Goal: Task Accomplishment & Management: Manage account settings

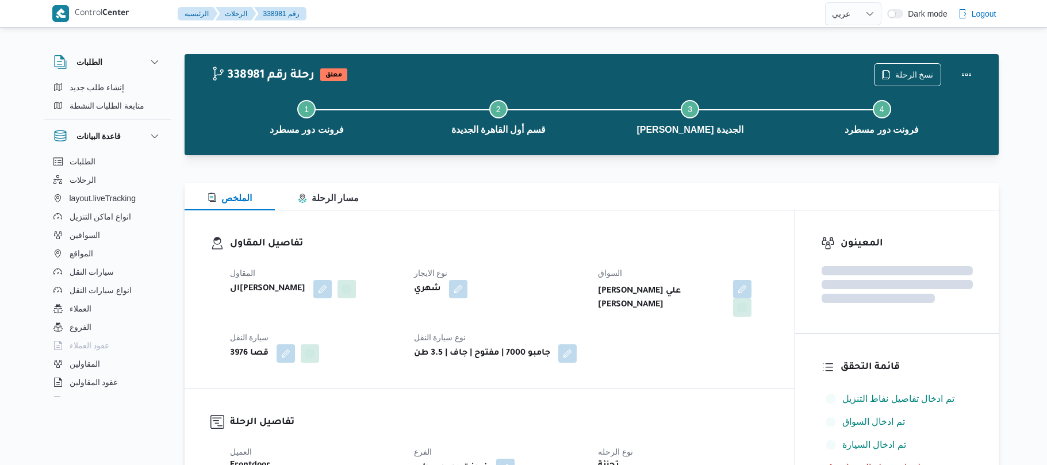
select select "ar"
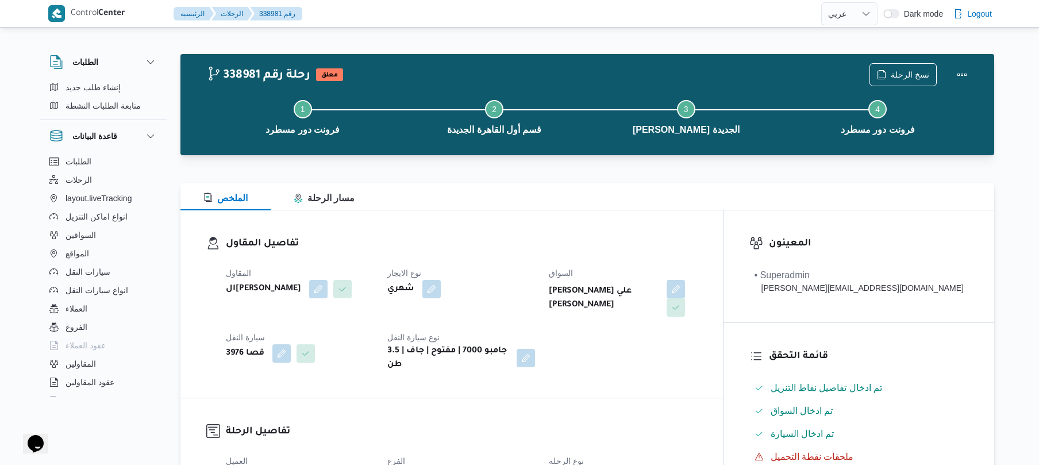
click at [559, 210] on div "تفاصيل المقاول المقاول الهامي محمد خالد علي نوع الايجار شهري السواق محمد وجيه ع…" at bounding box center [451, 303] width 543 height 187
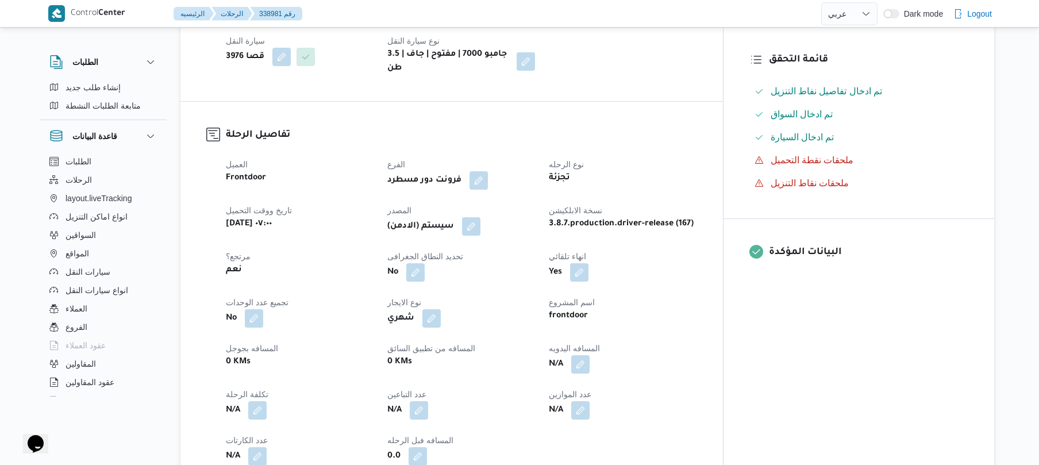
scroll to position [306, 0]
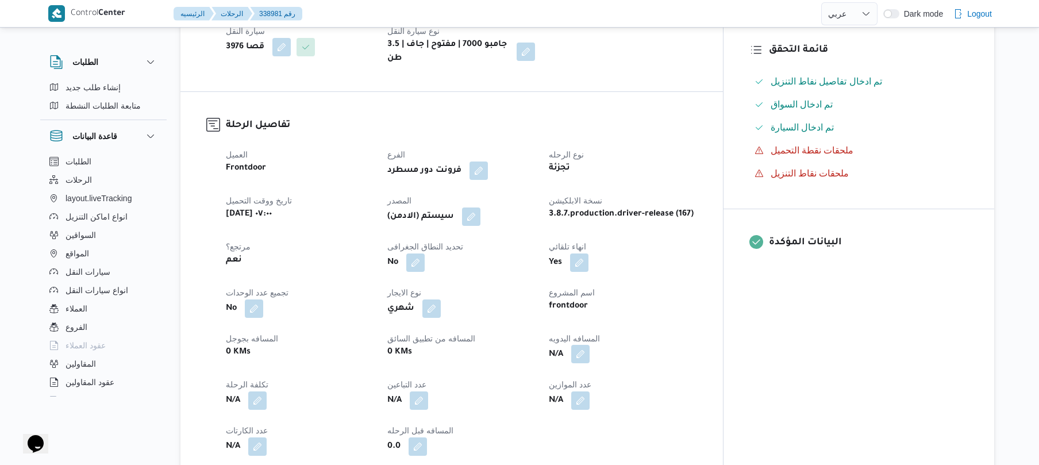
click at [590, 345] on button "button" at bounding box center [580, 354] width 18 height 18
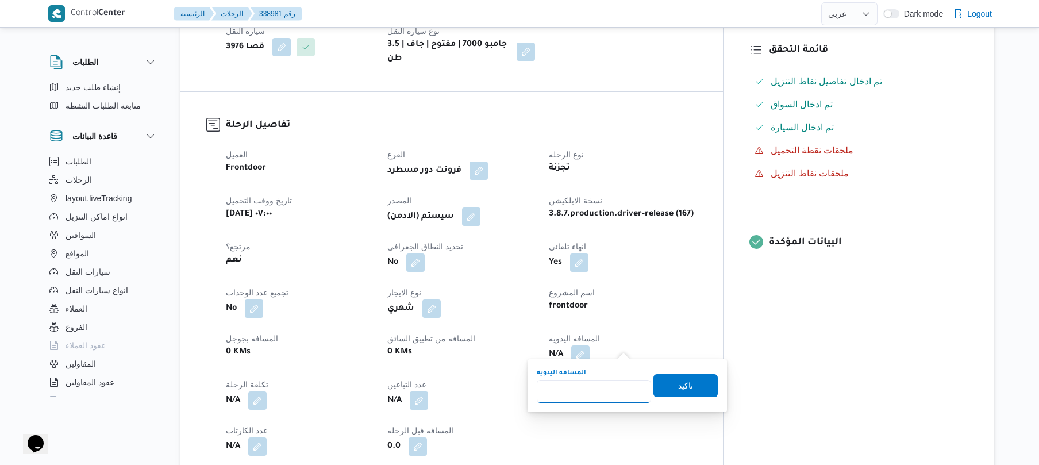
click at [580, 392] on input "المسافه اليدويه" at bounding box center [594, 391] width 114 height 23
click at [601, 394] on input "20" at bounding box center [594, 391] width 114 height 23
type input "2"
type input "120"
click at [662, 382] on span "تاكيد" at bounding box center [686, 385] width 64 height 23
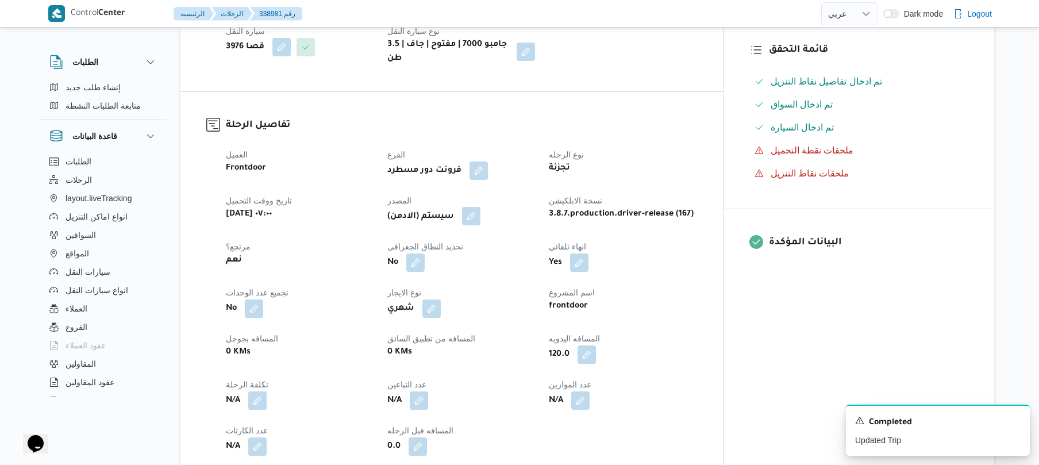
drag, startPoint x: 499, startPoint y: 206, endPoint x: 504, endPoint y: 210, distance: 6.1
click at [481, 207] on button "button" at bounding box center [471, 216] width 18 height 18
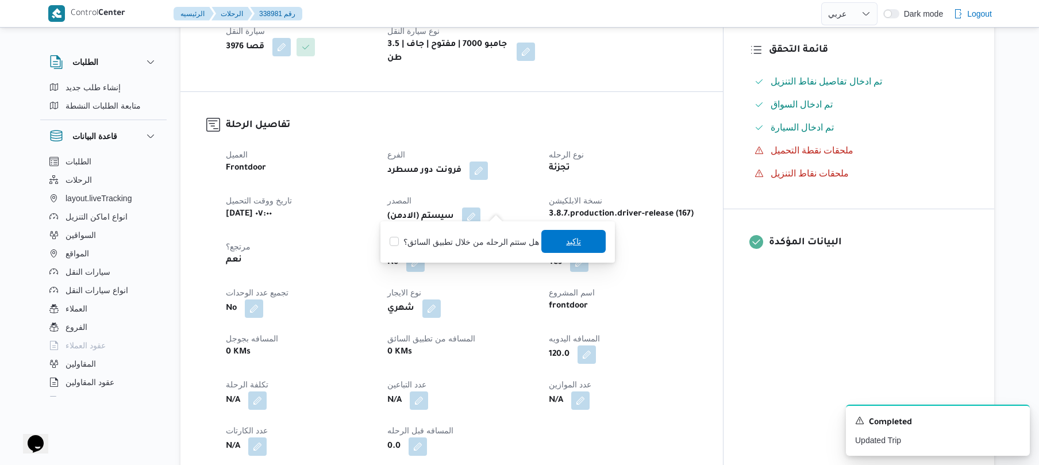
click at [566, 239] on span "تاكيد" at bounding box center [573, 242] width 15 height 14
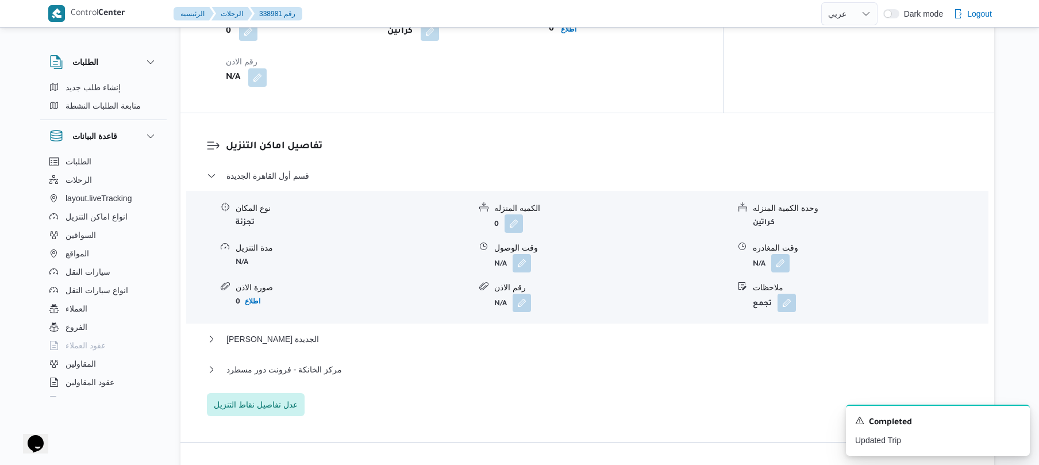
scroll to position [889, 0]
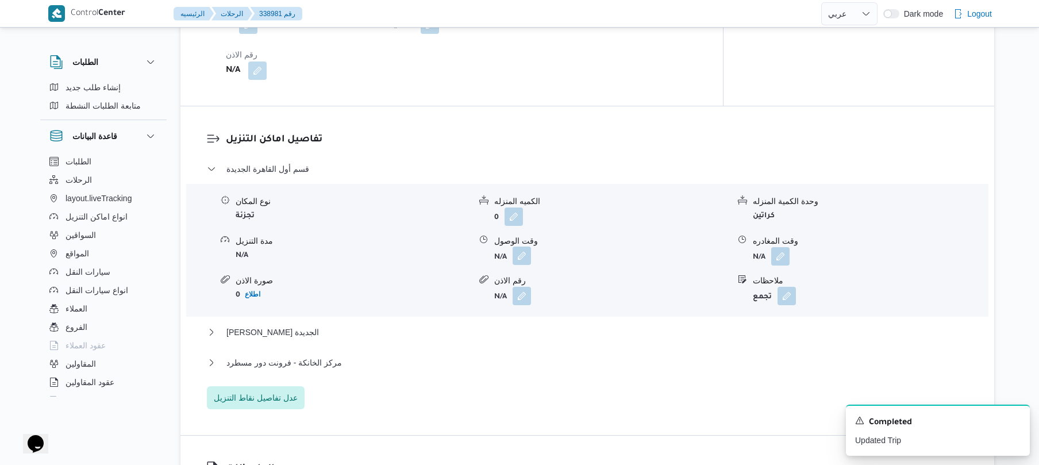
click at [525, 251] on button "button" at bounding box center [522, 256] width 18 height 18
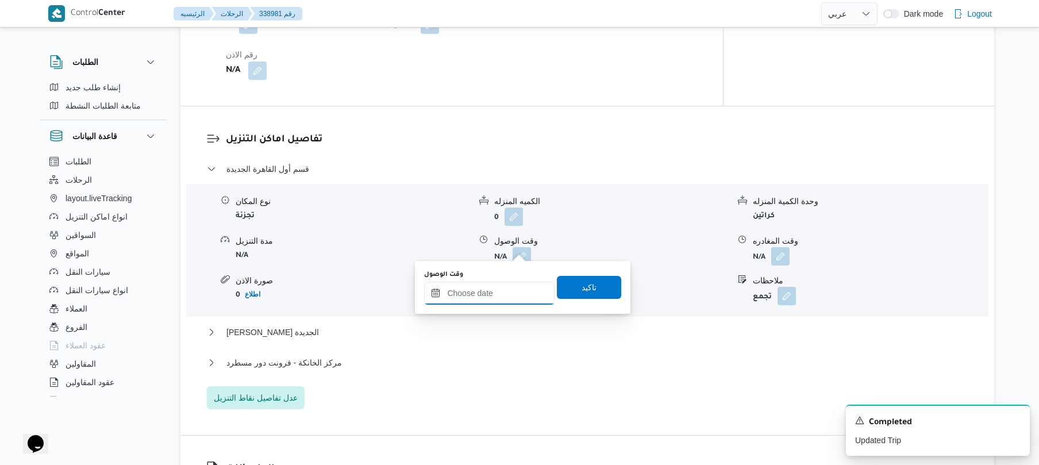
click at [488, 292] on input "وقت الوصول" at bounding box center [489, 293] width 130 height 23
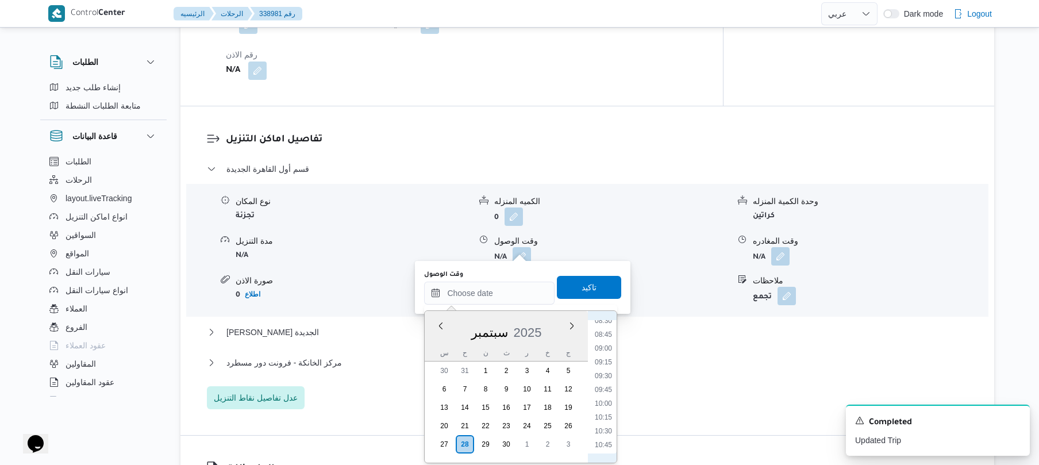
scroll to position [362, 0]
click at [601, 443] on li "08:45" at bounding box center [603, 446] width 26 height 11
type input "٢٨/٠٩/٢٠٢٥ ٠٨:٤٥"
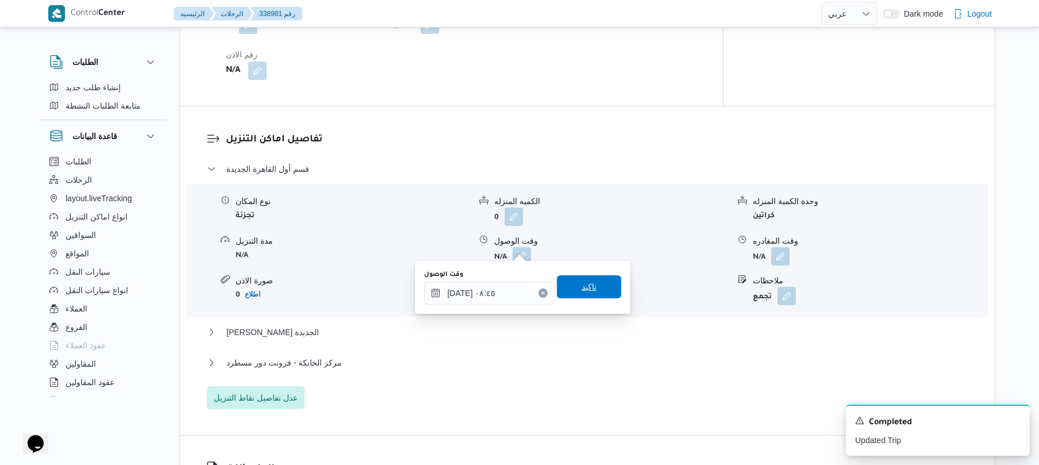
click at [570, 287] on span "تاكيد" at bounding box center [589, 286] width 64 height 23
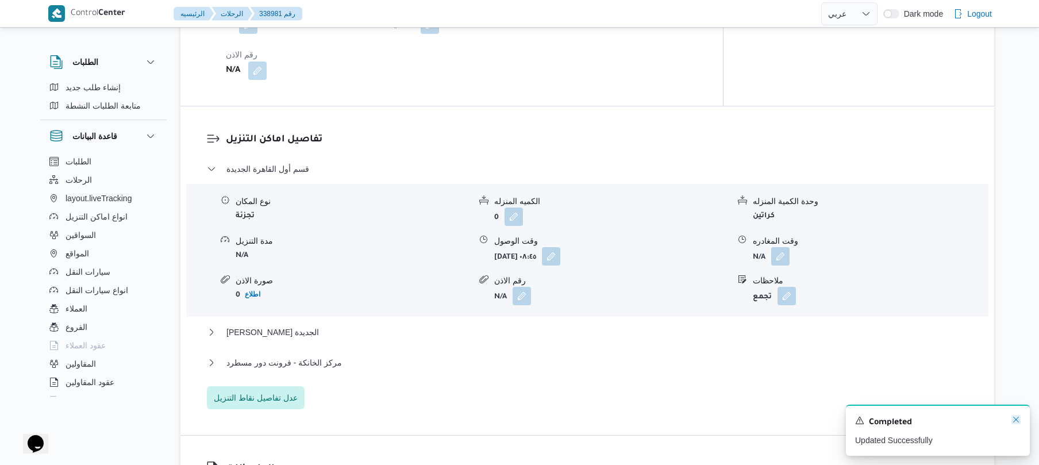
click at [1012, 419] on icon "Dismiss toast" at bounding box center [1016, 419] width 9 height 9
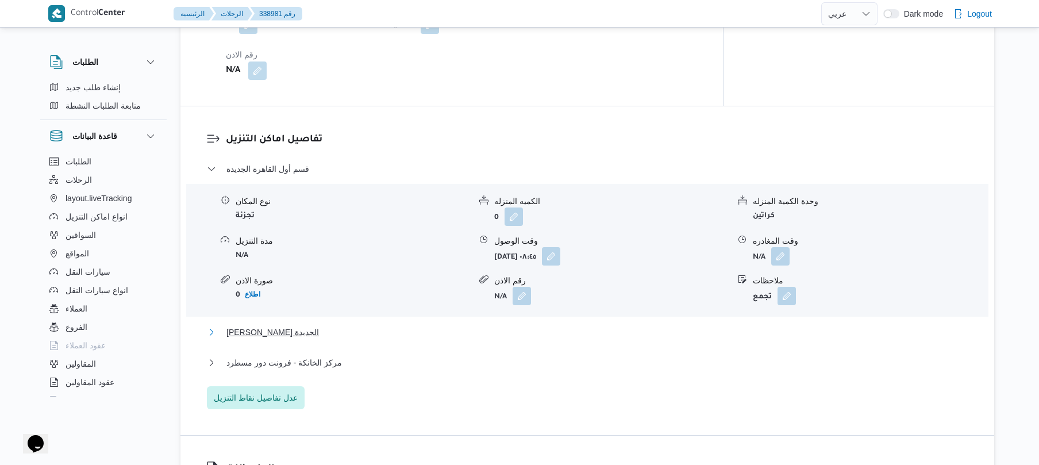
click at [658, 325] on button "ثانى القاهرة الجديدة" at bounding box center [588, 332] width 762 height 14
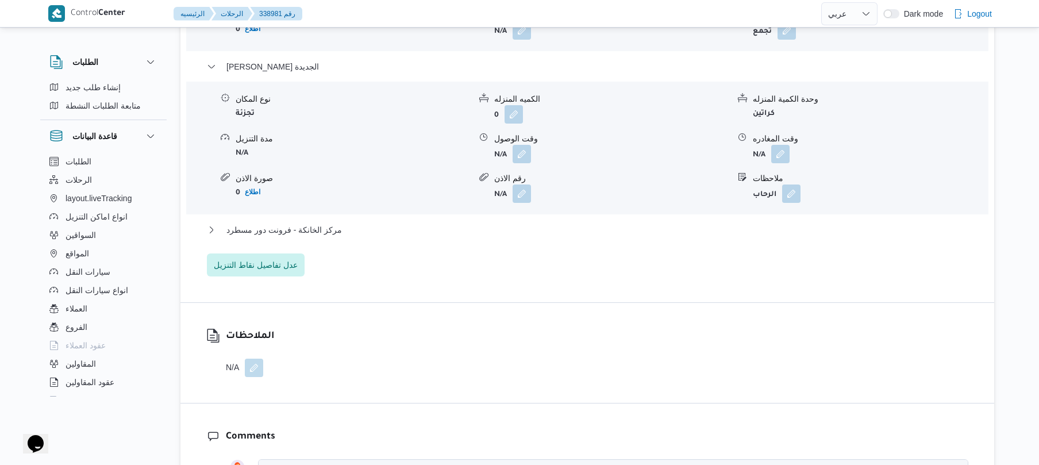
scroll to position [1165, 0]
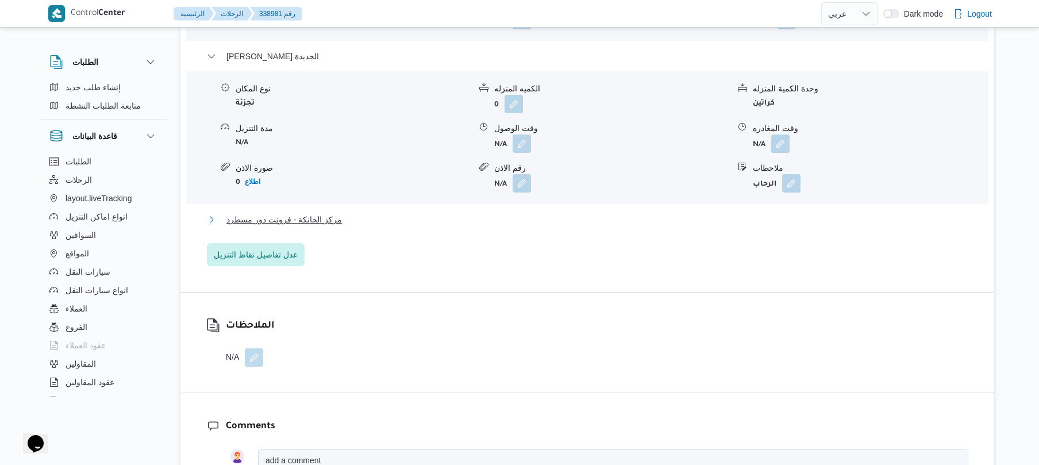
click at [615, 213] on button "مركز الخانكة - فرونت دور مسطرد" at bounding box center [588, 220] width 762 height 14
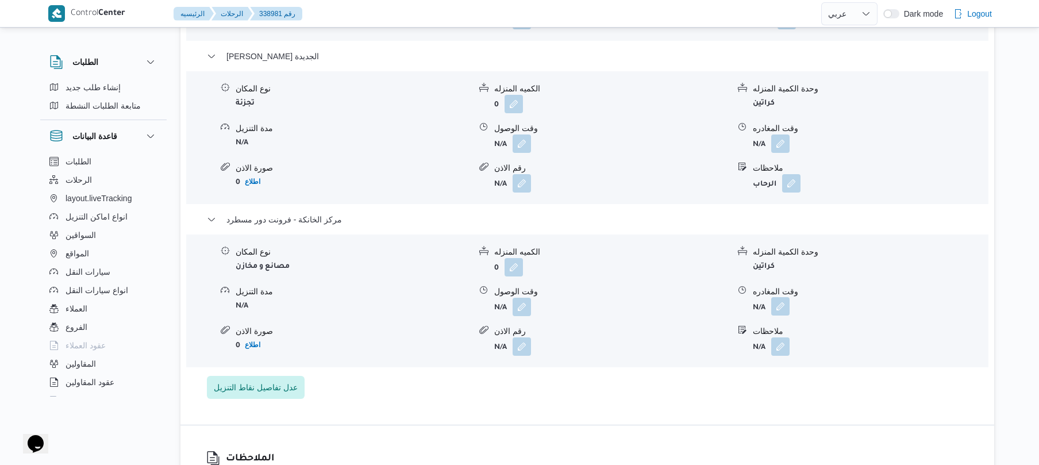
click at [775, 302] on button "button" at bounding box center [780, 306] width 18 height 18
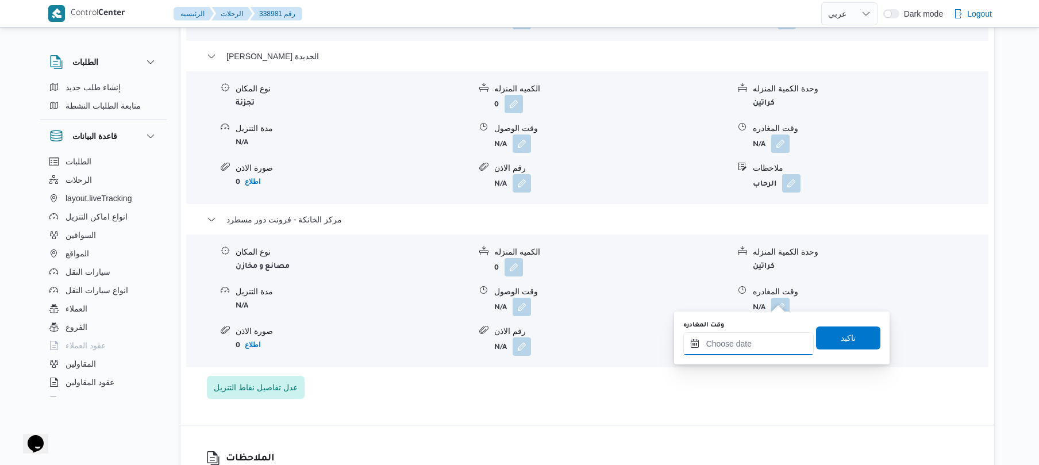
click at [701, 345] on input "وقت المغادره" at bounding box center [748, 343] width 130 height 23
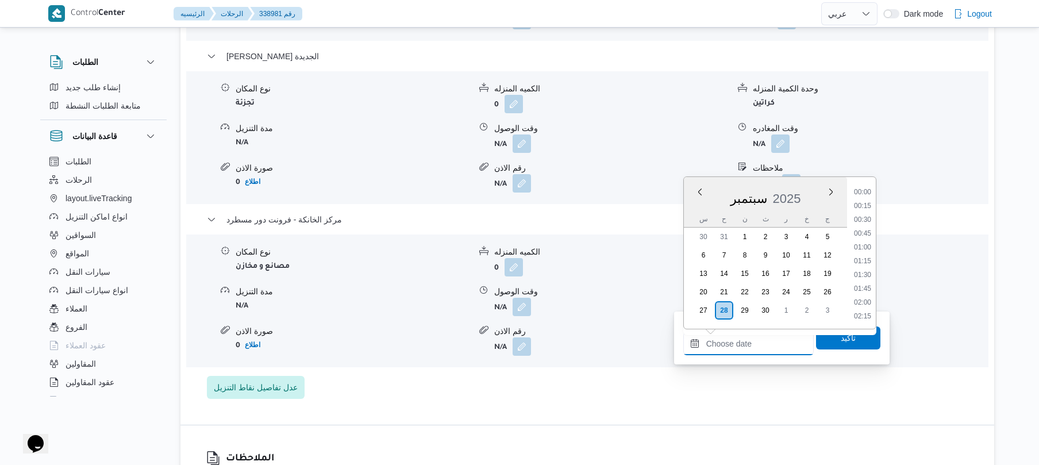
scroll to position [925, 0]
click at [863, 195] on ul "00:00 00:15 00:30 00:45 01:00 01:15 01:30 01:45 02:00 02:15 02:30 02:45 03:00 0…" at bounding box center [863, 252] width 26 height 133
click at [861, 203] on li "17:00" at bounding box center [863, 204] width 26 height 11
type input "٢٨/٠٩/٢٠٢٥ ١٧:٠٠"
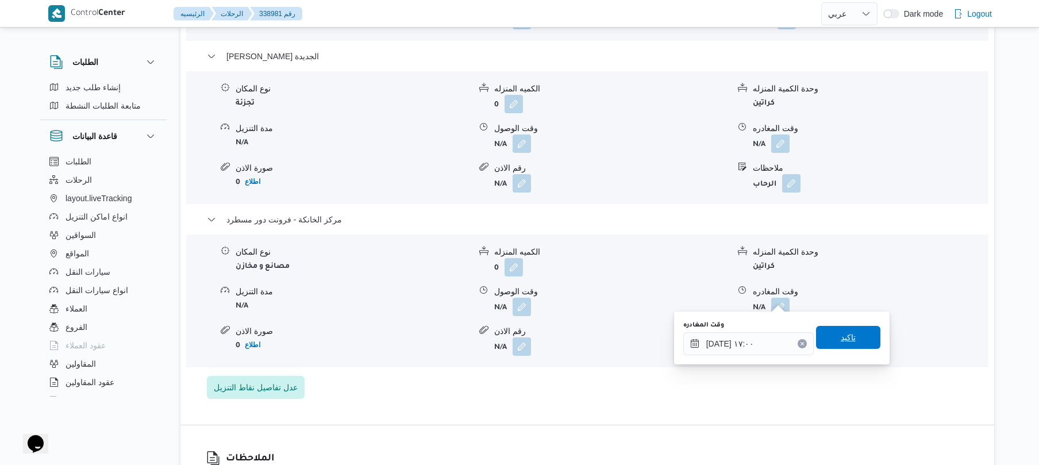
click at [828, 346] on span "تاكيد" at bounding box center [848, 337] width 64 height 23
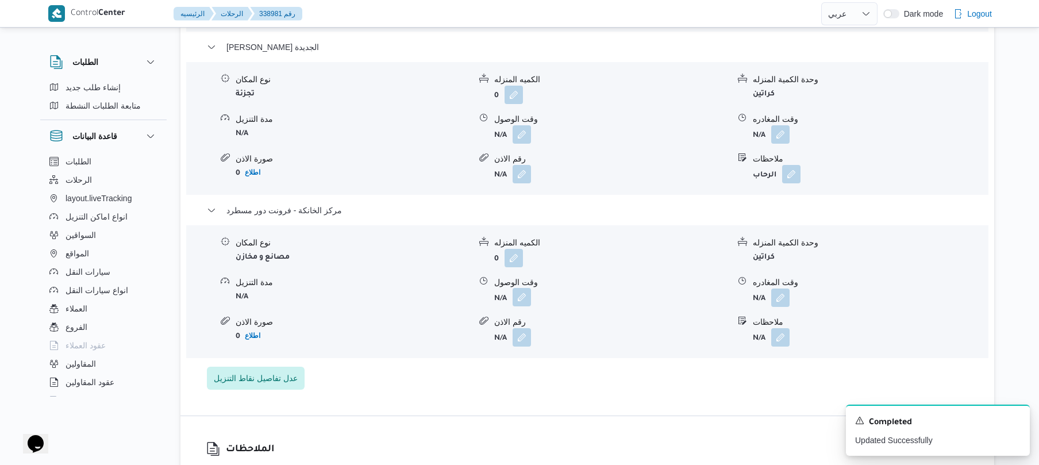
click at [525, 297] on button "button" at bounding box center [522, 297] width 18 height 18
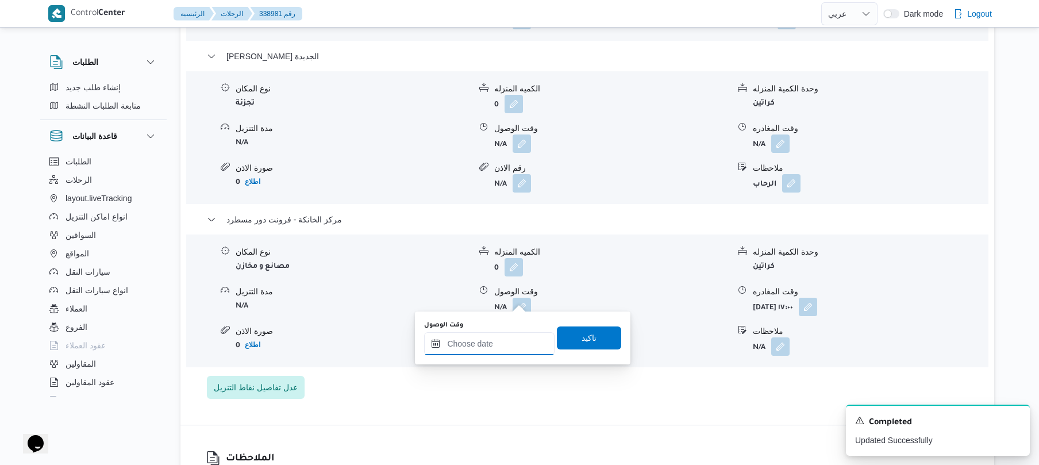
click at [511, 339] on input "وقت الوصول" at bounding box center [489, 343] width 130 height 23
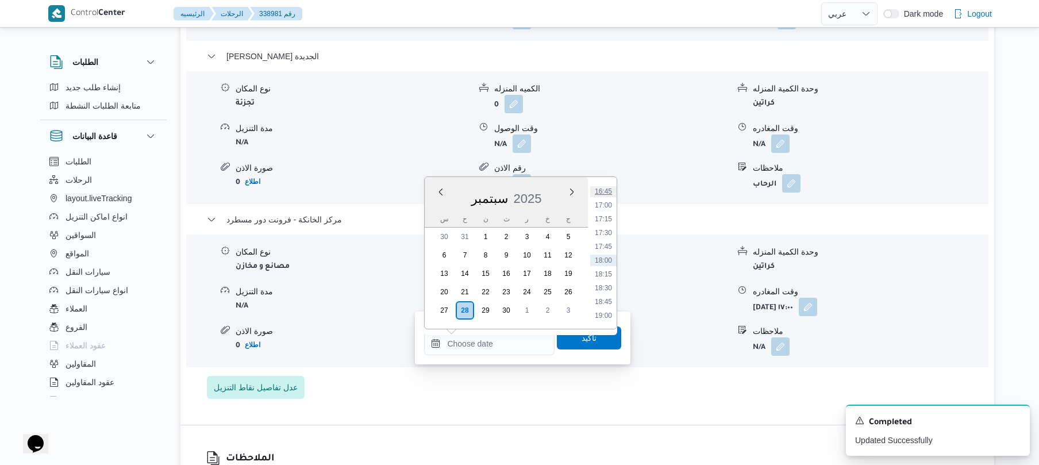
click at [608, 192] on li "16:45" at bounding box center [603, 191] width 26 height 11
type input "٢٨/٠٩/٢٠٢٥ ١٦:٤٥"
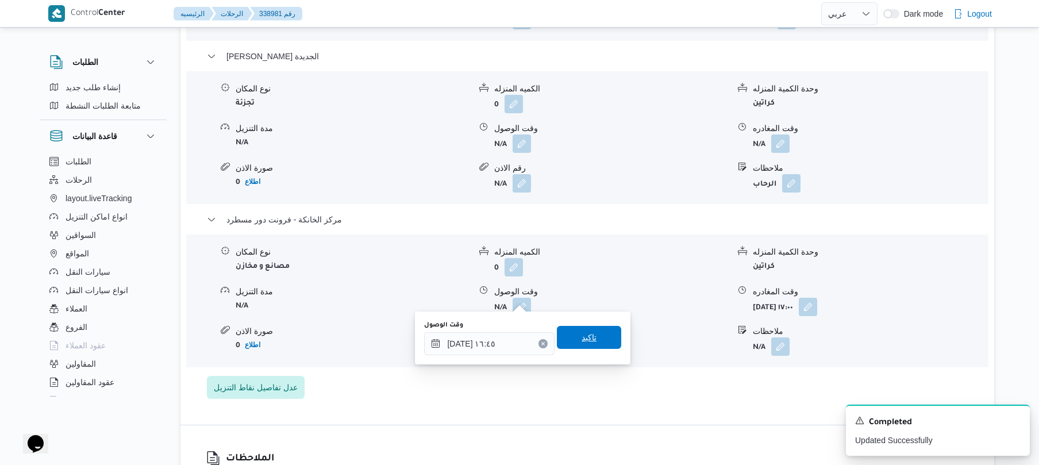
click at [589, 336] on span "تاكيد" at bounding box center [589, 337] width 15 height 14
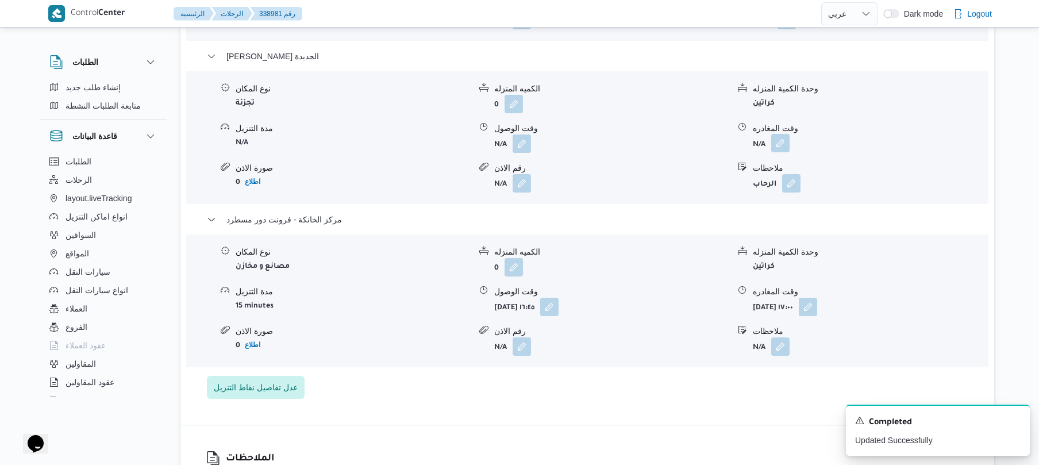
click at [776, 134] on button "button" at bounding box center [780, 143] width 18 height 18
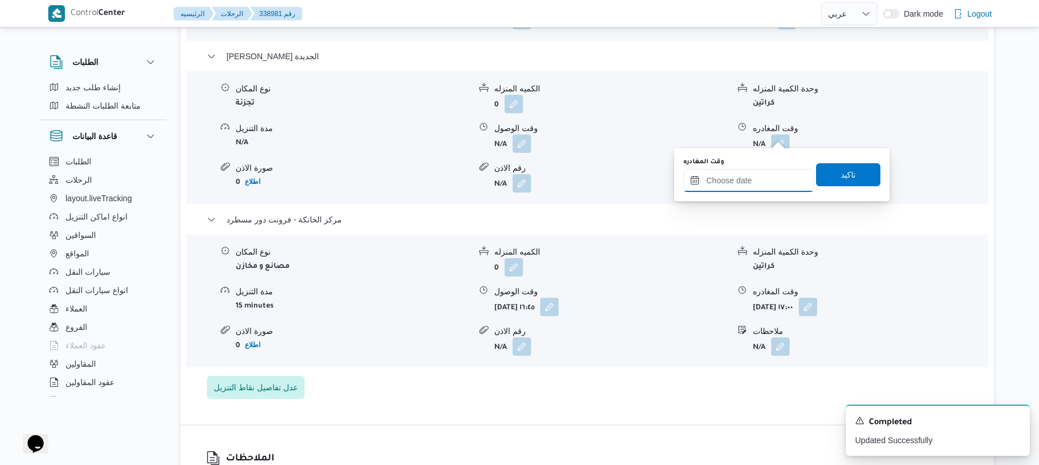
click at [743, 180] on input "وقت المغادره" at bounding box center [748, 180] width 130 height 23
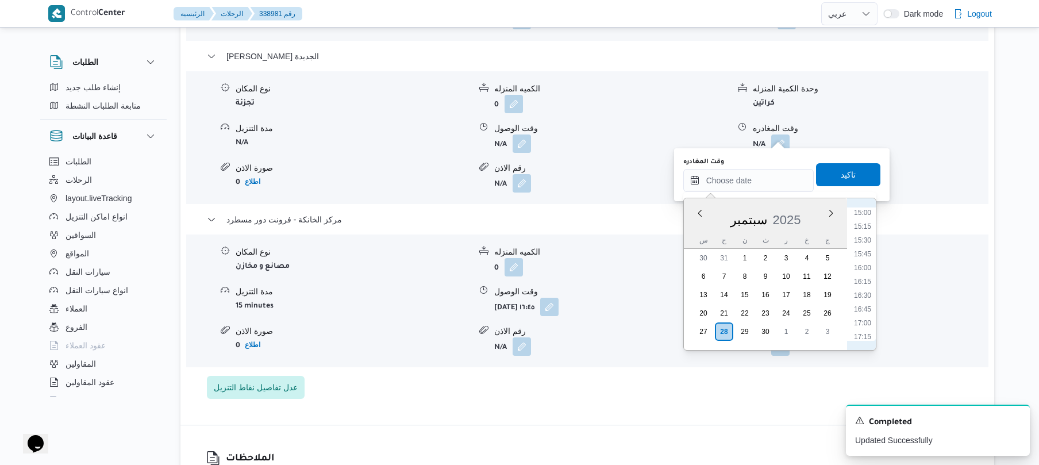
scroll to position [812, 0]
click at [870, 283] on li "16:00" at bounding box center [863, 283] width 26 height 11
type input "[DATE] ١٦:٠٠"
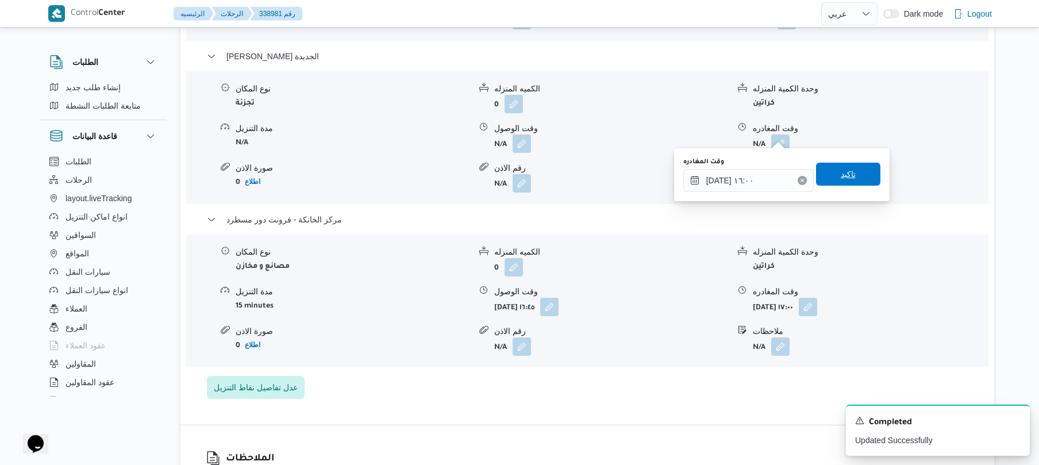
click at [847, 175] on span "تاكيد" at bounding box center [848, 174] width 15 height 14
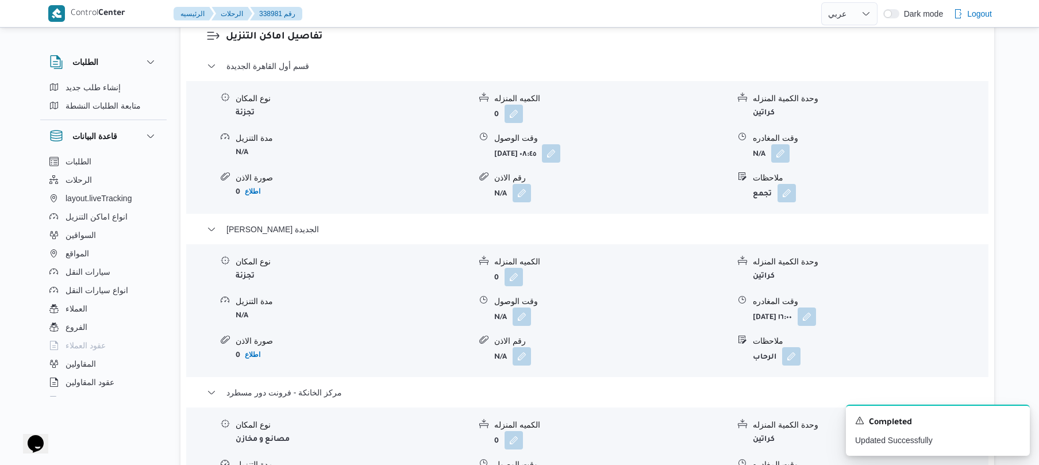
scroll to position [1012, 0]
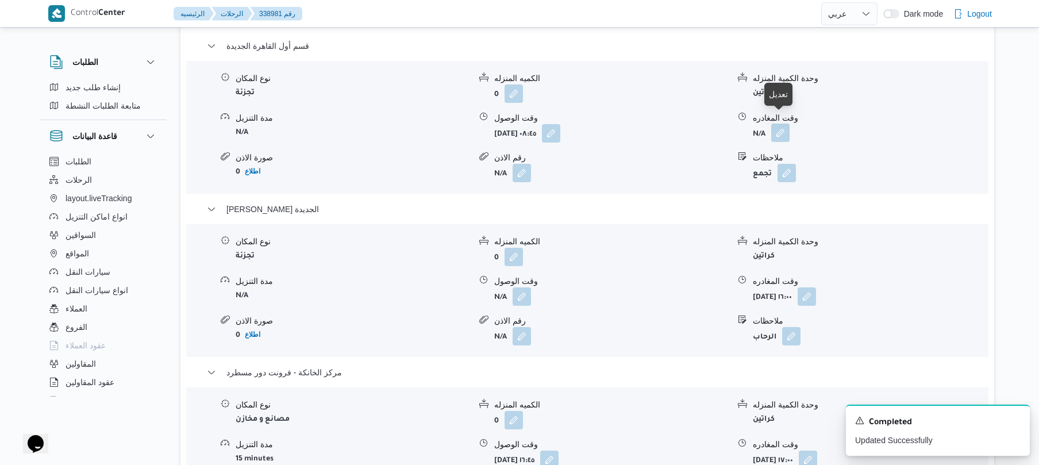
click at [782, 124] on button "button" at bounding box center [780, 133] width 18 height 18
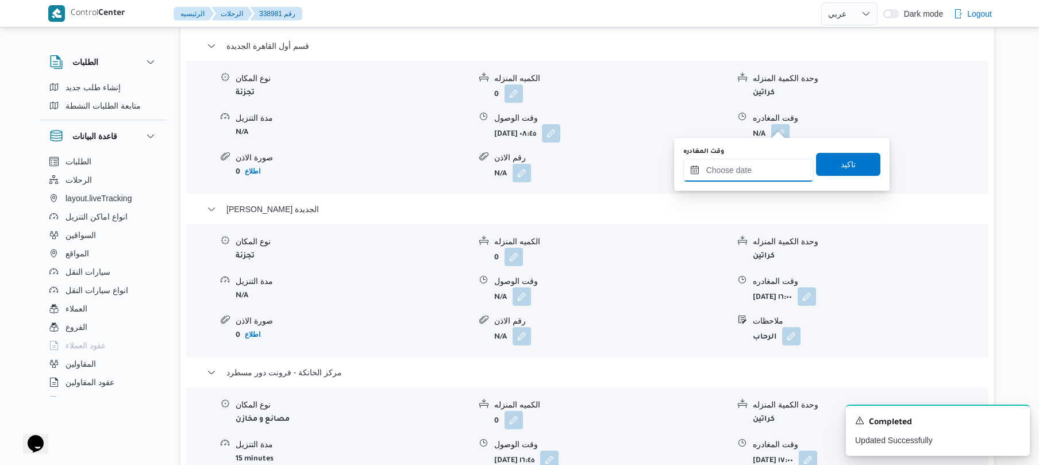
click at [747, 168] on input "وقت المغادره" at bounding box center [748, 170] width 130 height 23
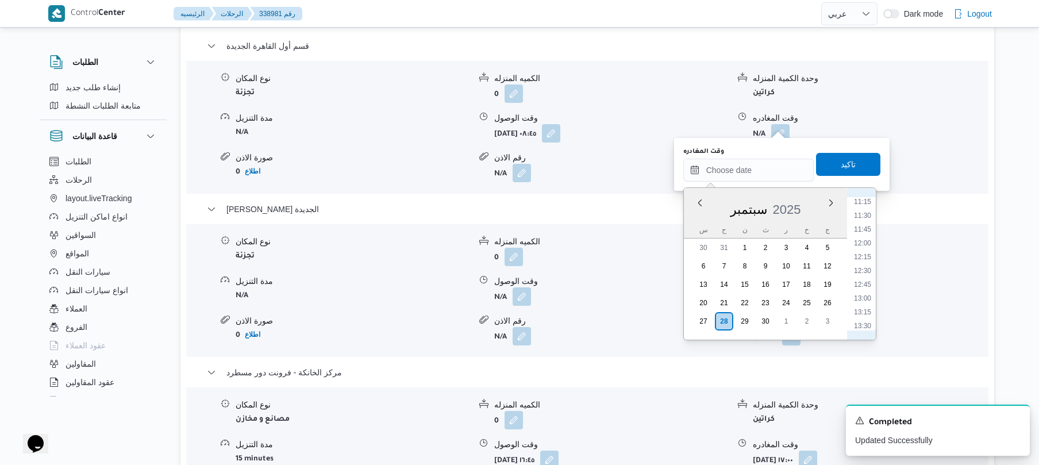
scroll to position [587, 0]
click at [861, 267] on li "11:45" at bounding box center [863, 264] width 26 height 11
type input "٢٨/٠٩/٢٠٢٥ ١١:٤٥"
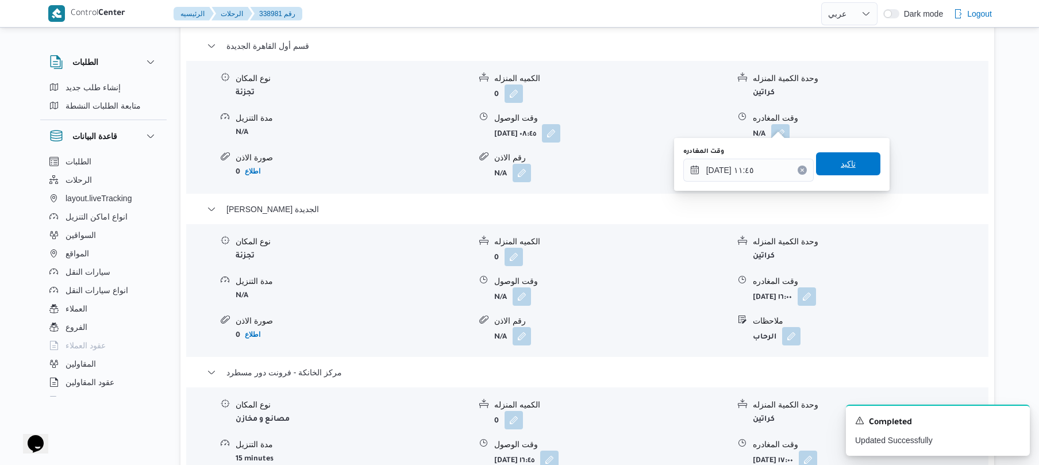
click at [841, 166] on span "تاكيد" at bounding box center [848, 164] width 15 height 14
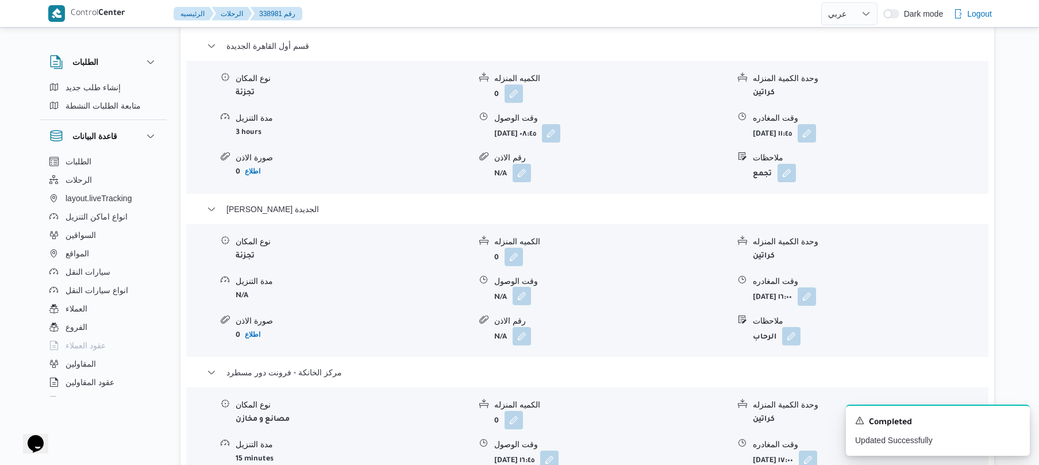
click at [525, 287] on button "button" at bounding box center [522, 296] width 18 height 18
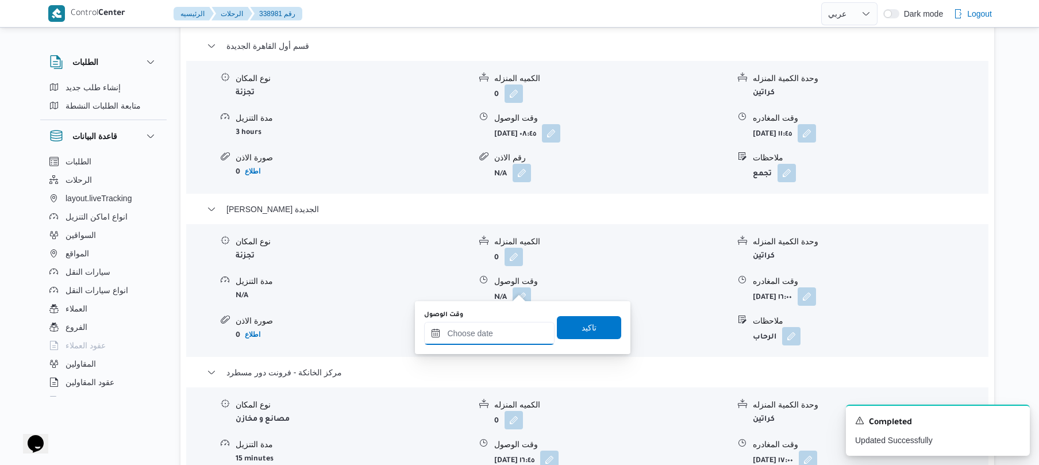
click at [499, 326] on input "وقت الوصول" at bounding box center [489, 333] width 130 height 23
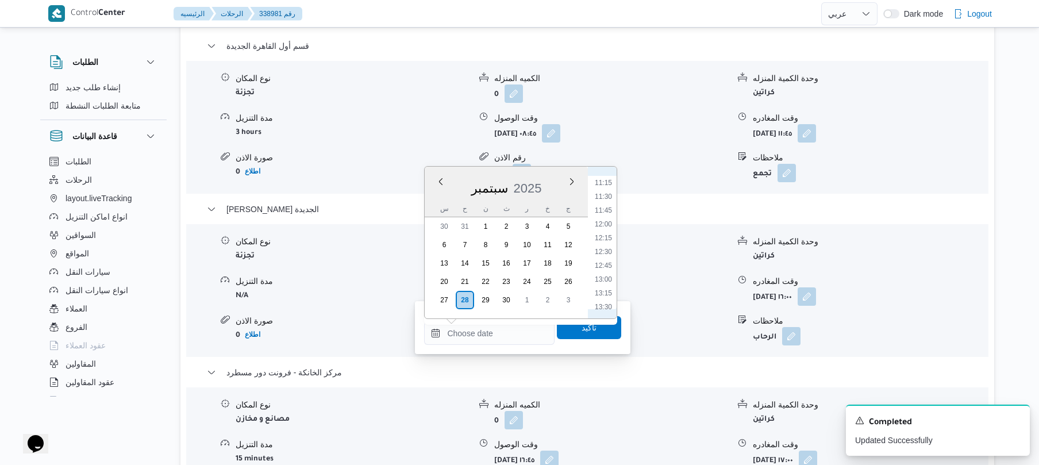
scroll to position [585, 0]
click at [608, 261] on li "12:00" at bounding box center [603, 258] width 26 height 11
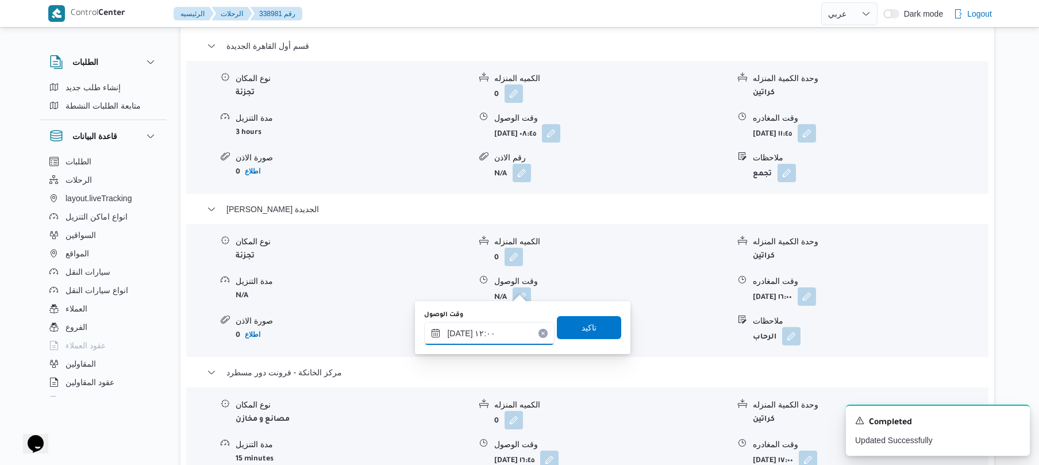
click at [460, 336] on input "٢٨/٠٩/٢٠٢٥ ١٢:٠٠" at bounding box center [489, 333] width 130 height 23
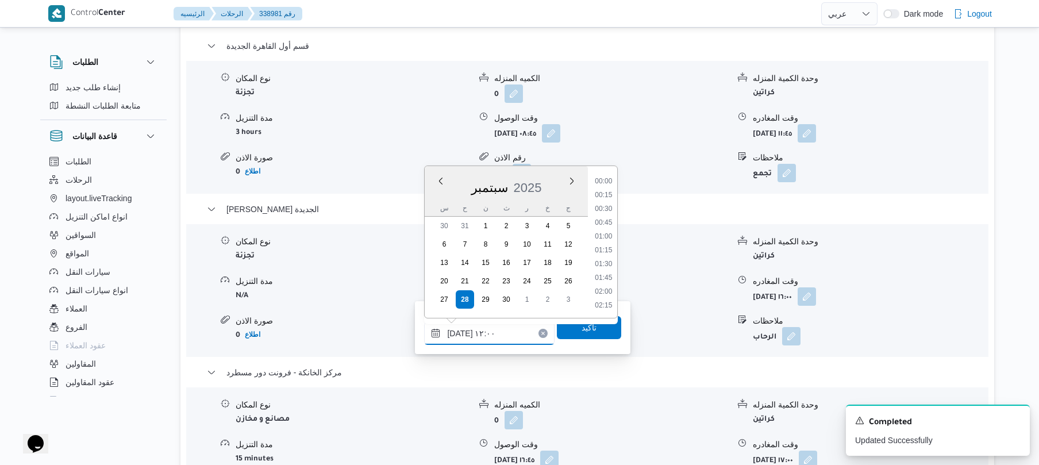
click at [460, 336] on input "٢٨/٠٩/٢٠٢٥ ١٢:٠٠" at bounding box center [489, 333] width 130 height 23
type input "٢٨/٠٩/٢٠٢٥ ١٢:05"
click at [589, 331] on span "تاكيد" at bounding box center [589, 327] width 15 height 14
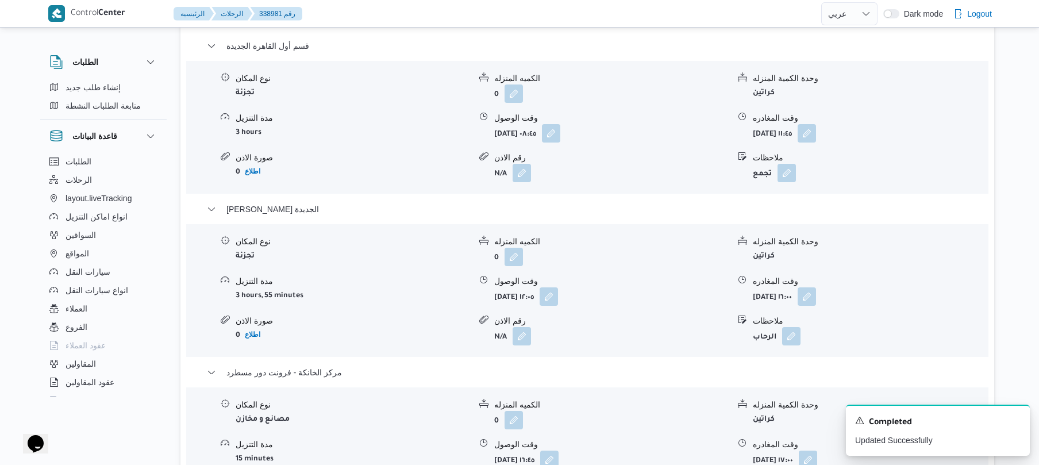
scroll to position [0, 0]
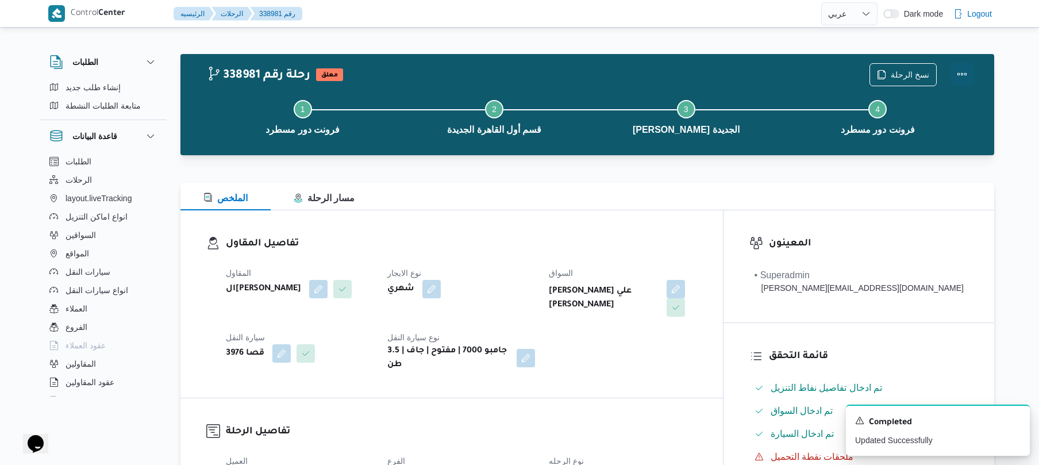
click at [964, 72] on button "Actions" at bounding box center [962, 74] width 23 height 23
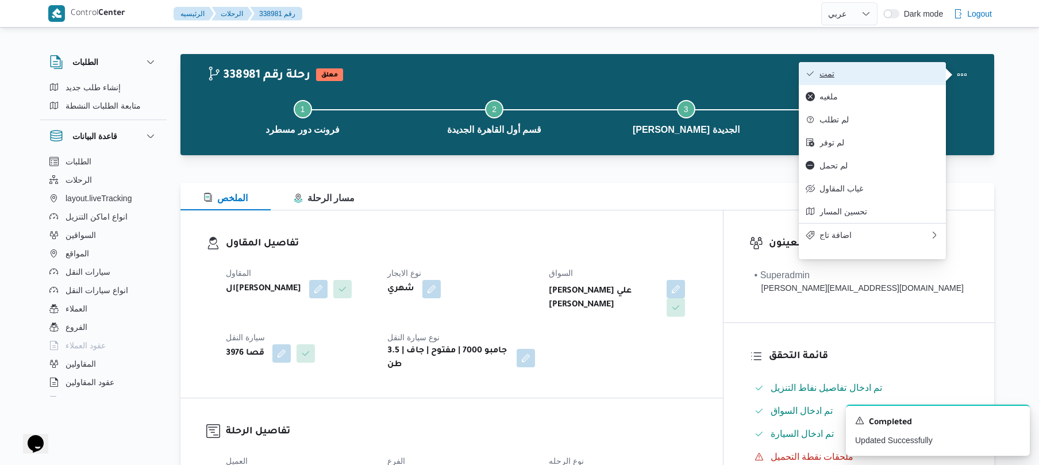
click at [859, 77] on span "تمت" at bounding box center [880, 73] width 120 height 9
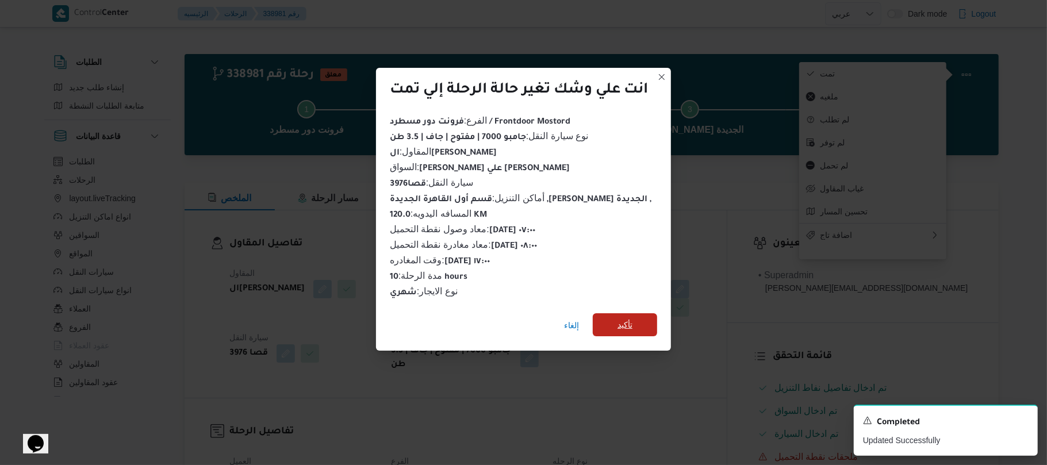
click at [621, 322] on span "تأكيد" at bounding box center [624, 325] width 15 height 14
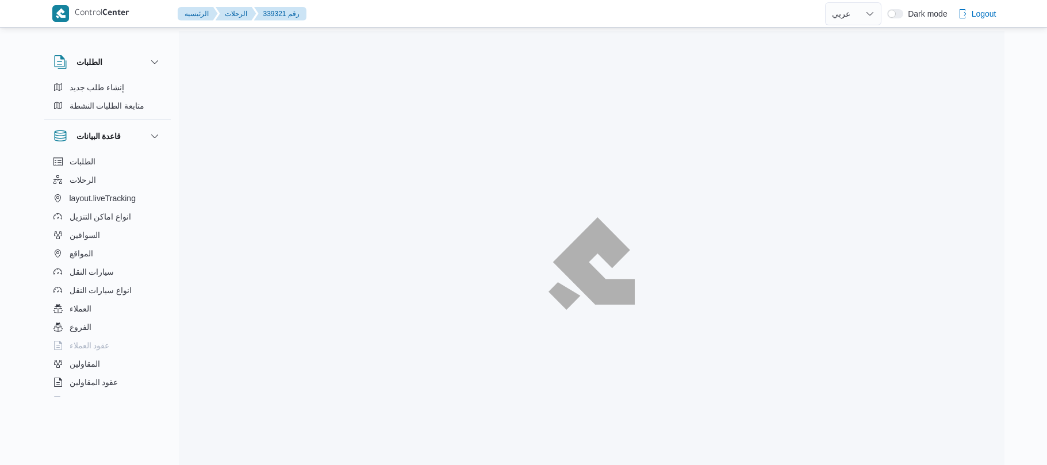
select select "ar"
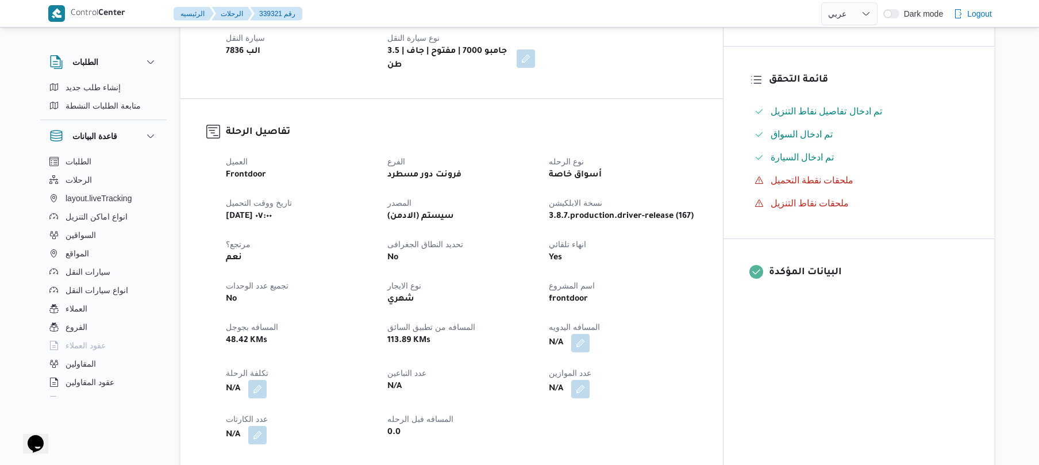
scroll to position [276, 0]
click at [590, 341] on button "button" at bounding box center [580, 343] width 18 height 18
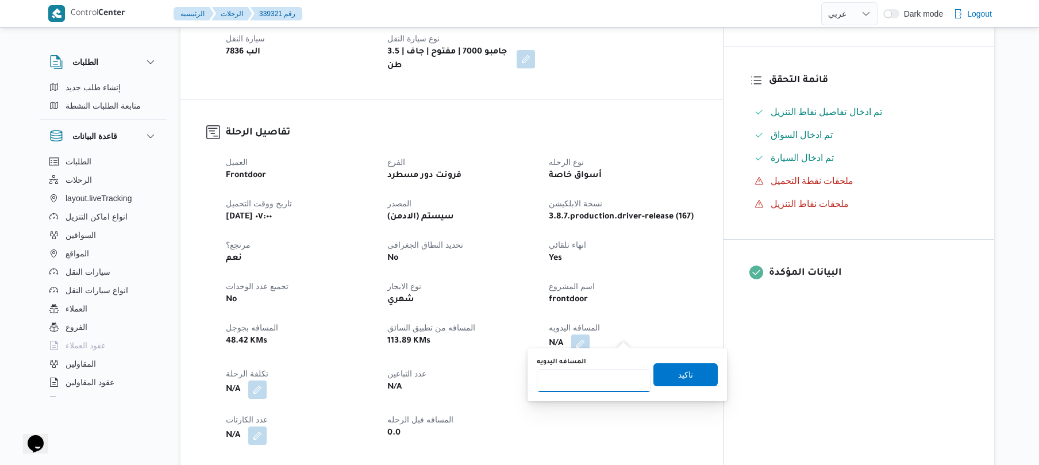
click at [599, 375] on input "المسافه اليدويه" at bounding box center [594, 380] width 114 height 23
type input "130"
click at [689, 375] on span "تاكيد" at bounding box center [686, 374] width 64 height 23
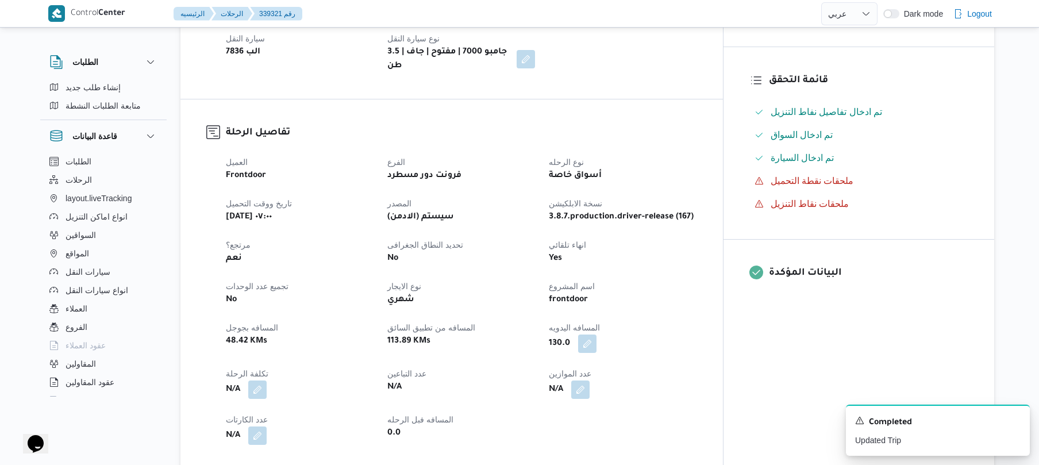
click at [697, 279] on dt "اسم المشروع" at bounding box center [623, 286] width 148 height 14
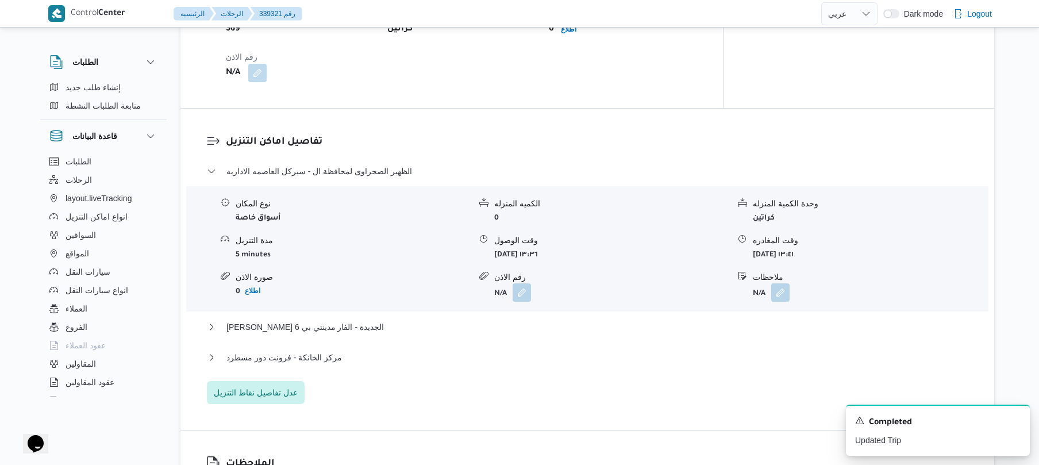
scroll to position [858, 0]
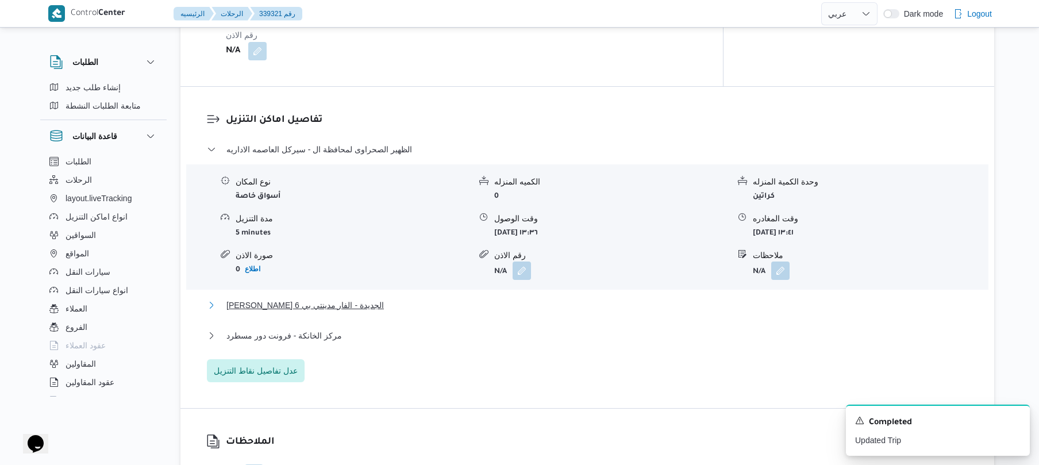
click at [506, 298] on button "ثانى القاهرة الجديدة - الفار مدينتي بي 6" at bounding box center [588, 305] width 762 height 14
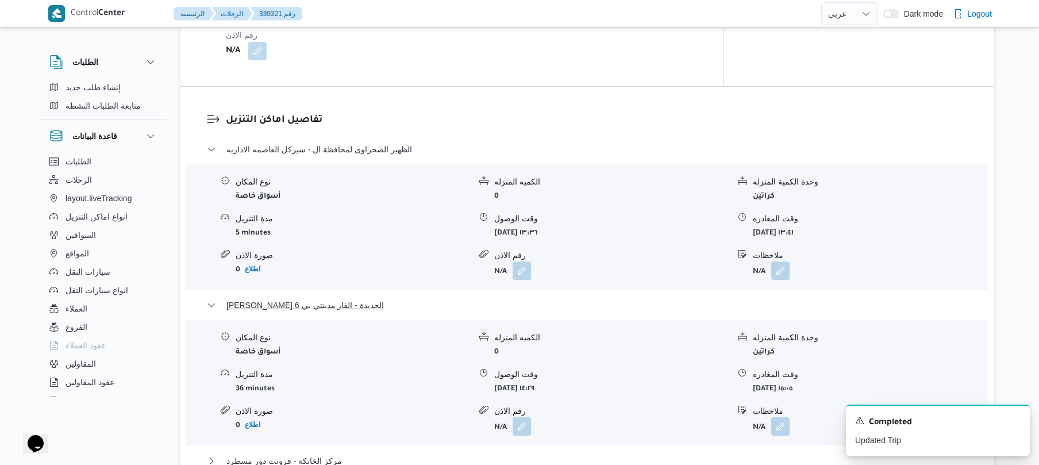
scroll to position [888, 0]
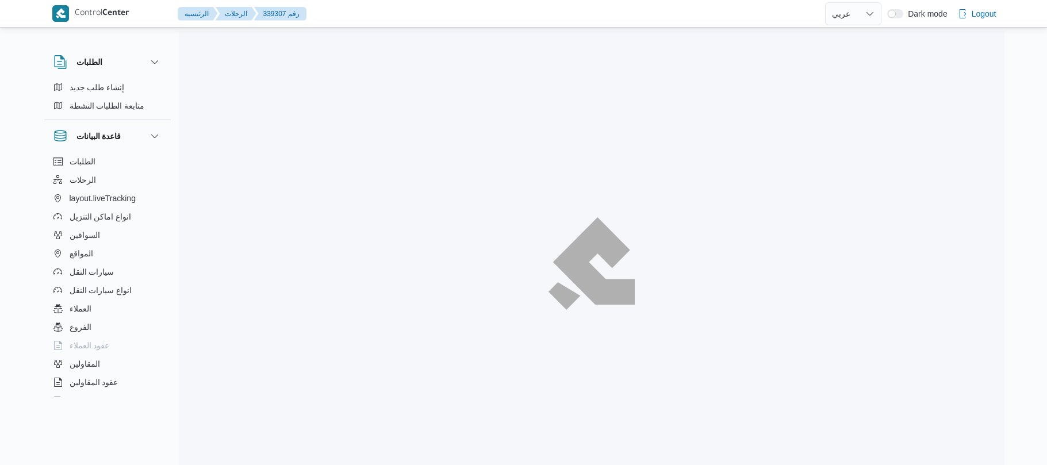
select select "ar"
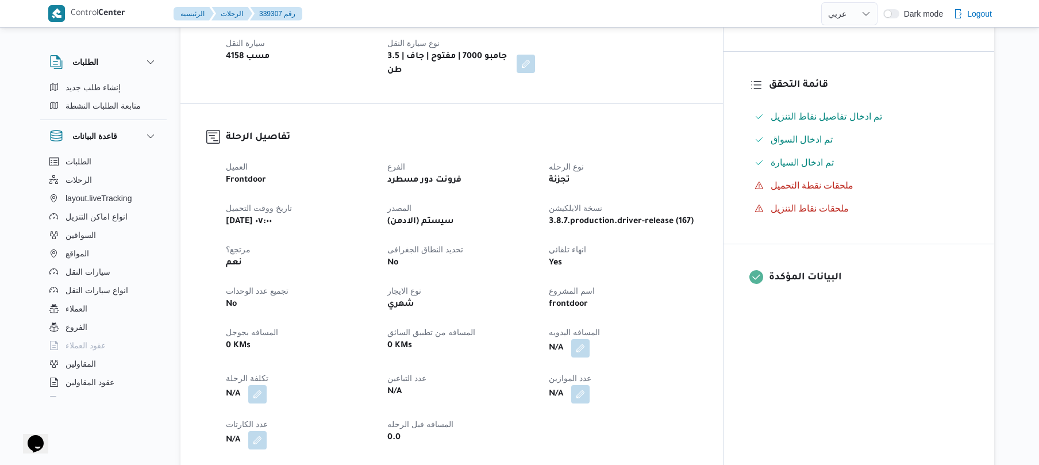
scroll to position [276, 0]
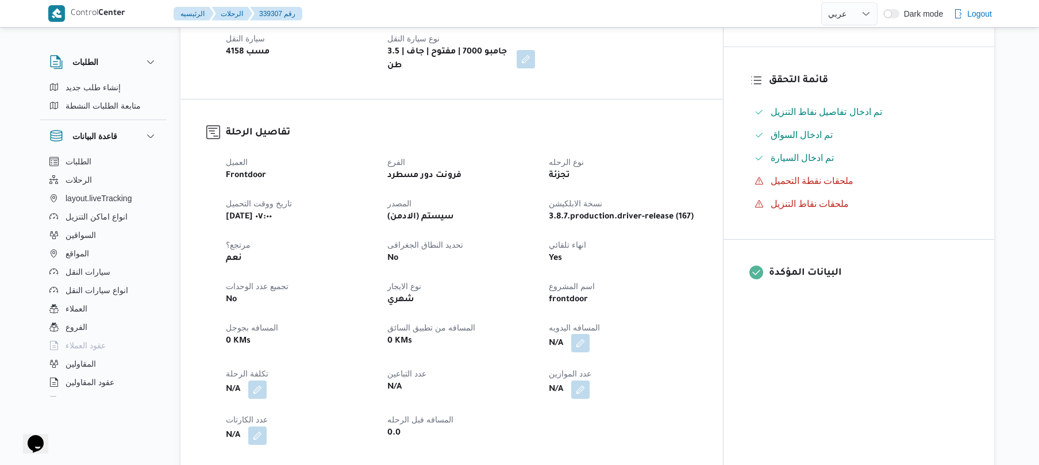
click at [590, 343] on button "button" at bounding box center [580, 343] width 18 height 18
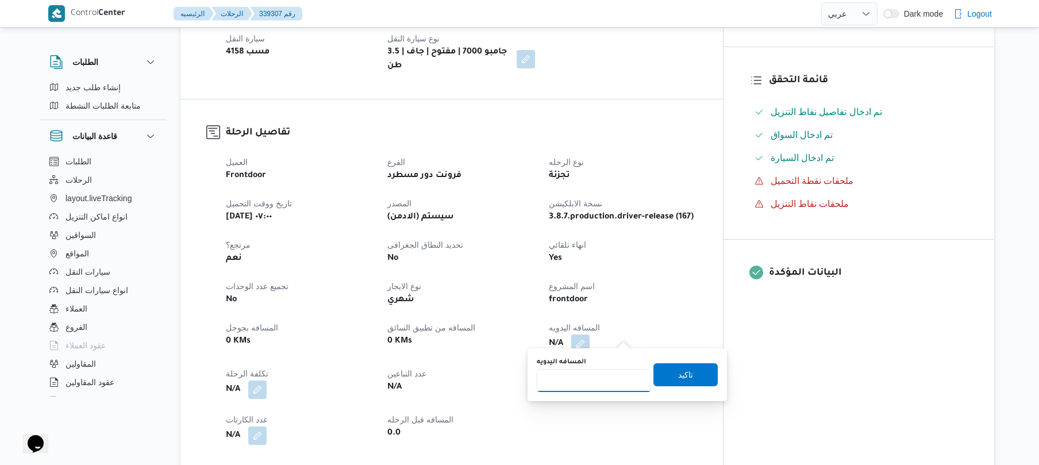
click at [589, 382] on input "المسافه اليدويه" at bounding box center [594, 380] width 114 height 23
type input "120"
click at [678, 377] on span "تاكيد" at bounding box center [685, 374] width 15 height 14
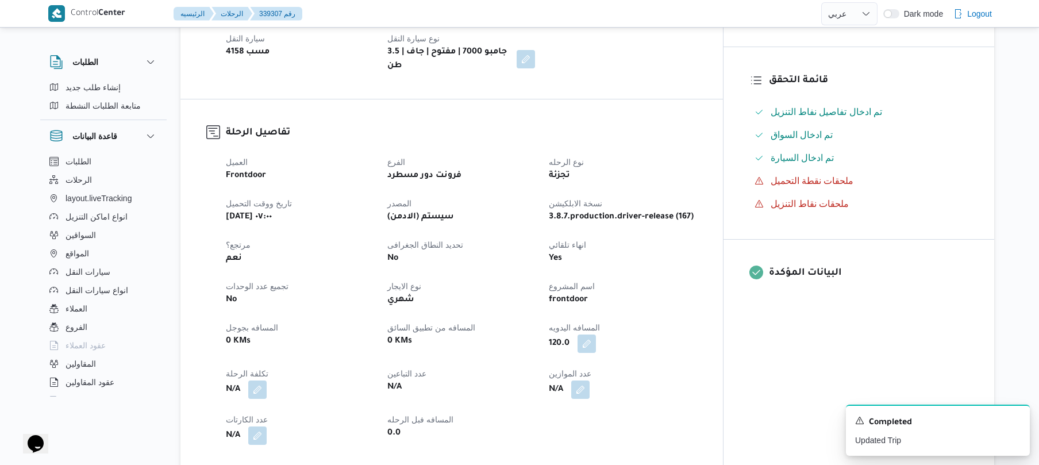
click at [697, 279] on dt "اسم المشروع" at bounding box center [623, 286] width 148 height 14
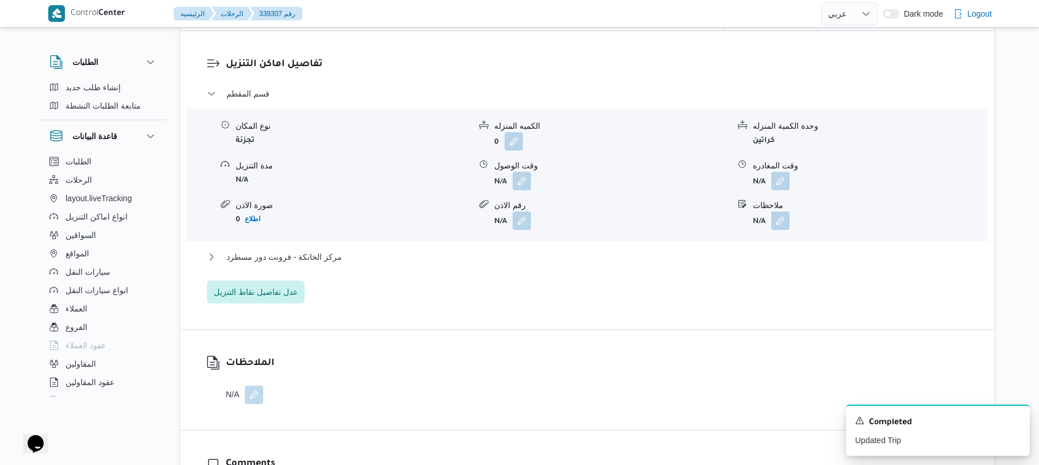
scroll to position [950, 0]
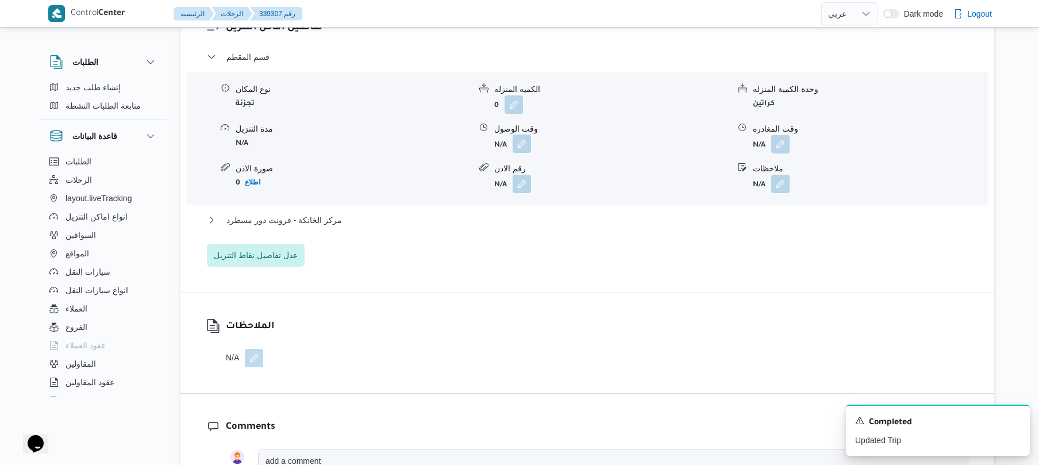
click at [526, 137] on button "button" at bounding box center [522, 143] width 18 height 18
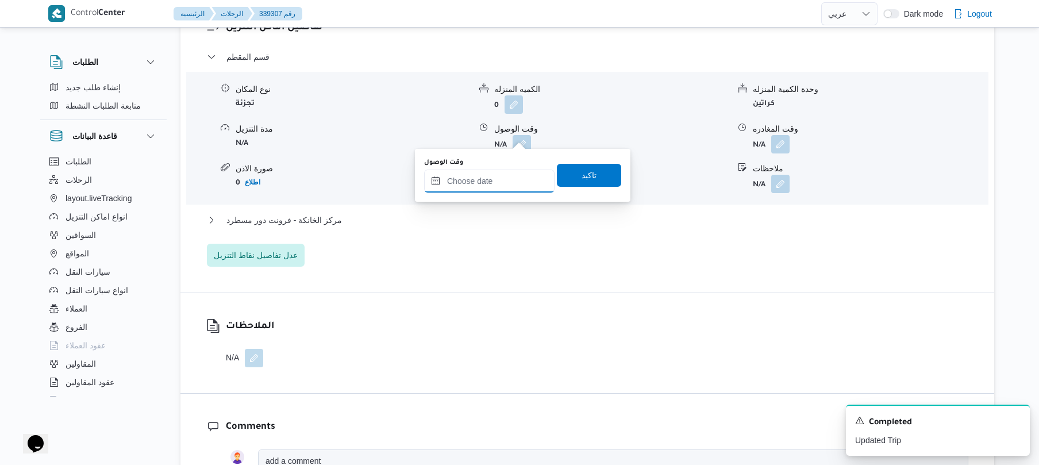
click at [468, 189] on input "وقت الوصول" at bounding box center [489, 181] width 130 height 23
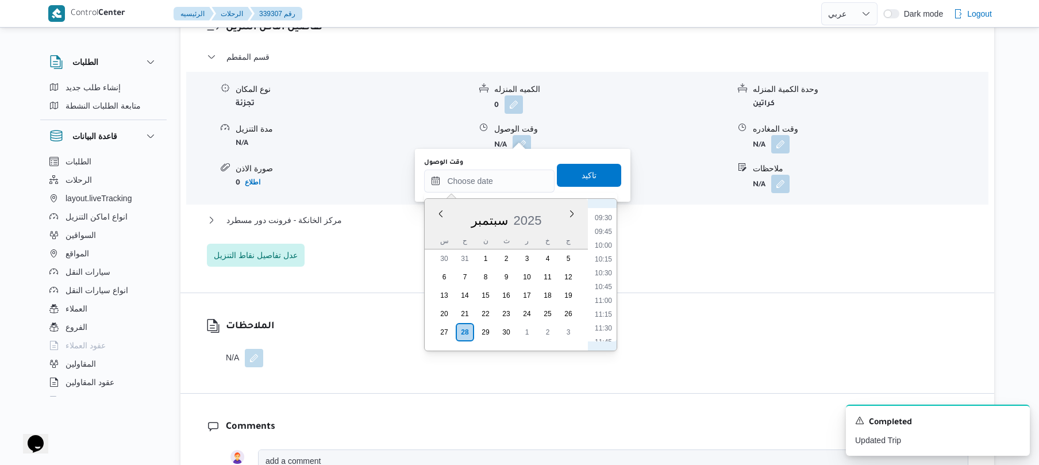
scroll to position [474, 0]
click at [604, 292] on li "10:00" at bounding box center [603, 291] width 26 height 11
type input "٢٨/٠٩/٢٠٢٥ ١٠:٠٠"
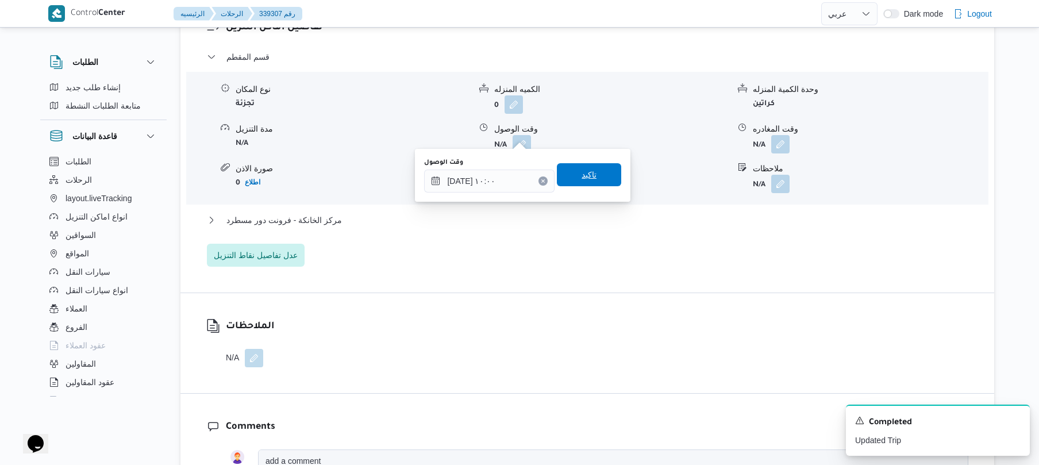
click at [582, 178] on span "تاكيد" at bounding box center [589, 175] width 15 height 14
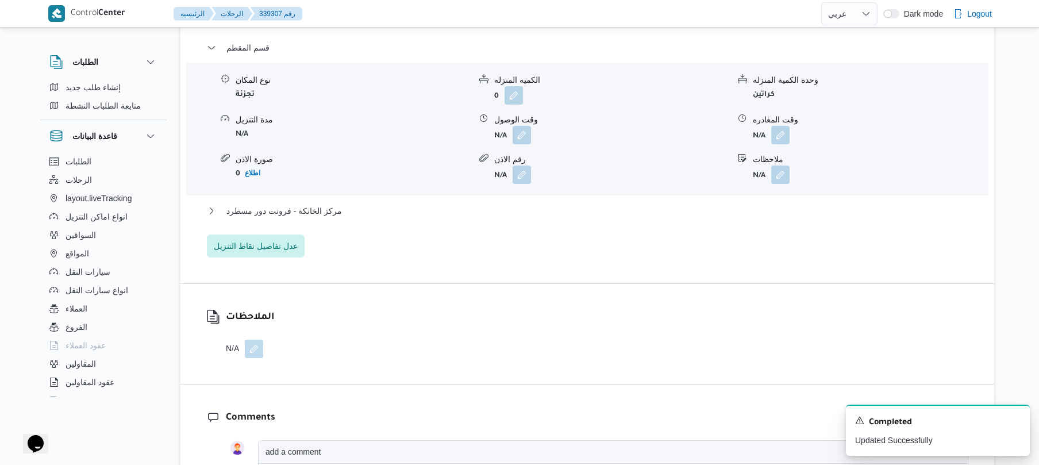
click at [544, 217] on div "مركز الخانكة - فرونت دور مسطرد" at bounding box center [588, 215] width 762 height 22
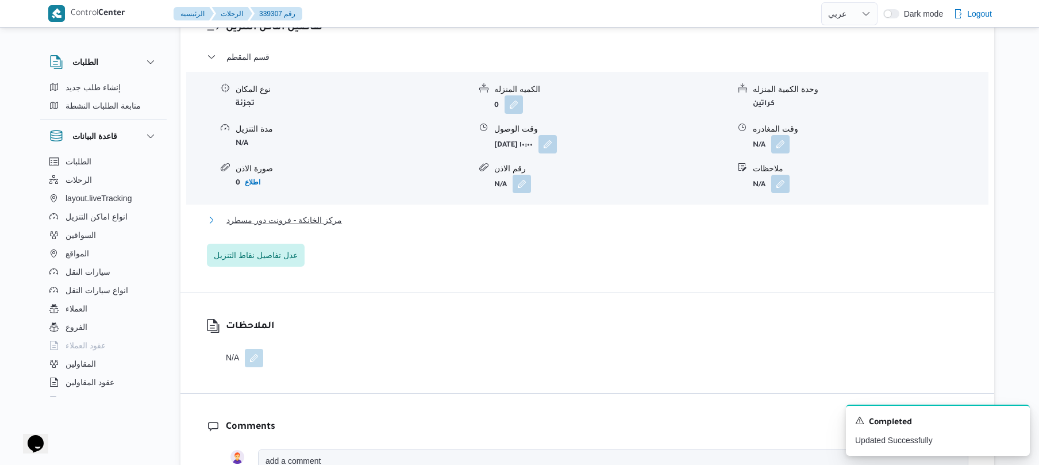
click at [584, 213] on button "مركز الخانكة - فرونت دور مسطرد" at bounding box center [588, 220] width 762 height 14
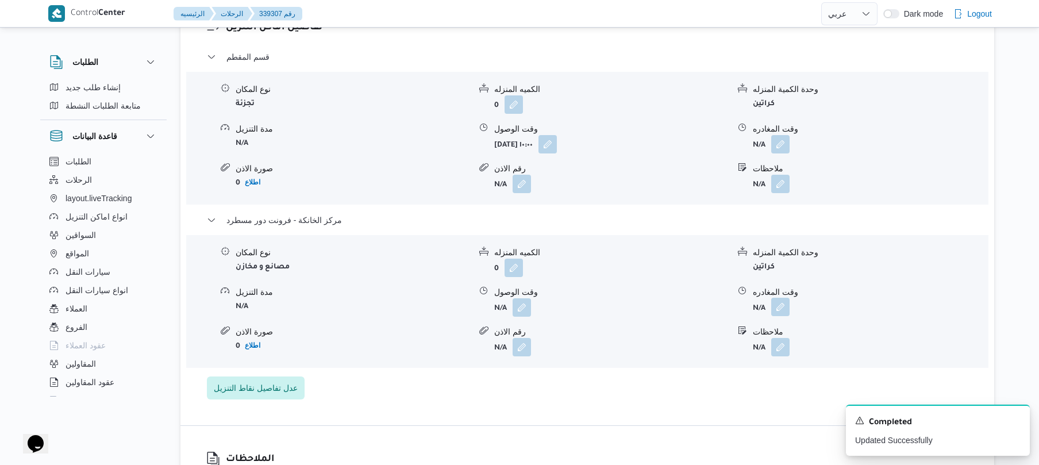
click at [782, 300] on button "button" at bounding box center [780, 307] width 18 height 18
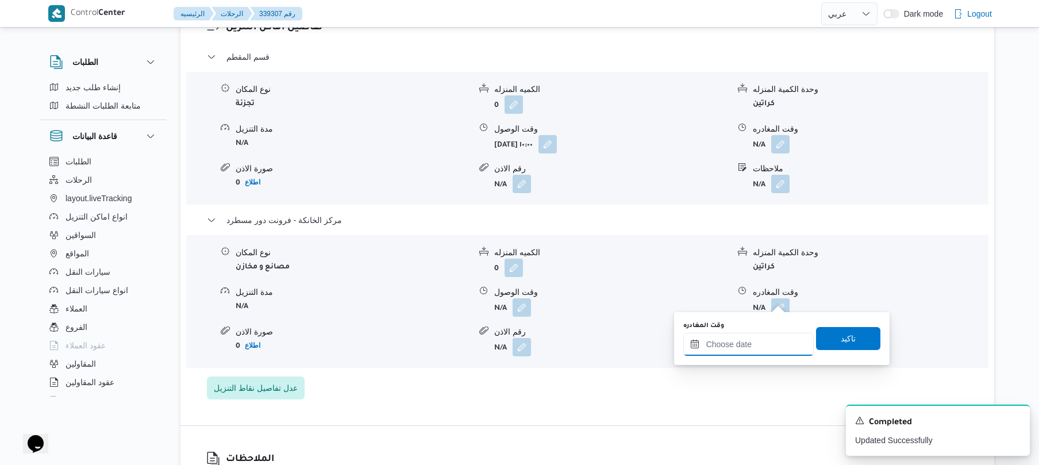
click at [725, 345] on input "وقت المغادره" at bounding box center [748, 344] width 130 height 23
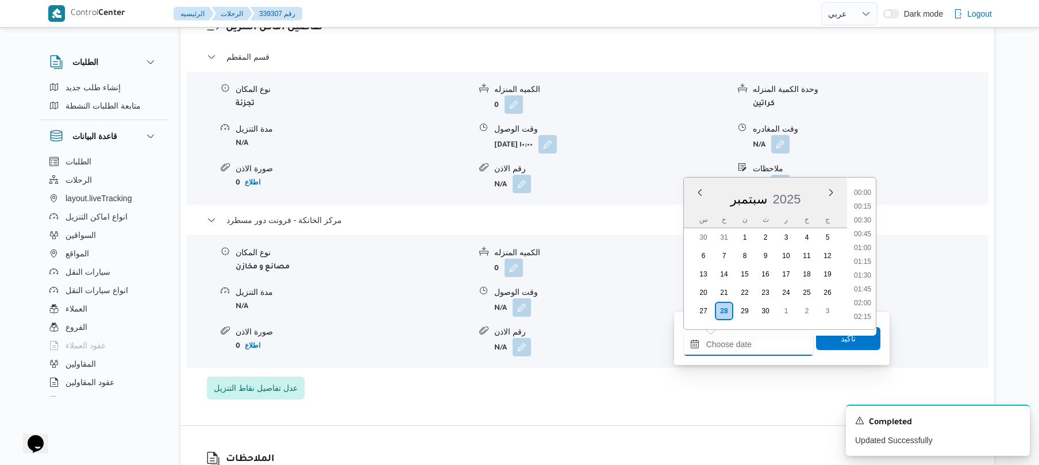
scroll to position [925, 0]
click at [867, 208] on li "17:00" at bounding box center [863, 205] width 26 height 11
type input "٢٨/٠٩/٢٠٢٥ ١٧:٠٠"
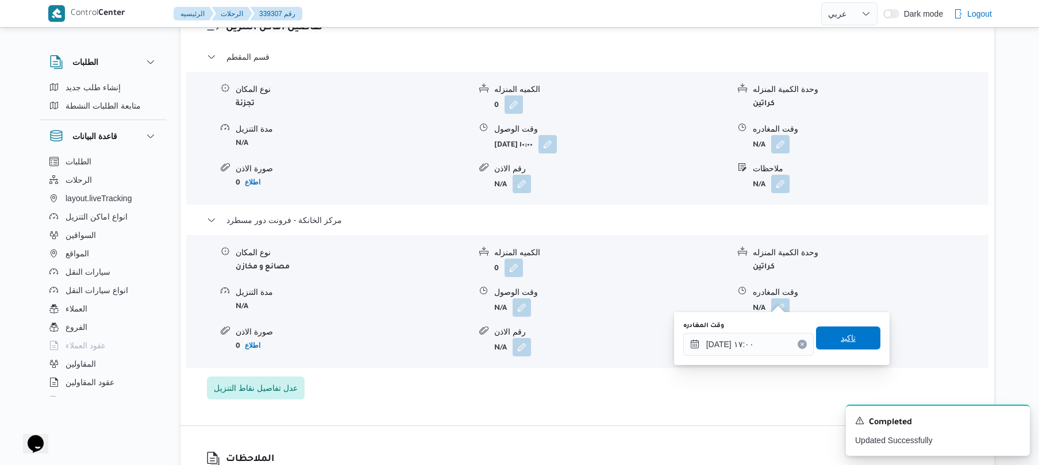
click at [841, 339] on span "تاكيد" at bounding box center [848, 338] width 15 height 14
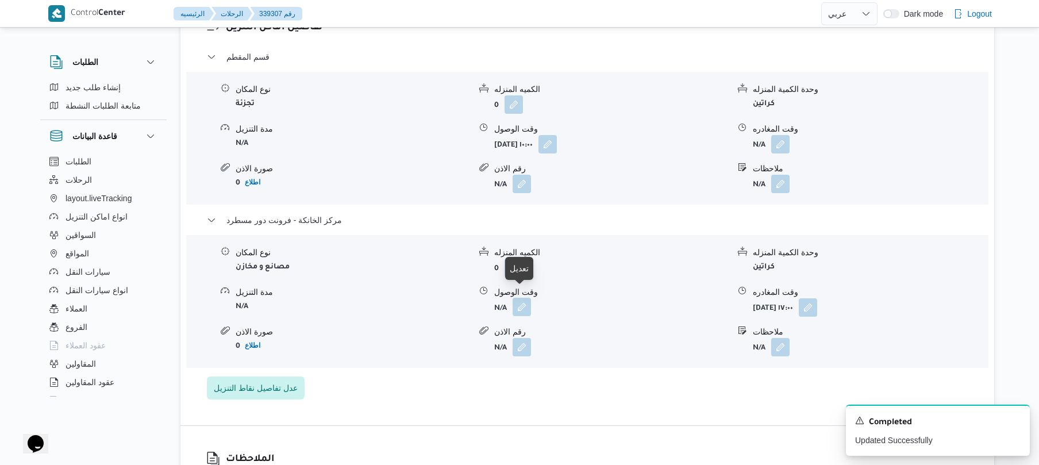
click at [526, 298] on button "button" at bounding box center [522, 307] width 18 height 18
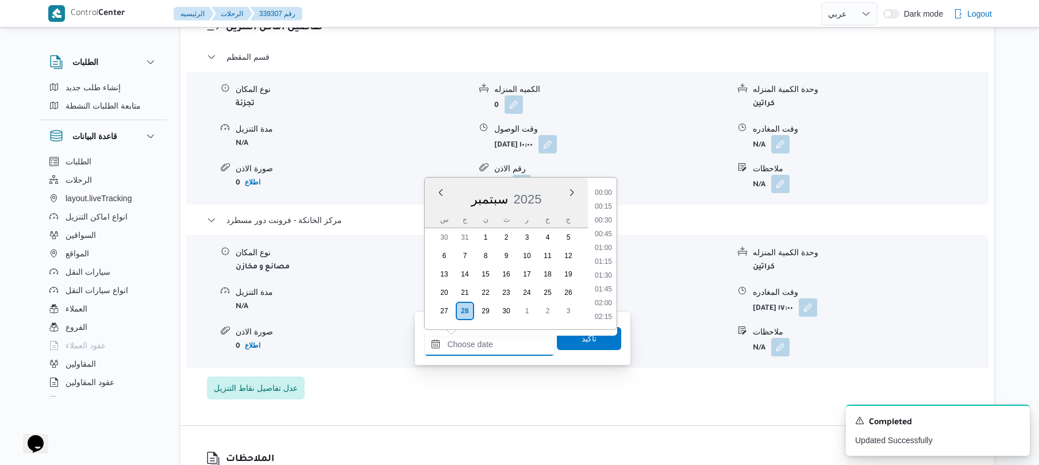
click at [499, 344] on input "وقت الوصول" at bounding box center [489, 344] width 130 height 23
click at [613, 194] on li "16:45" at bounding box center [603, 191] width 26 height 11
type input "٢٨/٠٩/٢٠٢٥ ١٦:٤٥"
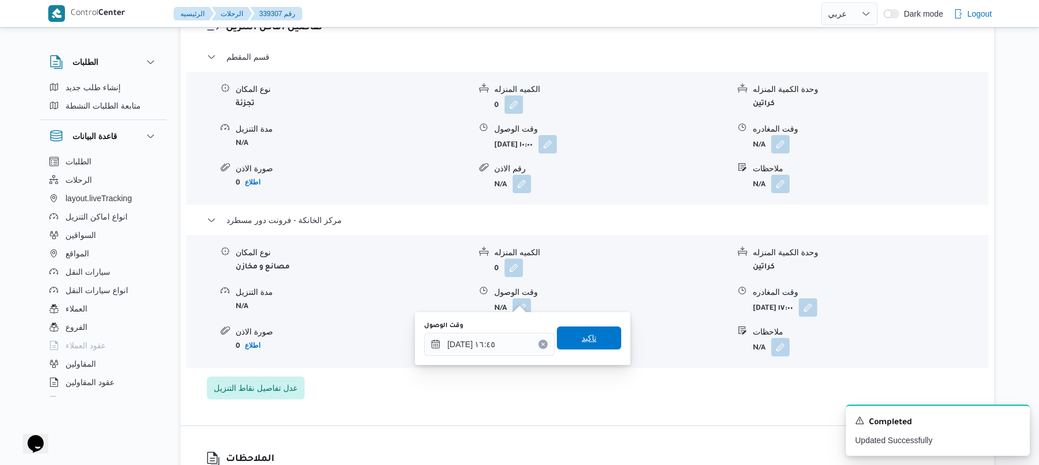
click at [591, 341] on span "تاكيد" at bounding box center [589, 337] width 64 height 23
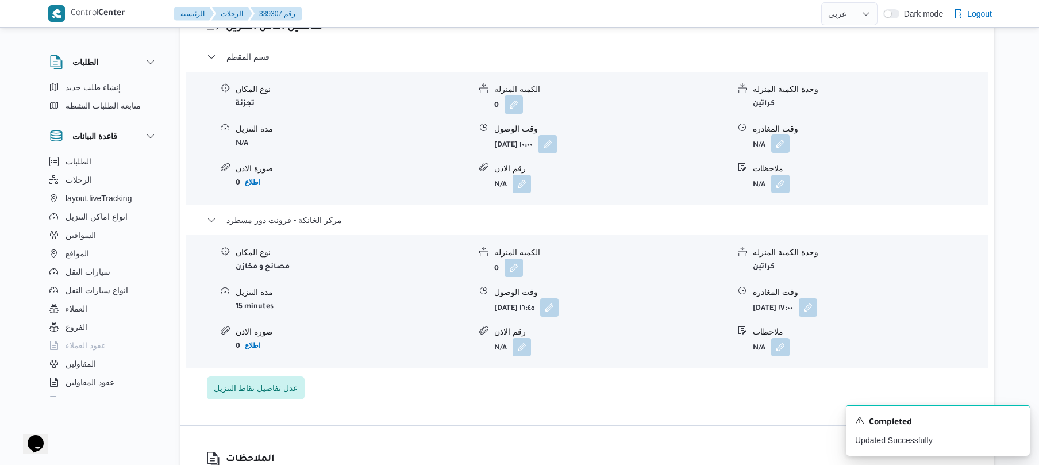
click at [785, 137] on button "button" at bounding box center [780, 143] width 18 height 18
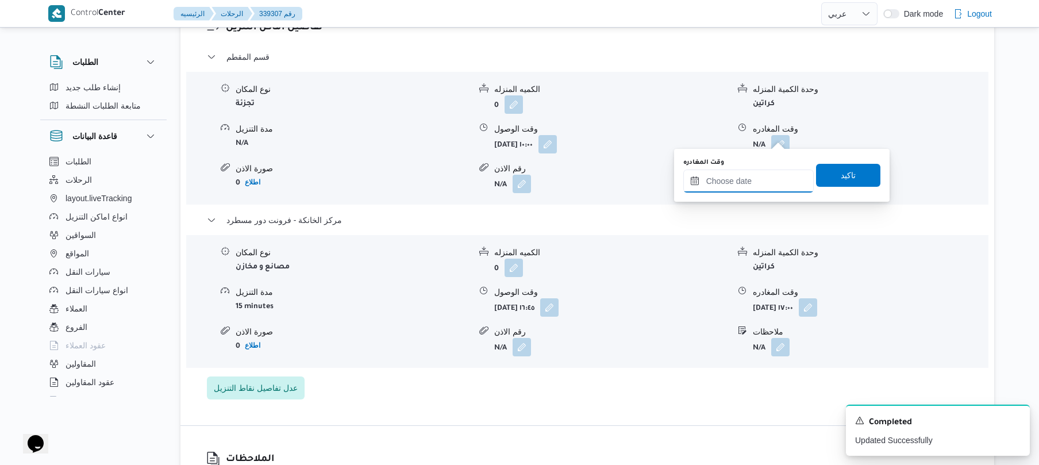
click at [747, 180] on input "وقت المغادره" at bounding box center [748, 181] width 130 height 23
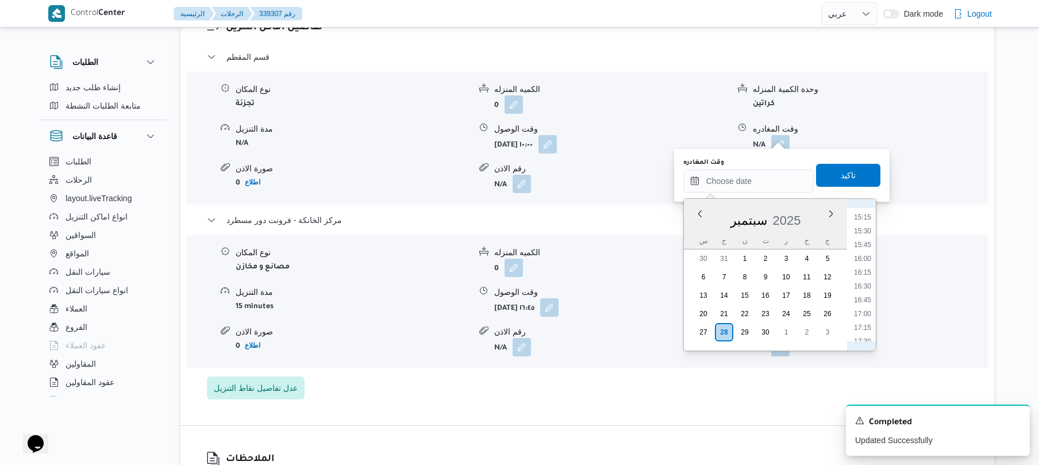
scroll to position [812, 0]
click at [869, 272] on li "15:45" at bounding box center [863, 270] width 26 height 11
type input "٢٨/٠٩/٢٠٢٥ ١٥:٤٥"
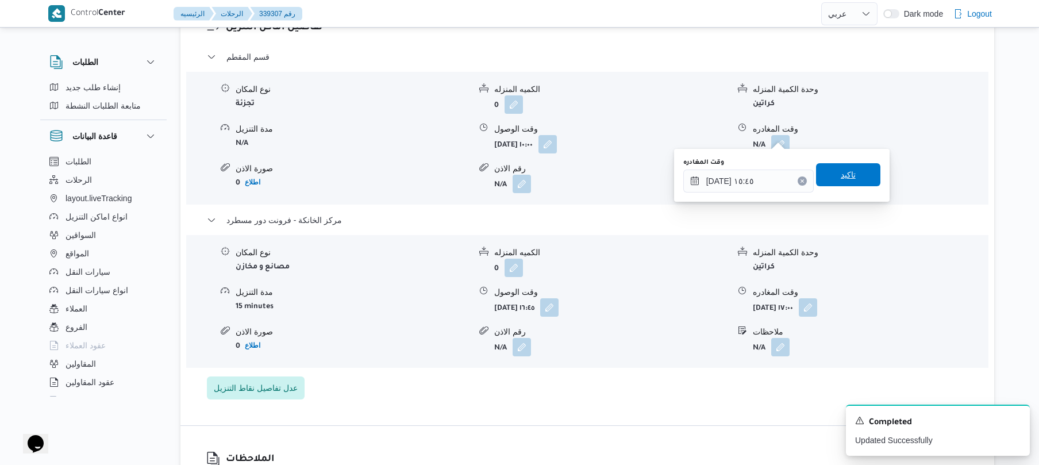
click at [841, 179] on span "تاكيد" at bounding box center [848, 175] width 15 height 14
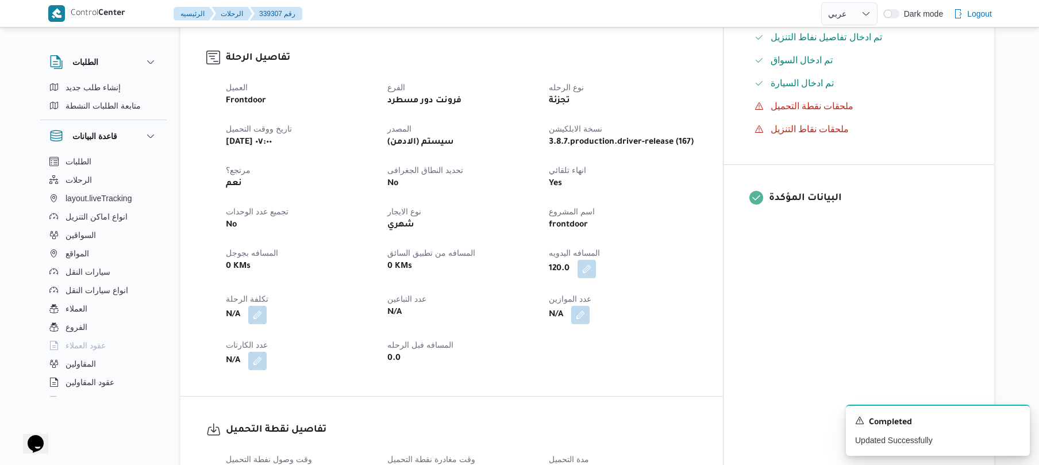
scroll to position [0, 0]
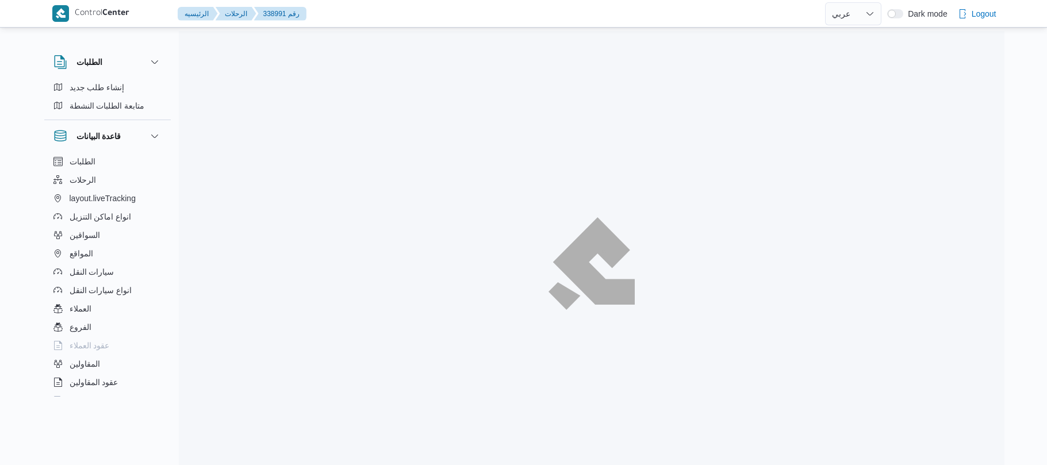
select select "ar"
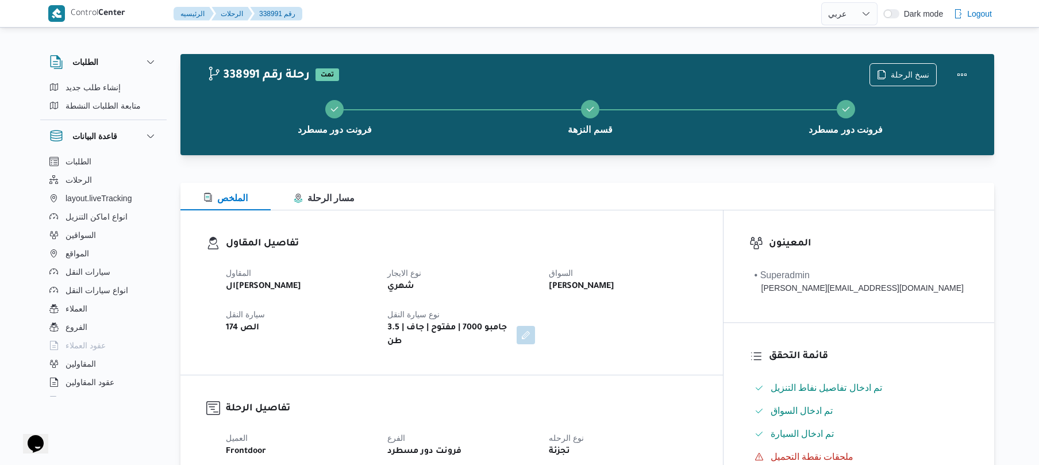
click at [562, 203] on div "الملخص مسار الرحلة" at bounding box center [587, 197] width 814 height 28
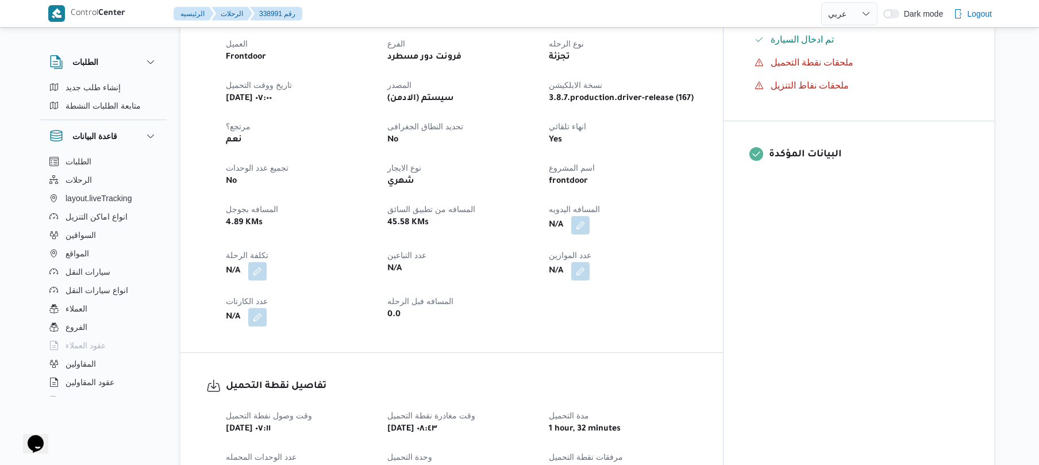
scroll to position [398, 0]
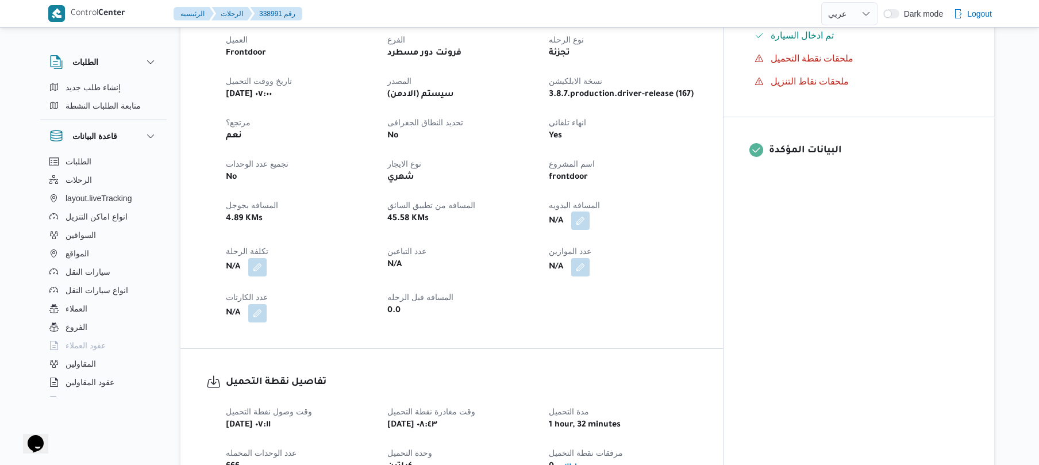
click at [590, 215] on button "button" at bounding box center [580, 221] width 18 height 18
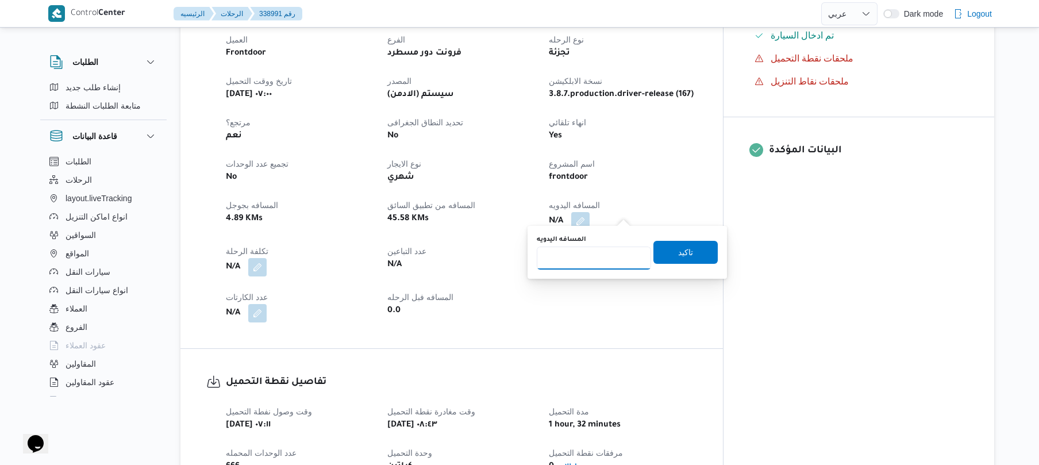
click at [606, 253] on input "المسافه اليدويه" at bounding box center [594, 258] width 114 height 23
type input "70"
click at [665, 252] on span "تاكيد" at bounding box center [686, 251] width 64 height 23
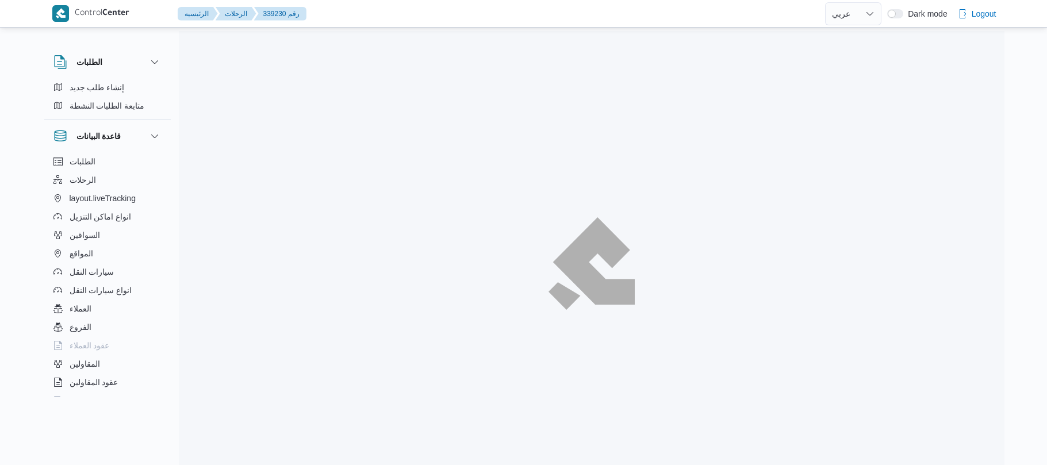
select select "ar"
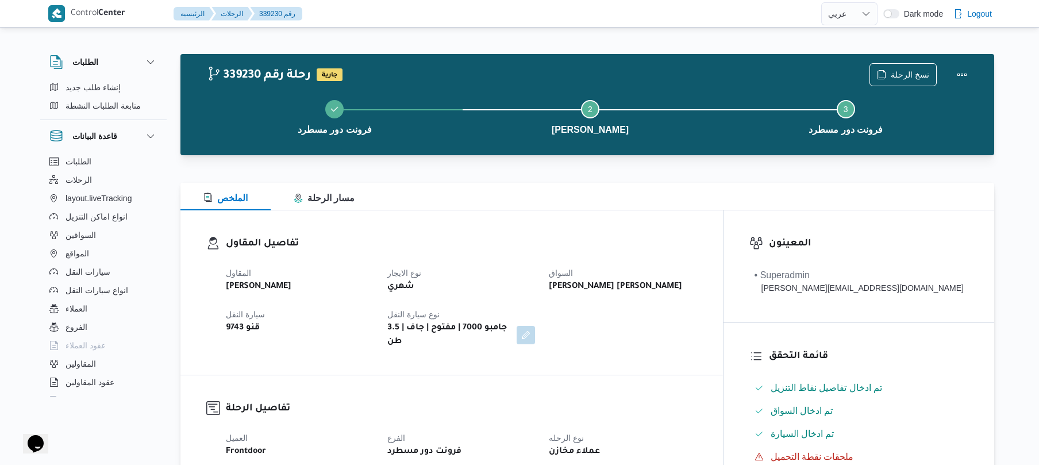
click at [675, 247] on h3 "تفاصيل المقاول" at bounding box center [461, 244] width 471 height 16
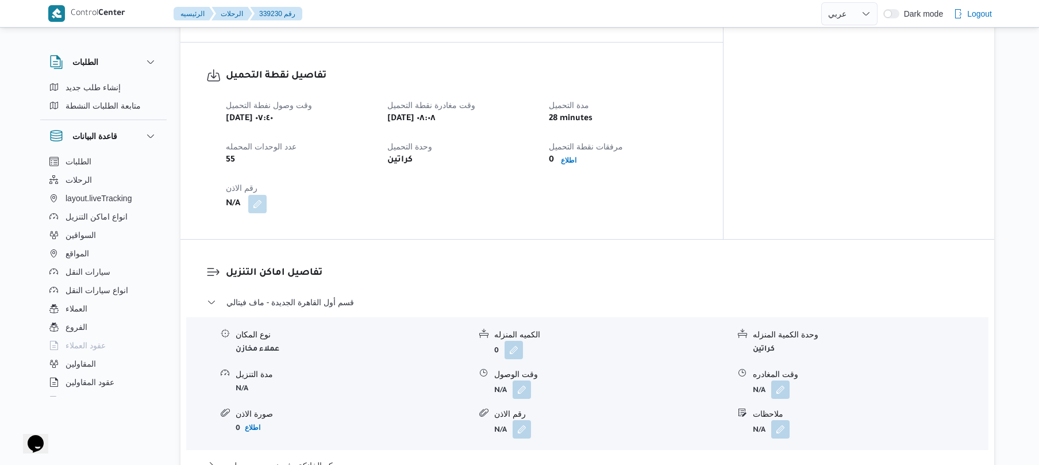
scroll to position [298, 0]
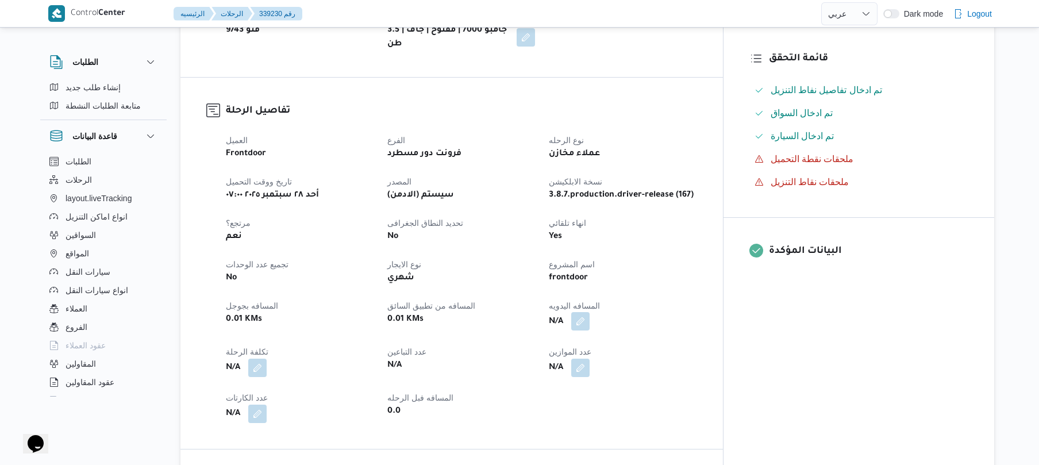
click at [590, 320] on button "button" at bounding box center [580, 321] width 18 height 18
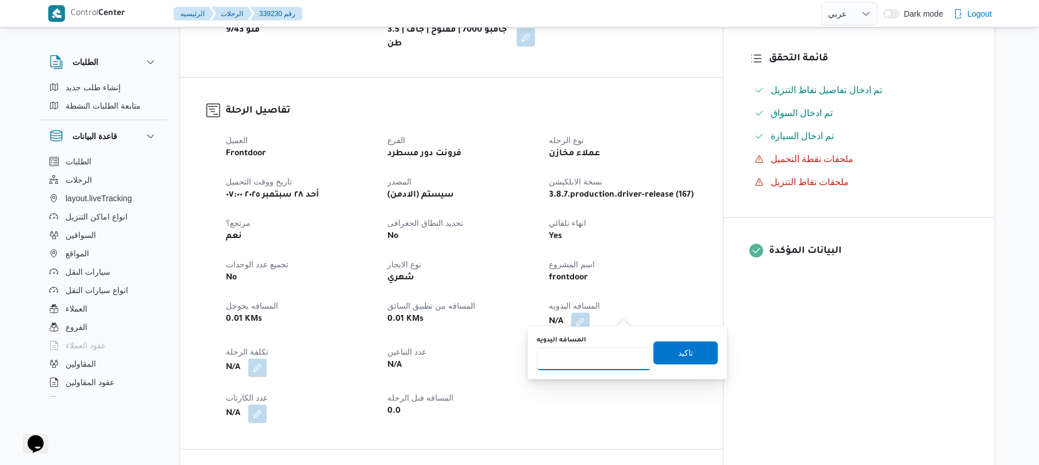
click at [586, 368] on input "المسافه اليدويه" at bounding box center [594, 358] width 114 height 23
type input "120"
click at [667, 350] on span "تاكيد" at bounding box center [686, 352] width 64 height 23
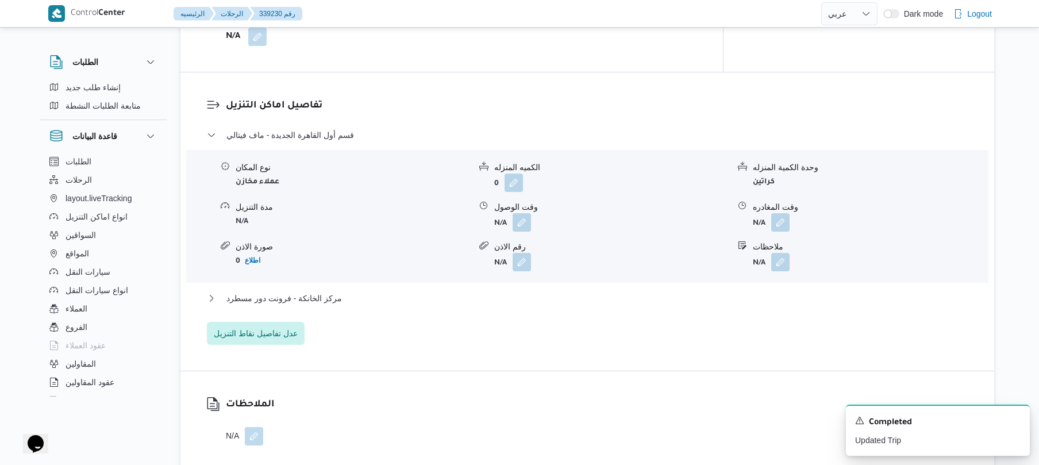
scroll to position [881, 0]
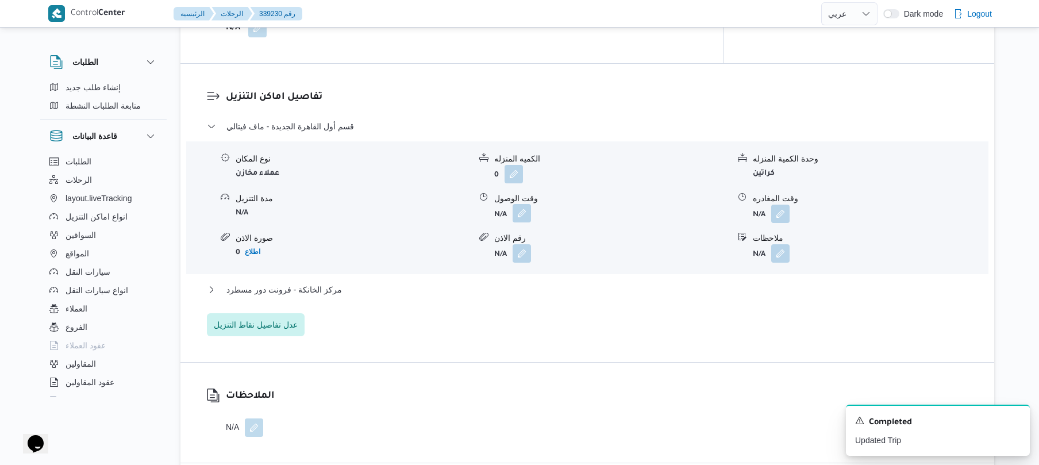
click at [522, 204] on button "button" at bounding box center [522, 213] width 18 height 18
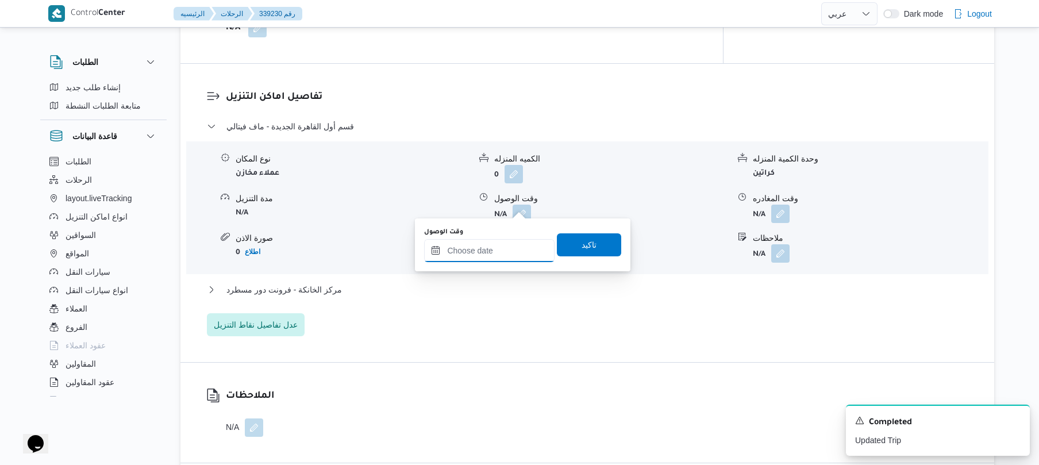
click at [499, 252] on input "وقت الوصول" at bounding box center [489, 250] width 130 height 23
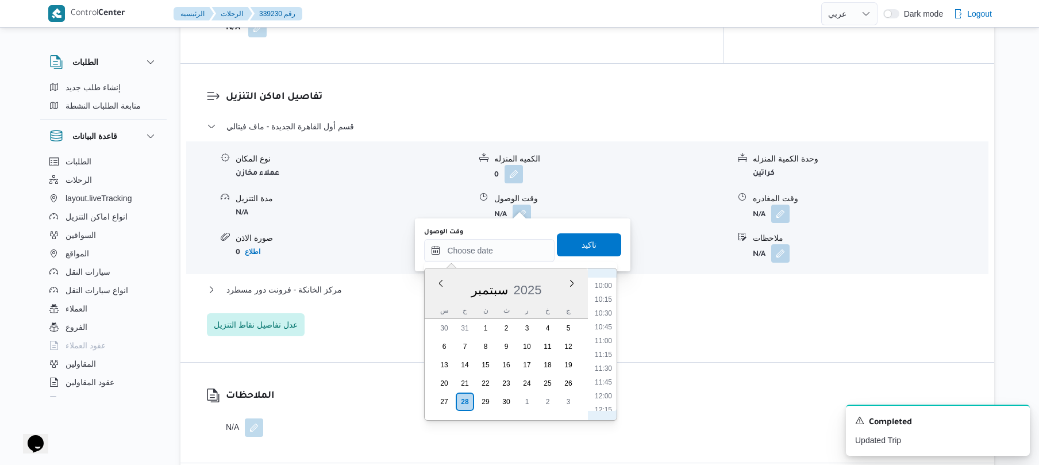
scroll to position [437, 0]
click at [606, 344] on li "09:00" at bounding box center [603, 342] width 26 height 11
type input "٢٨/٠٩/٢٠٢٥ ٠٩:٠٠"
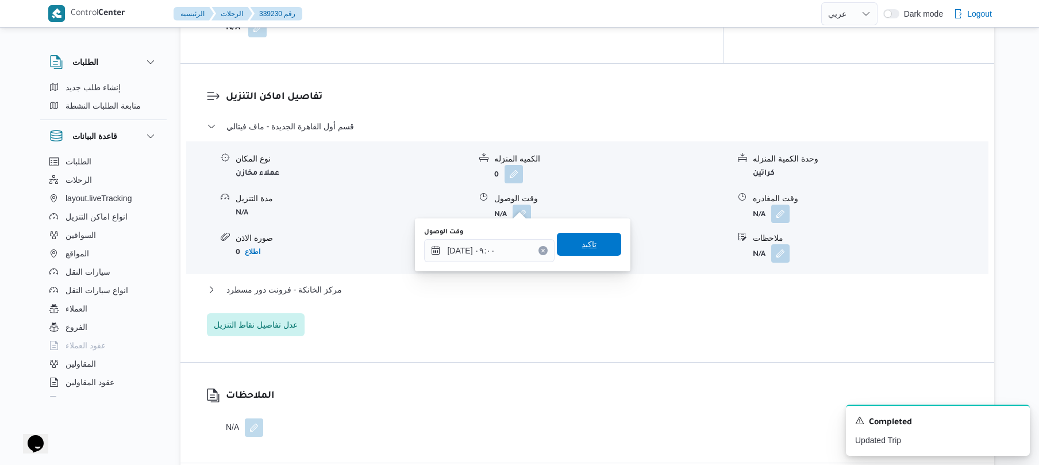
click at [582, 243] on span "تاكيد" at bounding box center [589, 244] width 15 height 14
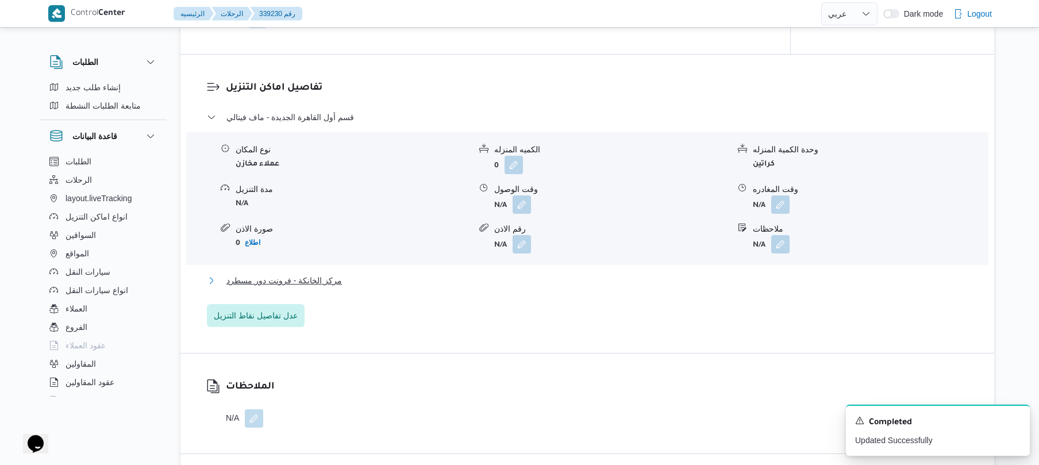
click at [536, 283] on button "مركز الخانكة - فرونت دور مسطرد" at bounding box center [588, 281] width 762 height 14
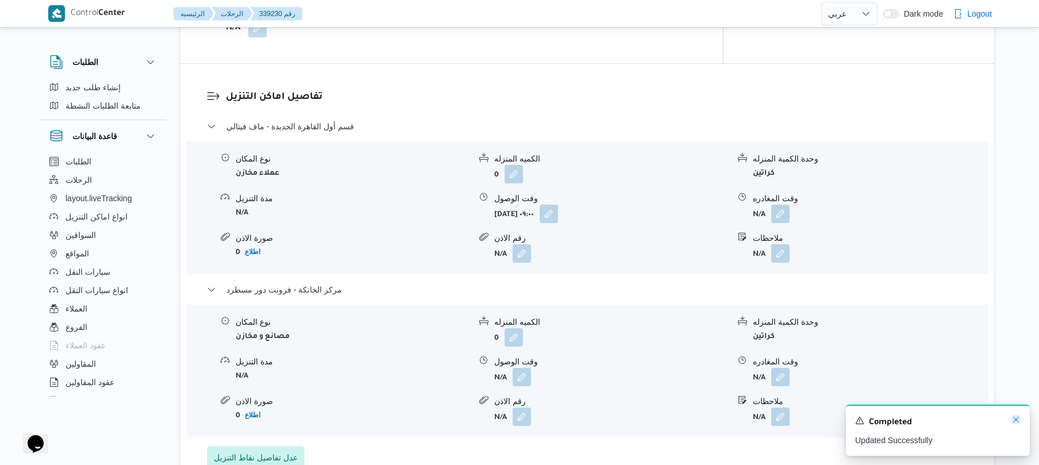
click at [1016, 421] on icon "Dismiss toast" at bounding box center [1016, 420] width 6 height 6
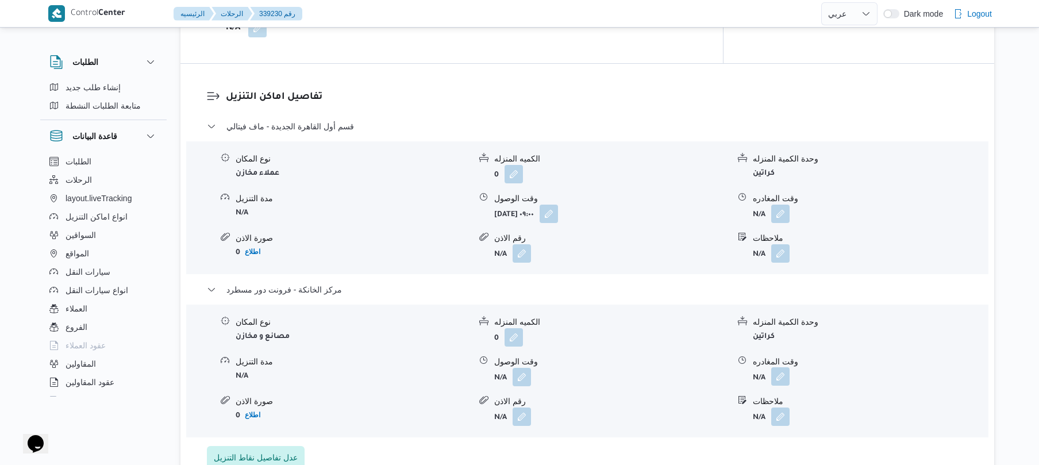
click at [779, 372] on button "button" at bounding box center [780, 376] width 18 height 18
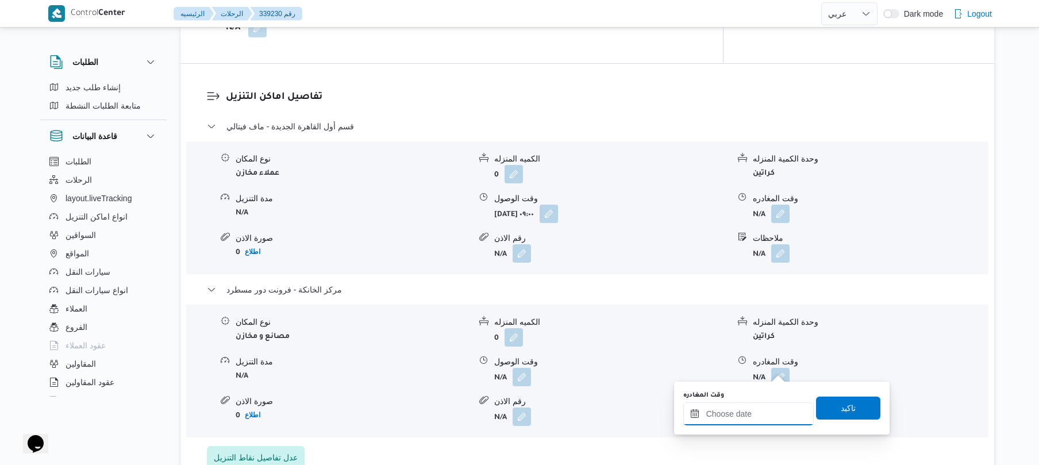
click at [715, 417] on input "وقت المغادره" at bounding box center [748, 413] width 130 height 23
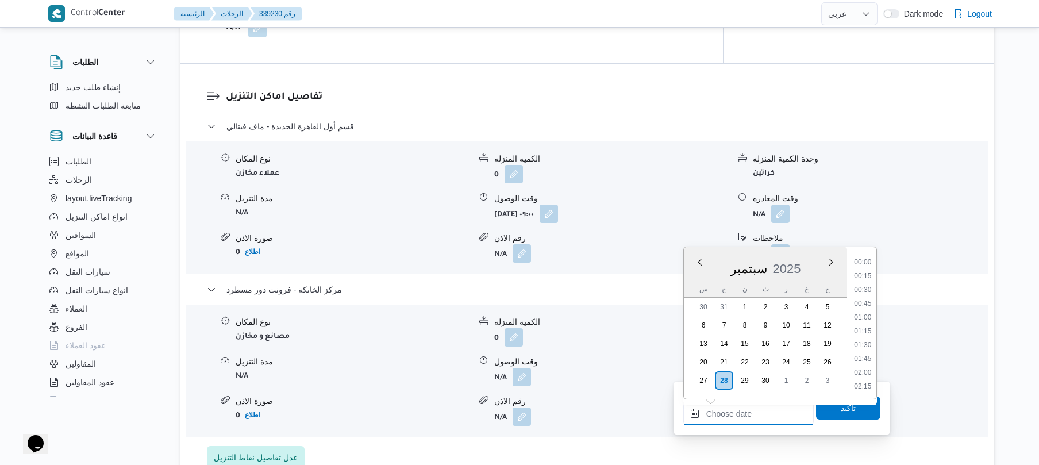
scroll to position [939, 0]
click at [863, 262] on li "17:00" at bounding box center [863, 261] width 26 height 11
type input "[DATE] ١٧:٠٠"
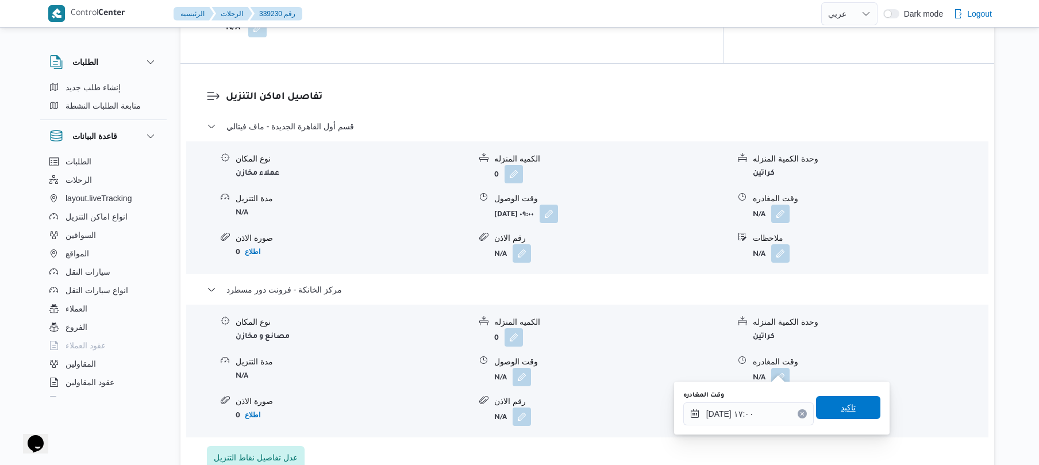
click at [841, 408] on span "تاكيد" at bounding box center [848, 408] width 15 height 14
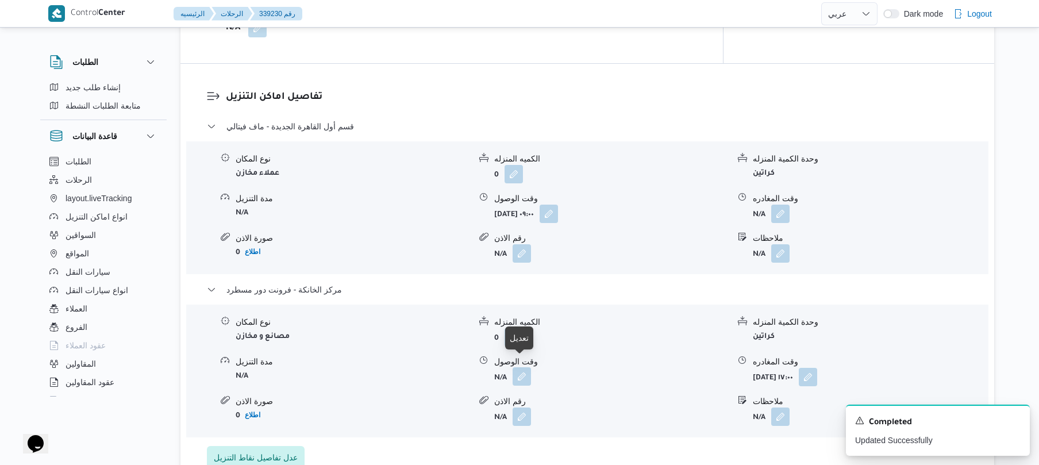
click at [518, 368] on button "button" at bounding box center [522, 376] width 18 height 18
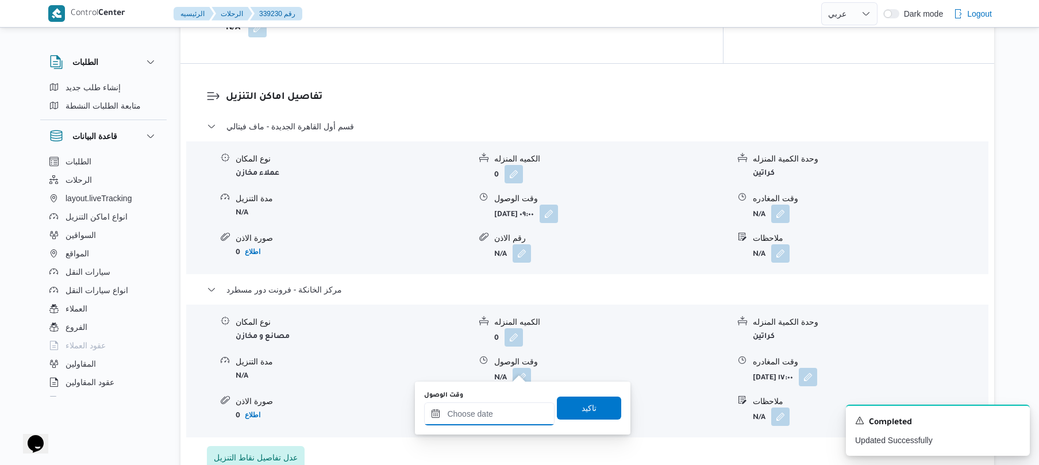
click at [510, 408] on input "وقت الوصول" at bounding box center [489, 413] width 130 height 23
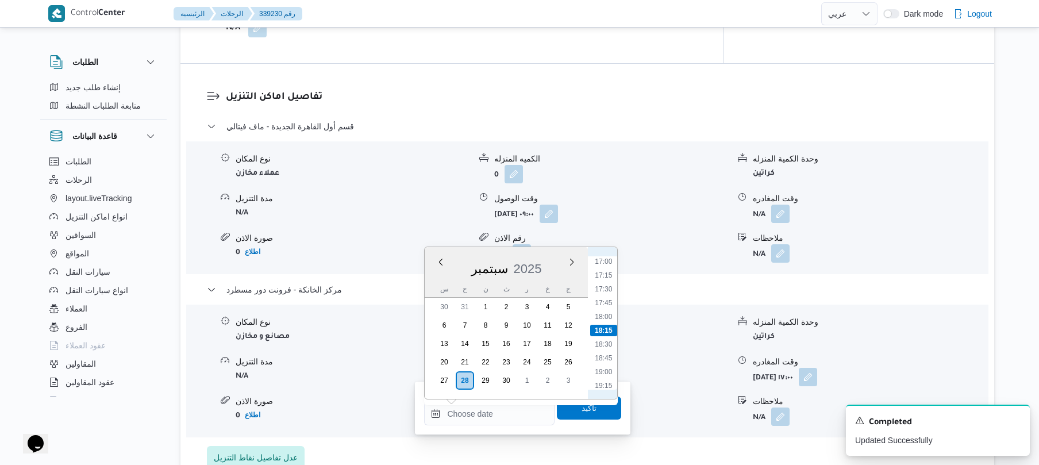
scroll to position [825, 0]
click at [608, 362] on li "16:45" at bounding box center [604, 360] width 26 height 11
type input "٢٨/٠٩/٢٠٢٥ ١٦:٤٥"
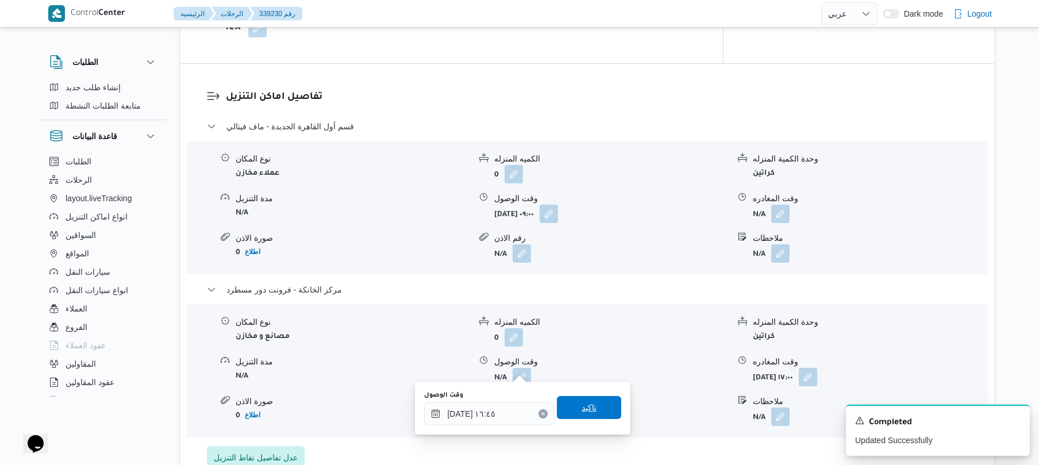
click at [598, 410] on span "تاكيد" at bounding box center [589, 407] width 64 height 23
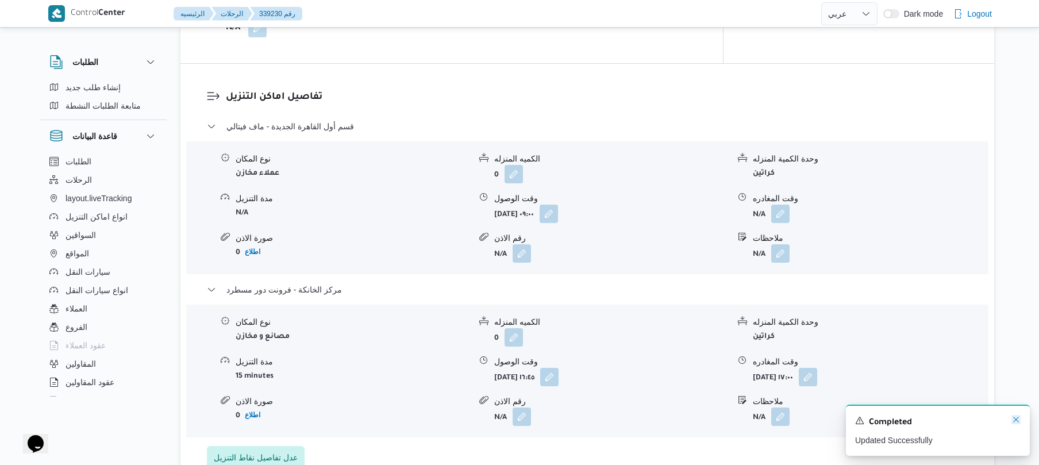
click at [1012, 418] on icon "Dismiss toast" at bounding box center [1016, 419] width 9 height 9
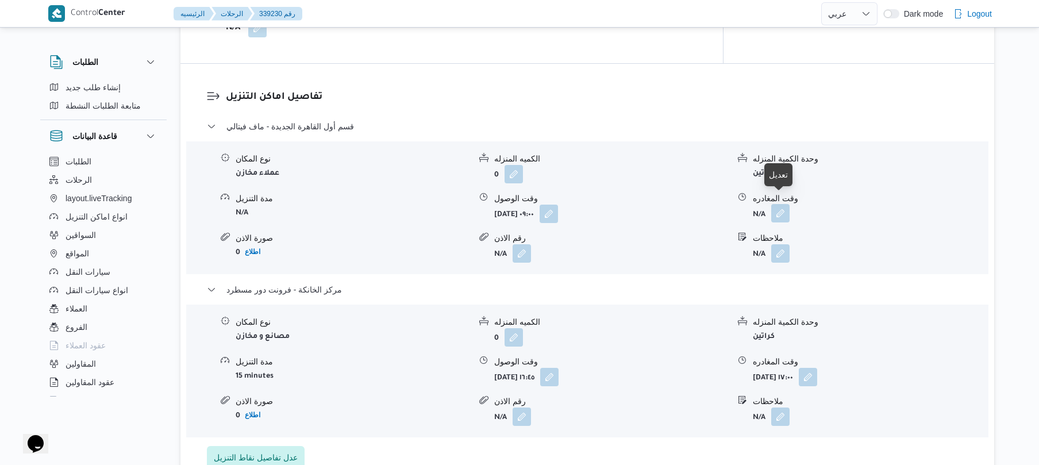
click at [775, 204] on button "button" at bounding box center [780, 213] width 18 height 18
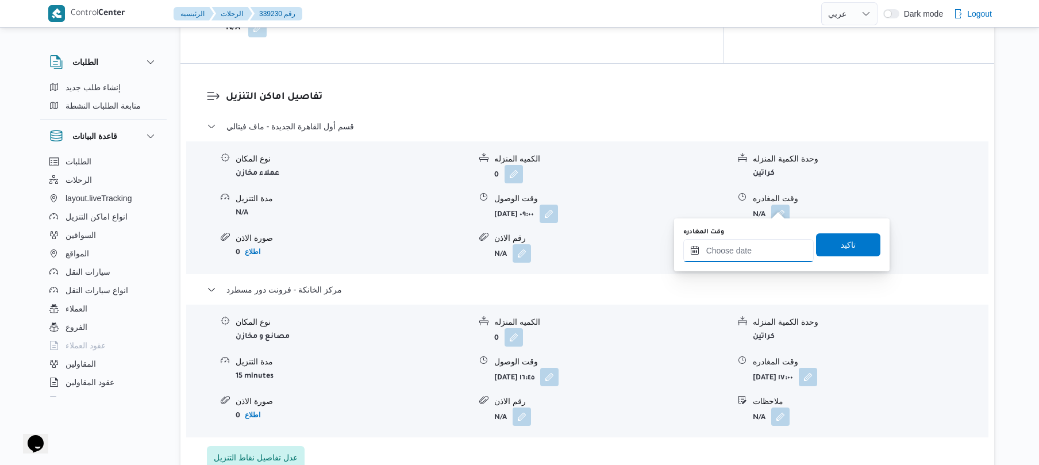
click at [735, 260] on input "وقت المغادره" at bounding box center [748, 250] width 130 height 23
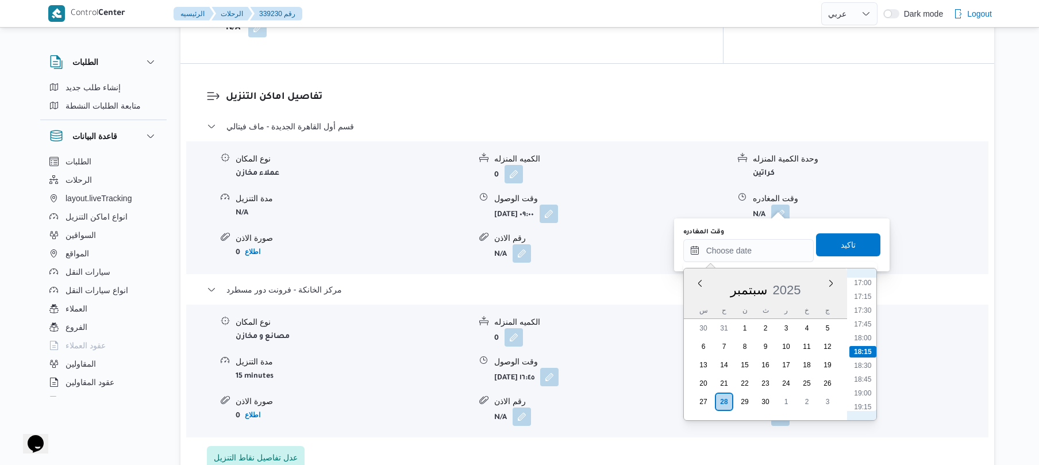
scroll to position [826, 0]
click at [864, 343] on li "16:00" at bounding box center [863, 340] width 26 height 11
type input "[DATE] ١٦:٠٠"
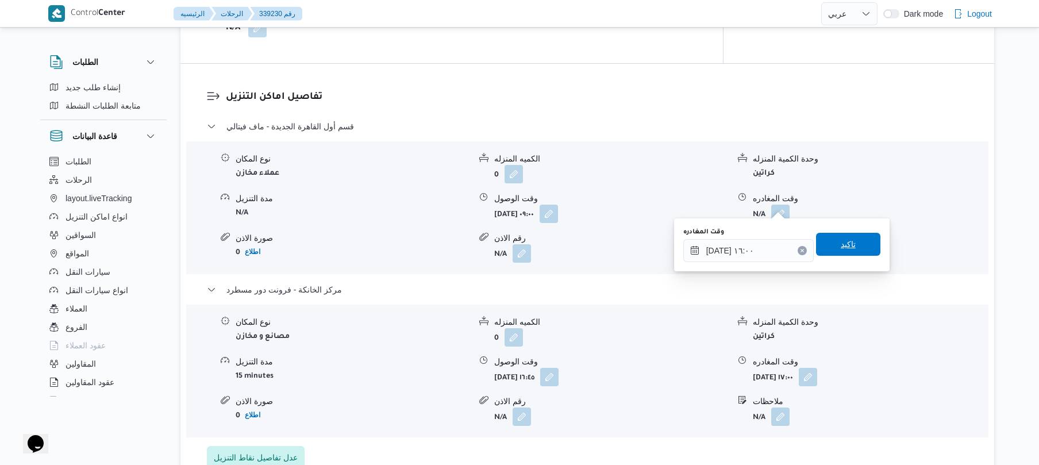
click at [841, 245] on span "تاكيد" at bounding box center [848, 244] width 15 height 14
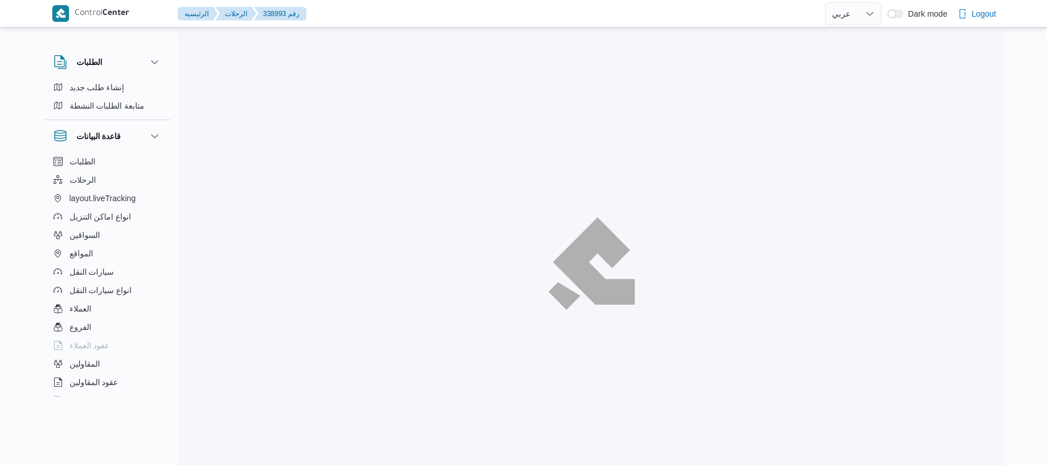
select select "ar"
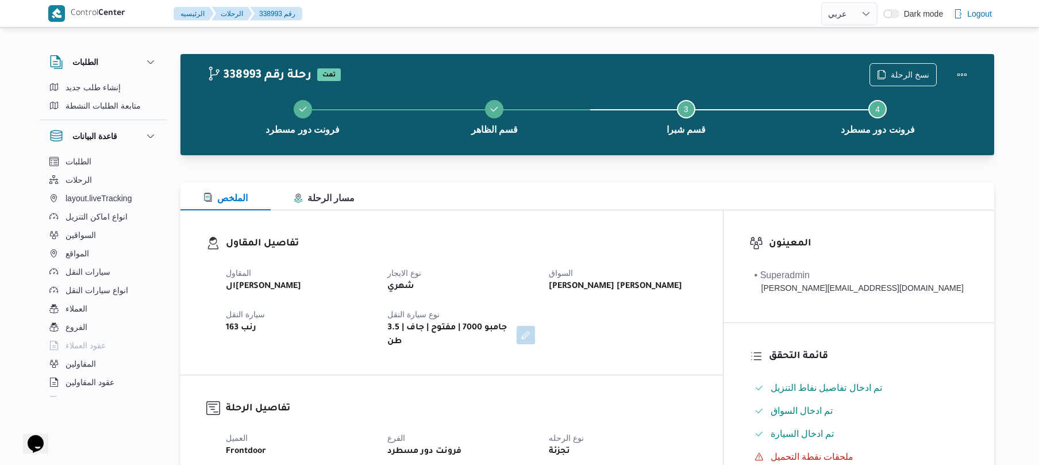
click at [579, 225] on div "تفاصيل المقاول المقاول الهامي [PERSON_NAME] نوع الايجار شهري السواق [PERSON_NAM…" at bounding box center [451, 292] width 543 height 164
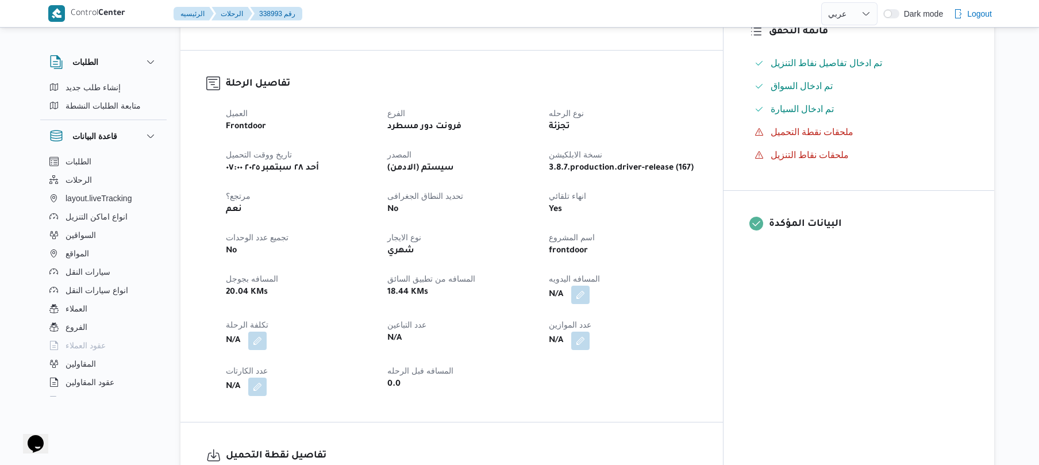
scroll to position [368, 0]
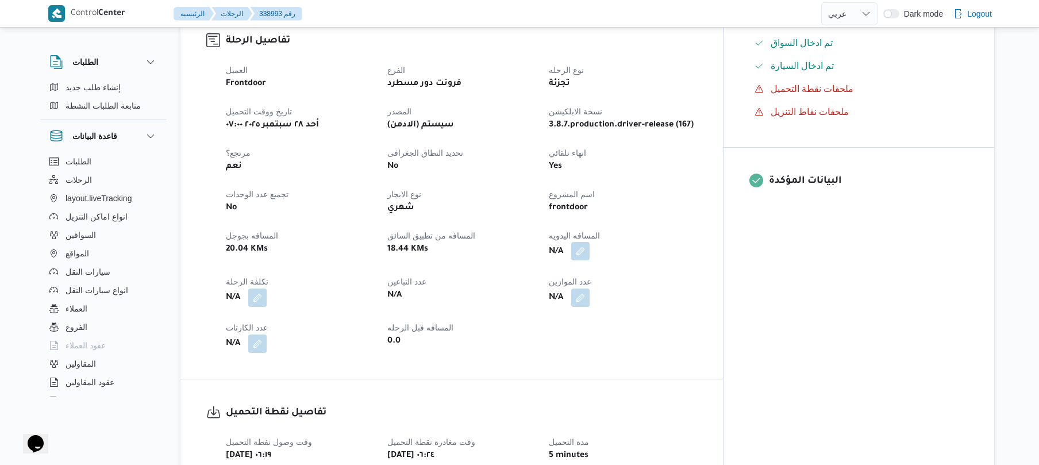
click at [590, 242] on button "button" at bounding box center [580, 251] width 18 height 18
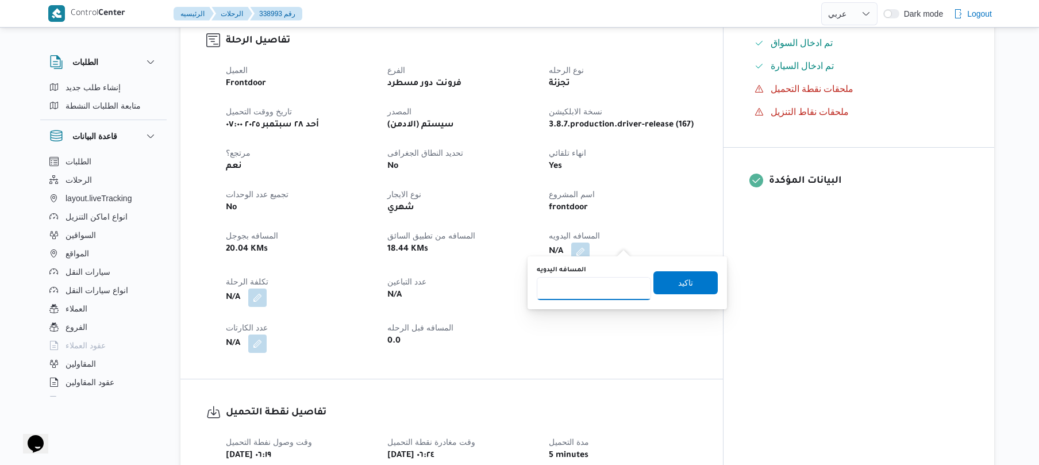
click at [598, 286] on input "المسافه اليدويه" at bounding box center [594, 288] width 114 height 23
type input "75"
click at [678, 279] on span "تاكيد" at bounding box center [685, 282] width 15 height 14
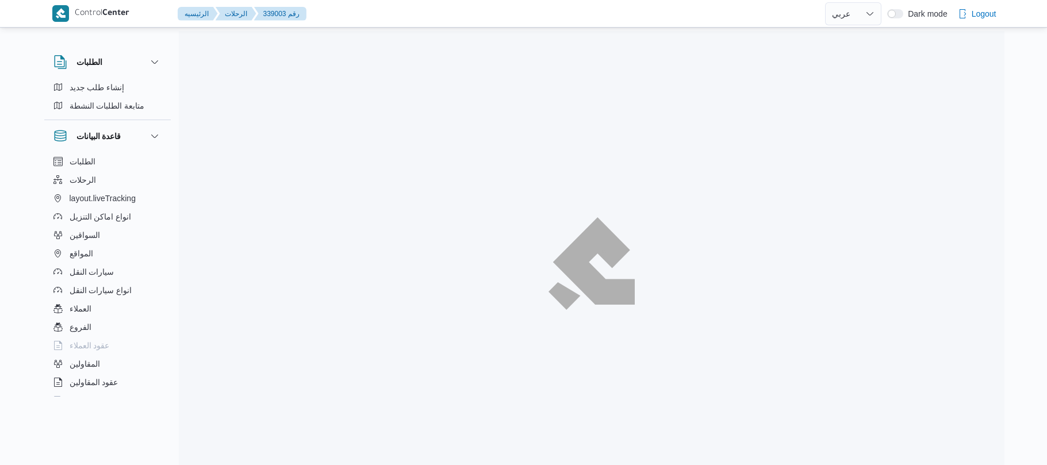
select select "ar"
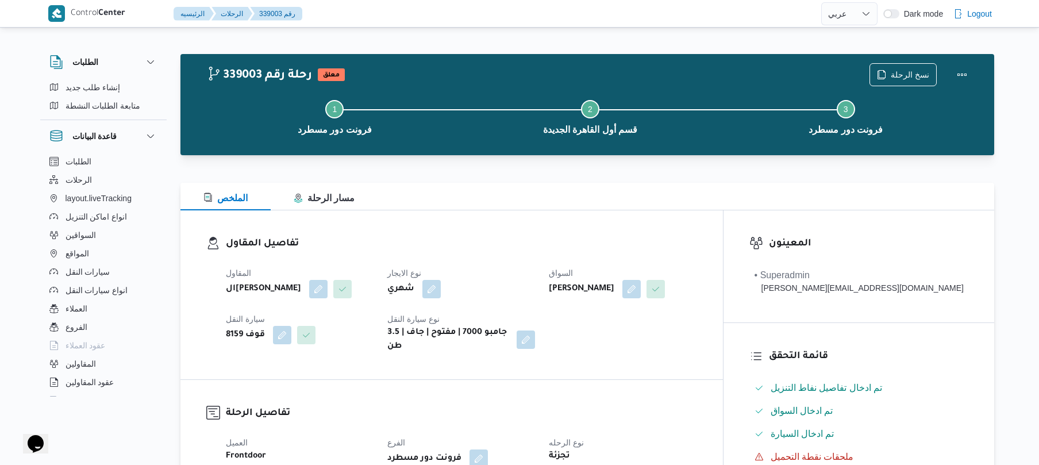
click at [591, 222] on div "تفاصيل المقاول المقاول الهامي محمد خالد علي نوع الايجار شهري السواق ادهم محمد ح…" at bounding box center [451, 294] width 543 height 169
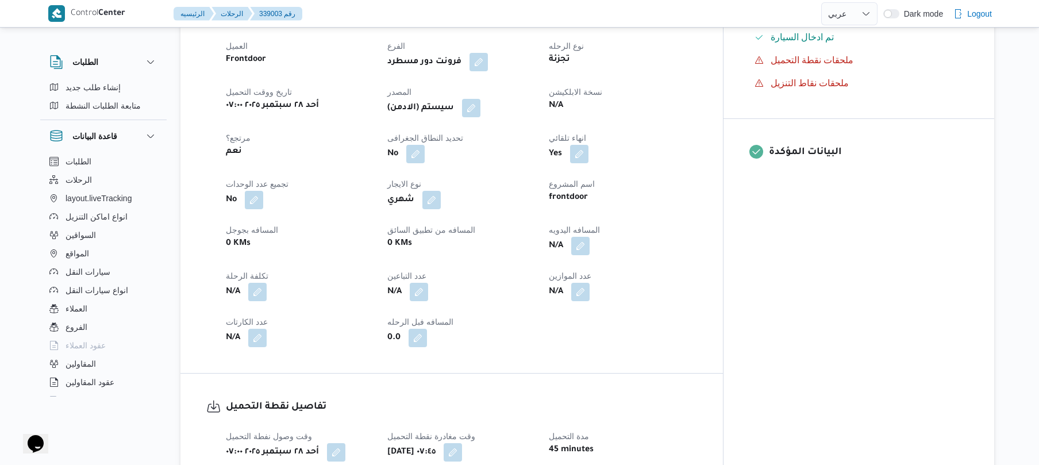
scroll to position [398, 0]
click at [590, 235] on button "button" at bounding box center [580, 244] width 18 height 18
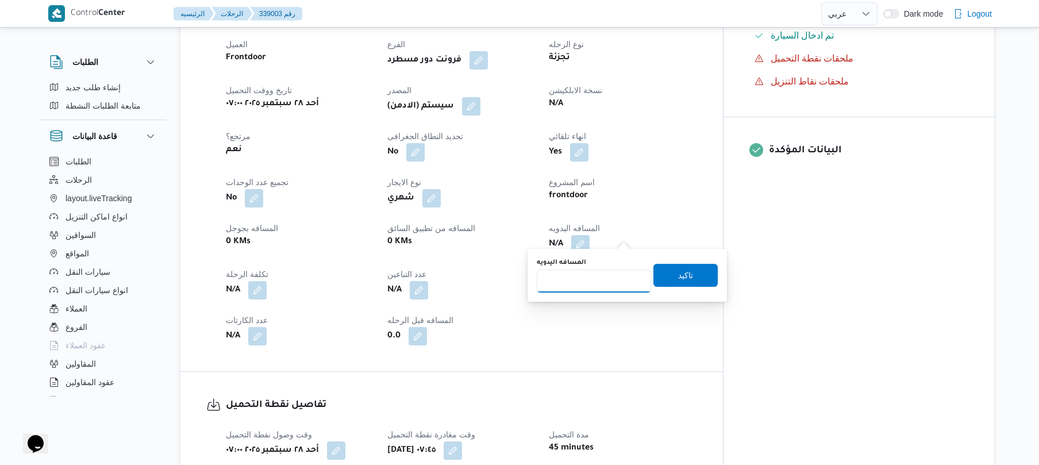
click at [589, 279] on input "المسافه اليدويه" at bounding box center [594, 281] width 114 height 23
type input "120"
click at [682, 277] on span "تاكيد" at bounding box center [685, 275] width 15 height 14
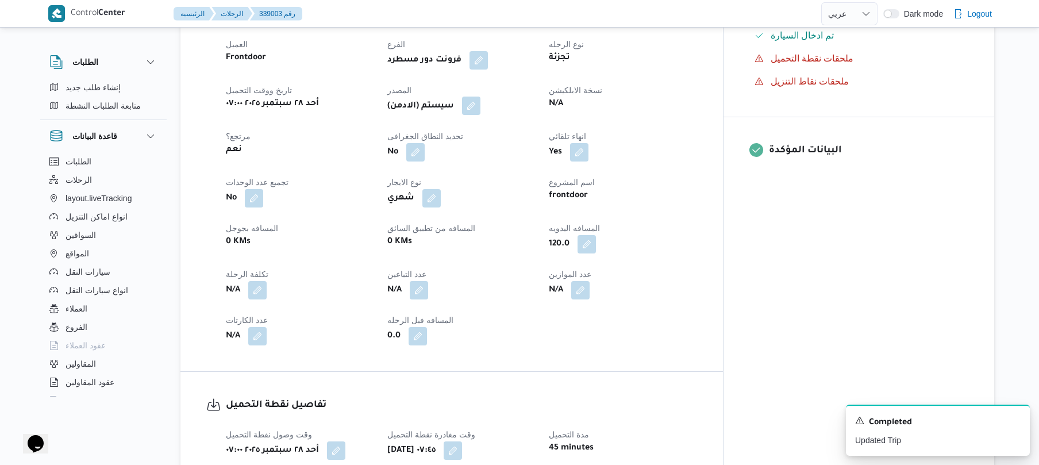
click at [481, 97] on button "button" at bounding box center [471, 106] width 18 height 18
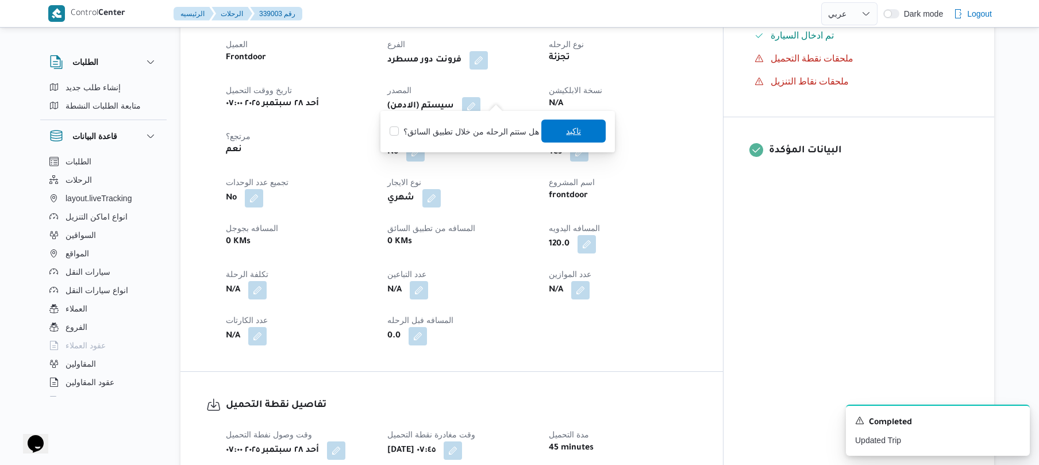
click at [561, 132] on span "تاكيد" at bounding box center [573, 131] width 64 height 23
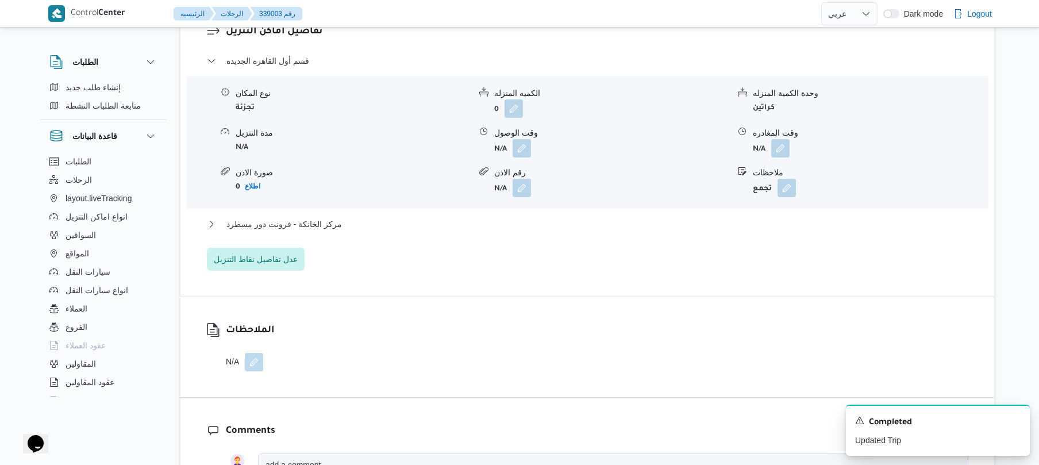
scroll to position [981, 0]
click at [523, 139] on button "button" at bounding box center [522, 145] width 18 height 18
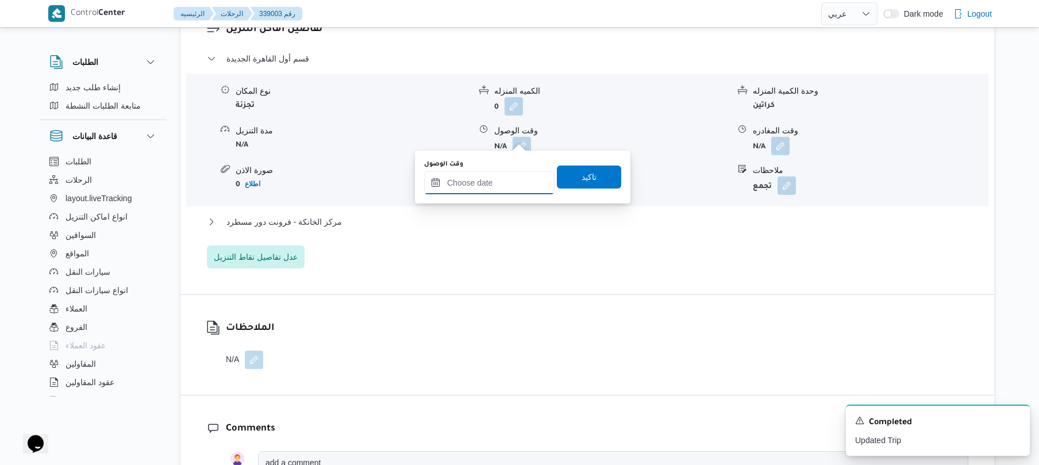
click at [481, 189] on input "وقت الوصول" at bounding box center [489, 182] width 130 height 23
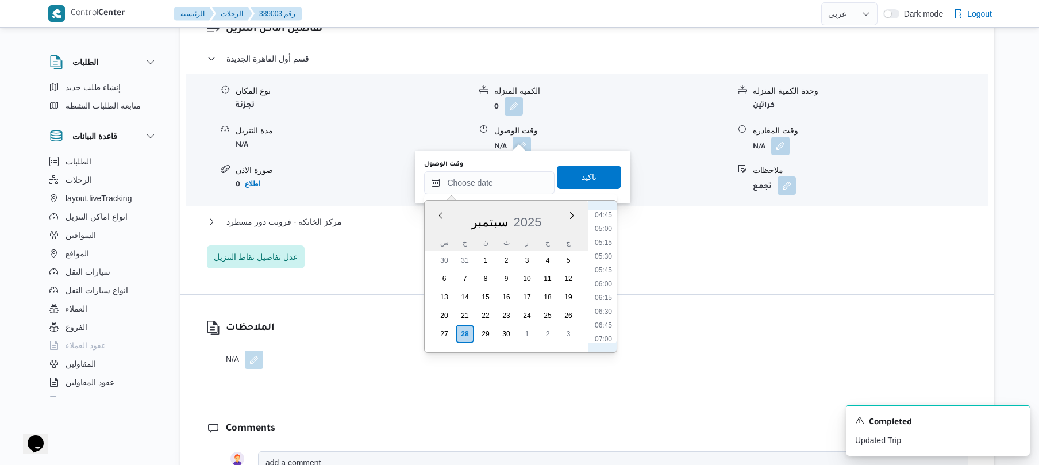
scroll to position [375, 0]
click at [608, 308] on li "08:30" at bounding box center [603, 308] width 26 height 11
type input "[DATE] ٠٨:٣٠"
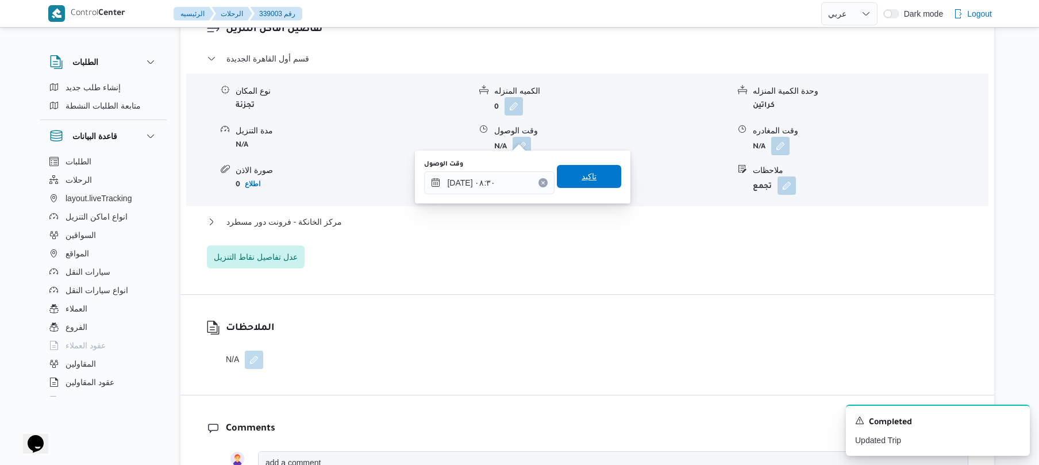
click at [601, 185] on span "تاكيد" at bounding box center [589, 176] width 64 height 23
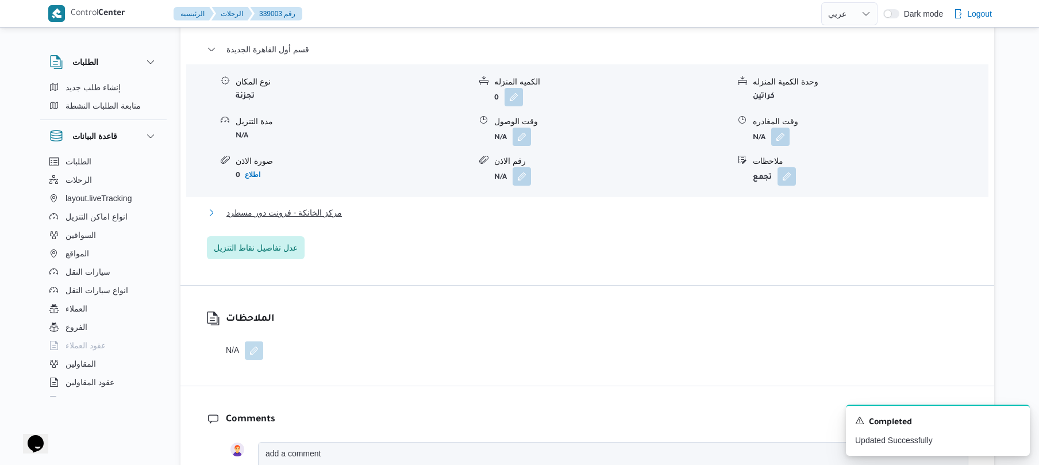
click at [555, 216] on button "مركز الخانكة - فرونت دور مسطرد" at bounding box center [588, 213] width 762 height 14
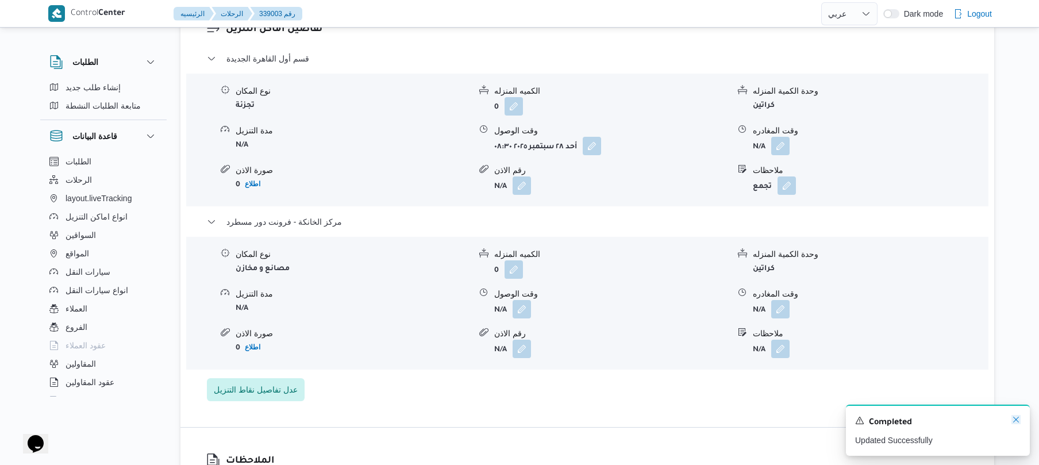
click at [1020, 424] on icon "Dismiss toast" at bounding box center [1016, 419] width 9 height 9
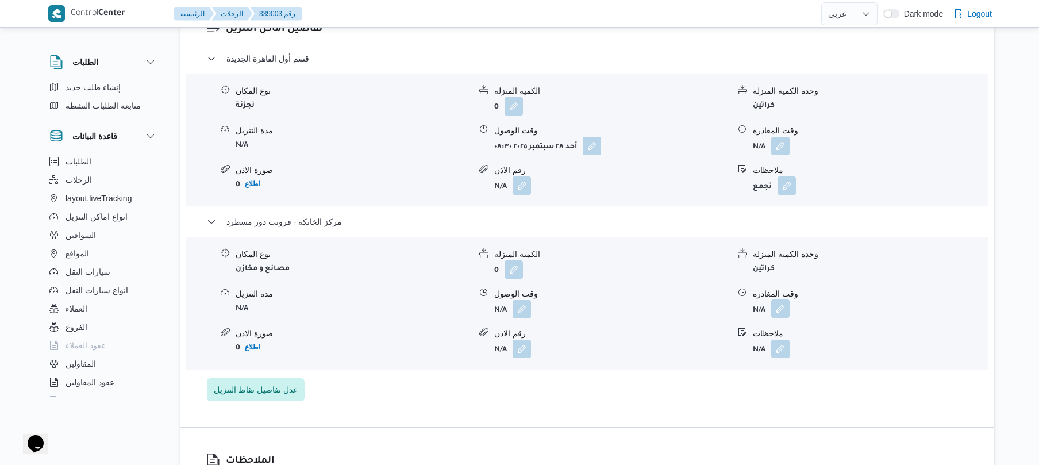
click at [775, 301] on button "button" at bounding box center [780, 308] width 18 height 18
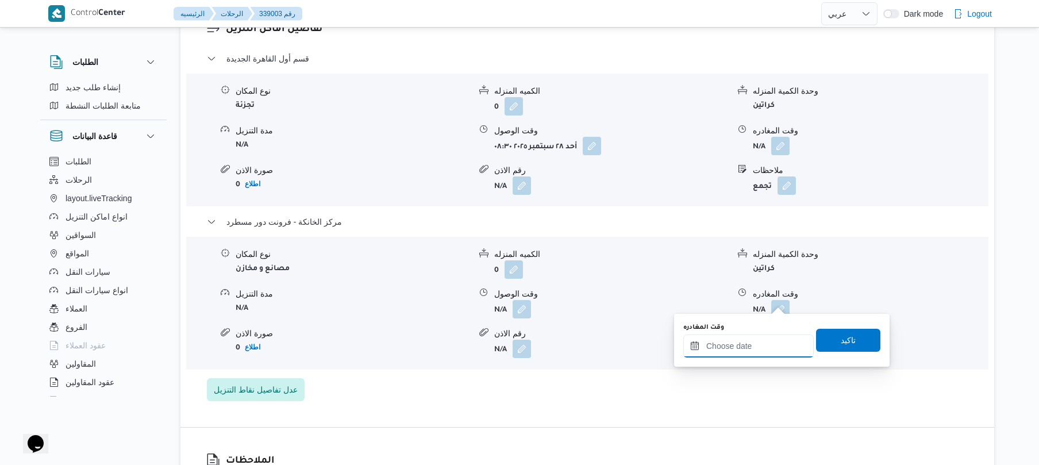
click at [745, 343] on input "وقت المغادره" at bounding box center [748, 346] width 130 height 23
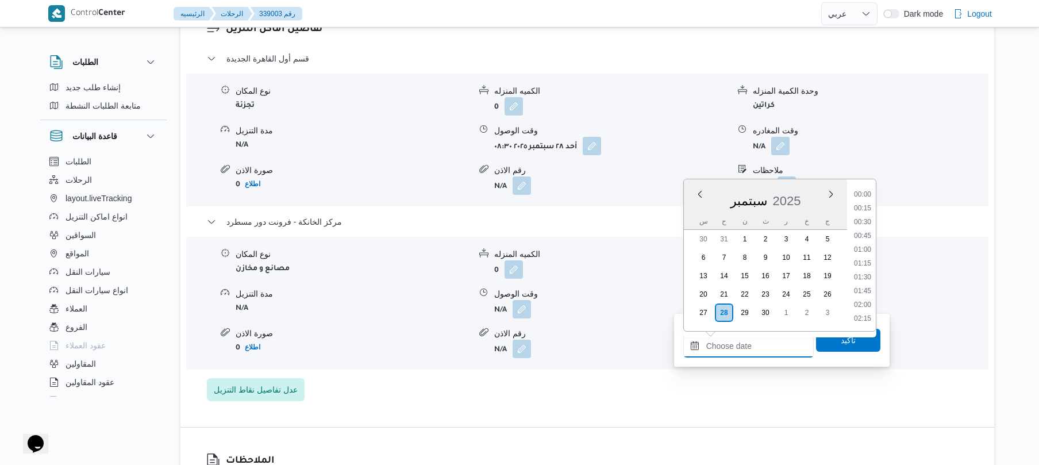
scroll to position [939, 0]
click at [861, 193] on li "17:00" at bounding box center [863, 193] width 26 height 11
type input "[DATE] ١٧:٠٠"
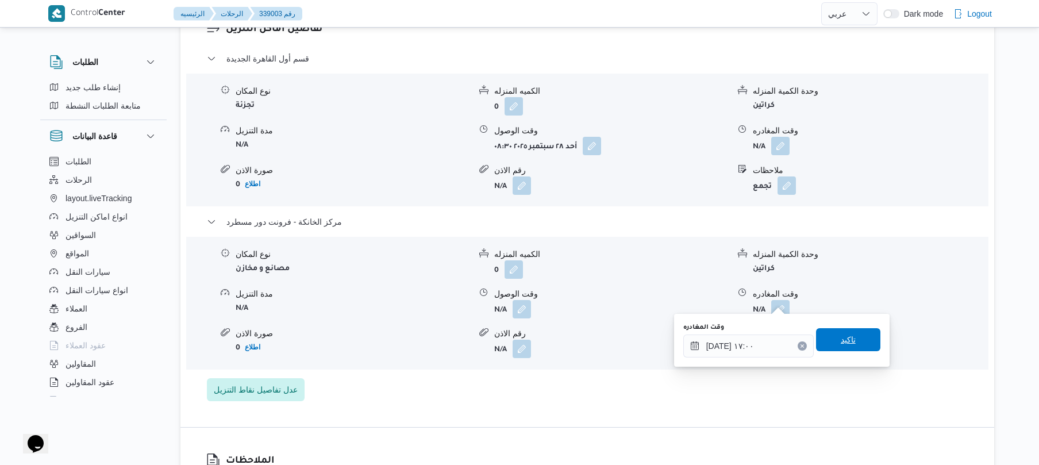
click at [841, 345] on span "تاكيد" at bounding box center [848, 340] width 15 height 14
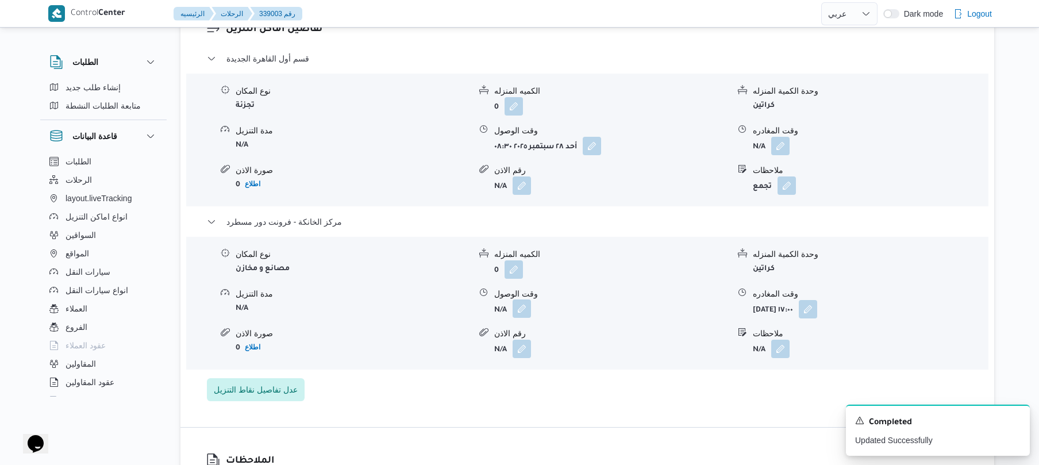
click at [522, 307] on button "button" at bounding box center [522, 308] width 18 height 18
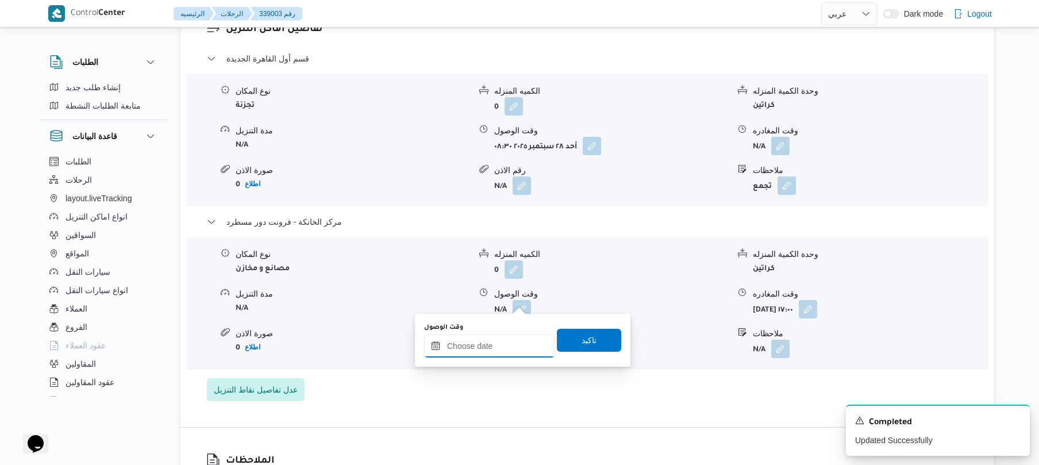
click at [509, 351] on input "وقت الوصول" at bounding box center [489, 346] width 130 height 23
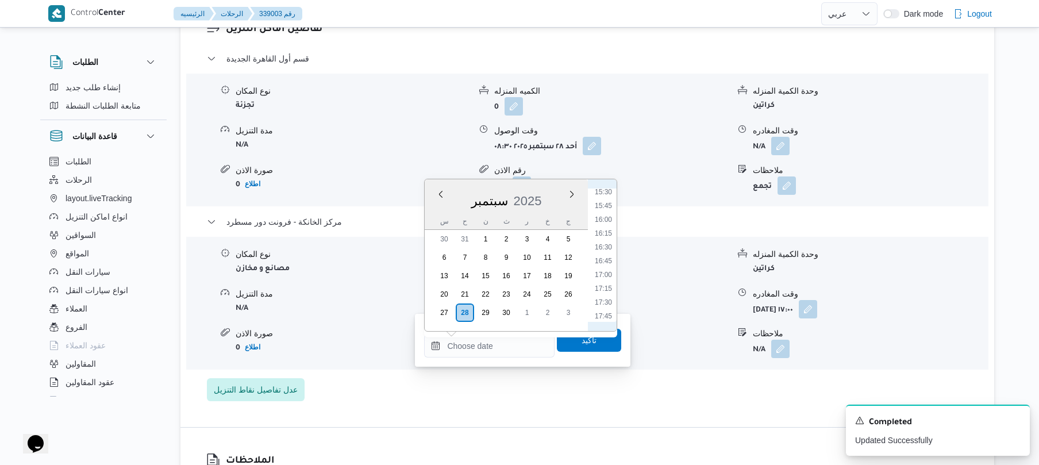
scroll to position [825, 0]
click at [610, 293] on li "16:45" at bounding box center [603, 292] width 26 height 11
type input "٢٨/٠٩/٢٠٢٥ ١٦:٤٥"
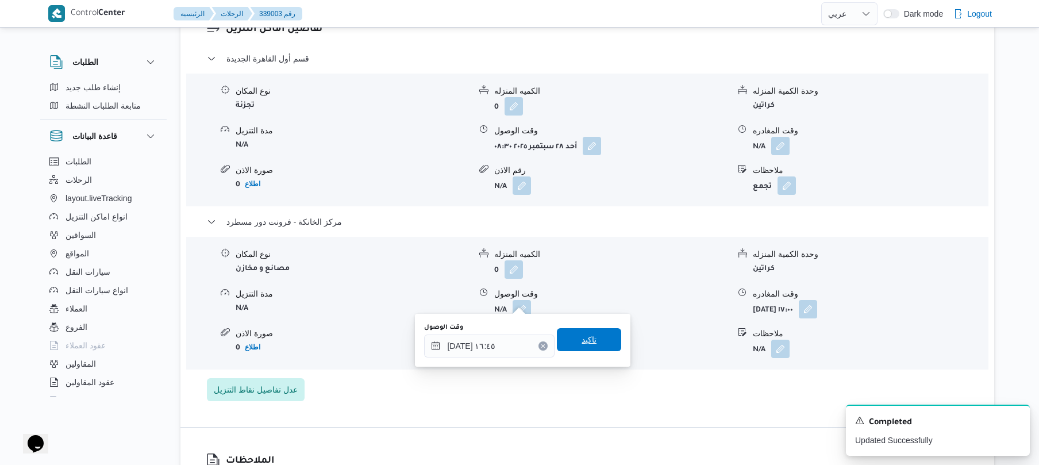
click at [589, 344] on span "تاكيد" at bounding box center [589, 340] width 15 height 14
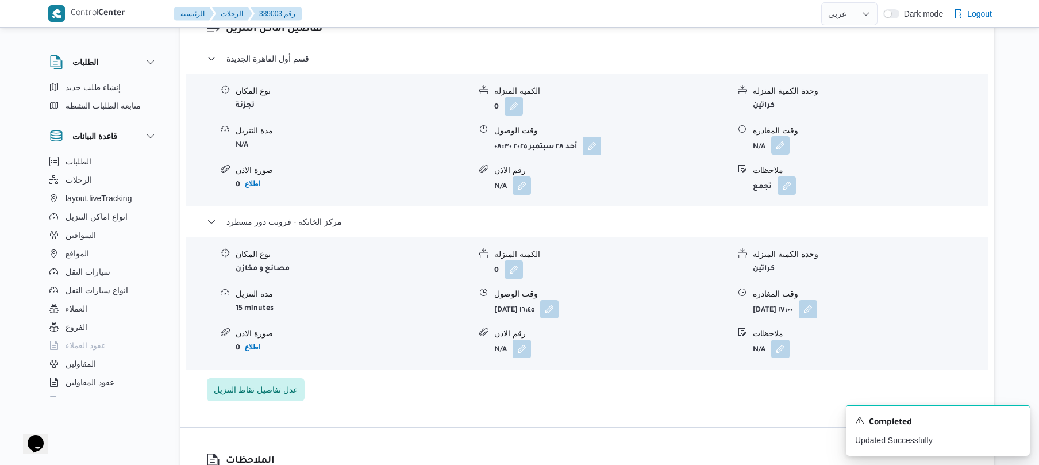
click at [783, 139] on button "button" at bounding box center [780, 145] width 18 height 18
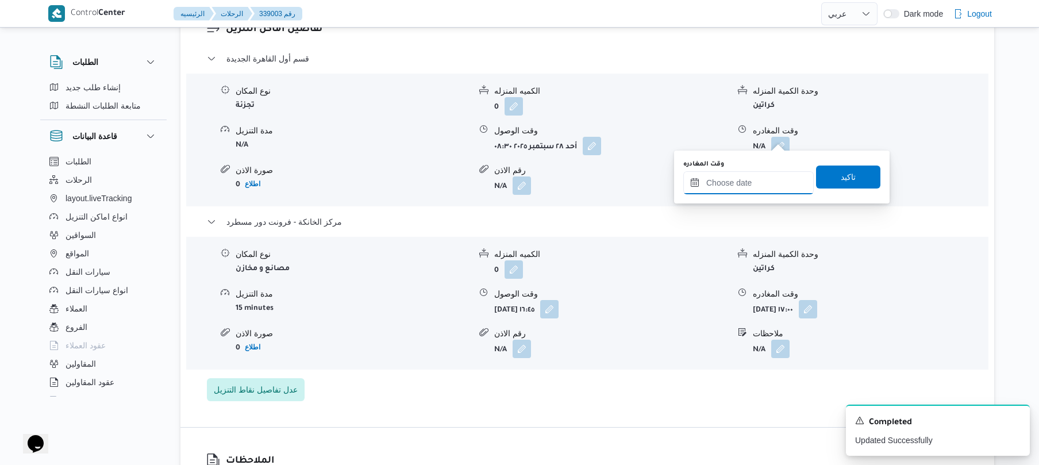
click at [750, 191] on input "وقت المغادره" at bounding box center [748, 182] width 130 height 23
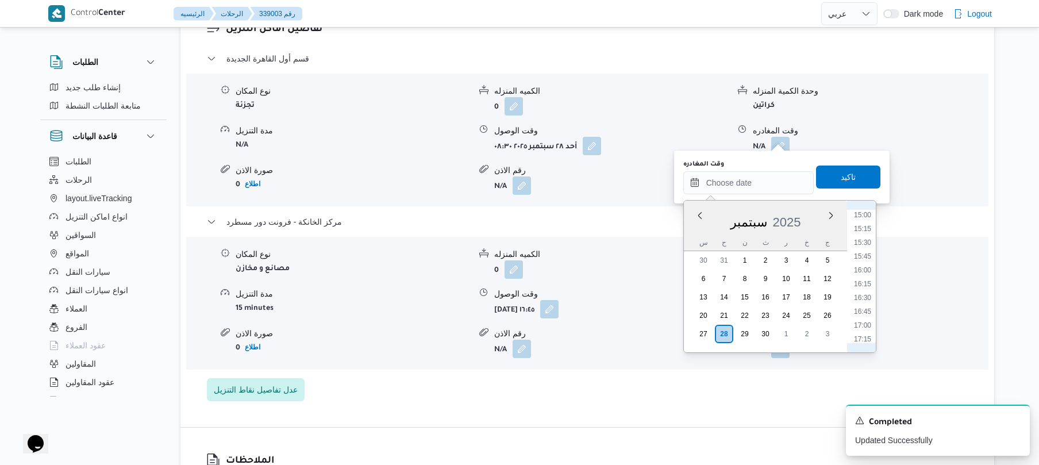
scroll to position [826, 0]
click at [865, 274] on li "16:00" at bounding box center [863, 272] width 26 height 11
type input "٢٨/٠٩/٢٠٢٥ ١٦:٠٠"
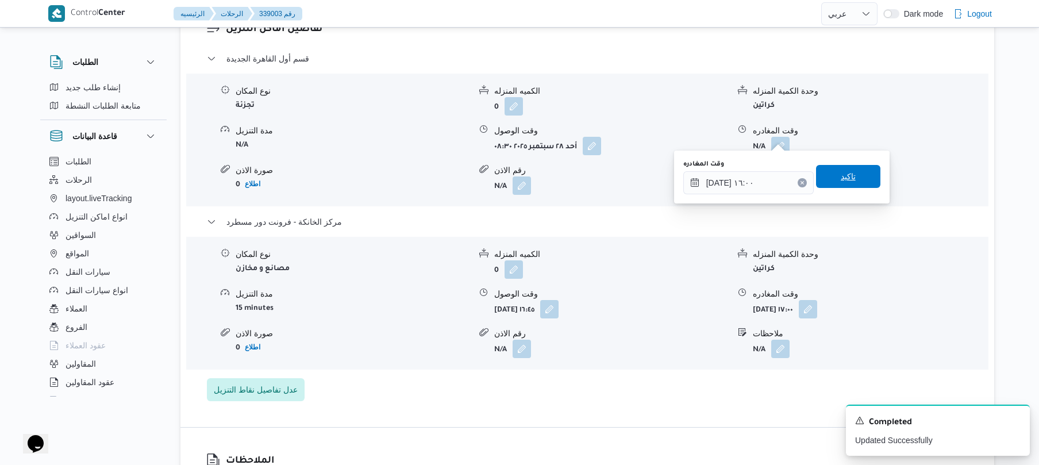
click at [853, 180] on span "تاكيد" at bounding box center [848, 176] width 64 height 23
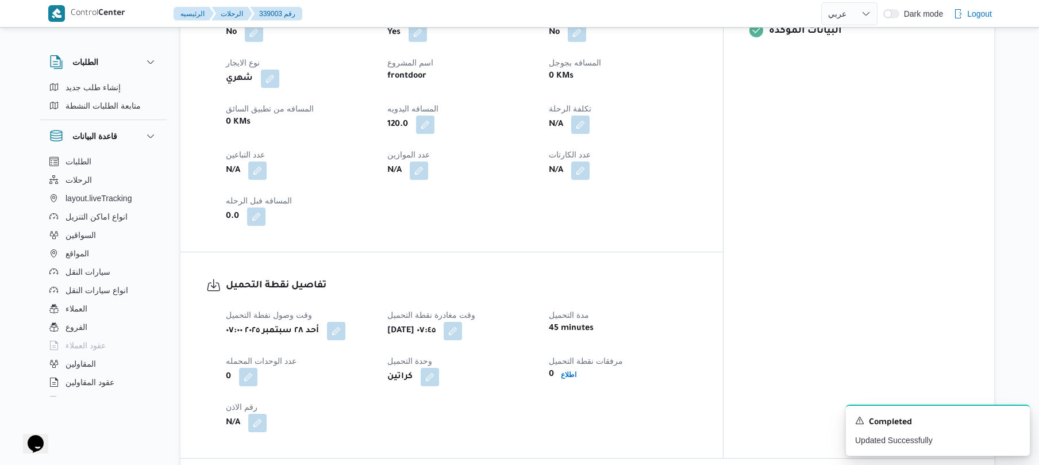
scroll to position [0, 0]
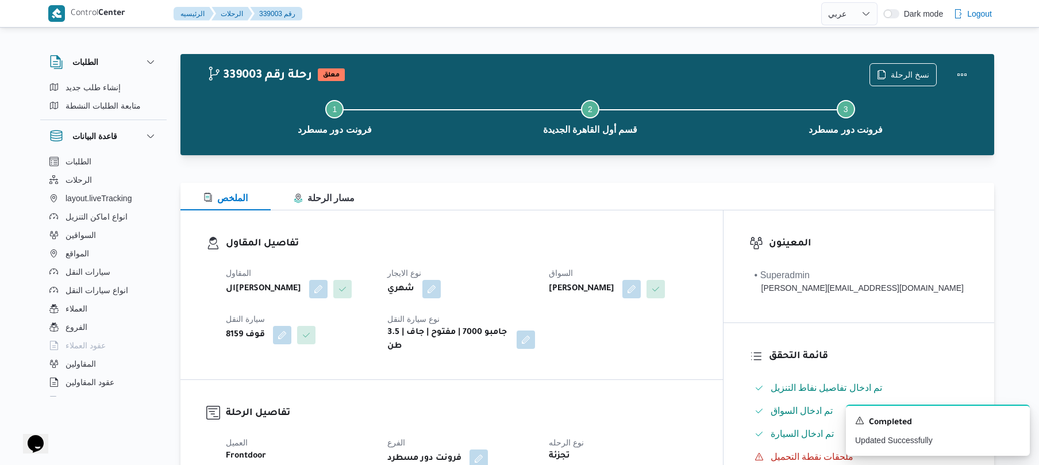
click at [723, 223] on div "تفاصيل المقاول المقاول الهامي محمد خالد علي نوع الايجار شهري السواق ادهم محمد ح…" at bounding box center [451, 294] width 543 height 169
click at [961, 70] on button "Actions" at bounding box center [962, 74] width 23 height 23
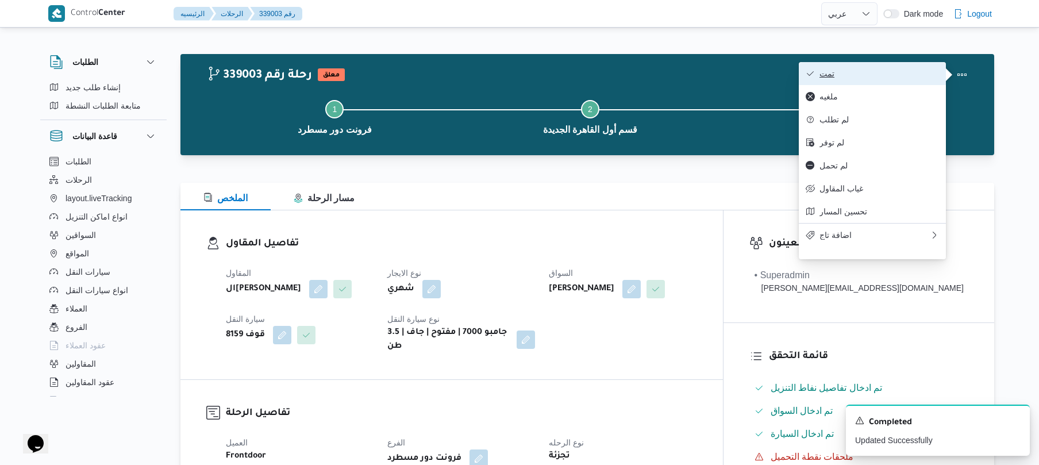
click at [897, 69] on span "تمت" at bounding box center [880, 73] width 120 height 9
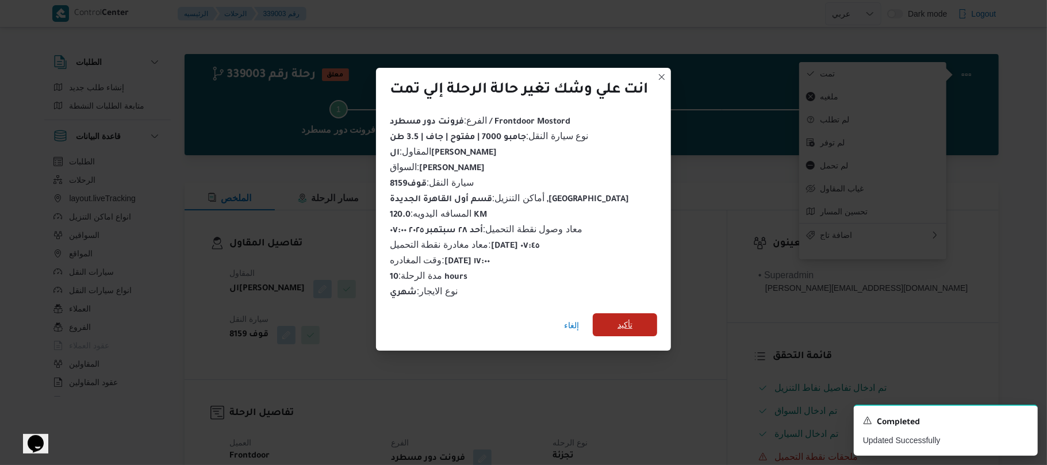
click at [639, 318] on span "تأكيد" at bounding box center [625, 324] width 64 height 23
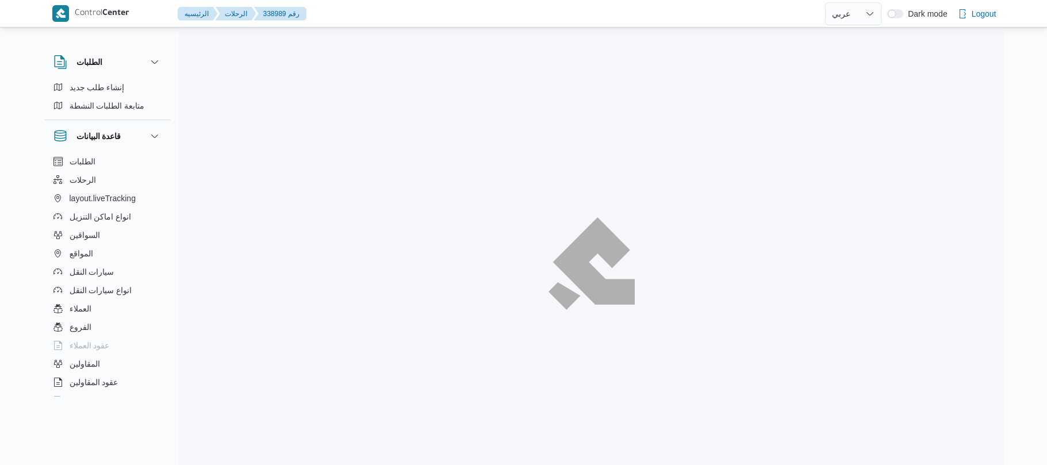
select select "ar"
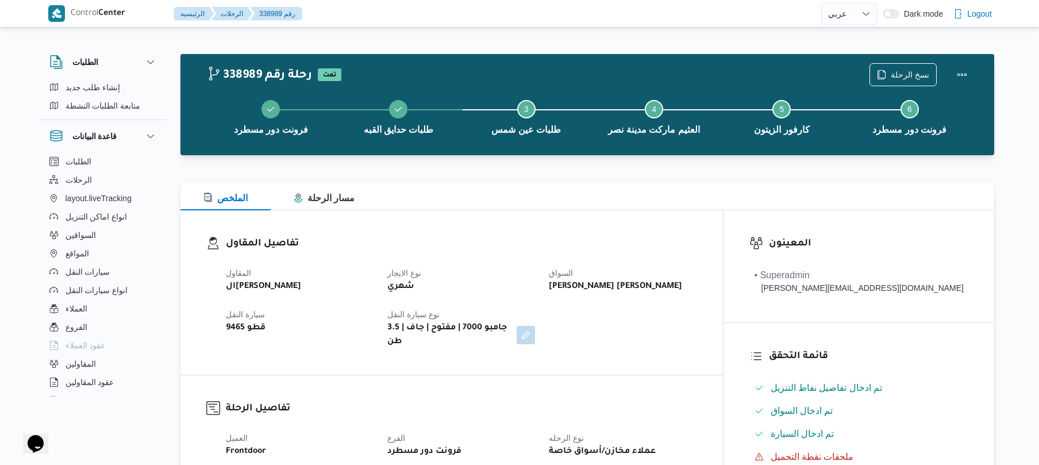
click at [660, 221] on div "تفاصيل المقاول المقاول الهامي محمد خالد علي نوع الايجار شهري السواق رامي حسين ح…" at bounding box center [451, 292] width 543 height 164
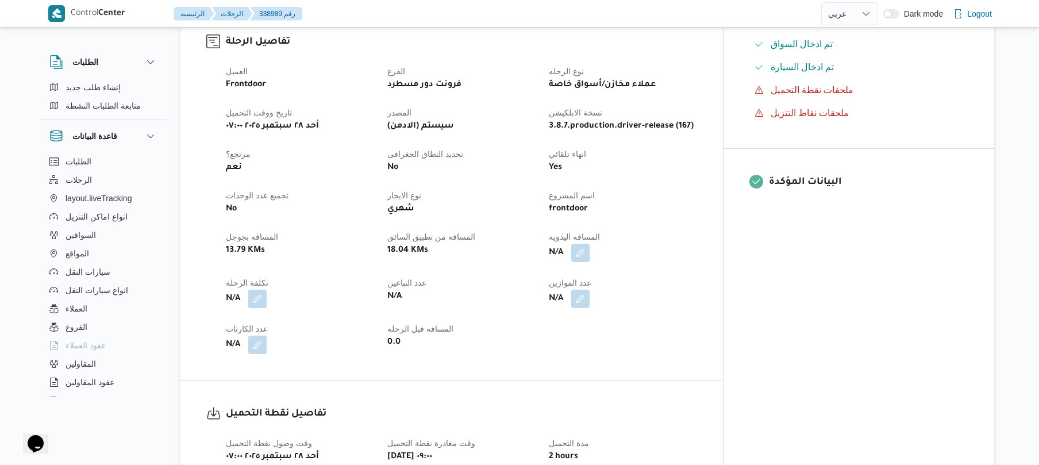
scroll to position [368, 0]
click at [590, 242] on button "button" at bounding box center [580, 251] width 18 height 18
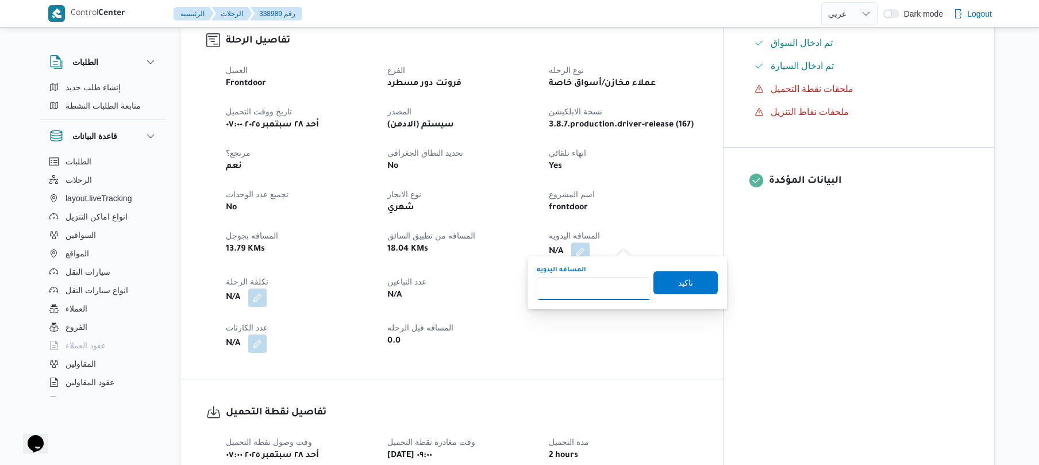
click at [598, 281] on input "المسافه اليدويه" at bounding box center [594, 288] width 114 height 23
type input "90"
click at [682, 284] on span "تاكيد" at bounding box center [685, 282] width 15 height 14
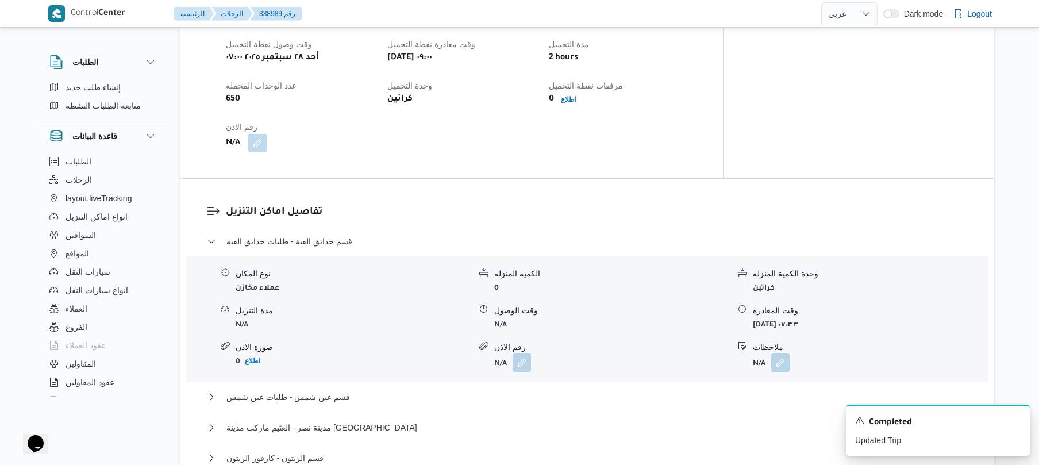
scroll to position [766, 0]
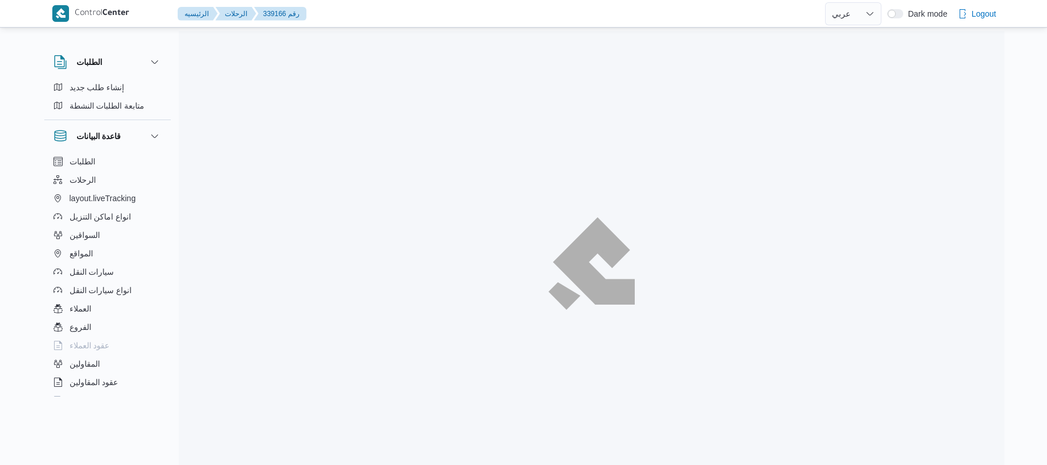
select select "ar"
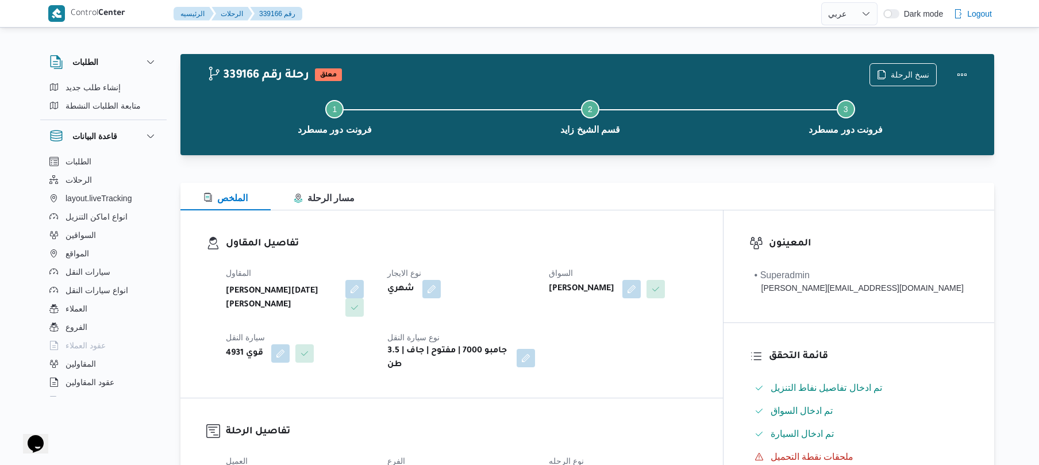
click at [639, 336] on div "المقاول [PERSON_NAME][DATE] [PERSON_NAME] نوع الايجار شهري السواق [PERSON_NAME]…" at bounding box center [461, 319] width 485 height 120
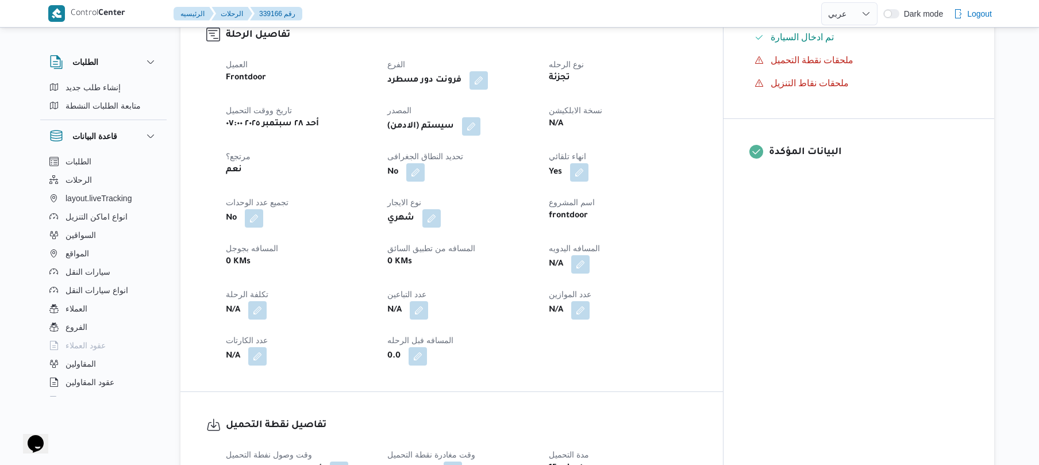
scroll to position [398, 0]
click at [590, 256] on button "button" at bounding box center [580, 262] width 18 height 18
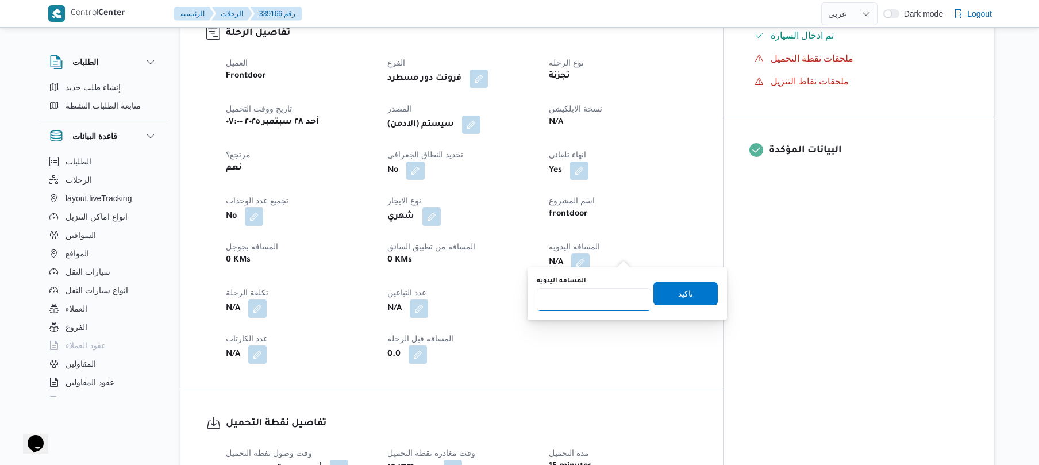
click at [579, 306] on input "المسافه اليدويه" at bounding box center [594, 299] width 114 height 23
type input "130"
click at [670, 293] on span "تاكيد" at bounding box center [686, 293] width 64 height 23
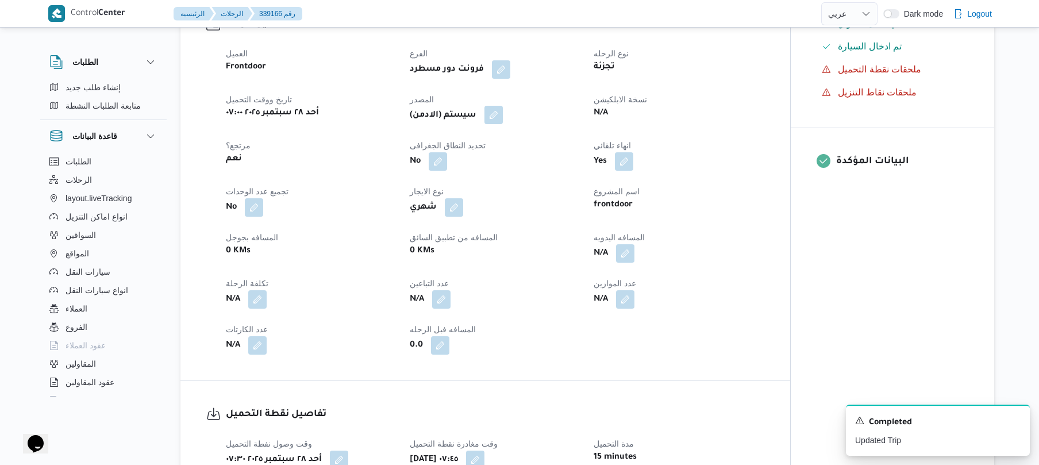
click at [501, 122] on button "button" at bounding box center [494, 115] width 18 height 18
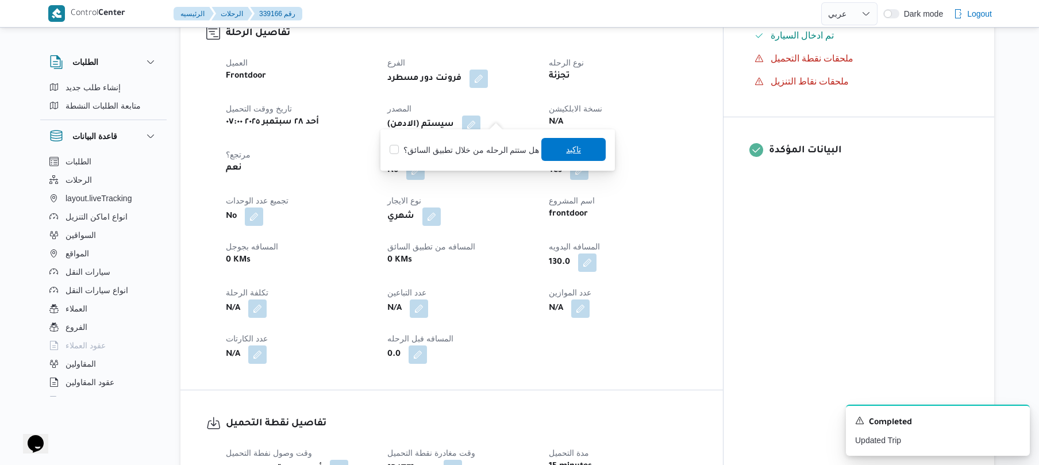
click at [552, 151] on span "تاكيد" at bounding box center [573, 149] width 64 height 23
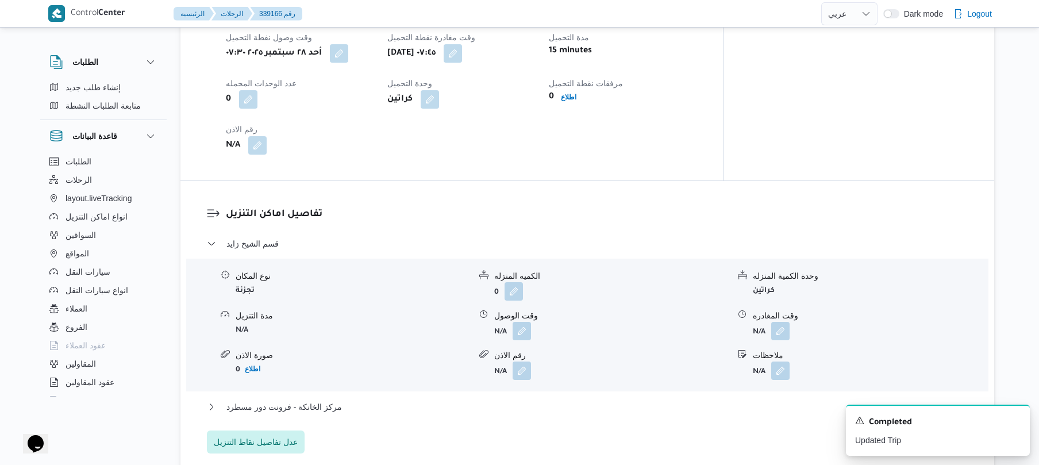
scroll to position [920, 0]
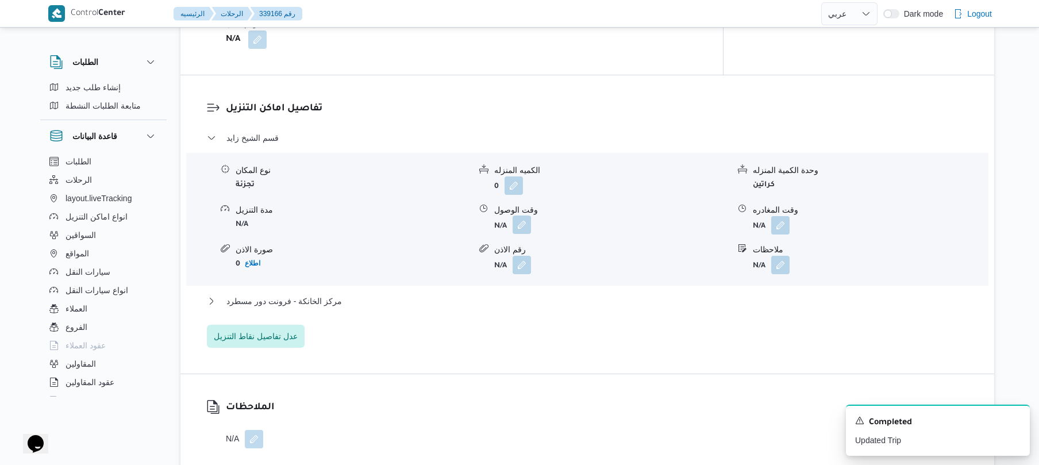
click at [522, 219] on button "button" at bounding box center [522, 225] width 18 height 18
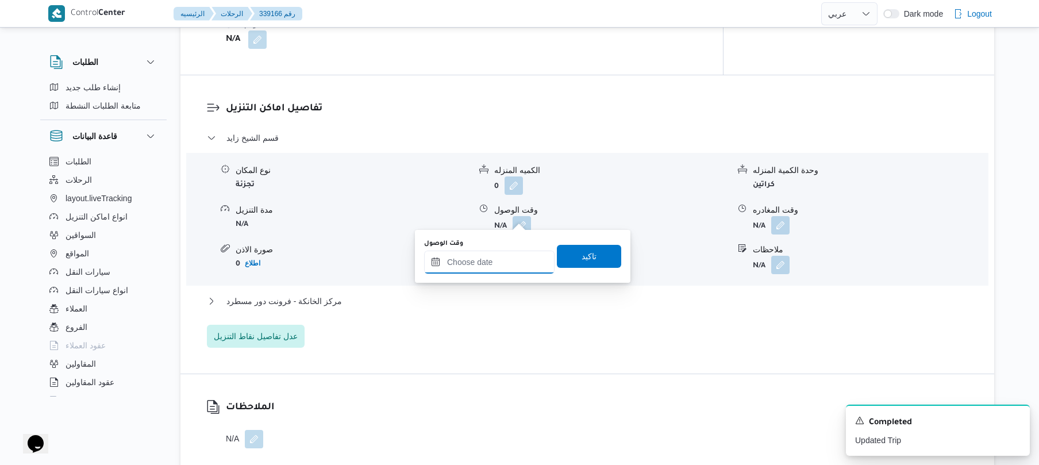
click at [500, 262] on input "وقت الوصول" at bounding box center [489, 262] width 130 height 23
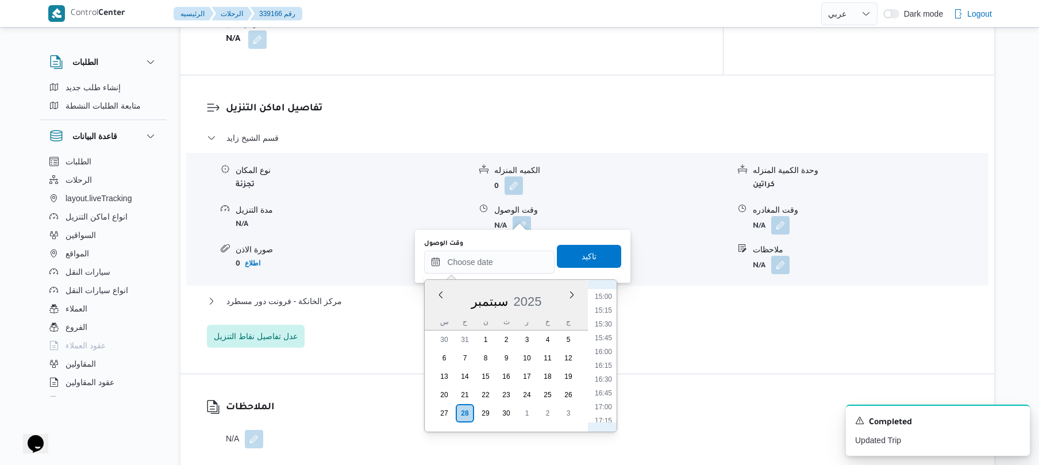
scroll to position [413, 0]
click at [607, 367] on li "08:45" at bounding box center [603, 364] width 26 height 11
type input "[DATE] ٠٨:٤٥"
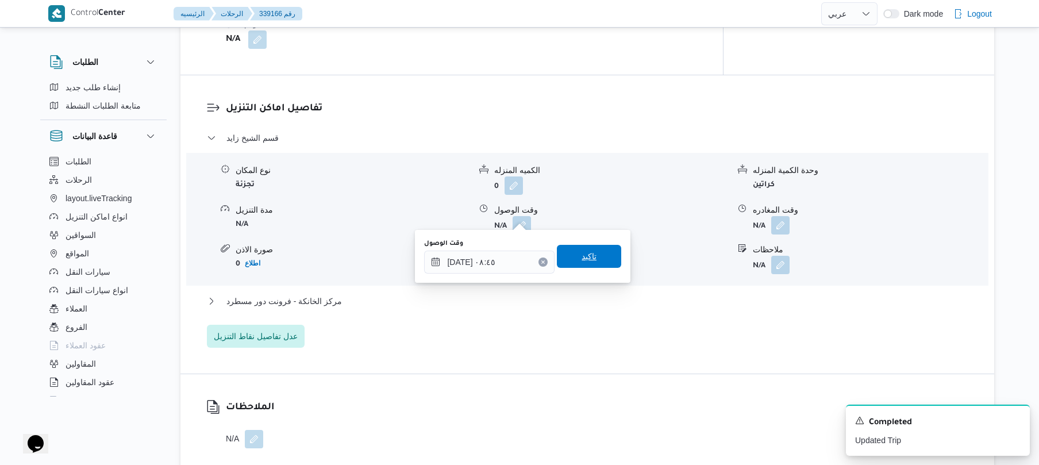
click at [596, 258] on span "تاكيد" at bounding box center [589, 256] width 64 height 23
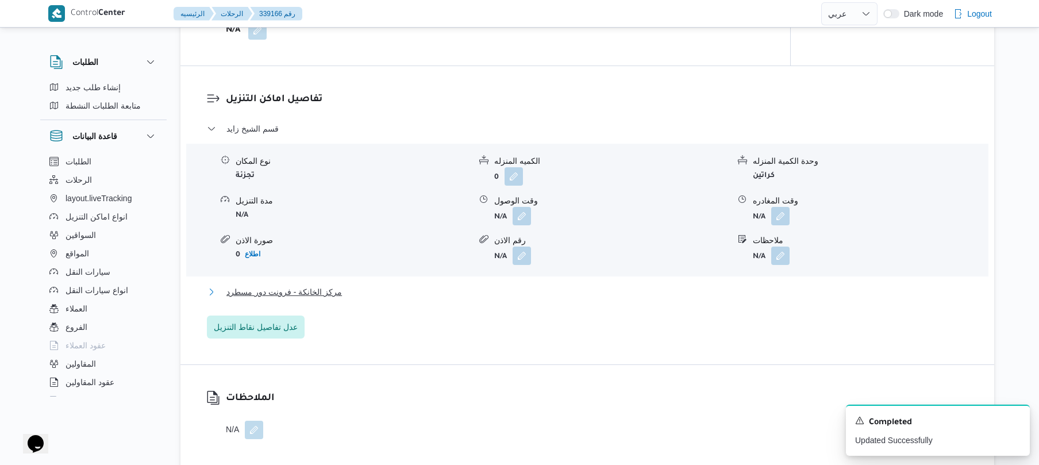
click at [552, 293] on button "مركز الخانكة - فرونت دور مسطرد" at bounding box center [588, 292] width 762 height 14
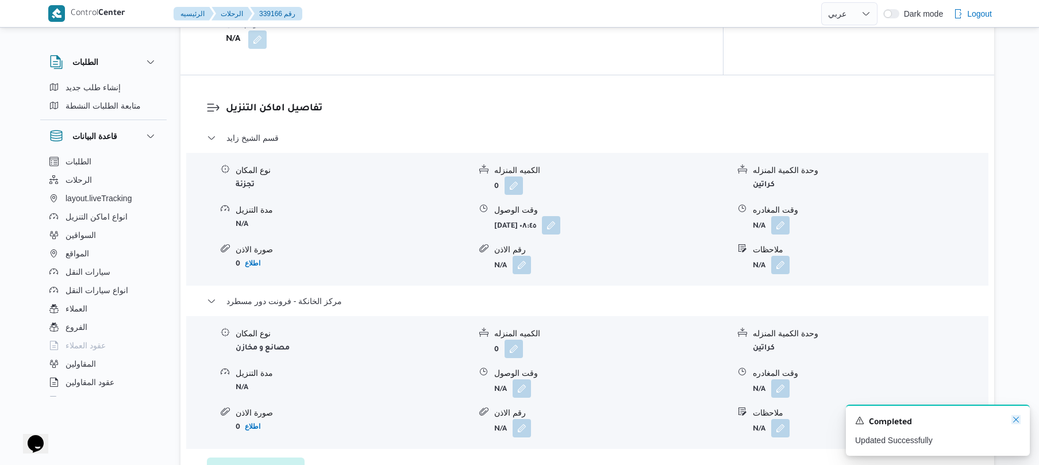
click at [1016, 421] on icon "Dismiss toast" at bounding box center [1016, 419] width 9 height 9
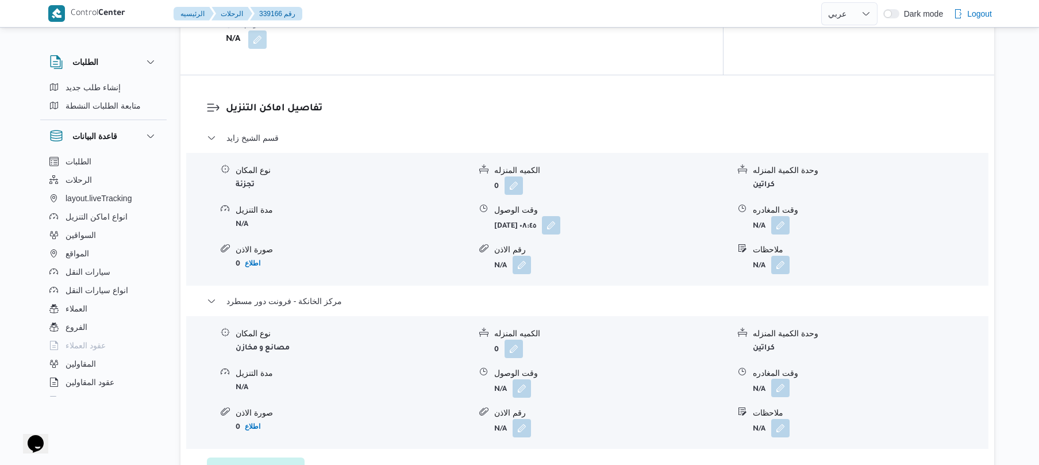
click at [784, 382] on button "button" at bounding box center [780, 388] width 18 height 18
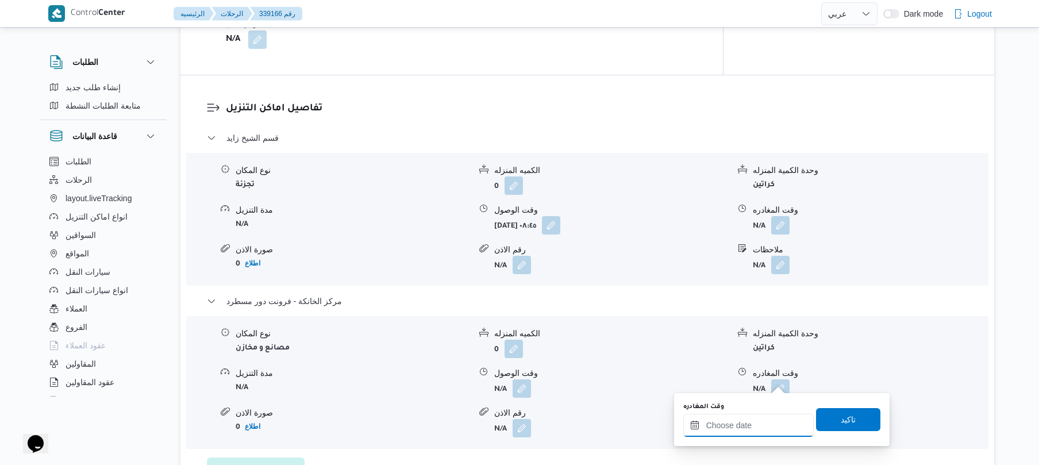
click at [740, 430] on input "وقت المغادره" at bounding box center [748, 425] width 130 height 23
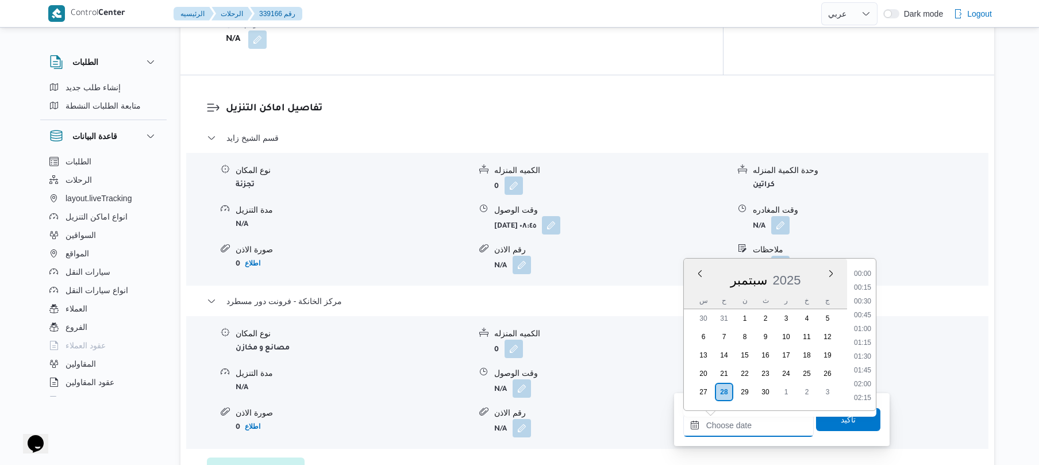
scroll to position [939, 0]
click at [861, 286] on li "17:15" at bounding box center [863, 286] width 26 height 11
type input "[DATE] ١٧:١٥"
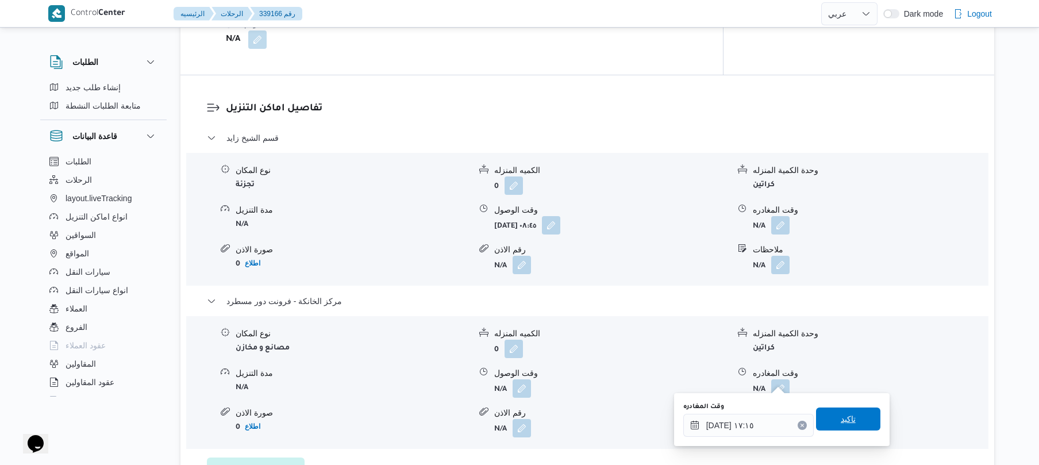
click at [828, 424] on span "تاكيد" at bounding box center [848, 419] width 64 height 23
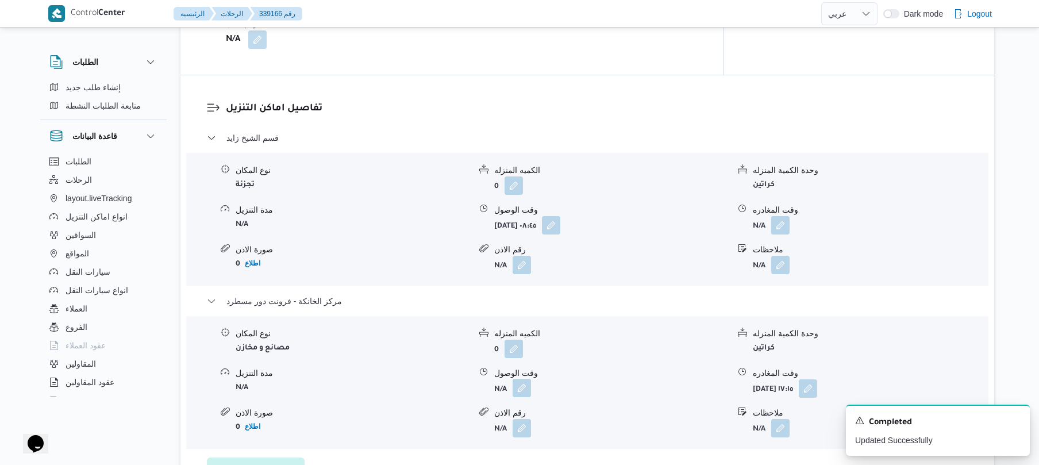
click at [515, 381] on button "button" at bounding box center [522, 388] width 18 height 18
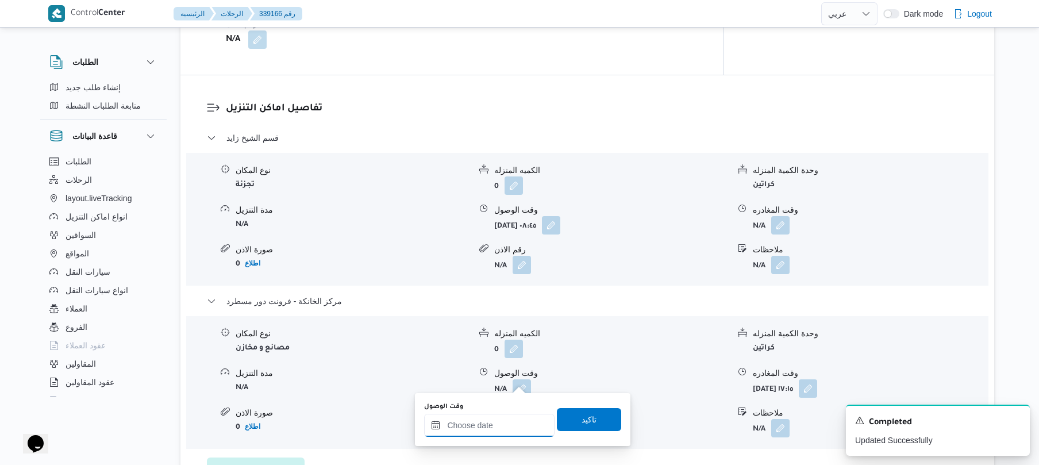
click at [502, 424] on input "وقت الوصول" at bounding box center [489, 425] width 130 height 23
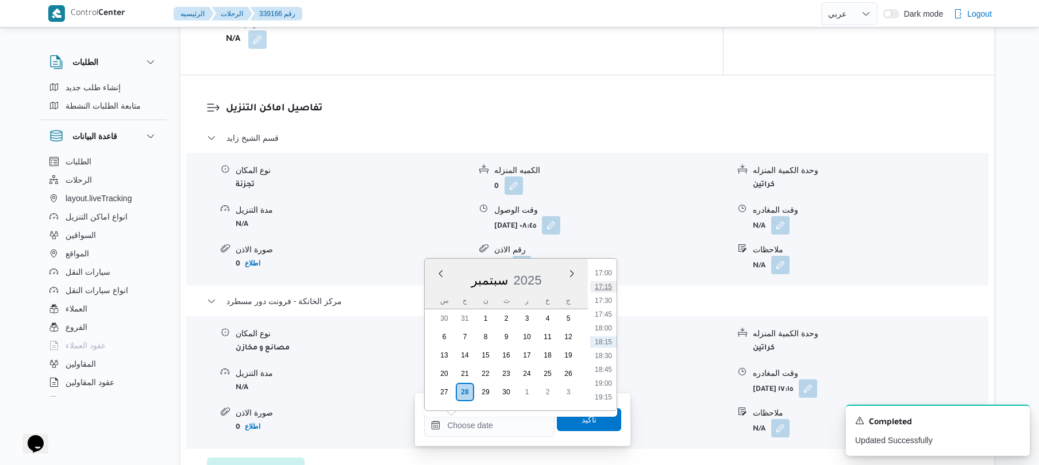
click at [609, 281] on li "17:15" at bounding box center [603, 286] width 26 height 11
type input "٢٨/٠٩/٢٠٢٥ ١٧:١٥"
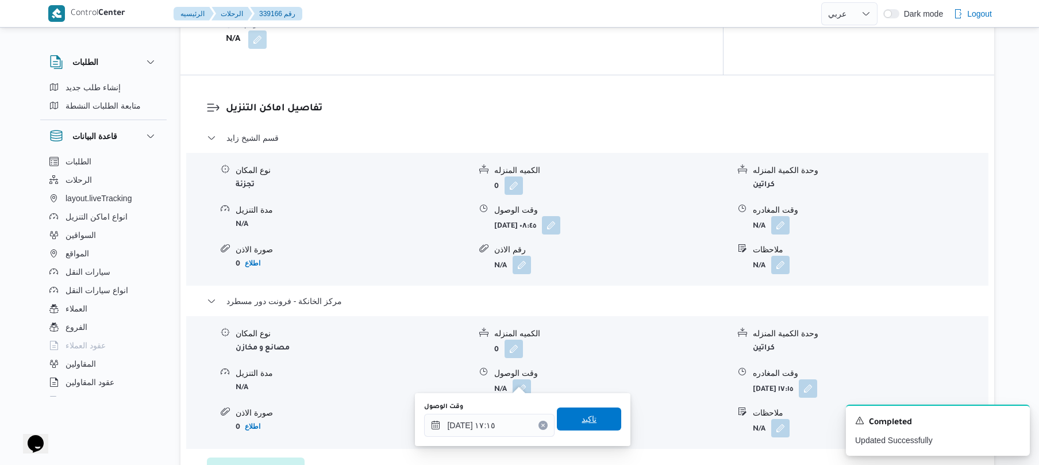
click at [582, 417] on span "تاكيد" at bounding box center [589, 419] width 15 height 14
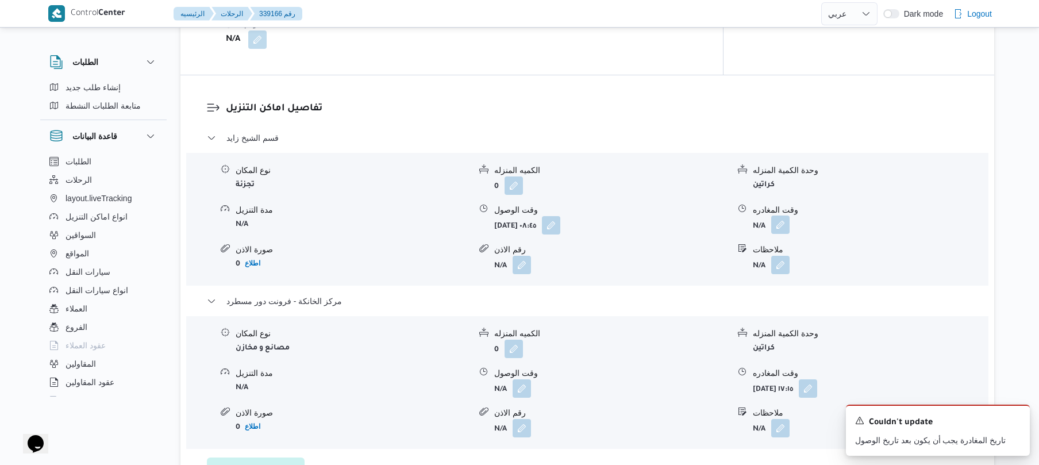
click at [777, 216] on button "button" at bounding box center [780, 225] width 18 height 18
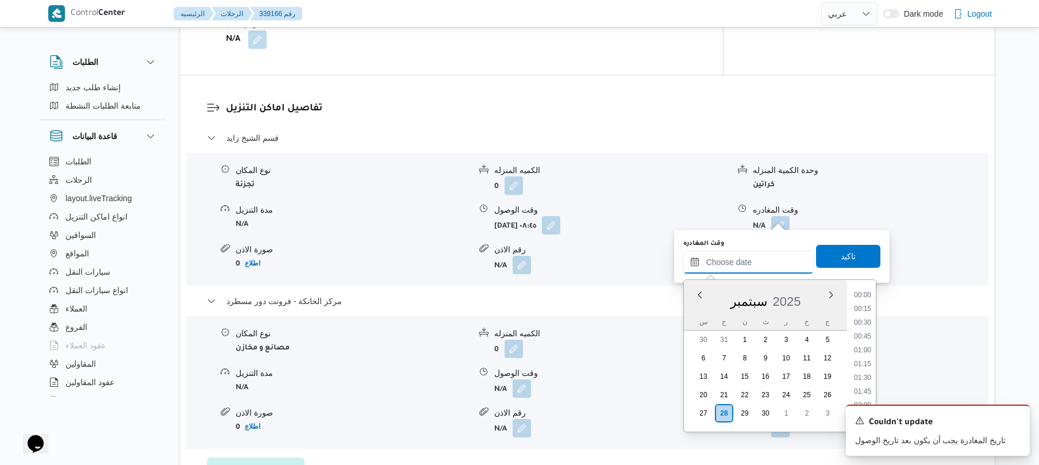
click at [744, 252] on input "وقت المغادره" at bounding box center [748, 262] width 130 height 23
click at [865, 354] on li "16:00" at bounding box center [863, 351] width 26 height 11
type input "٢٨/٠٩/٢٠٢٥ ١٦:٠٠"
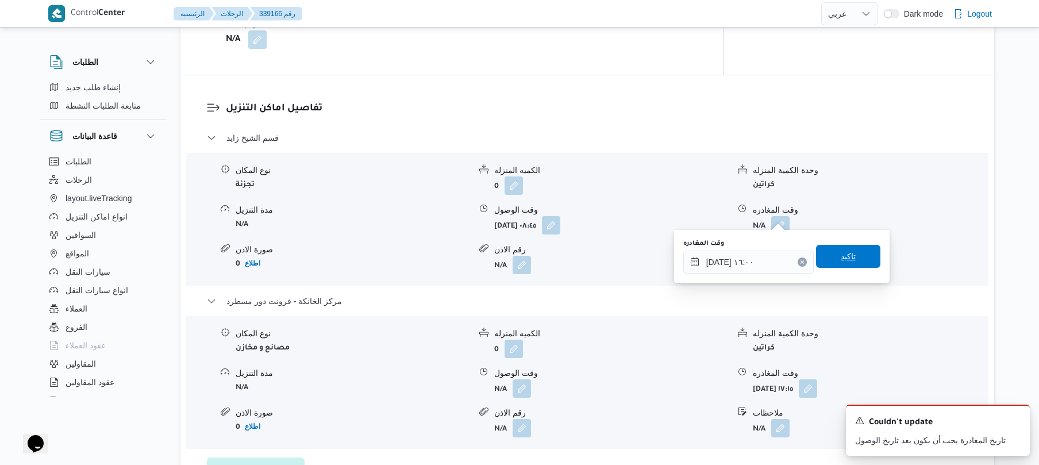
click at [845, 260] on span "تاكيد" at bounding box center [848, 256] width 15 height 14
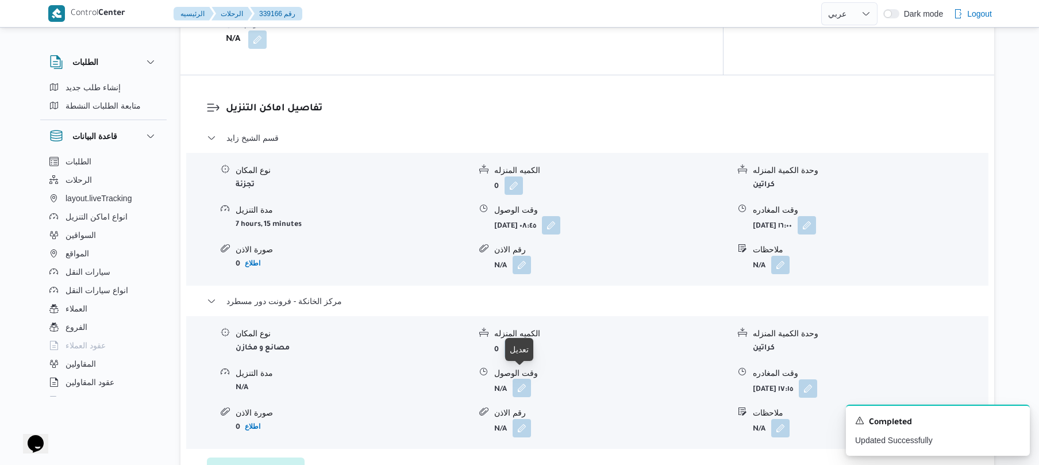
click at [520, 379] on button "button" at bounding box center [522, 388] width 18 height 18
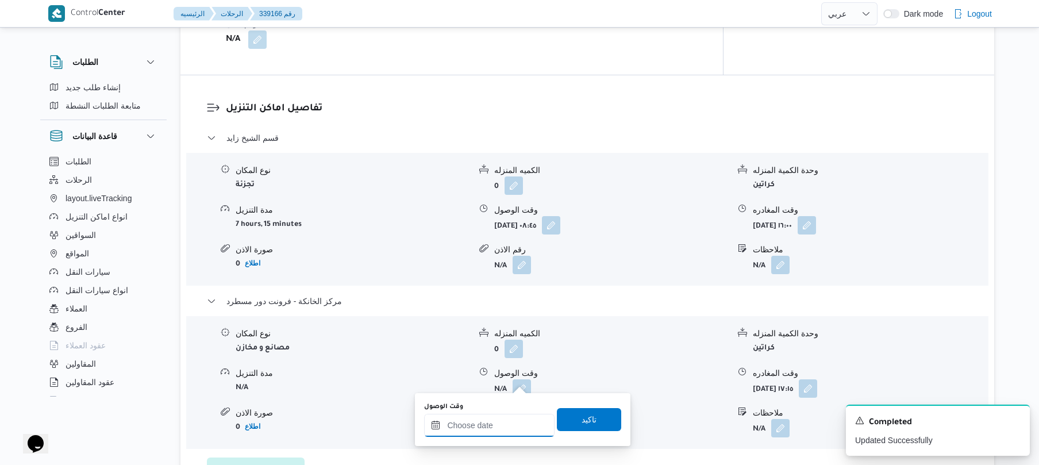
click at [499, 428] on input "وقت الوصول" at bounding box center [489, 425] width 130 height 23
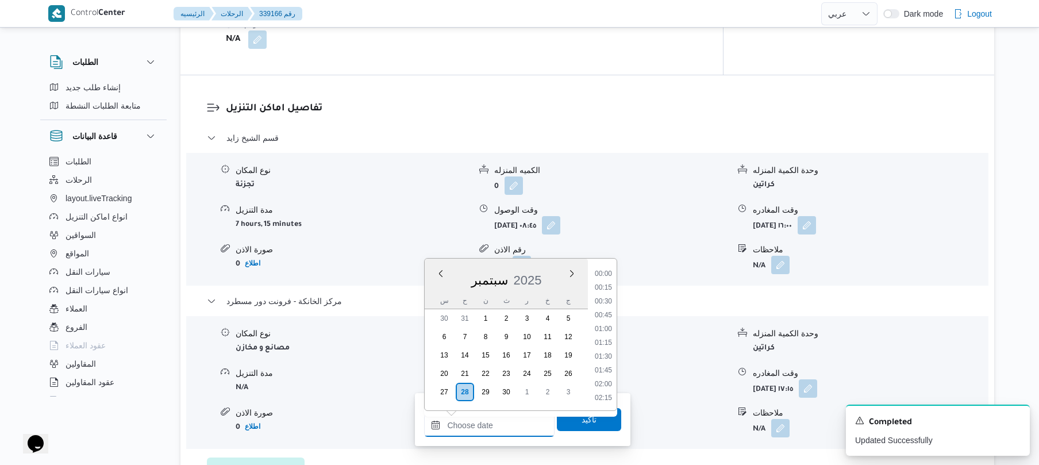
scroll to position [939, 0]
click at [607, 274] on li "17:00" at bounding box center [603, 272] width 26 height 11
type input "٢٨/٠٩/٢٠٢٥ ١٧:٠٠"
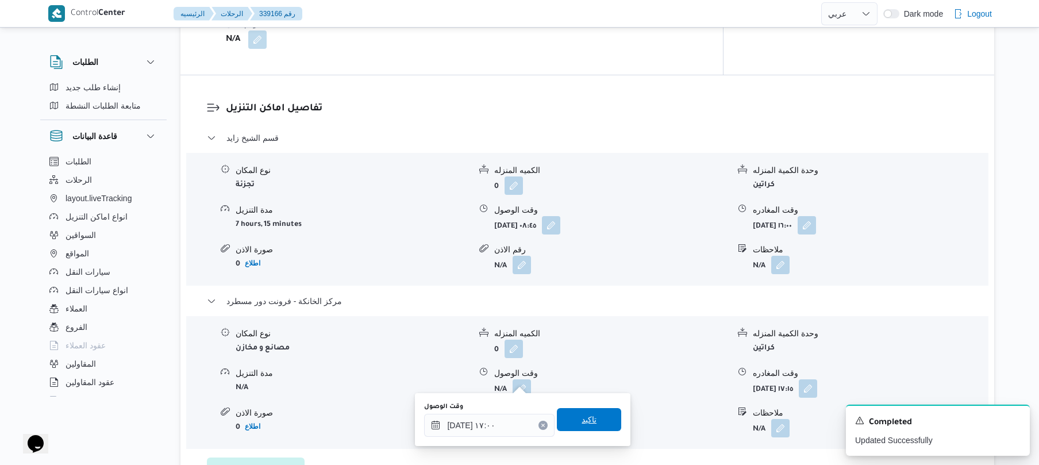
click at [589, 418] on span "تاكيد" at bounding box center [589, 420] width 15 height 14
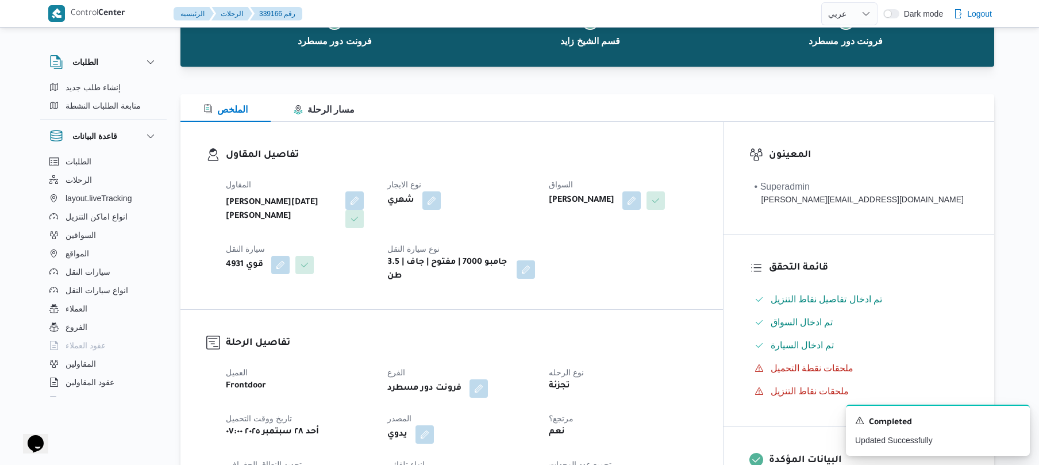
scroll to position [0, 0]
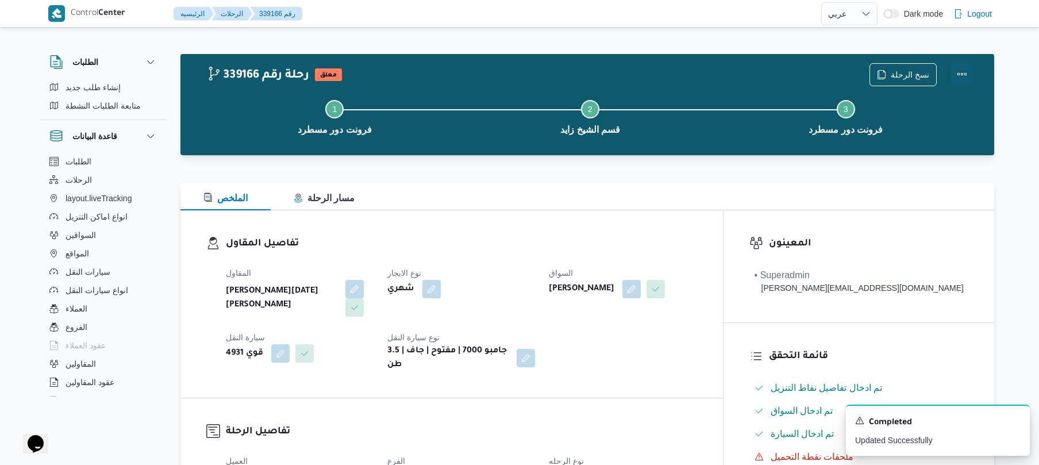
click at [959, 69] on button "Actions" at bounding box center [962, 74] width 23 height 23
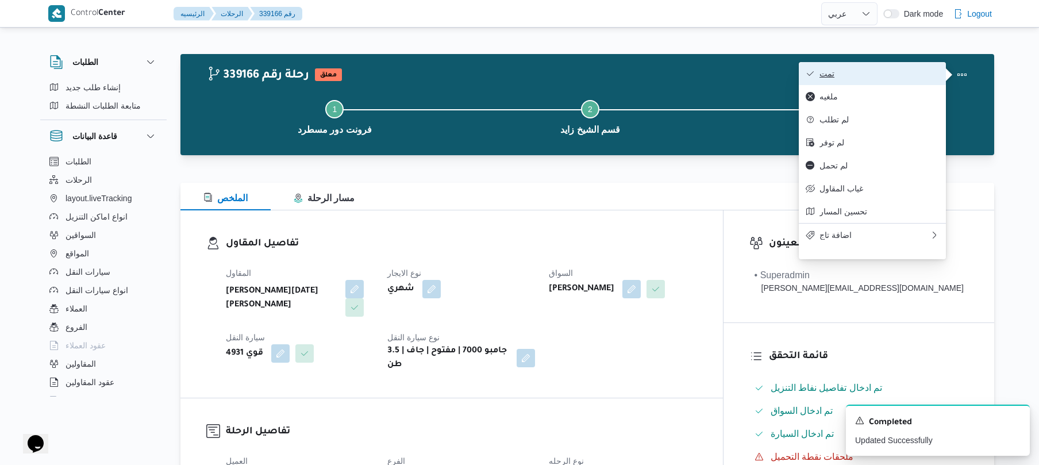
click at [898, 77] on span "تمت" at bounding box center [880, 73] width 120 height 9
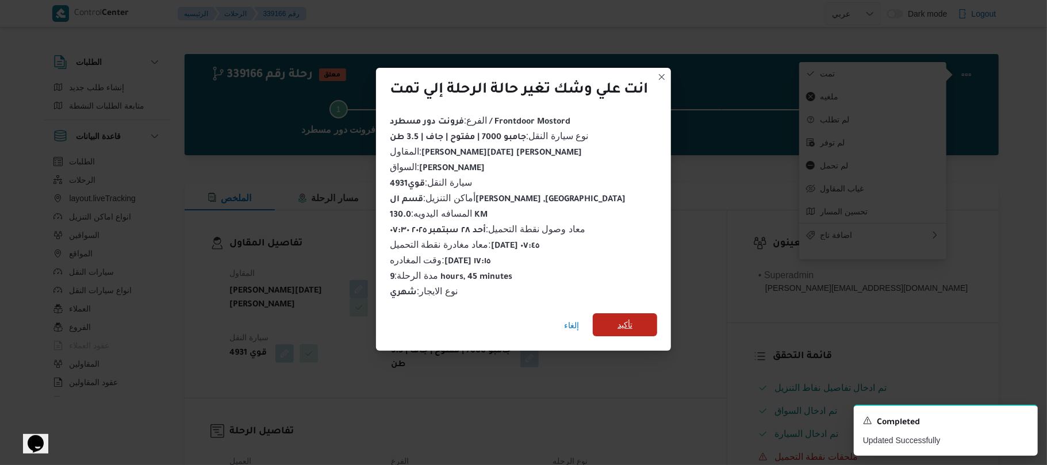
click at [644, 314] on span "تأكيد" at bounding box center [625, 324] width 64 height 23
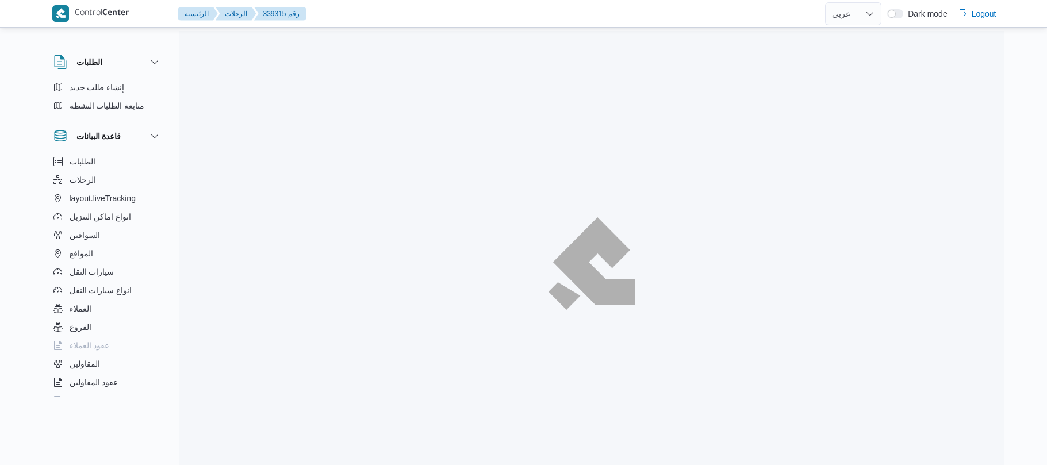
select select "ar"
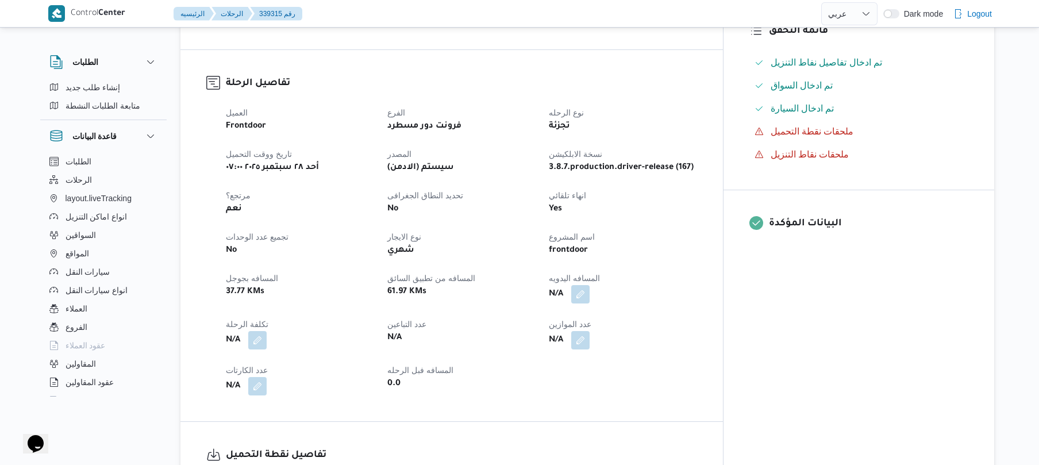
scroll to position [368, 0]
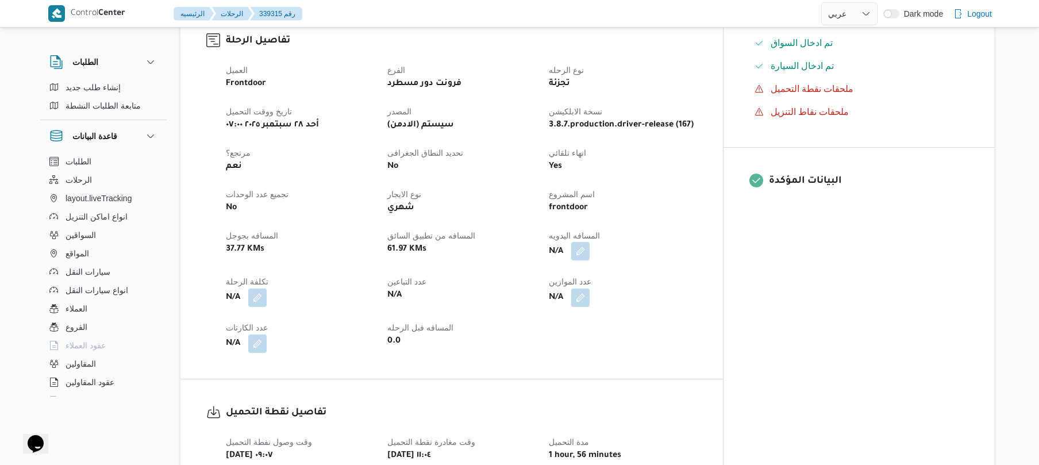
click at [590, 251] on button "button" at bounding box center [580, 251] width 18 height 18
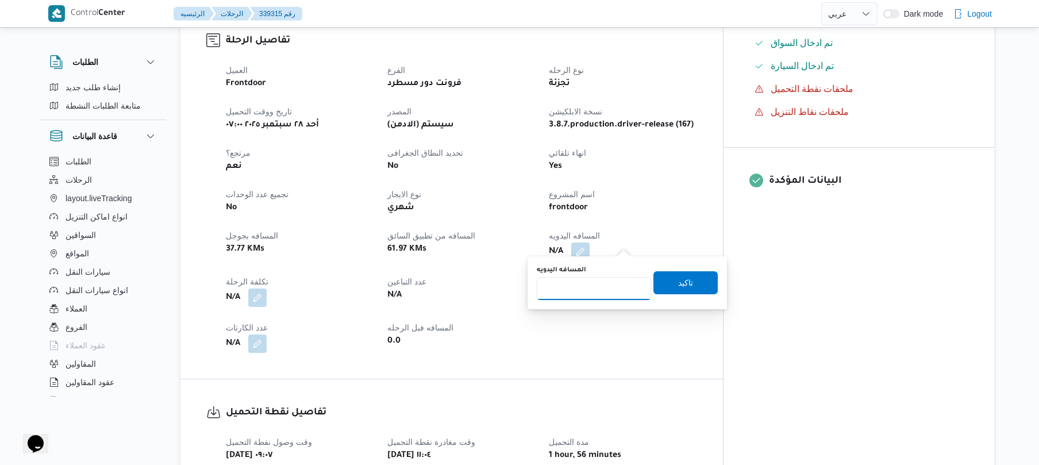
click at [591, 293] on input "المسافه اليدويه" at bounding box center [594, 288] width 114 height 23
type input "90"
click at [686, 276] on span "تاكيد" at bounding box center [685, 282] width 15 height 14
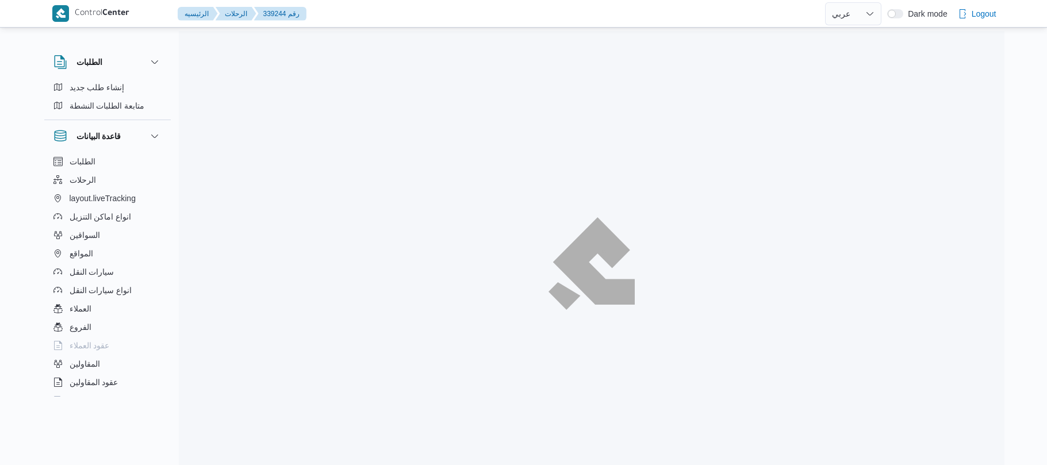
select select "ar"
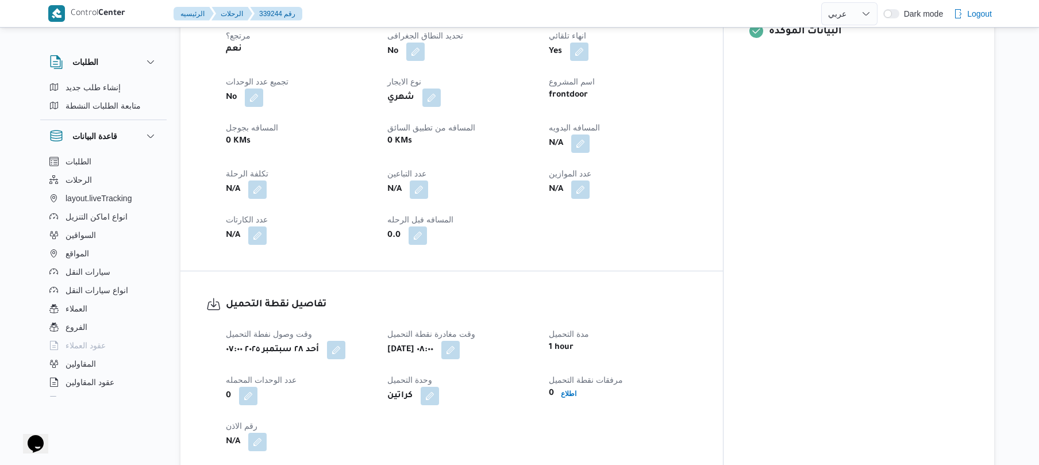
scroll to position [521, 0]
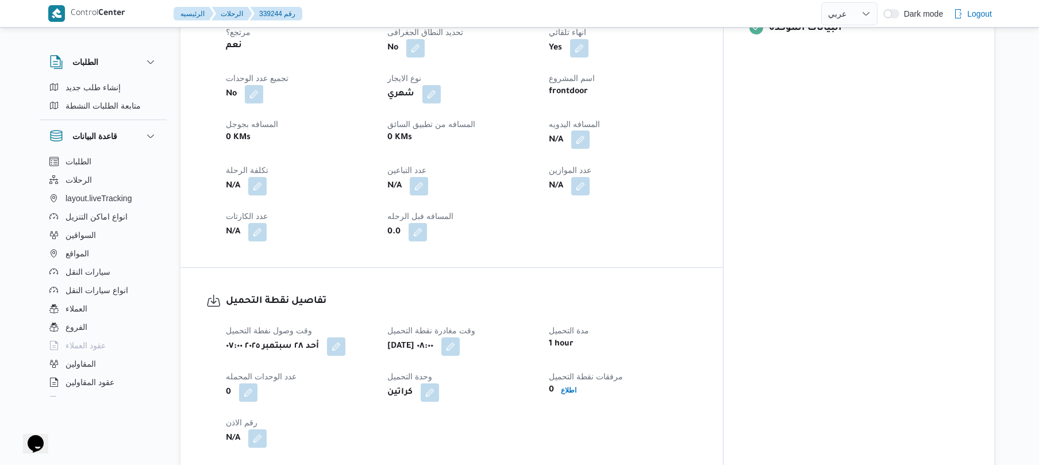
click at [590, 134] on button "button" at bounding box center [580, 139] width 18 height 18
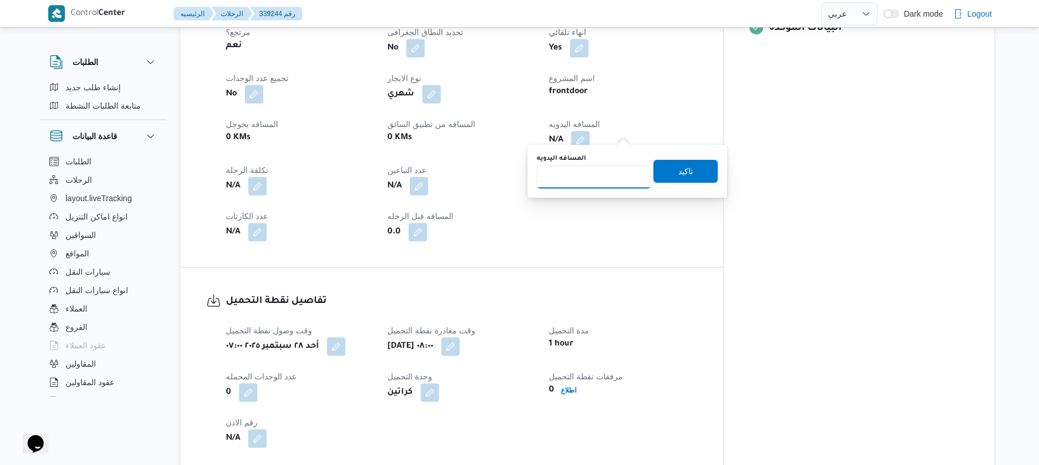
click at [601, 177] on input "المسافه اليدويه" at bounding box center [594, 177] width 114 height 23
type input "95"
click at [682, 168] on span "تاكيد" at bounding box center [685, 171] width 15 height 14
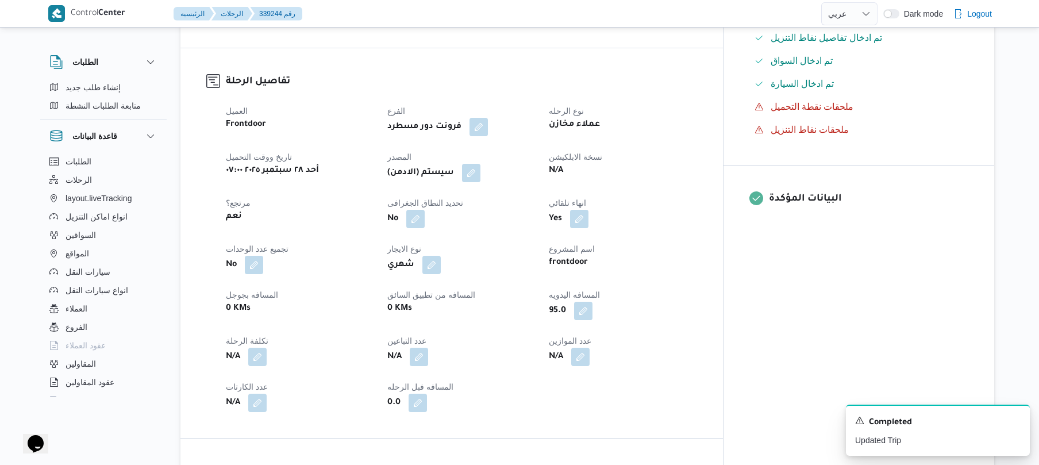
scroll to position [337, 0]
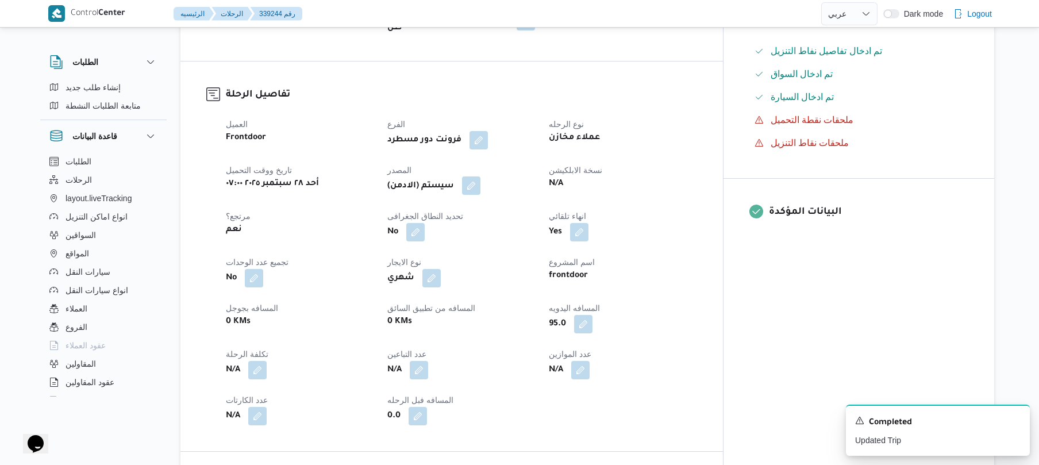
click at [481, 180] on button "button" at bounding box center [471, 185] width 18 height 18
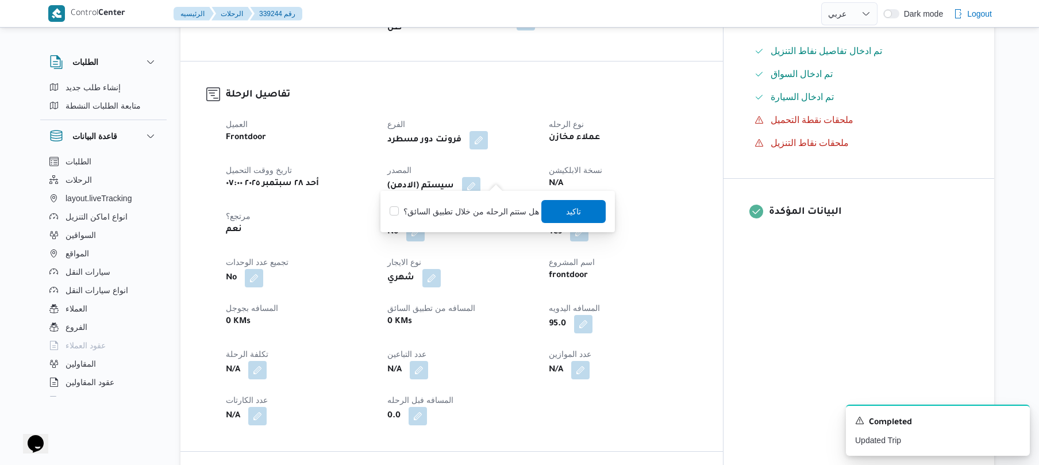
click at [582, 222] on div "تاكيد" at bounding box center [573, 211] width 64 height 23
click at [582, 220] on span "تاكيد" at bounding box center [573, 210] width 64 height 23
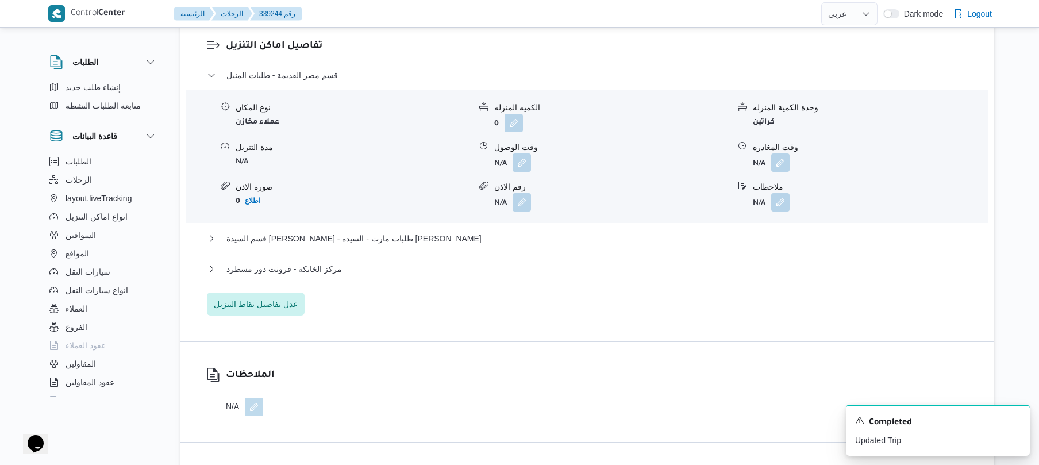
scroll to position [981, 0]
click at [518, 155] on button "button" at bounding box center [522, 164] width 18 height 18
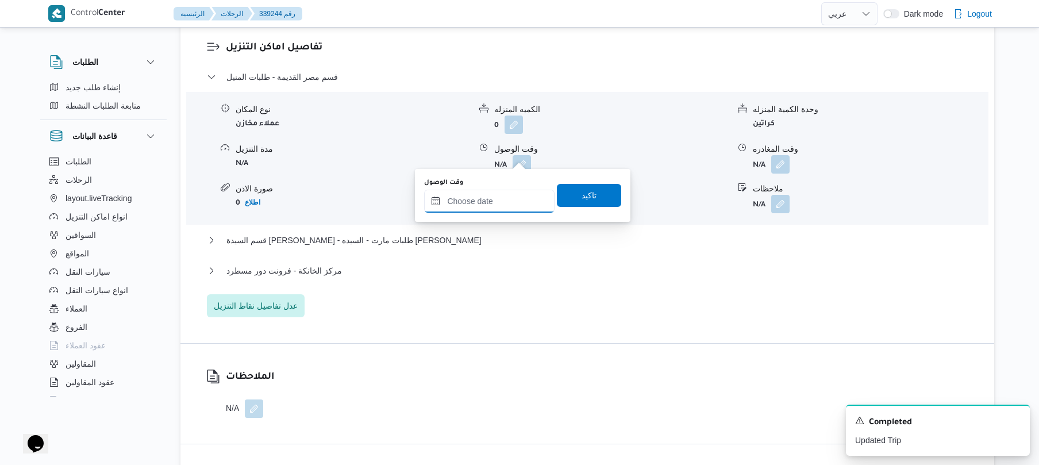
click at [495, 194] on input "وقت الوصول" at bounding box center [489, 201] width 130 height 23
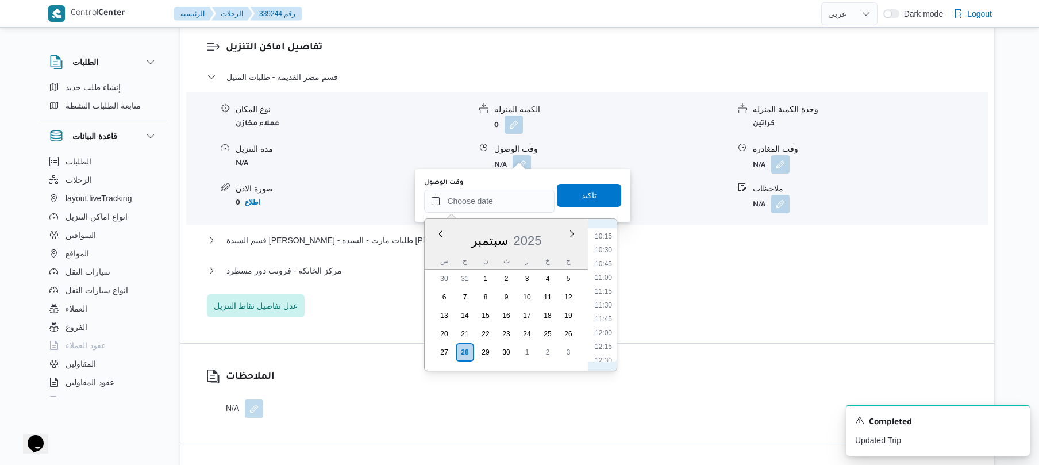
scroll to position [413, 0]
click at [608, 301] on li "08:45" at bounding box center [603, 303] width 26 height 11
type input "٢٨/٠٩/٢٠٢٥ ٠٨:٤٥"
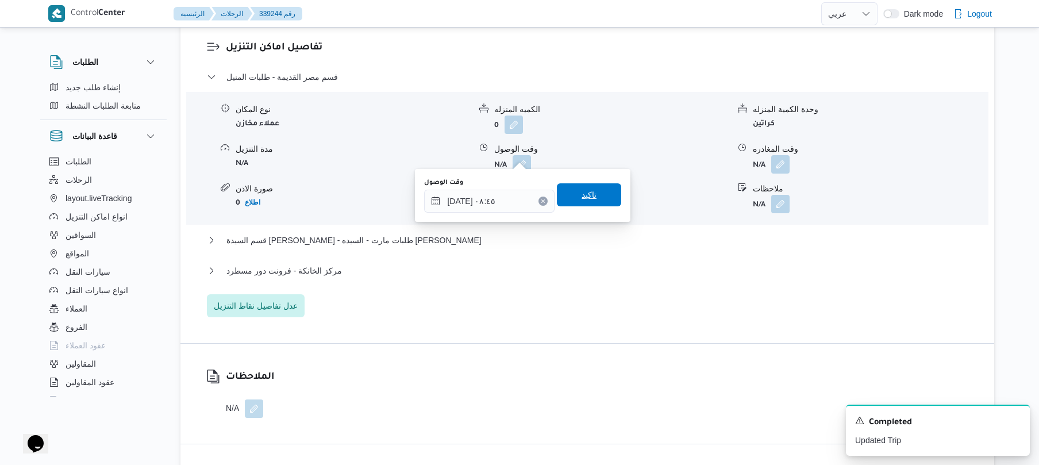
click at [595, 193] on span "تاكيد" at bounding box center [589, 194] width 64 height 23
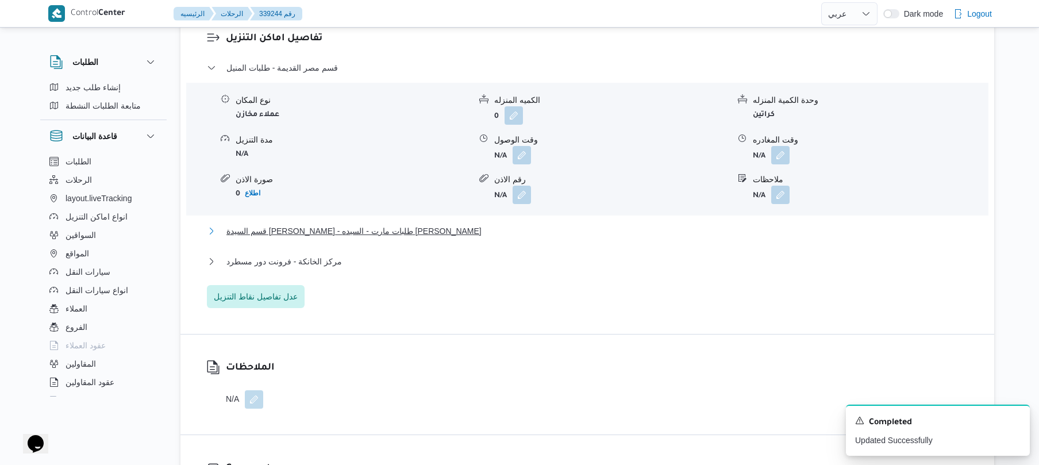
click at [555, 228] on button "قسم السيدة زينب - طلبات مارت - السيده زينب" at bounding box center [588, 231] width 762 height 14
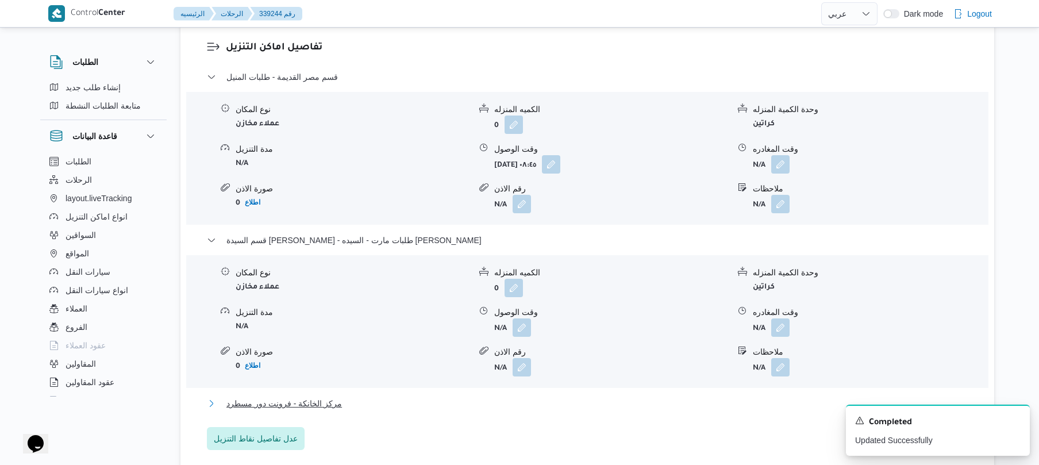
click at [451, 397] on button "مركز الخانكة - فرونت دور مسطرد" at bounding box center [588, 404] width 762 height 14
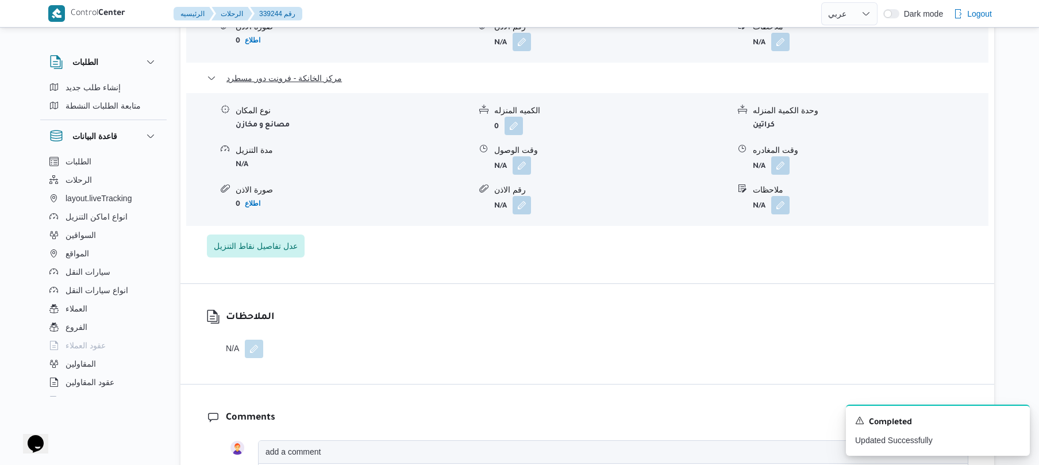
scroll to position [1348, 0]
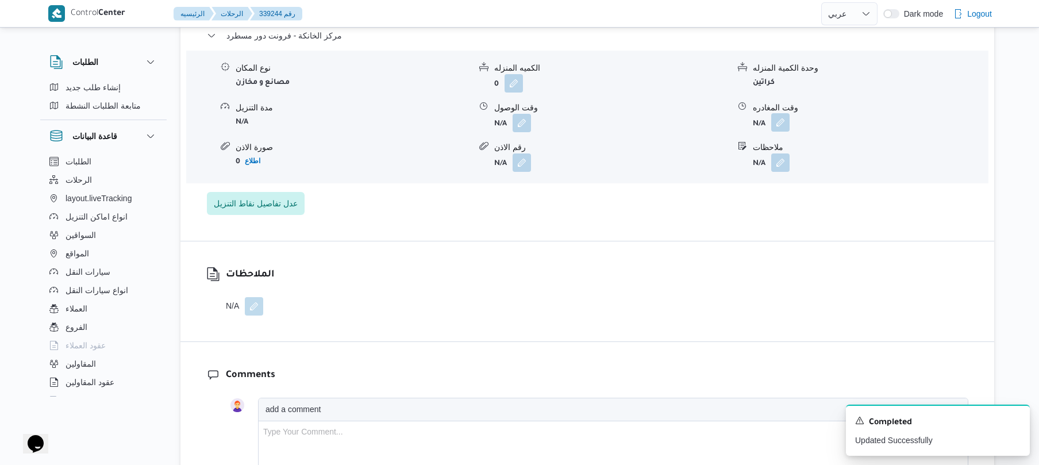
click at [782, 122] on button "button" at bounding box center [780, 122] width 18 height 18
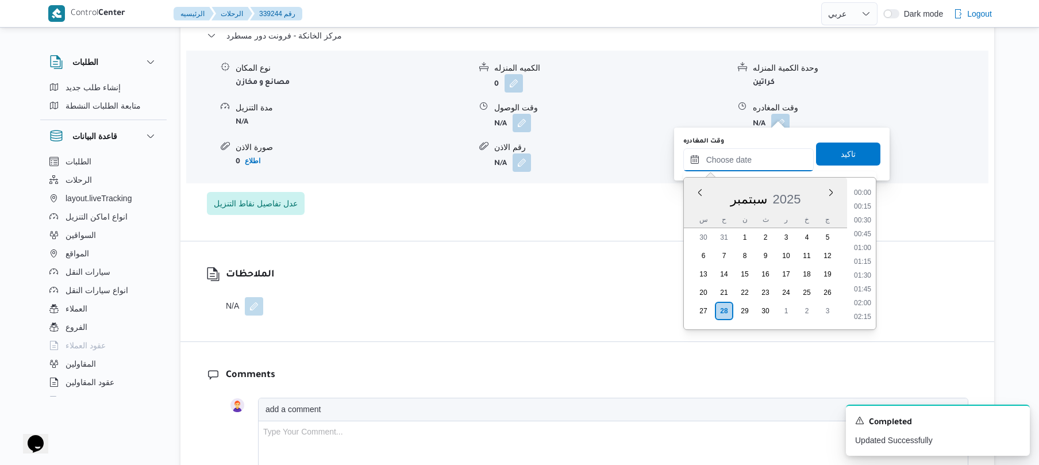
click at [739, 169] on input "وقت المغادره" at bounding box center [748, 159] width 130 height 23
click at [862, 195] on li "17:00" at bounding box center [863, 191] width 26 height 11
type input "٢٨/٠٩/٢٠٢٥ ١٧:٠٠"
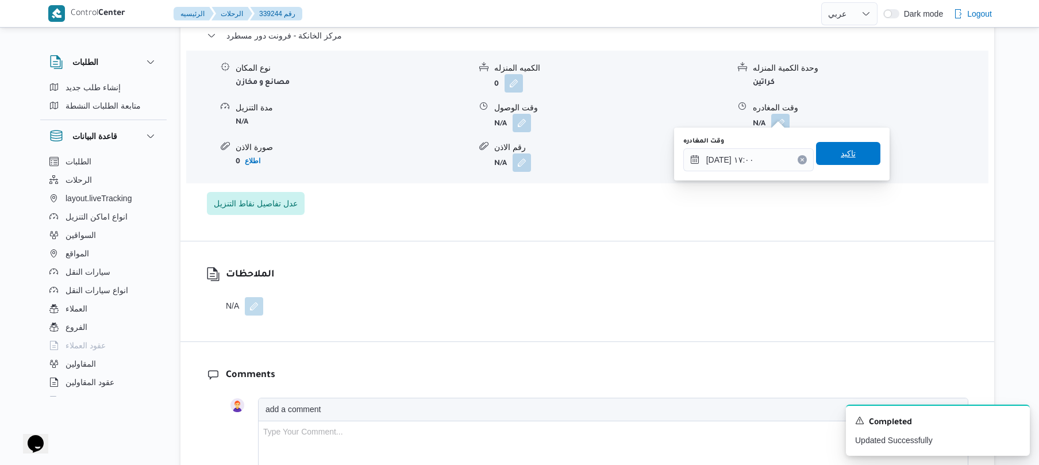
click at [853, 154] on span "تاكيد" at bounding box center [848, 153] width 64 height 23
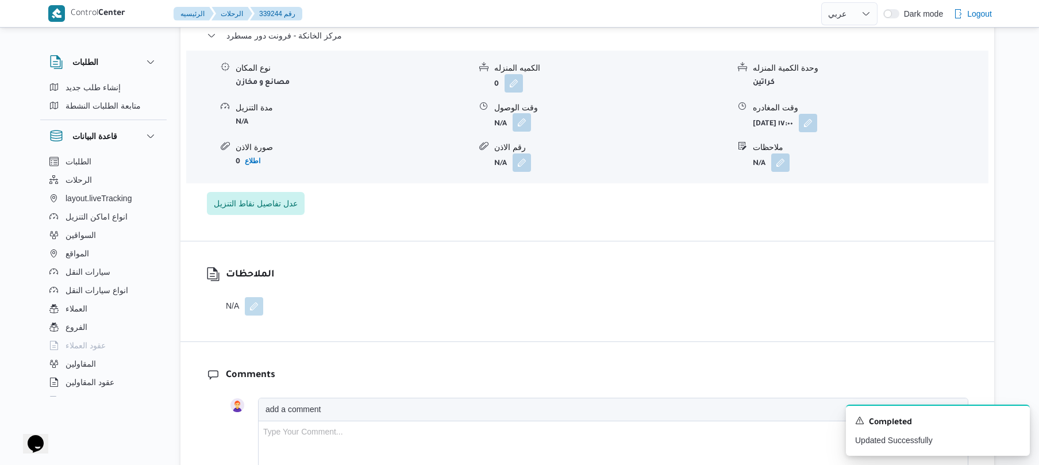
click at [524, 116] on button "button" at bounding box center [522, 122] width 18 height 18
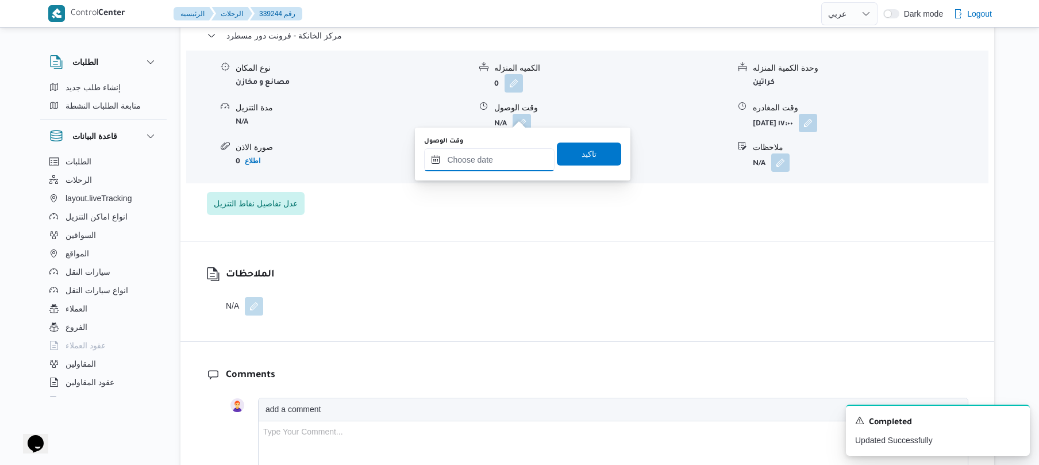
click at [507, 154] on input "وقت الوصول" at bounding box center [489, 159] width 130 height 23
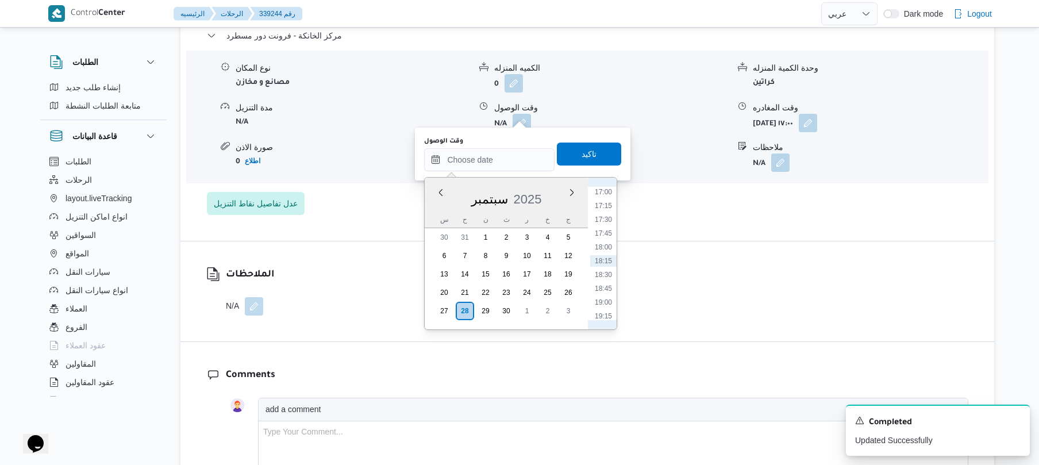
scroll to position [826, 0]
click at [603, 286] on li "16:45" at bounding box center [603, 290] width 26 height 11
type input "٢٨/٠٩/٢٠٢٥ ١٦:٤٥"
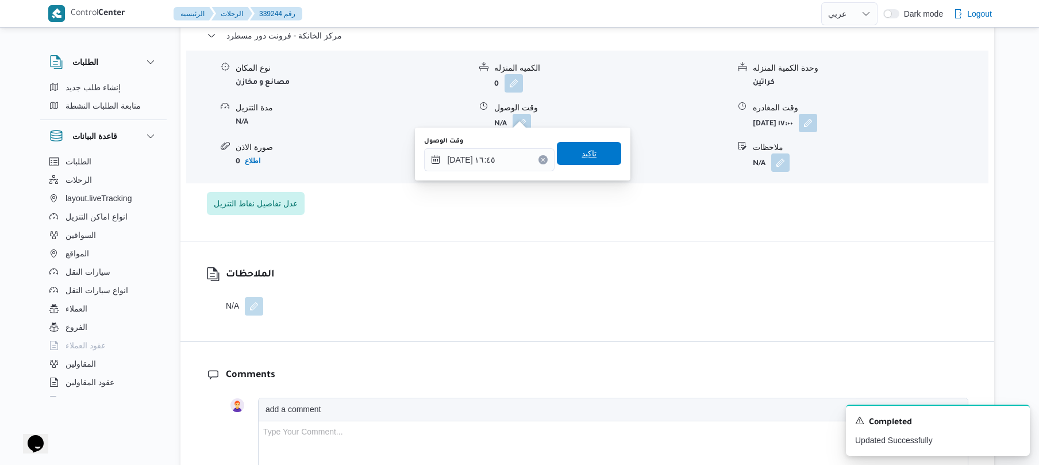
click at [591, 157] on span "تاكيد" at bounding box center [589, 153] width 64 height 23
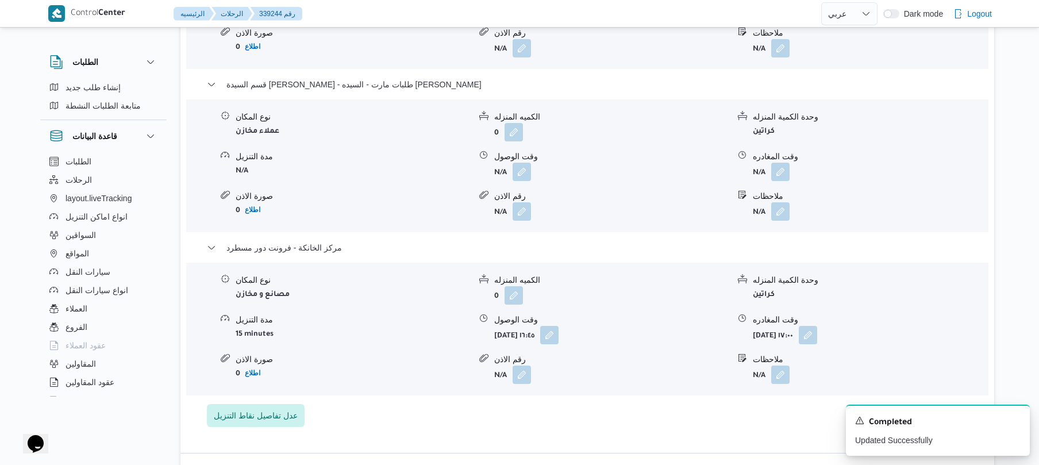
scroll to position [1104, 0]
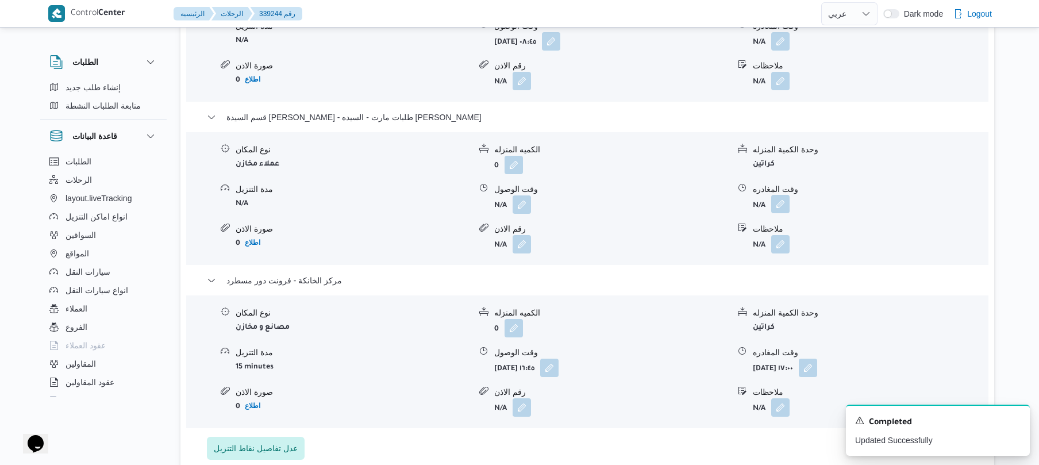
click at [782, 198] on button "button" at bounding box center [780, 204] width 18 height 18
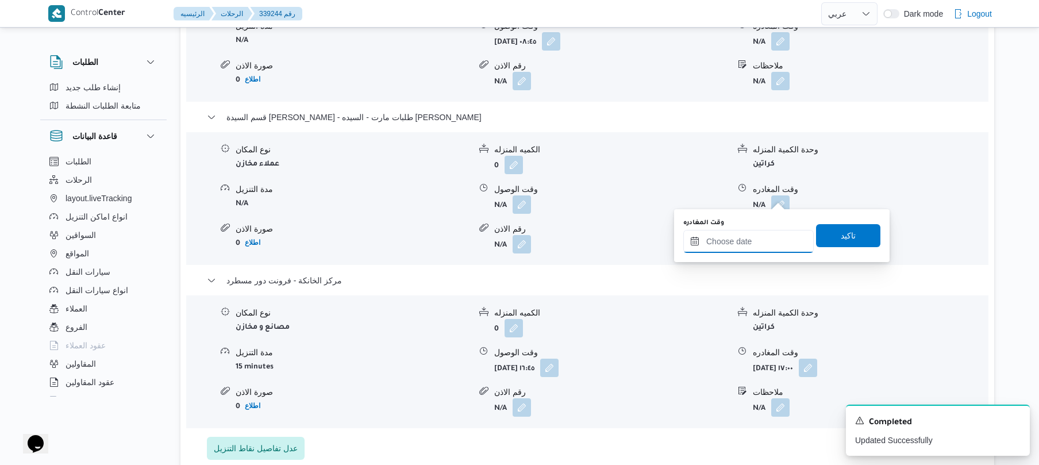
click at [741, 251] on input "وقت المغادره" at bounding box center [748, 241] width 130 height 23
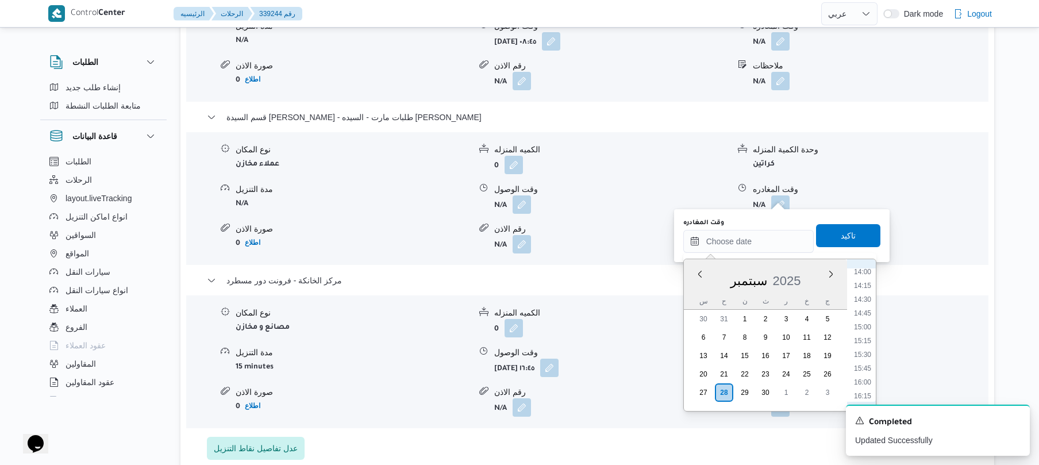
scroll to position [826, 0]
click at [863, 332] on li "16:00" at bounding box center [863, 330] width 26 height 11
type input "٢٨/٠٩/٢٠٢٥ ١٦:٠٠"
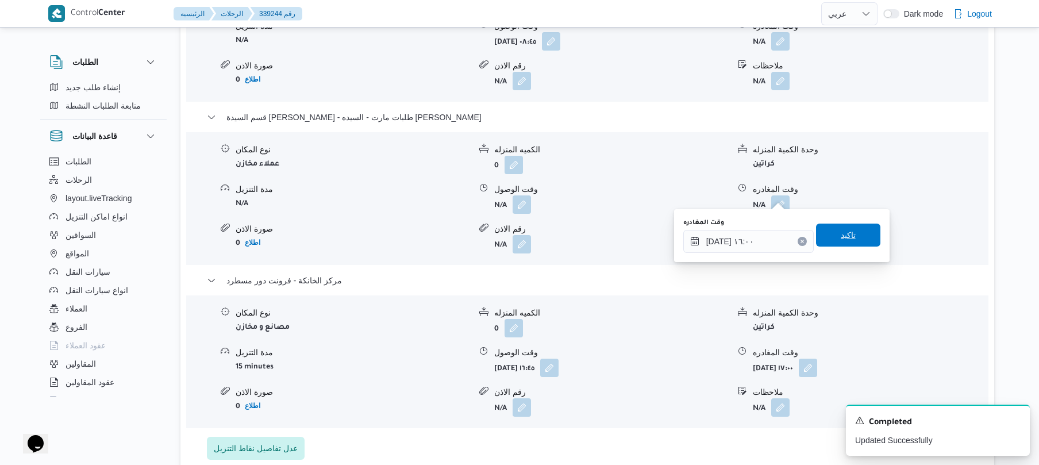
click at [854, 243] on span "تاكيد" at bounding box center [848, 235] width 64 height 23
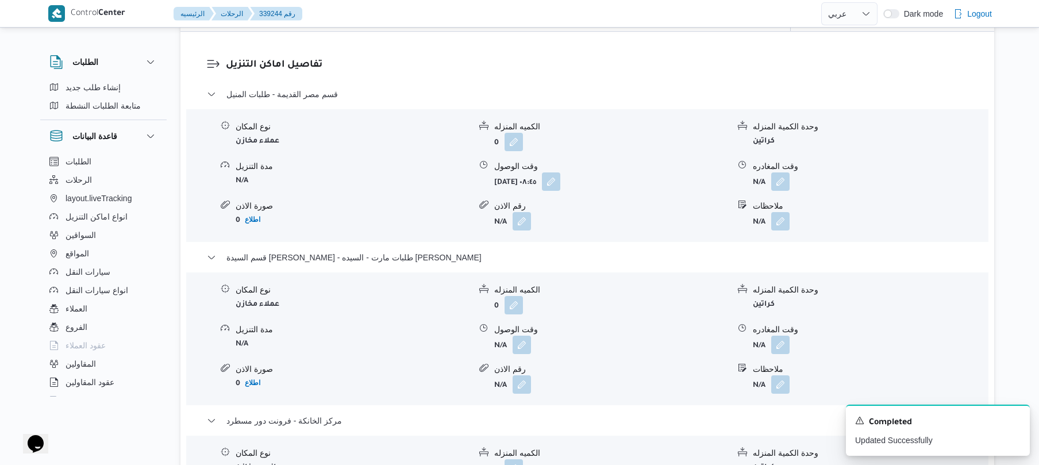
scroll to position [950, 0]
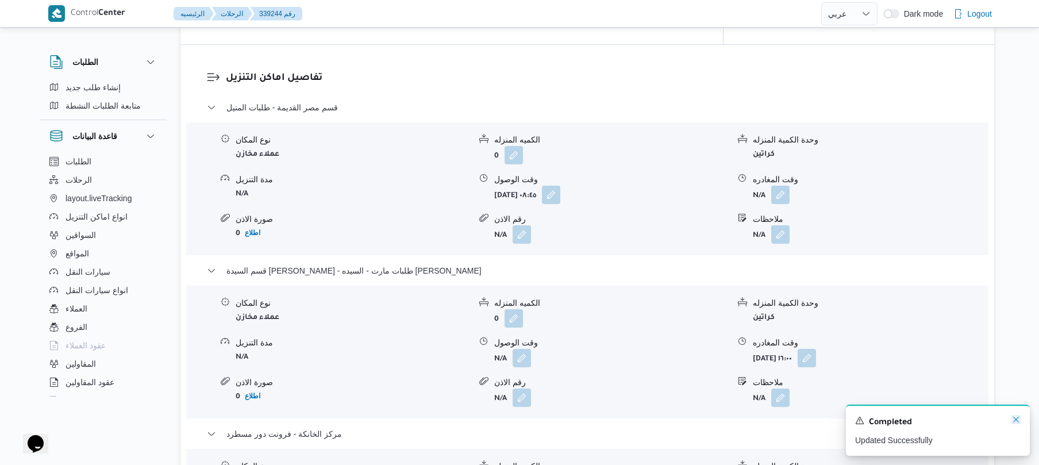
click at [1017, 421] on icon "Dismiss toast" at bounding box center [1016, 419] width 9 height 9
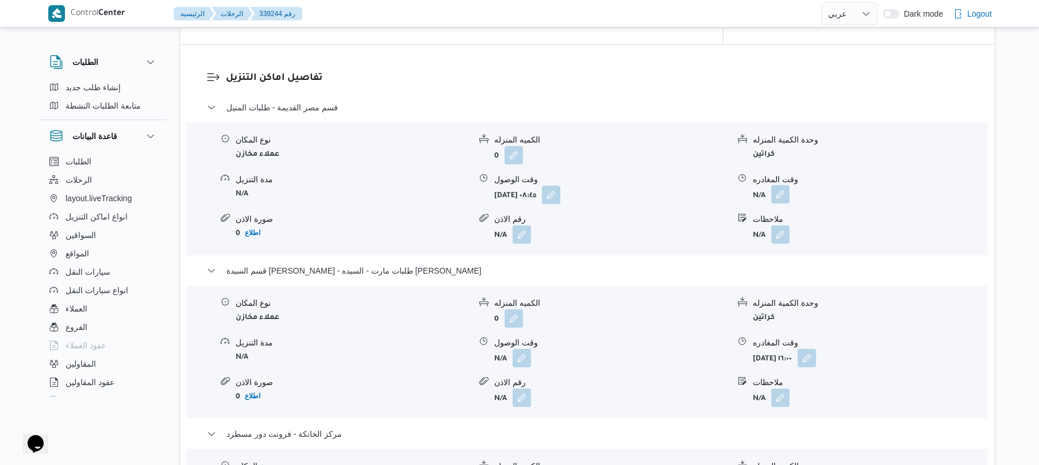
click at [783, 186] on button "button" at bounding box center [780, 194] width 18 height 18
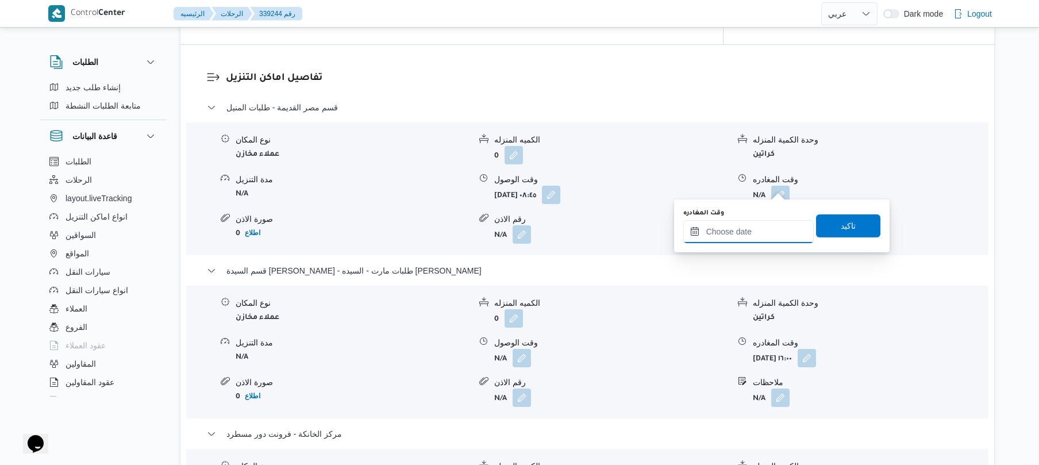
click at [743, 228] on input "وقت المغادره" at bounding box center [748, 231] width 130 height 23
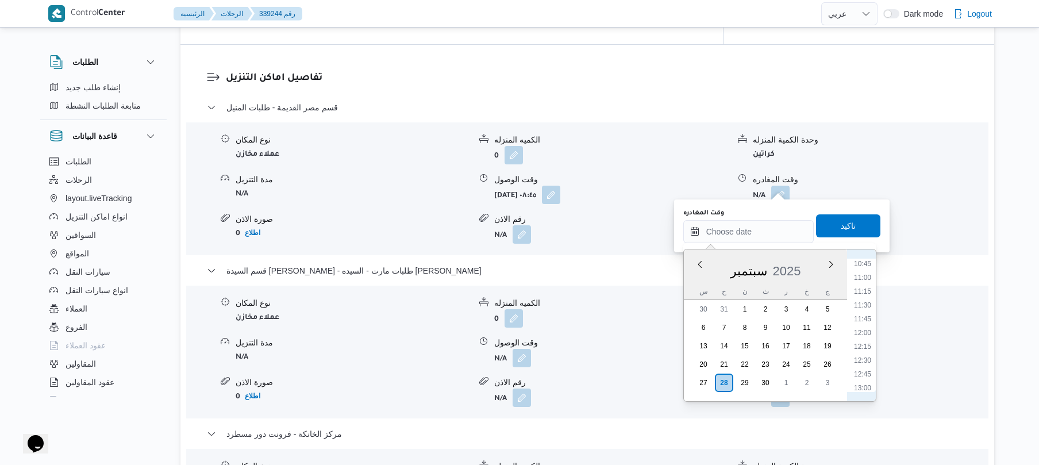
scroll to position [638, 0]
click at [864, 287] on li "12:00" at bounding box center [863, 288] width 26 height 11
type input "٢٨/٠٩/٢٠٢٥ ١٢:٠٠"
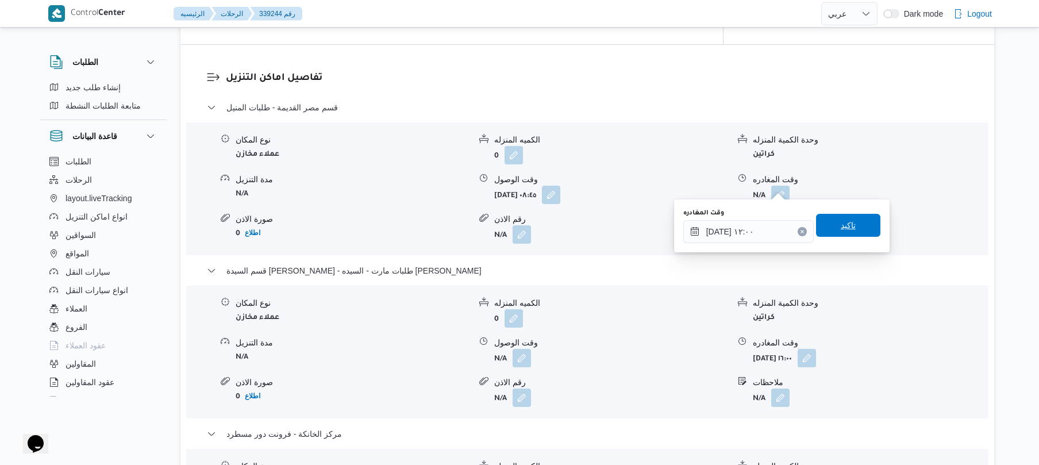
click at [847, 229] on span "تاكيد" at bounding box center [848, 225] width 15 height 14
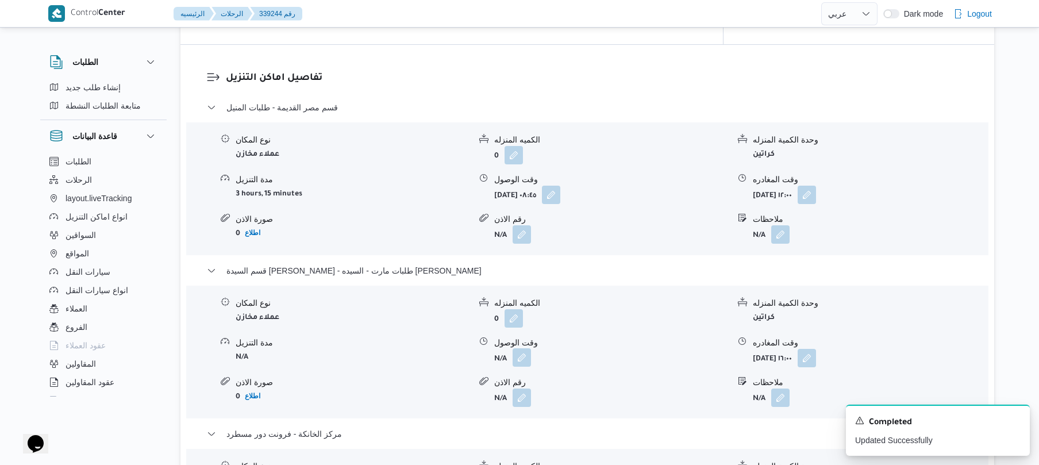
click at [521, 354] on button "button" at bounding box center [522, 357] width 18 height 18
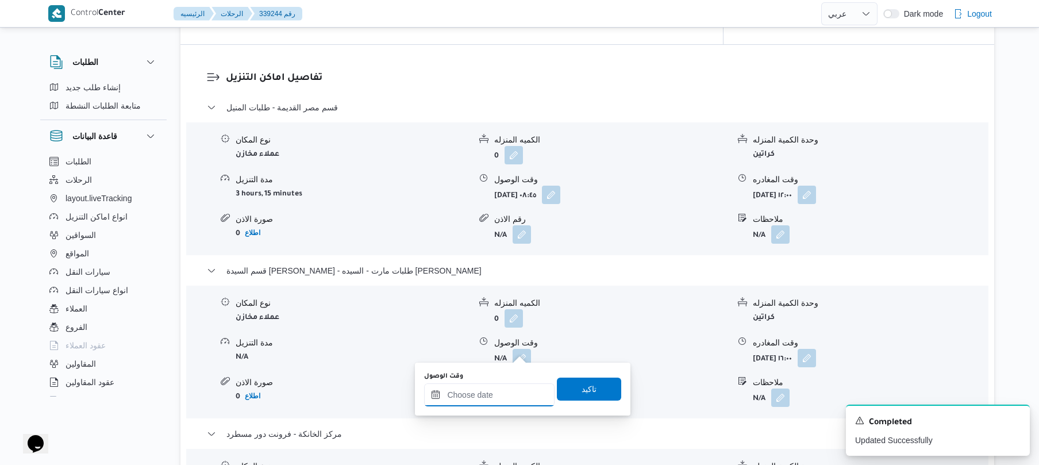
click at [482, 392] on input "وقت الوصول" at bounding box center [489, 394] width 130 height 23
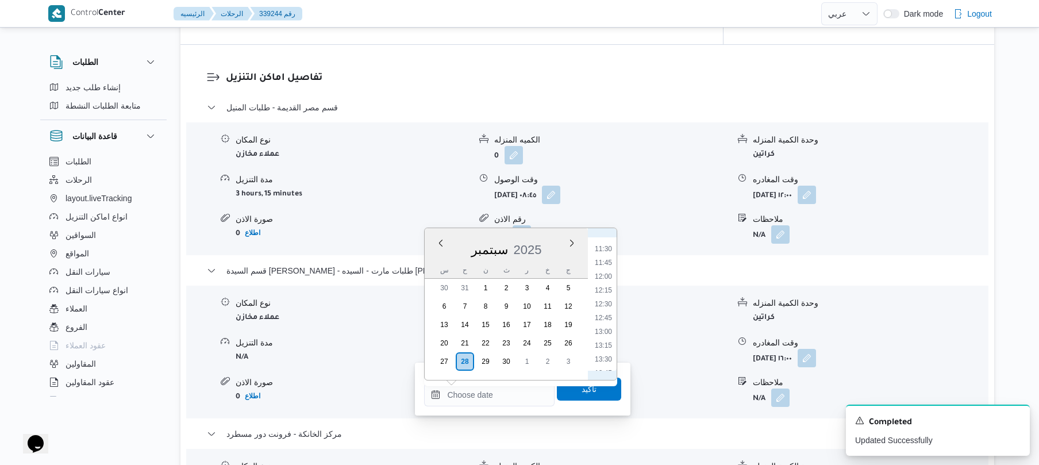
scroll to position [598, 0]
click at [601, 320] on li "12:15" at bounding box center [603, 320] width 26 height 11
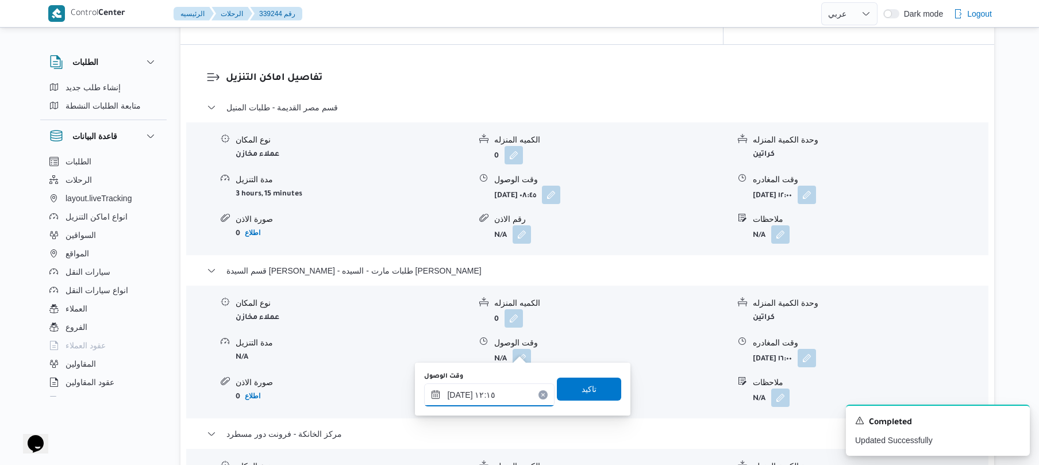
click at [460, 395] on input "٢٨/٠٩/٢٠٢٥ ١٢:١٥" at bounding box center [489, 394] width 130 height 23
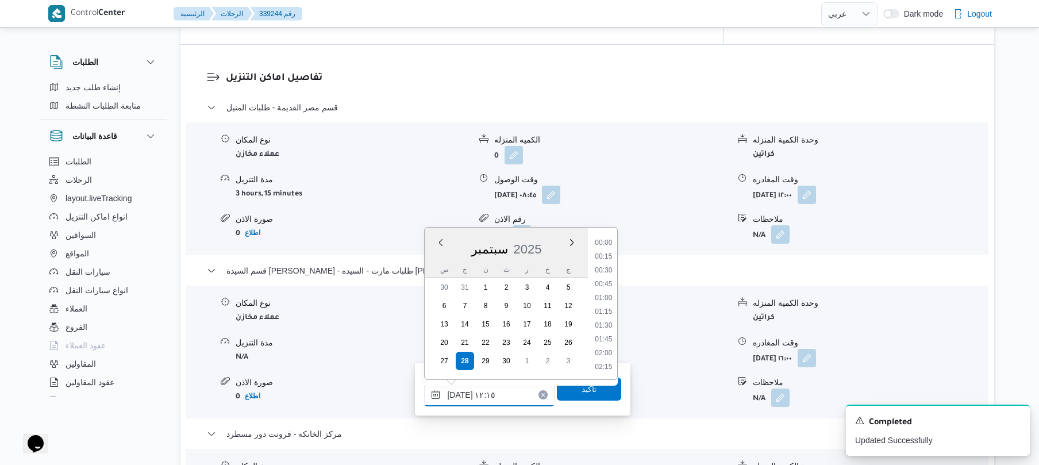
scroll to position [607, 0]
type input "٢٨/٠٩/٢٠٢٥ ١٢:٢٠"
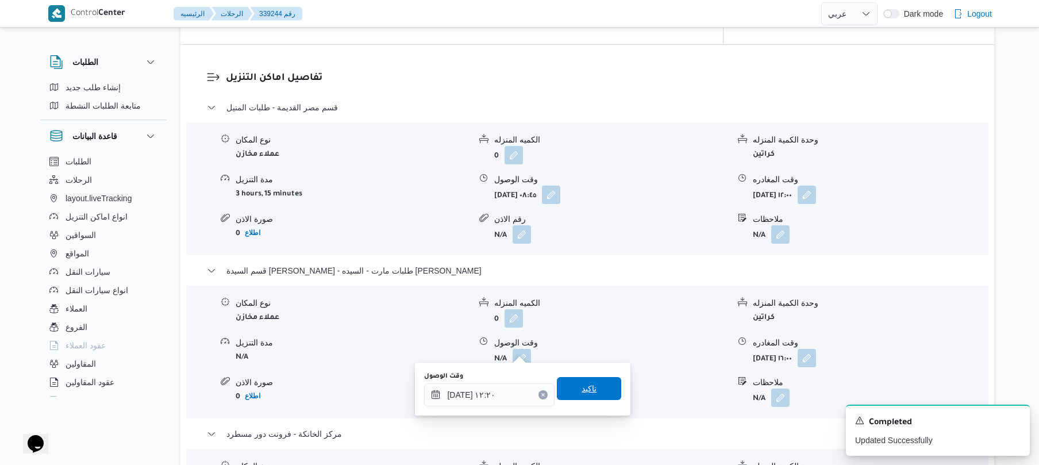
click at [571, 384] on span "تاكيد" at bounding box center [589, 388] width 64 height 23
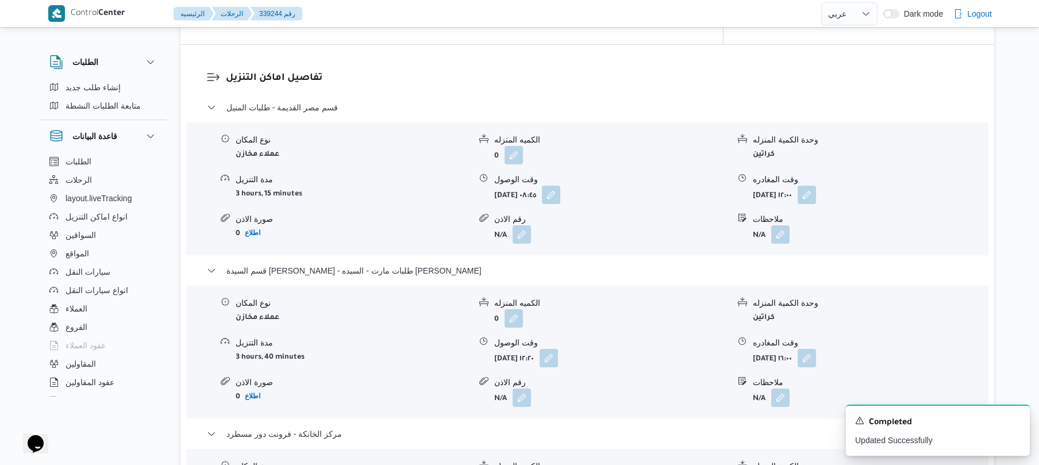
scroll to position [0, 0]
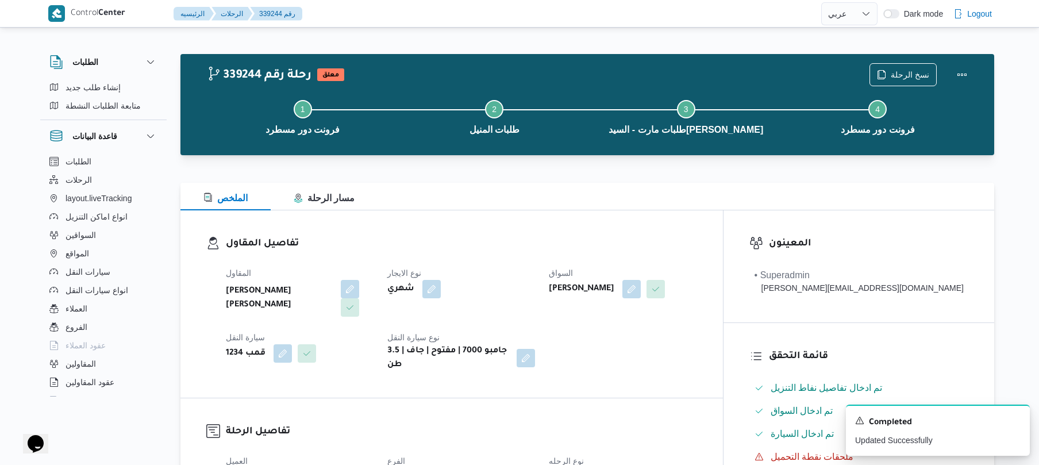
click at [745, 168] on div at bounding box center [587, 162] width 814 height 14
click at [953, 75] on button "Actions" at bounding box center [962, 74] width 23 height 23
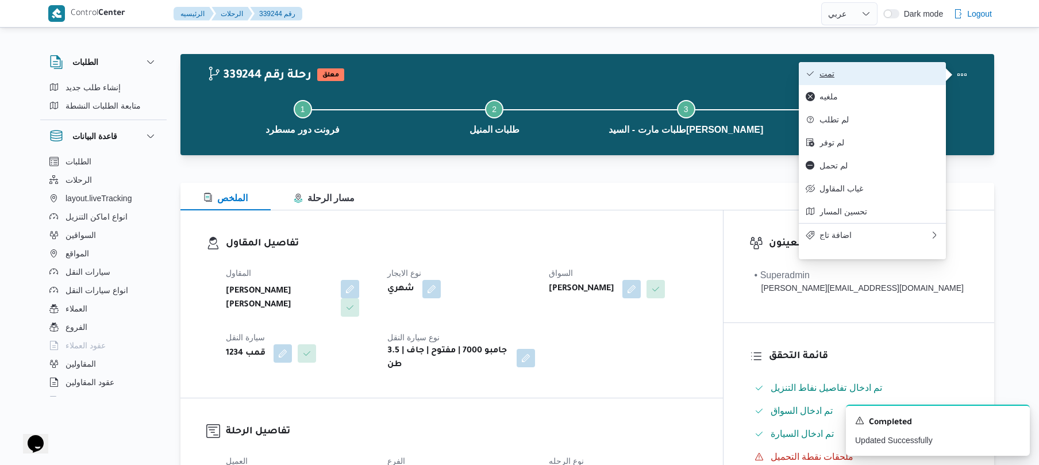
click at [922, 75] on span "تمت" at bounding box center [880, 73] width 120 height 9
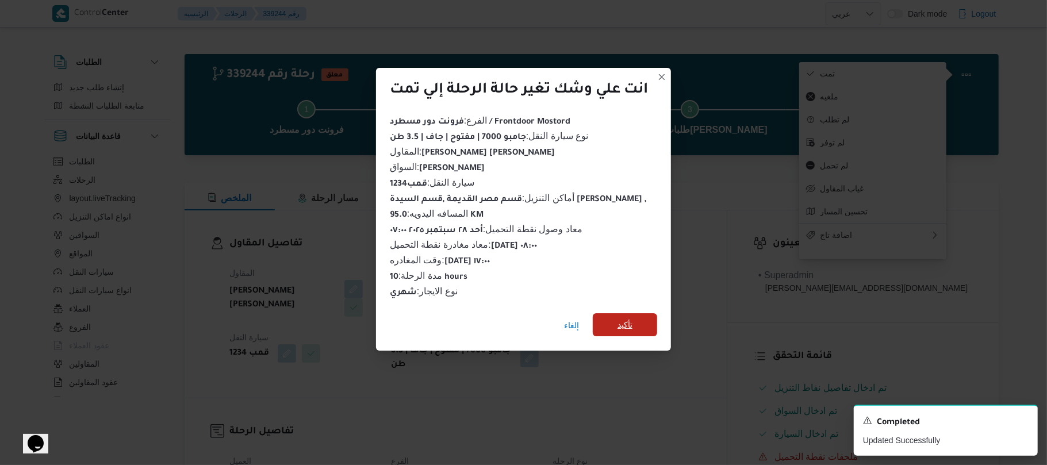
click at [649, 313] on span "تأكيد" at bounding box center [625, 324] width 64 height 23
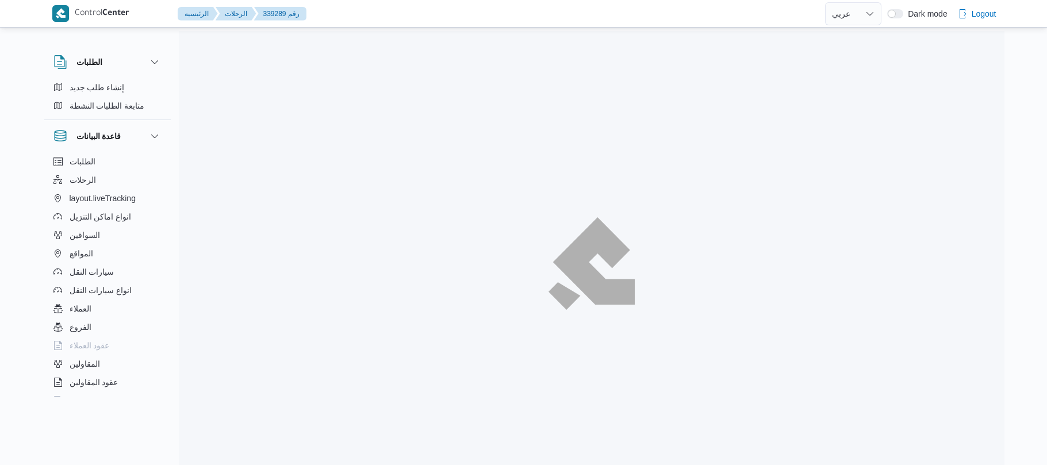
select select "ar"
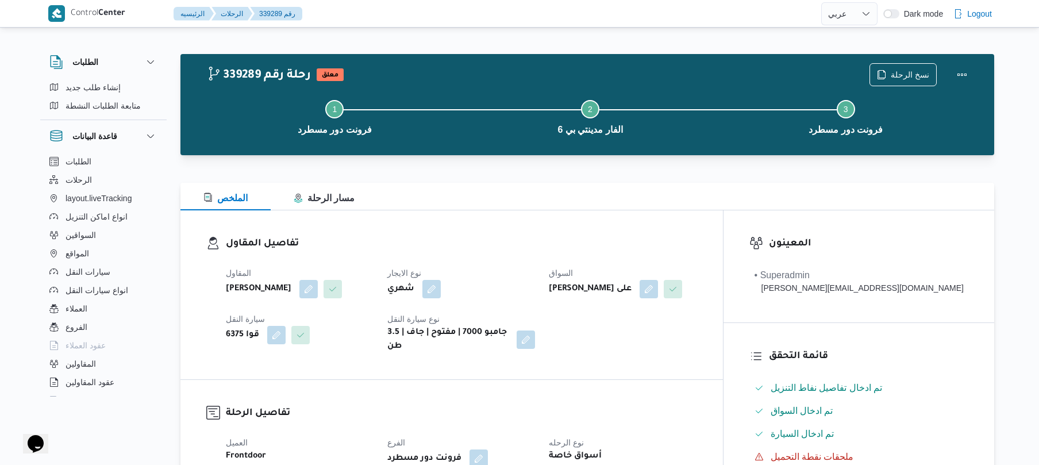
click at [647, 235] on div "تفاصيل المقاول المقاول [PERSON_NAME] نوع الايجار شهري السواق [PERSON_NAME] على …" at bounding box center [451, 294] width 543 height 169
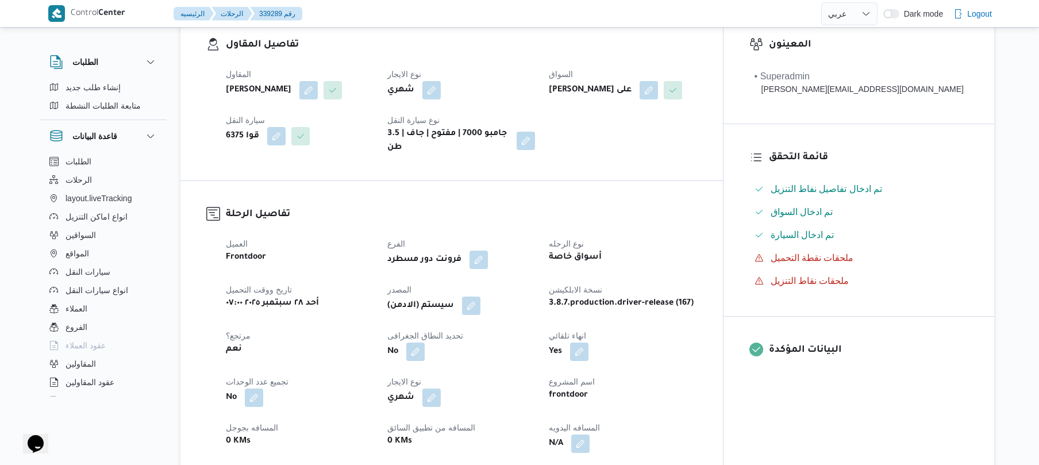
scroll to position [337, 0]
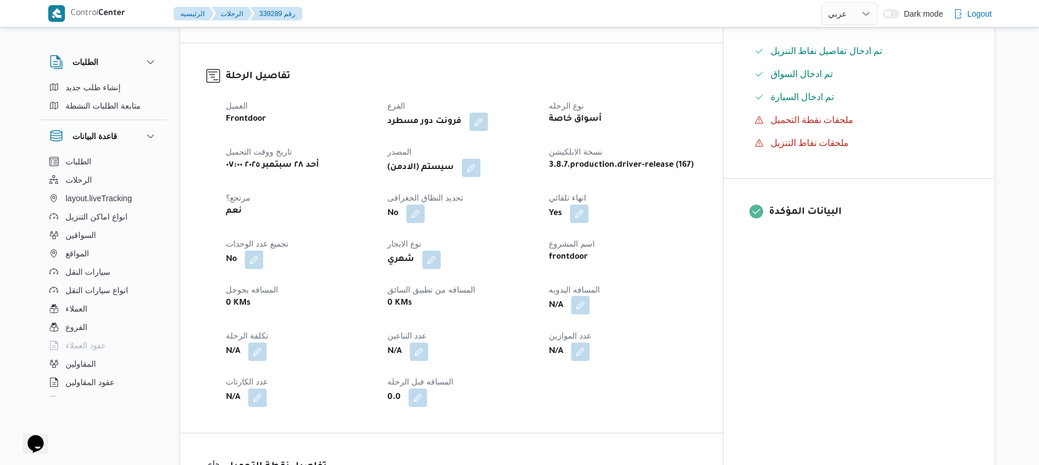
click at [590, 314] on button "button" at bounding box center [580, 305] width 18 height 18
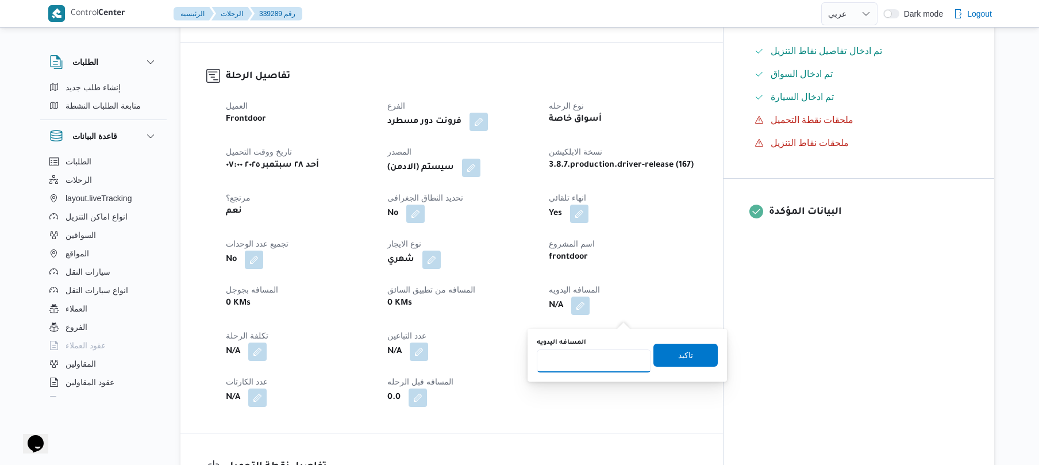
click at [587, 368] on input "المسافه اليدويه" at bounding box center [594, 360] width 114 height 23
type input "120"
click at [678, 354] on span "تاكيد" at bounding box center [685, 355] width 15 height 14
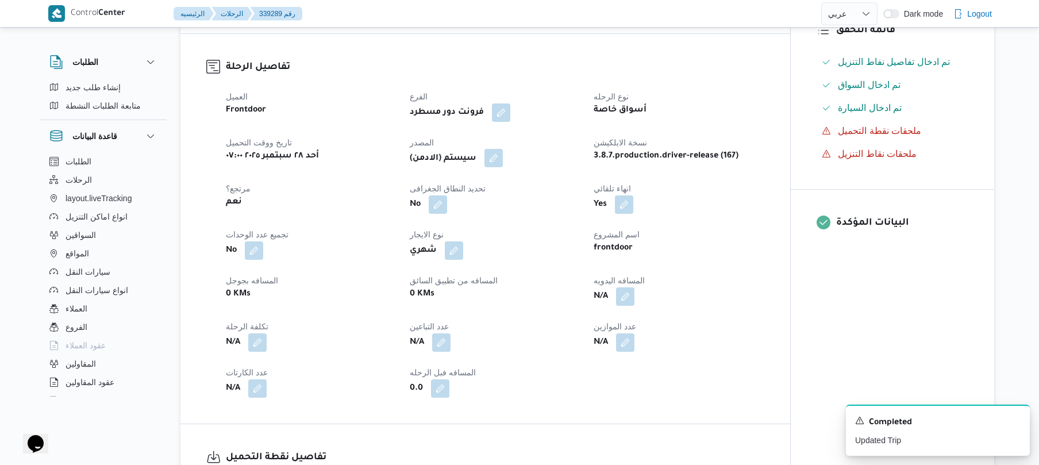
click at [497, 167] on button "button" at bounding box center [494, 158] width 18 height 18
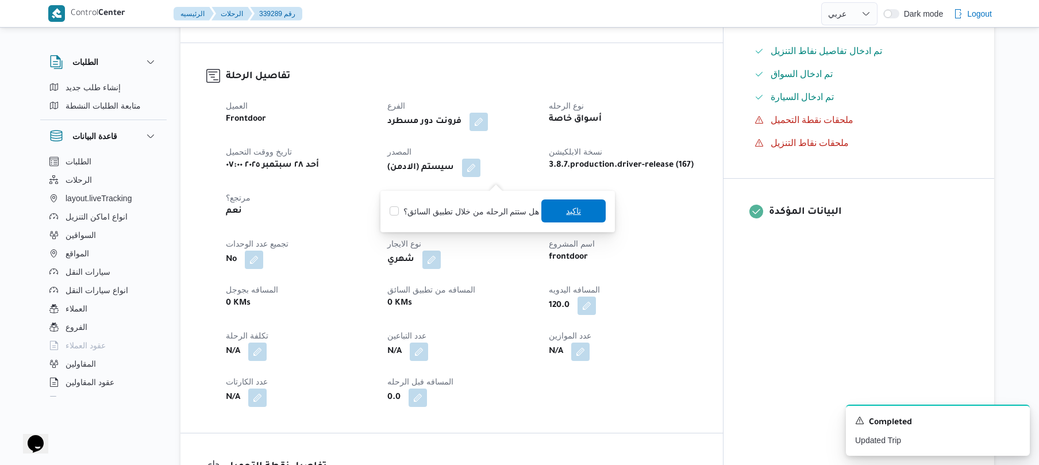
click at [577, 217] on span "تاكيد" at bounding box center [573, 210] width 64 height 23
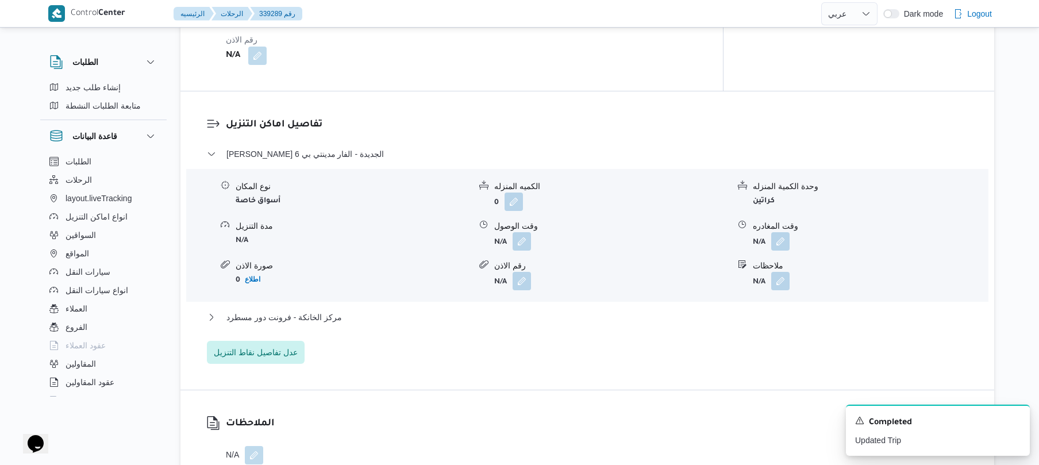
scroll to position [920, 0]
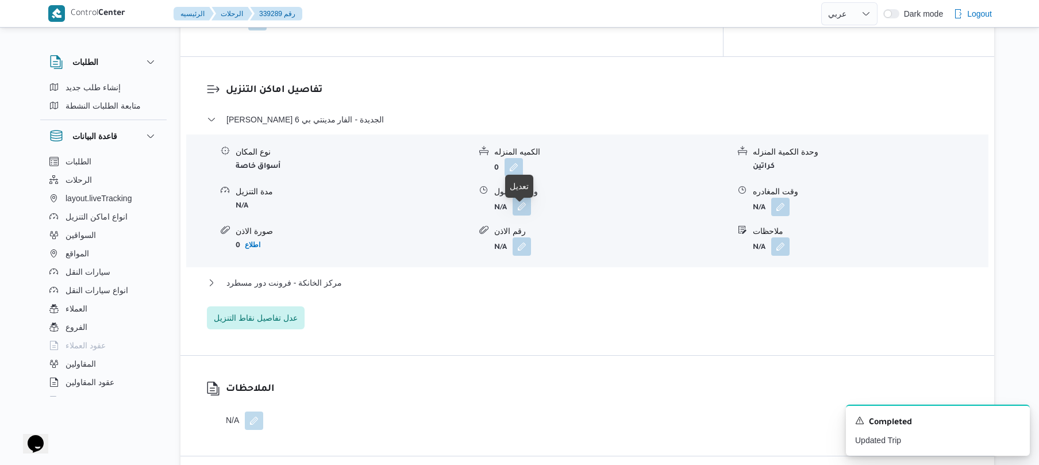
click at [515, 207] on button "button" at bounding box center [522, 206] width 18 height 18
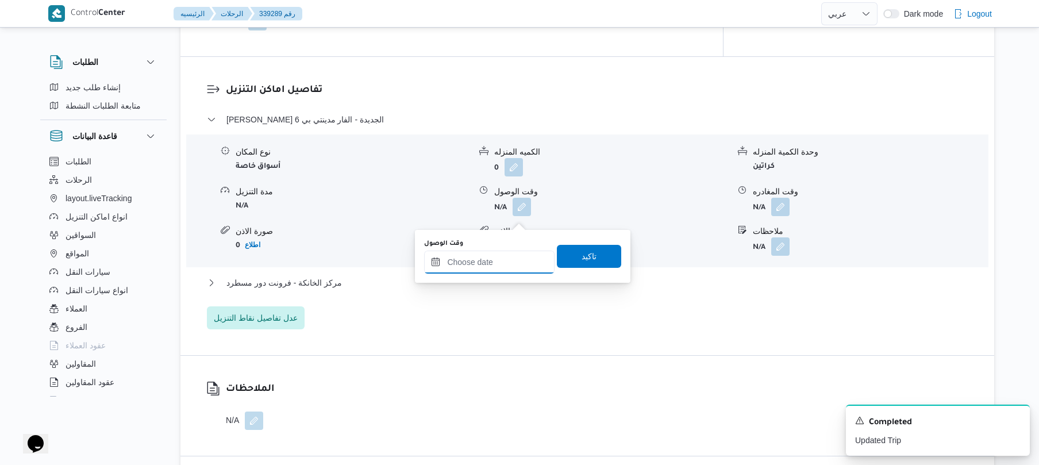
click at [484, 266] on input "وقت الوصول" at bounding box center [489, 262] width 130 height 23
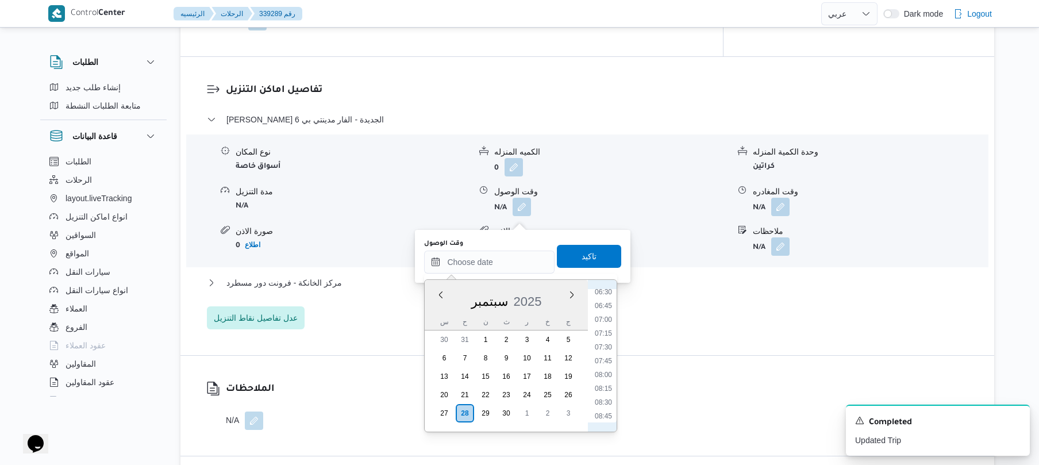
scroll to position [413, 0]
click at [604, 378] on li "09:00" at bounding box center [603, 378] width 26 height 11
type input "٢٨/٠٩/٢٠٢٥ ٠٩:٠٠"
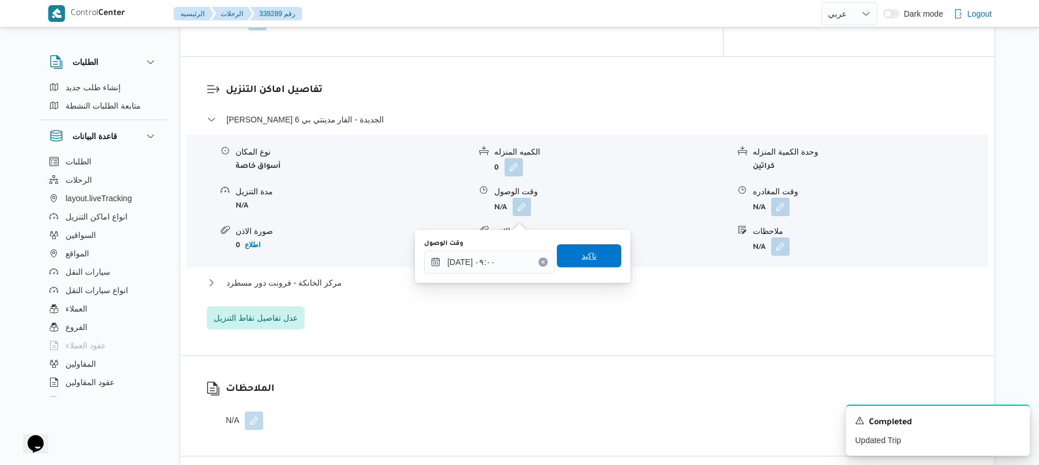
click at [593, 265] on span "تاكيد" at bounding box center [589, 255] width 64 height 23
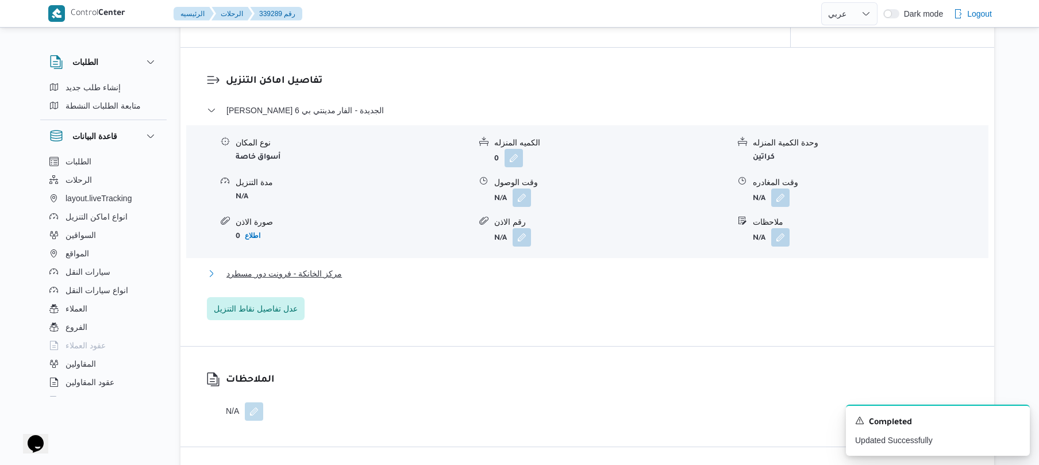
click at [513, 280] on button "مركز الخانكة - فرونت دور مسطرد" at bounding box center [588, 274] width 762 height 14
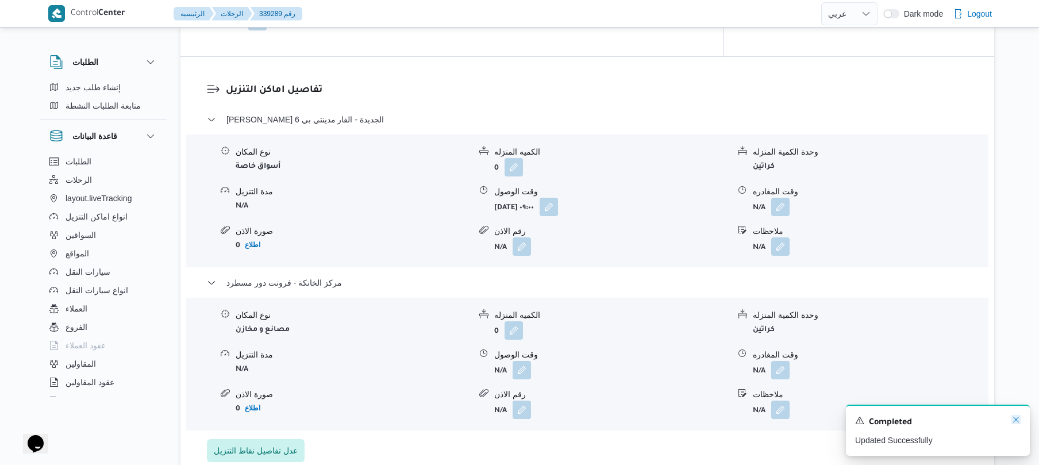
click at [1013, 417] on icon "Dismiss toast" at bounding box center [1016, 419] width 9 height 9
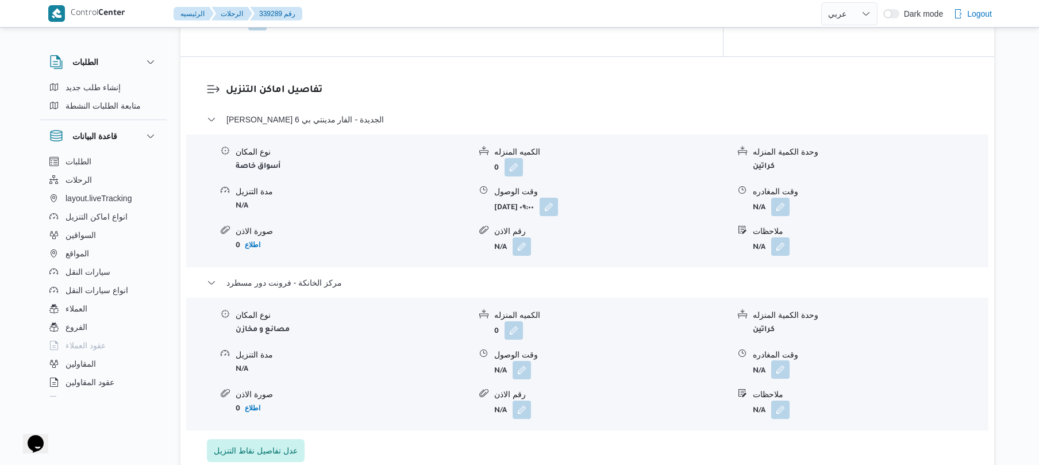
click at [779, 379] on button "button" at bounding box center [780, 369] width 18 height 18
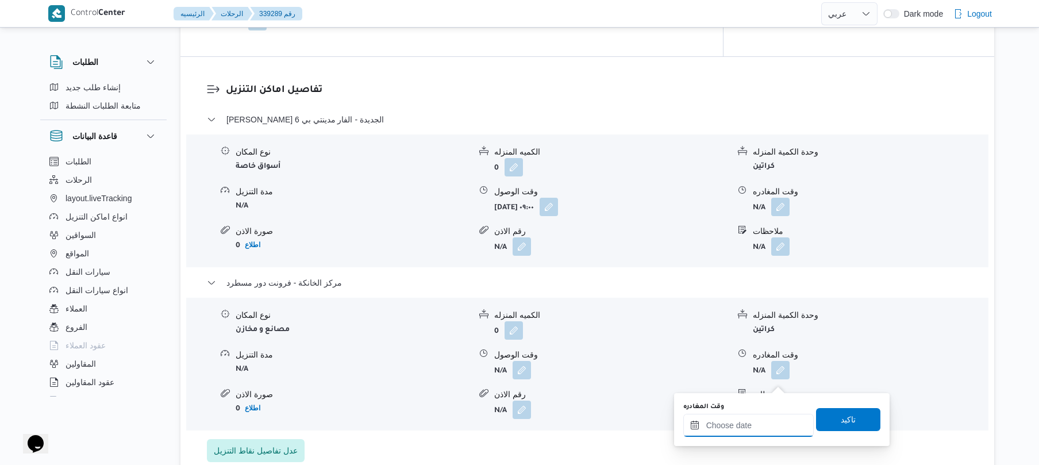
click at [722, 433] on input "وقت المغادره" at bounding box center [748, 425] width 130 height 23
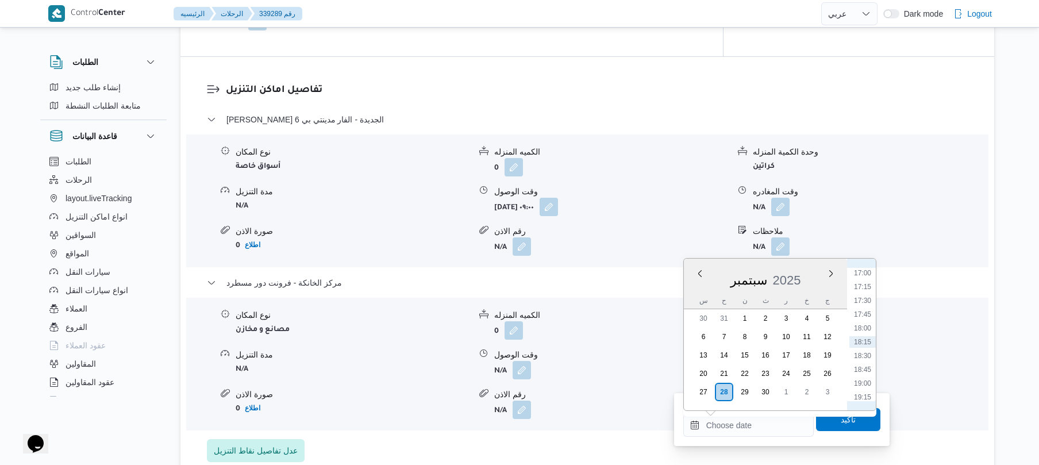
scroll to position [825, 0]
click at [867, 363] on li "16:30" at bounding box center [863, 358] width 26 height 11
type input "٢٨/٠٩/٢٠٢٥ ١٦:٣٠"
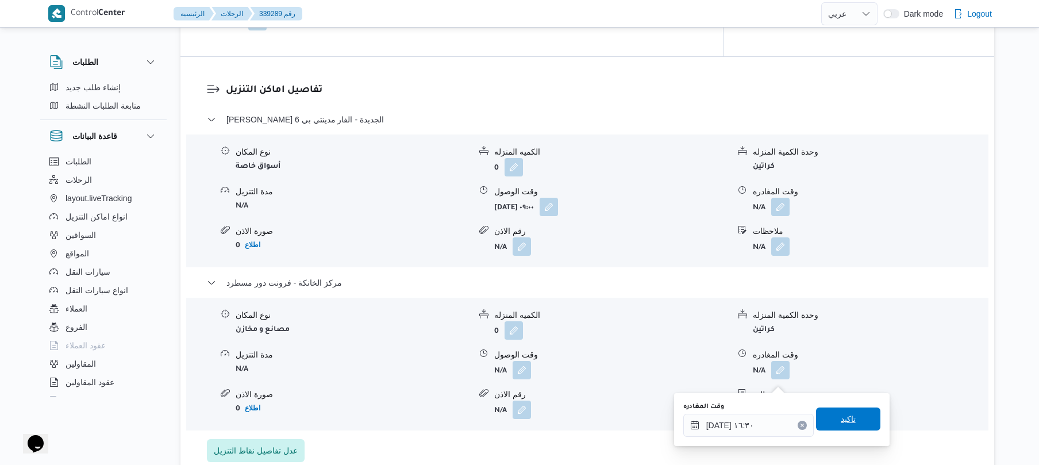
click at [831, 425] on span "تاكيد" at bounding box center [848, 419] width 64 height 23
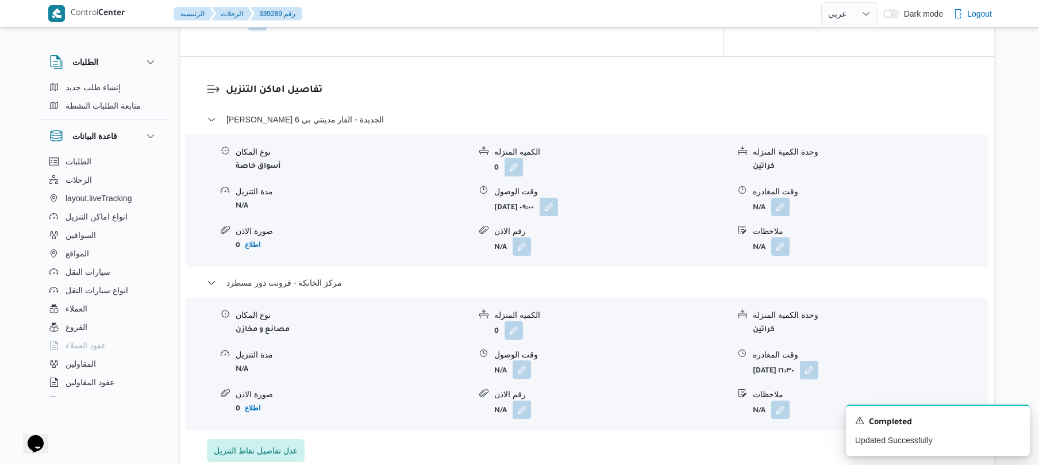
click at [517, 379] on button "button" at bounding box center [522, 369] width 18 height 18
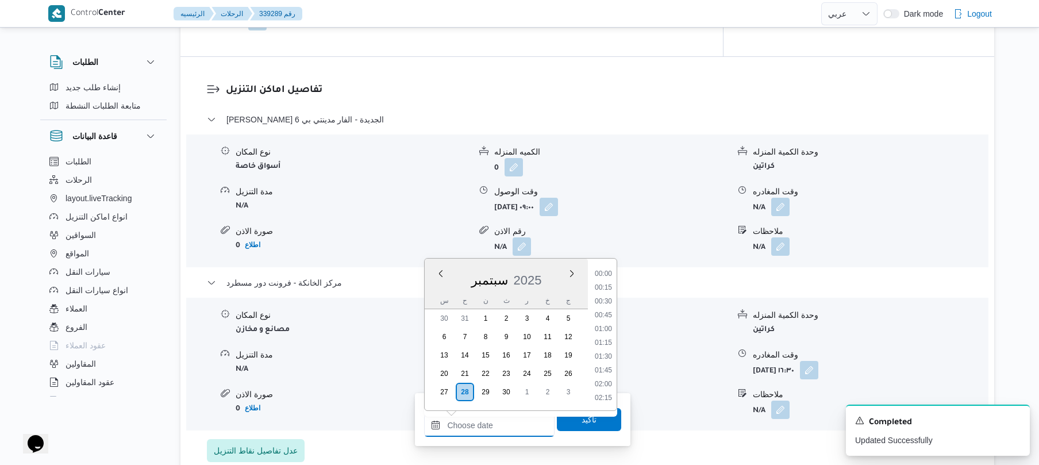
click at [500, 421] on input "وقت الوصول" at bounding box center [489, 425] width 130 height 23
click at [605, 348] on li "16:15" at bounding box center [603, 344] width 26 height 11
type input "٢٨/٠٩/٢٠٢٥ ١٦:١٥"
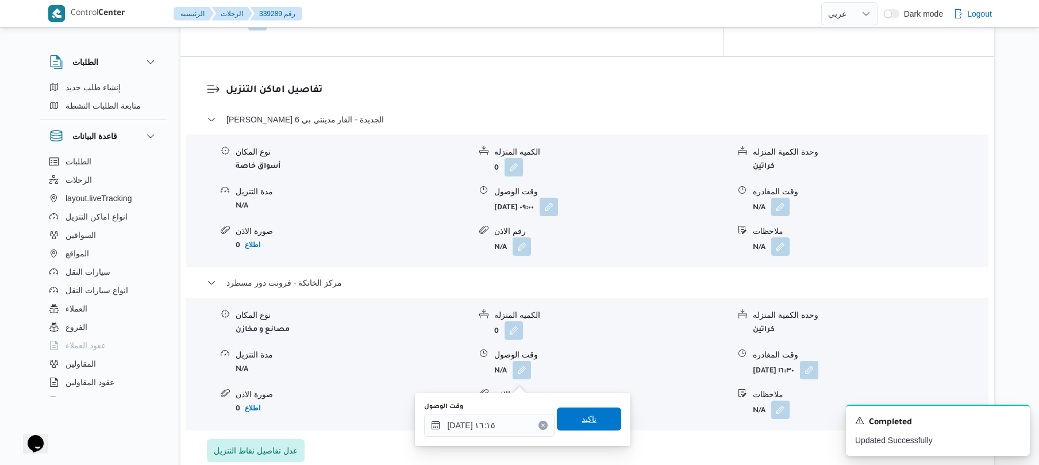
click at [584, 414] on span "تاكيد" at bounding box center [589, 419] width 15 height 14
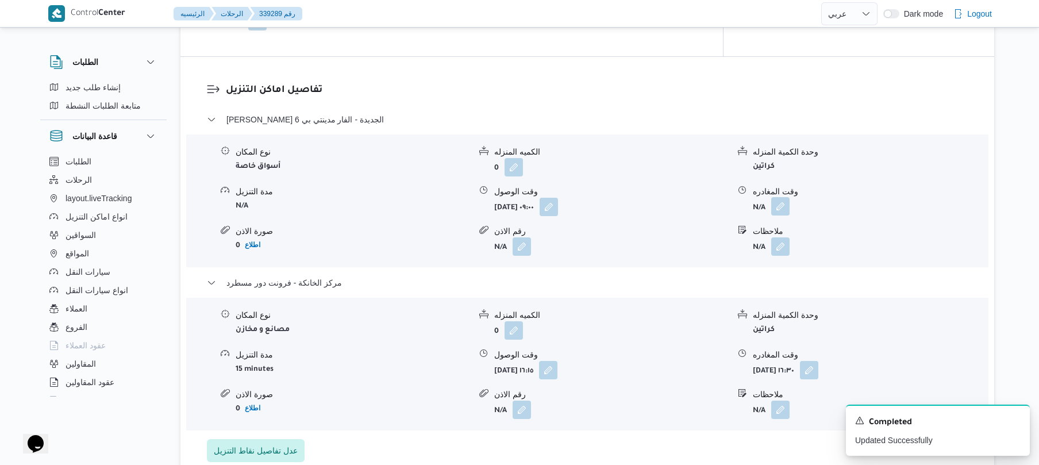
click at [782, 216] on button "button" at bounding box center [780, 206] width 18 height 18
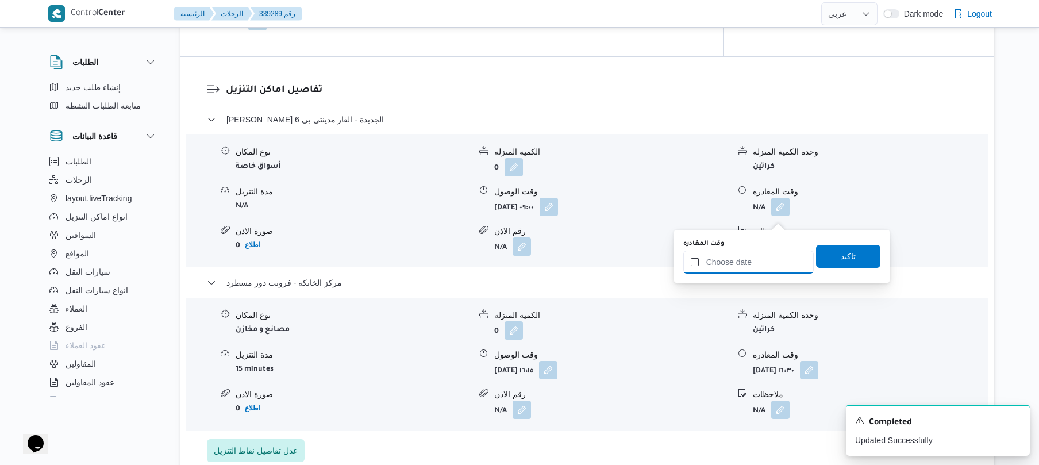
click at [734, 265] on input "وقت المغادره" at bounding box center [748, 262] width 130 height 23
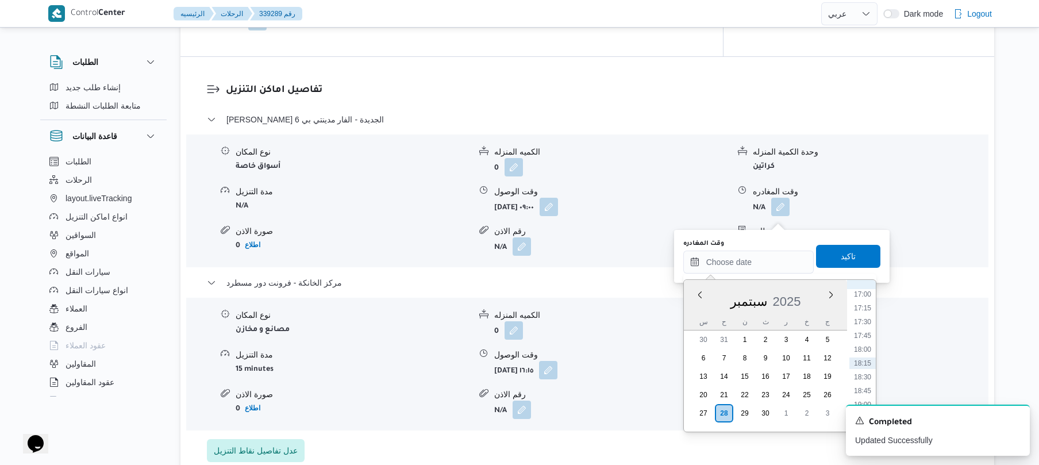
scroll to position [826, 0]
click at [868, 326] on li "15:30" at bounding box center [863, 323] width 26 height 11
type input "٢٨/٠٩/٢٠٢٥ ١٥:٣٠"
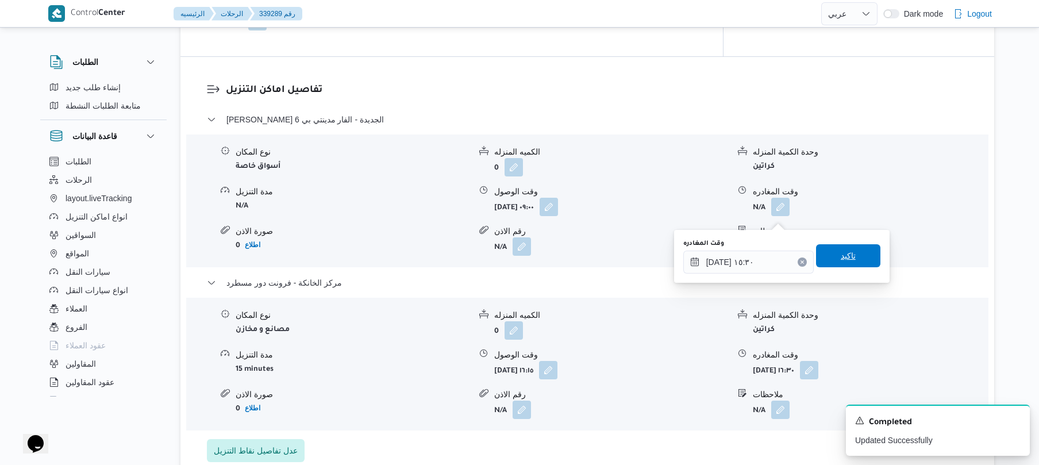
click at [853, 263] on span "تاكيد" at bounding box center [848, 255] width 64 height 23
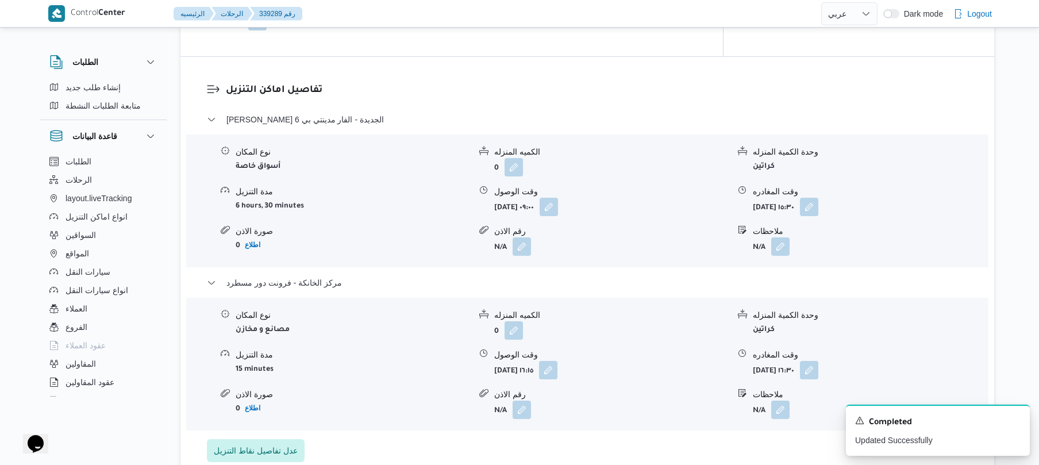
scroll to position [0, 0]
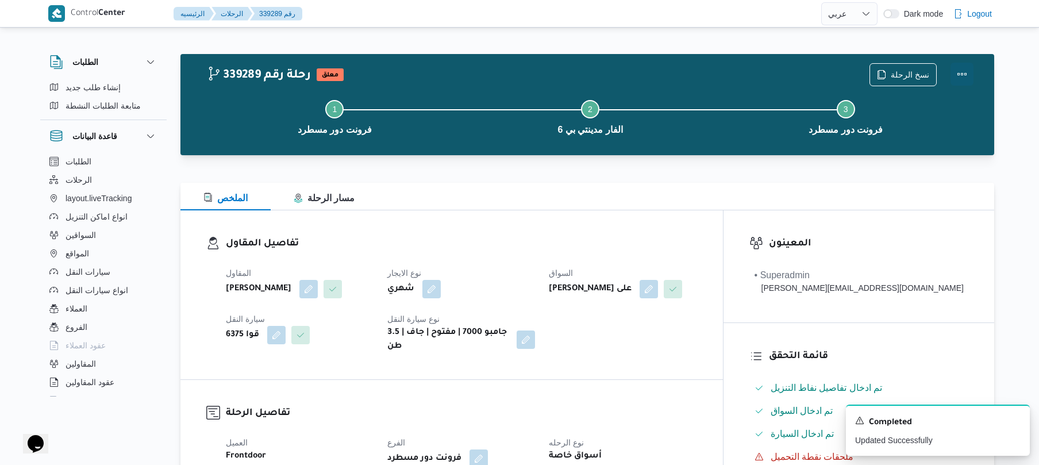
click at [964, 72] on button "Actions" at bounding box center [962, 74] width 23 height 23
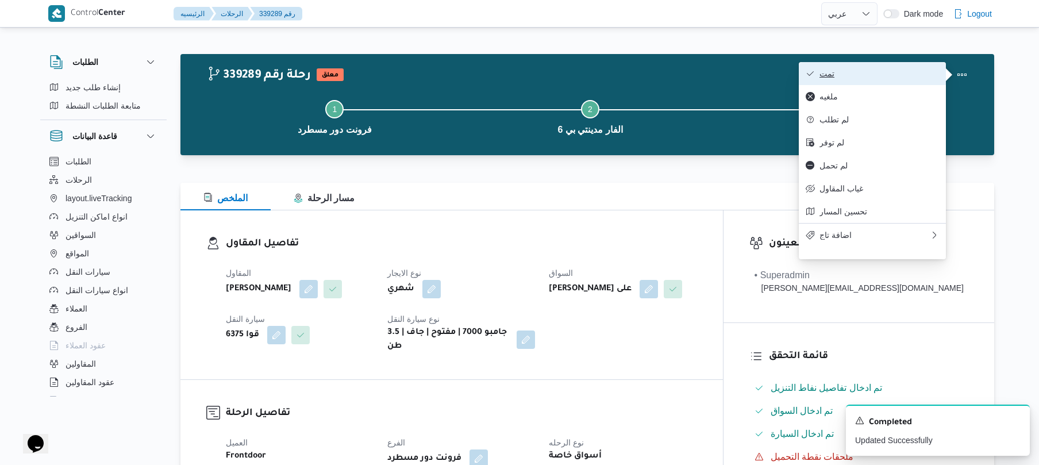
click at [890, 78] on span "تمت" at bounding box center [880, 73] width 120 height 9
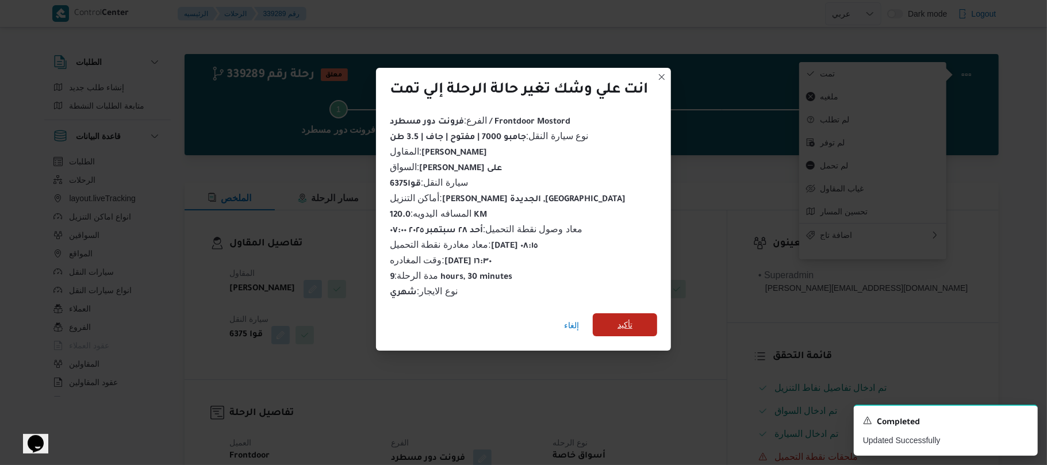
click at [639, 322] on span "تأكيد" at bounding box center [625, 324] width 64 height 23
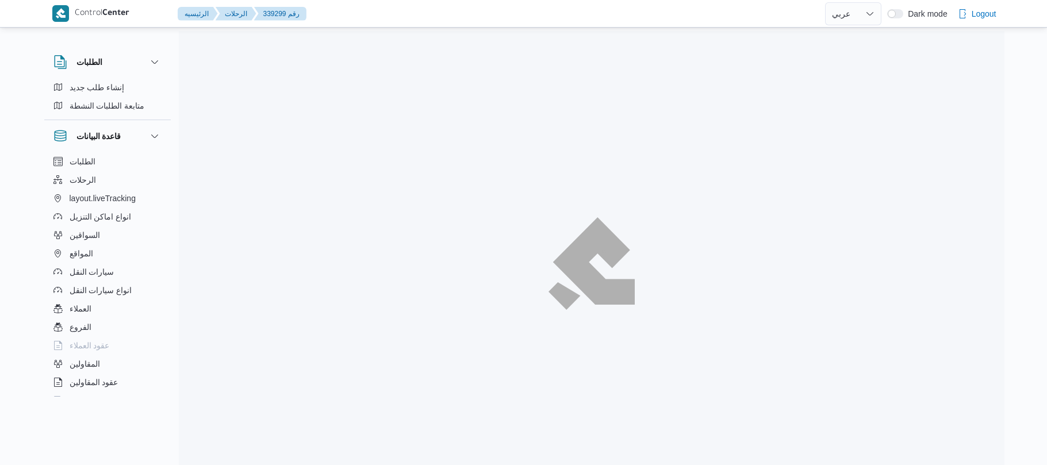
select select "ar"
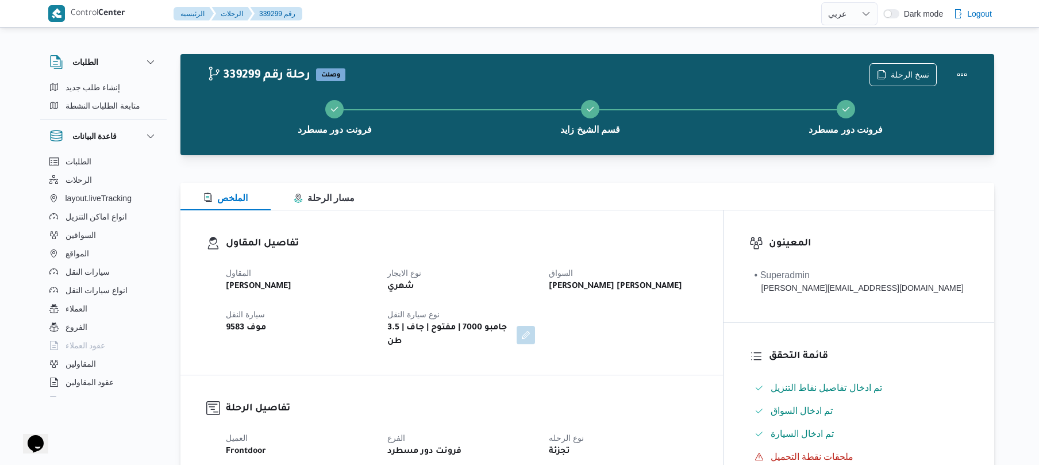
click at [637, 190] on div "الملخص مسار الرحلة" at bounding box center [587, 197] width 814 height 28
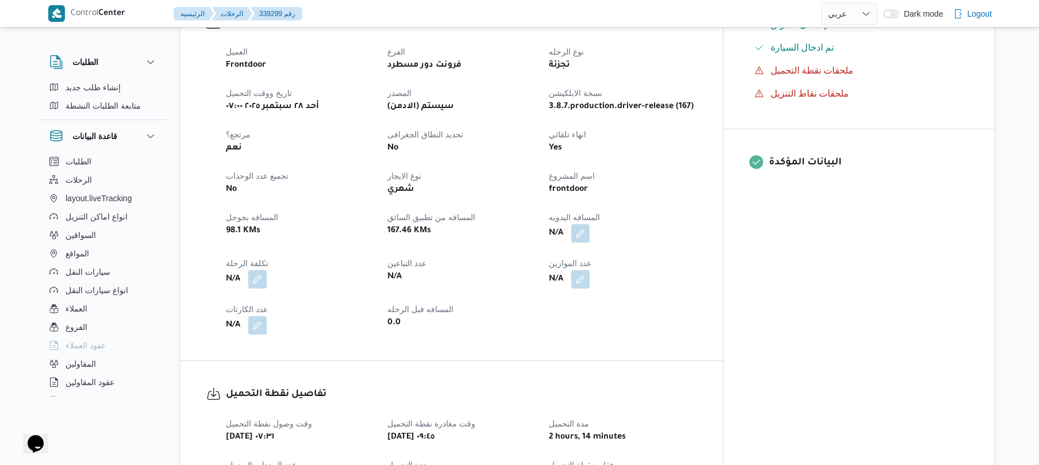
scroll to position [429, 0]
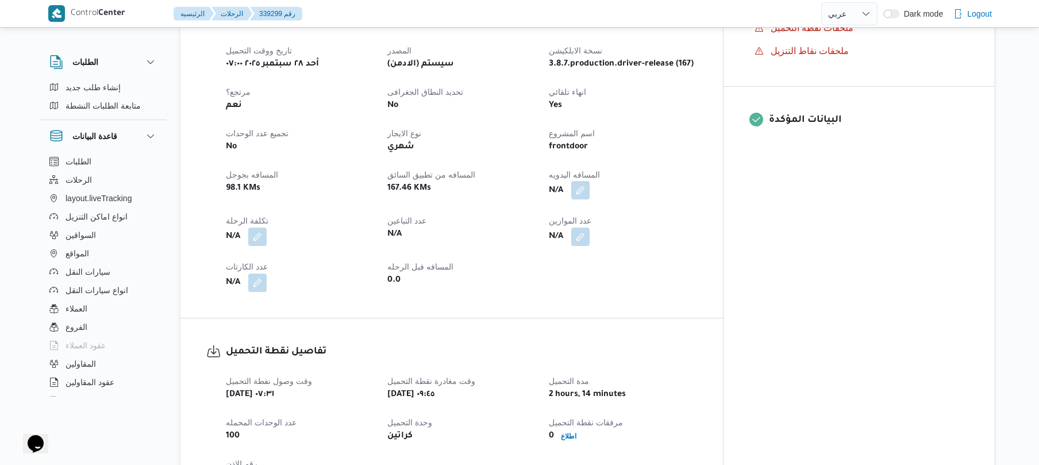
click at [590, 184] on button "button" at bounding box center [580, 190] width 18 height 18
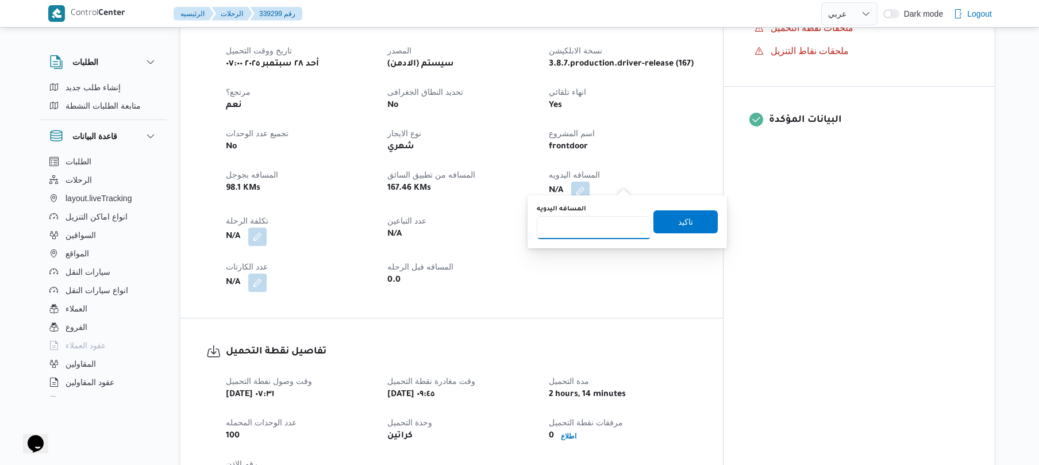
click at [593, 226] on input "المسافه اليدويه" at bounding box center [594, 227] width 114 height 23
type input "130"
click at [700, 224] on span "تاكيد" at bounding box center [686, 221] width 64 height 23
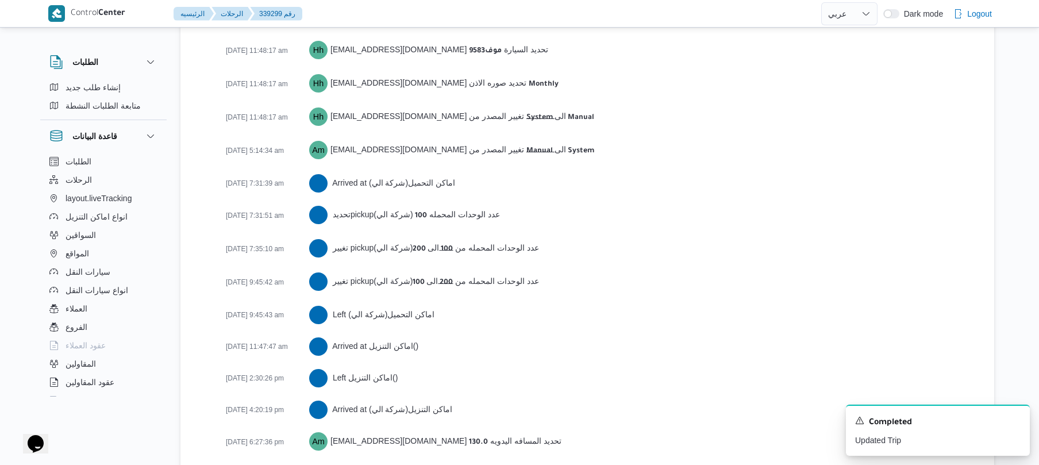
scroll to position [1775, 0]
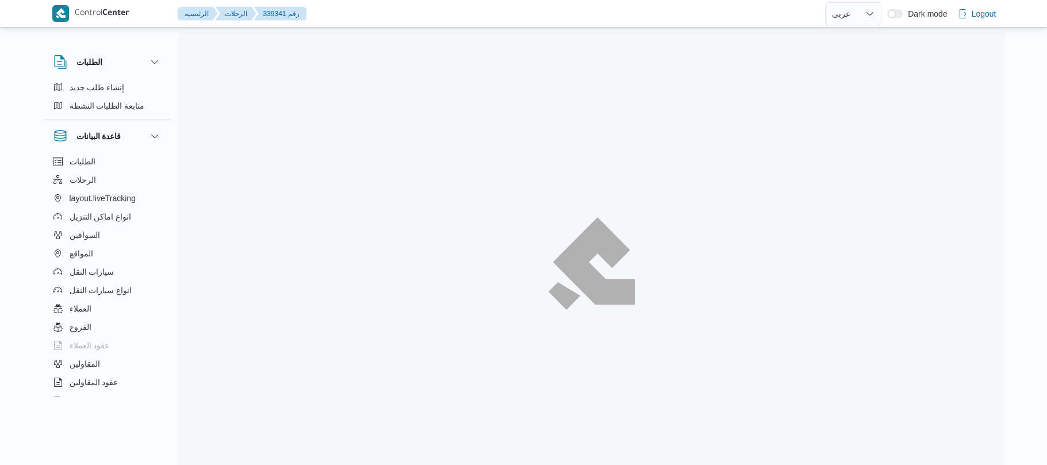
select select "ar"
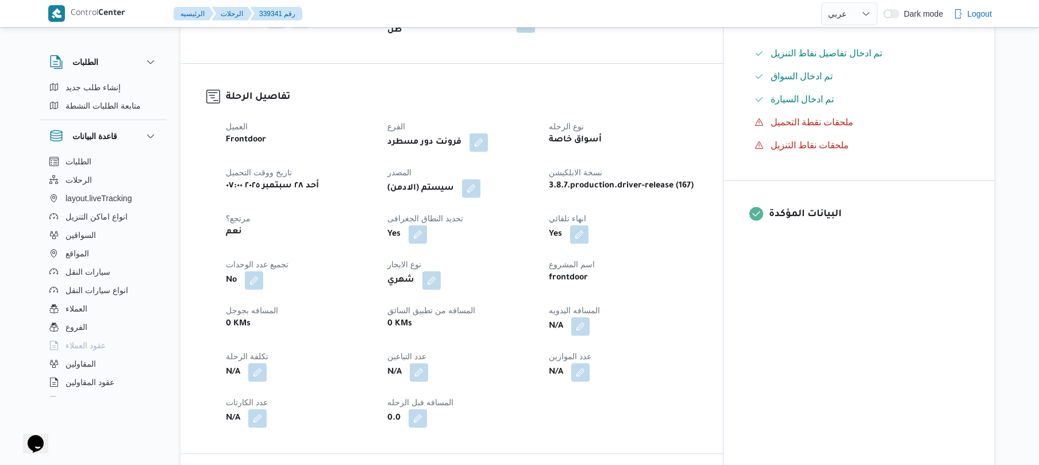
scroll to position [368, 0]
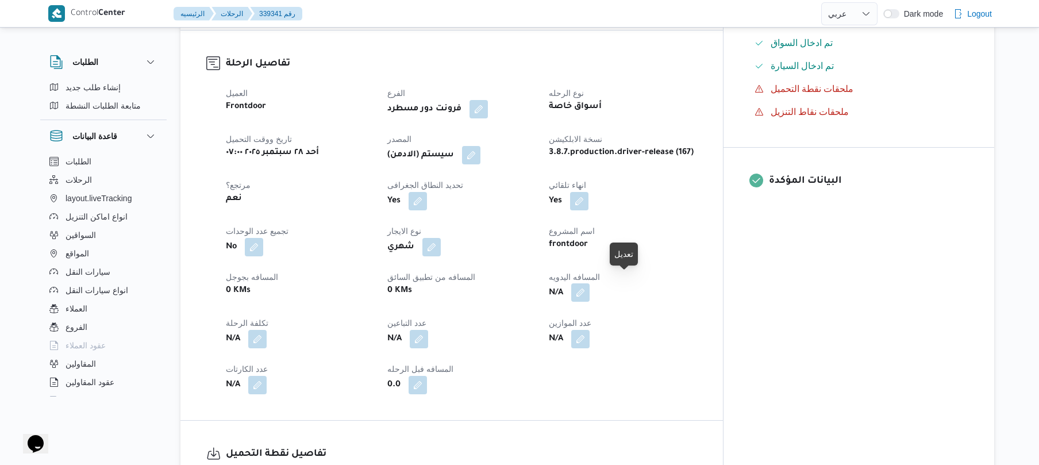
click at [590, 283] on button "button" at bounding box center [580, 292] width 18 height 18
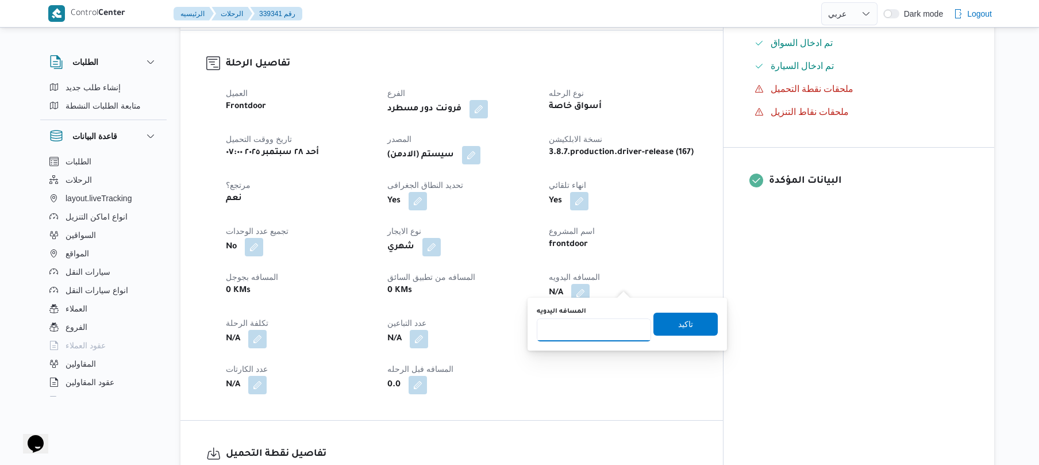
click at [595, 331] on input "المسافه اليدويه" at bounding box center [594, 329] width 114 height 23
type input "120"
click at [695, 325] on span "تاكيد" at bounding box center [686, 323] width 64 height 23
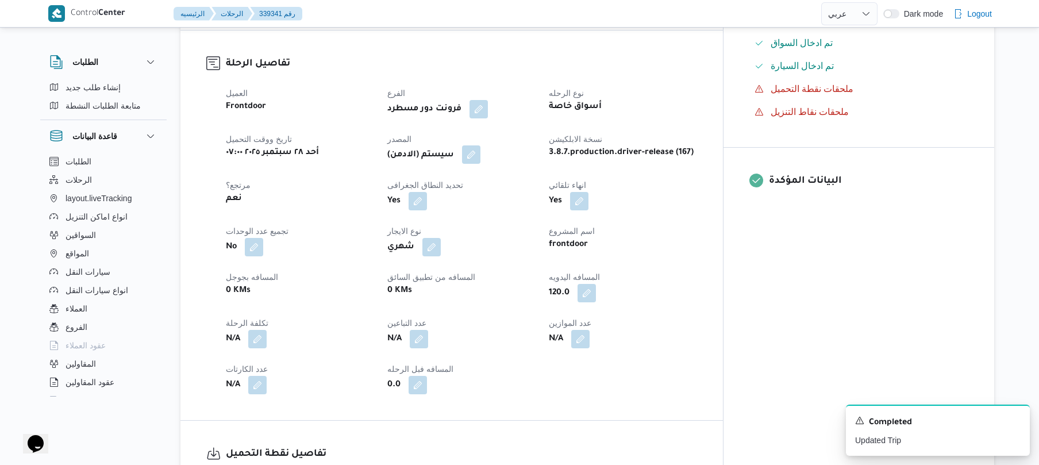
click at [481, 150] on button "button" at bounding box center [471, 154] width 18 height 18
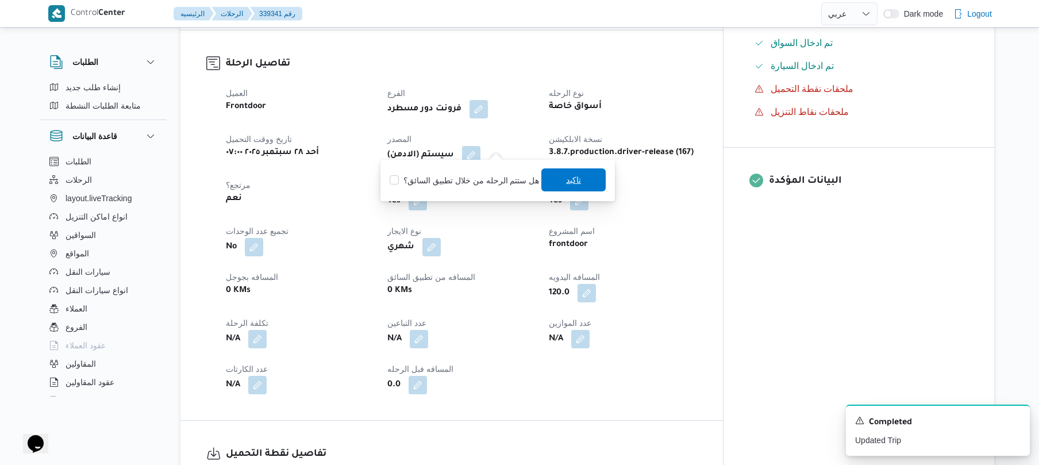
click at [566, 185] on span "تاكيد" at bounding box center [573, 180] width 15 height 14
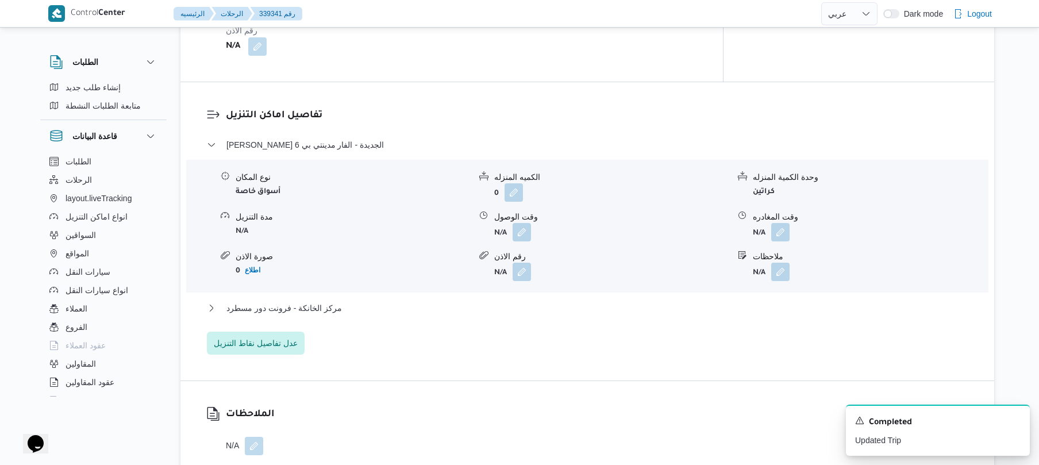
scroll to position [920, 0]
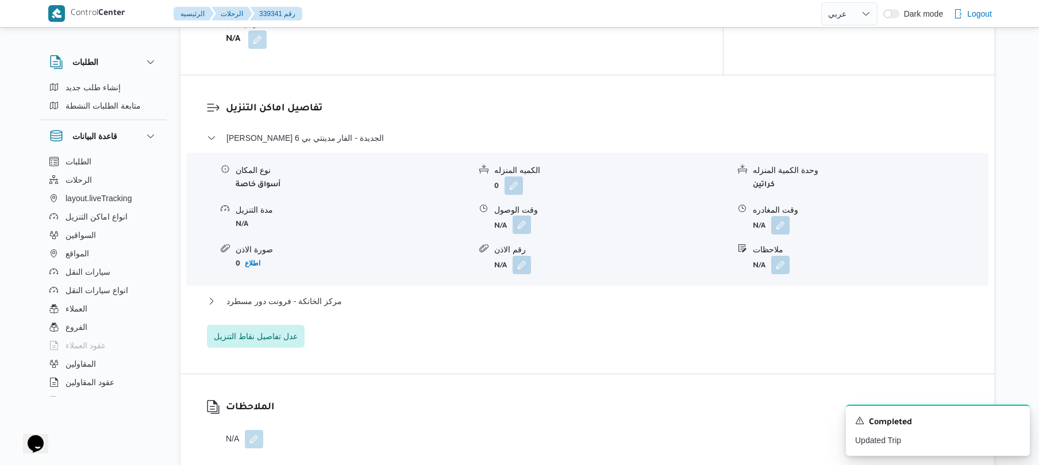
click at [521, 216] on button "button" at bounding box center [522, 225] width 18 height 18
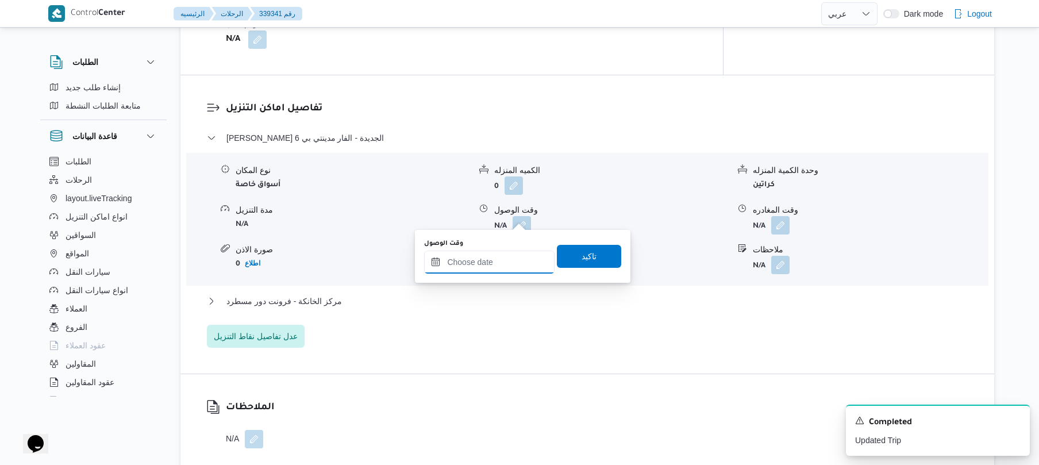
click at [487, 270] on input "وقت الوصول" at bounding box center [489, 262] width 130 height 23
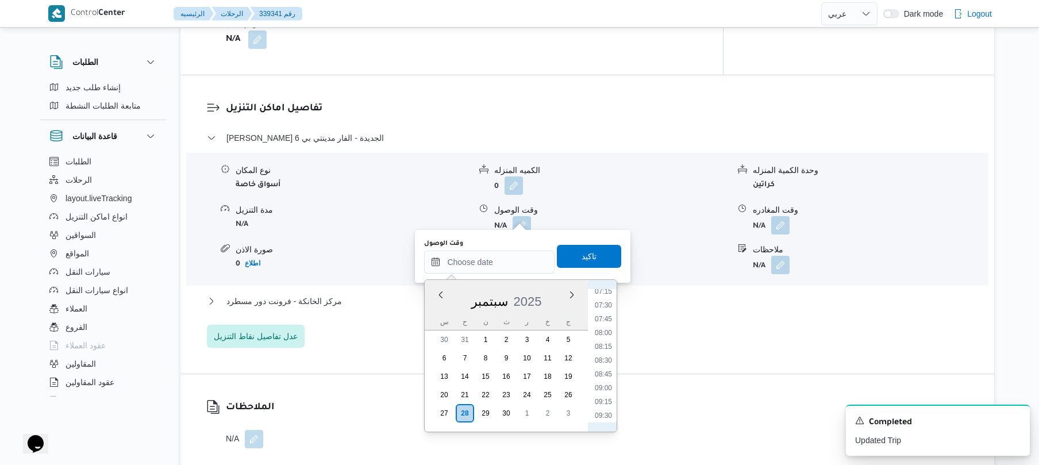
scroll to position [375, 0]
click at [603, 390] on li "08:30" at bounding box center [603, 388] width 26 height 11
type input "[DATE] ٠٨:٣٠"
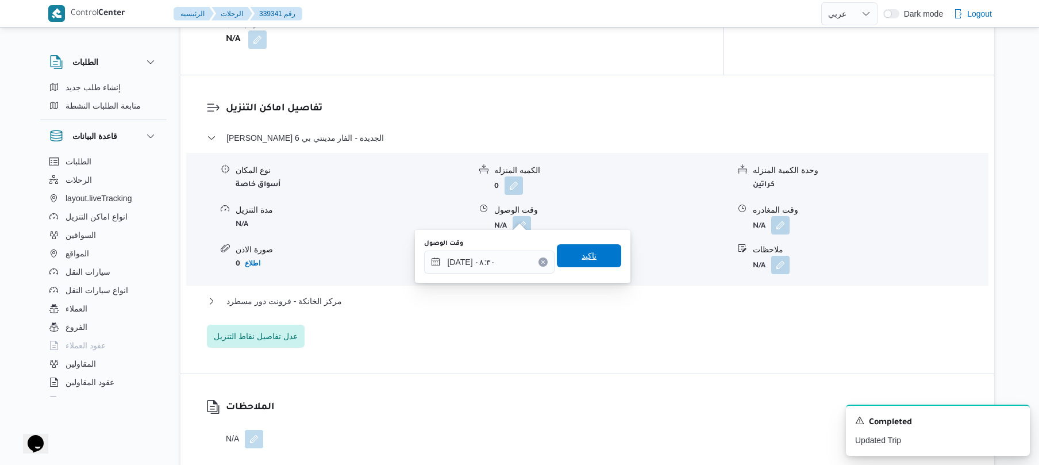
click at [584, 253] on span "تاكيد" at bounding box center [589, 256] width 15 height 14
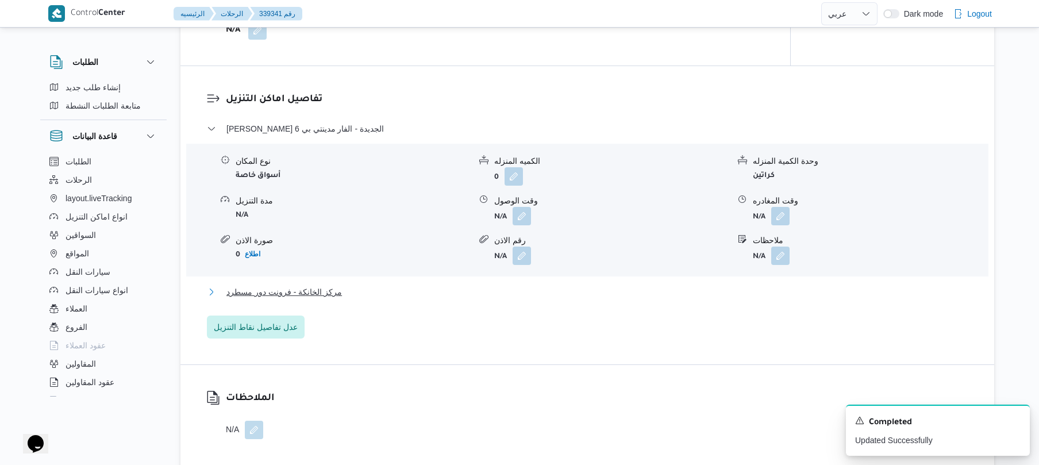
click at [543, 286] on button "مركز الخانكة - فرونت دور مسطرد" at bounding box center [588, 292] width 762 height 14
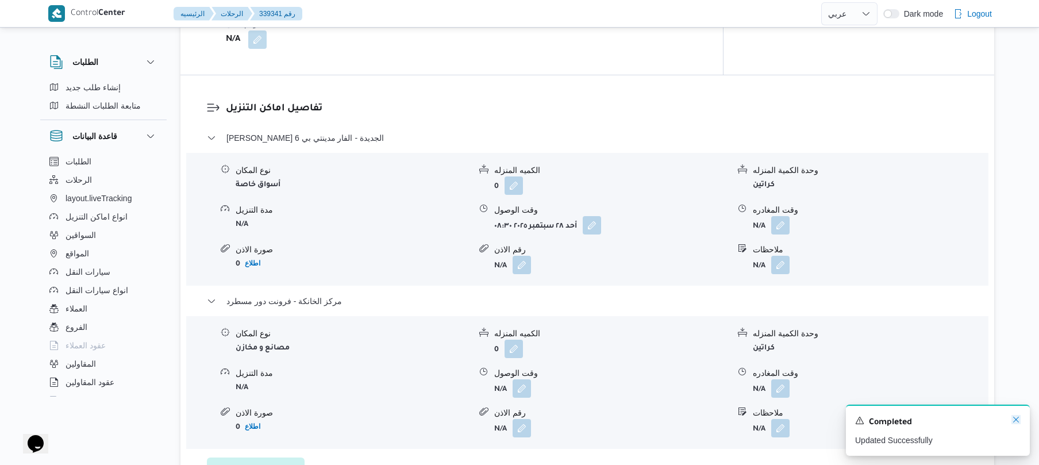
click at [1017, 422] on icon "Dismiss toast" at bounding box center [1016, 420] width 6 height 6
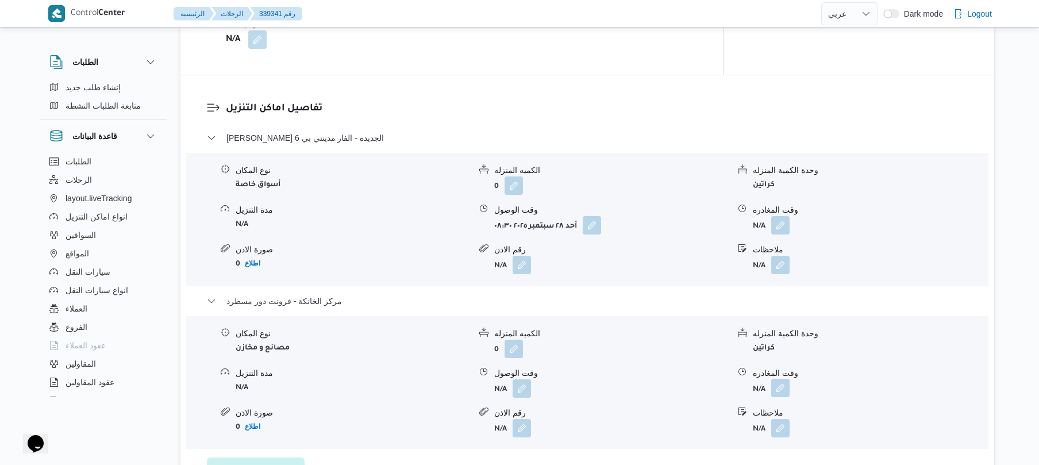
click at [784, 379] on button "button" at bounding box center [780, 388] width 18 height 18
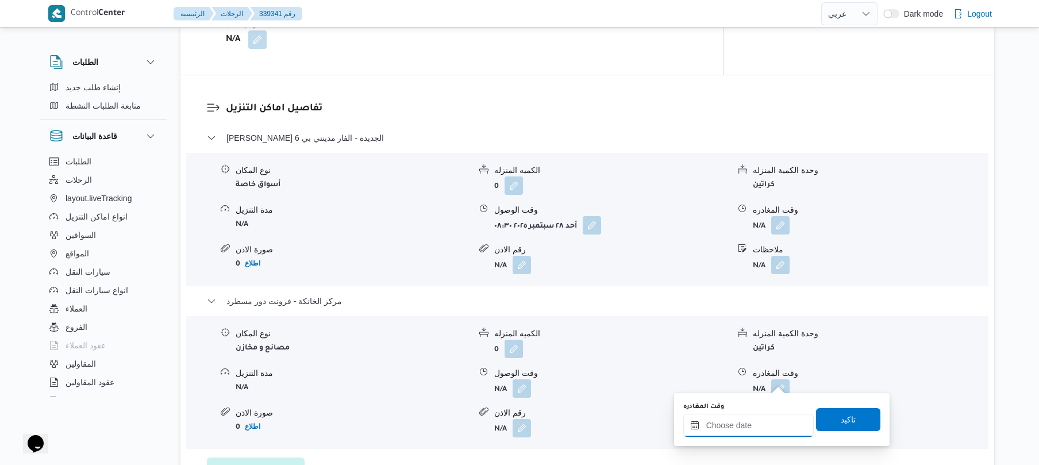
click at [743, 418] on input "وقت المغادره" at bounding box center [748, 425] width 130 height 23
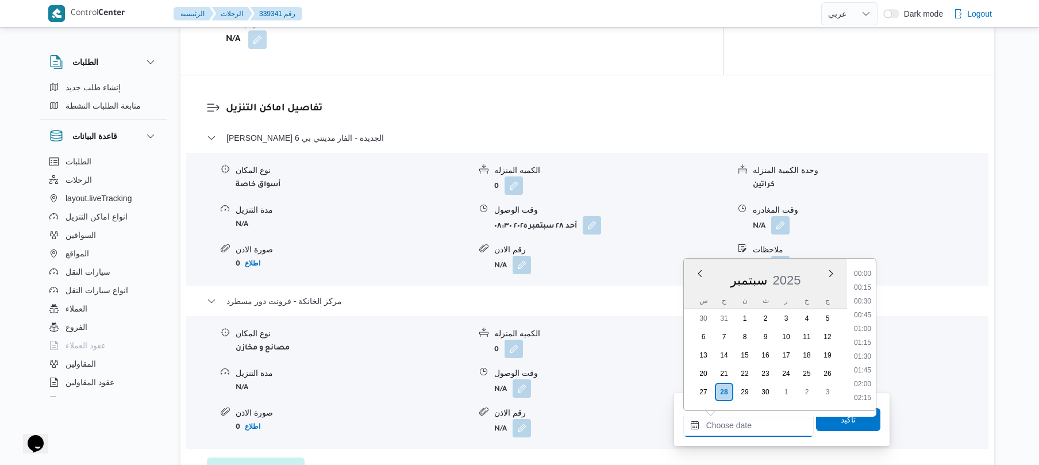
scroll to position [939, 0]
click at [867, 274] on li "17:00" at bounding box center [863, 272] width 26 height 11
type input "[DATE] ١٧:٠٠"
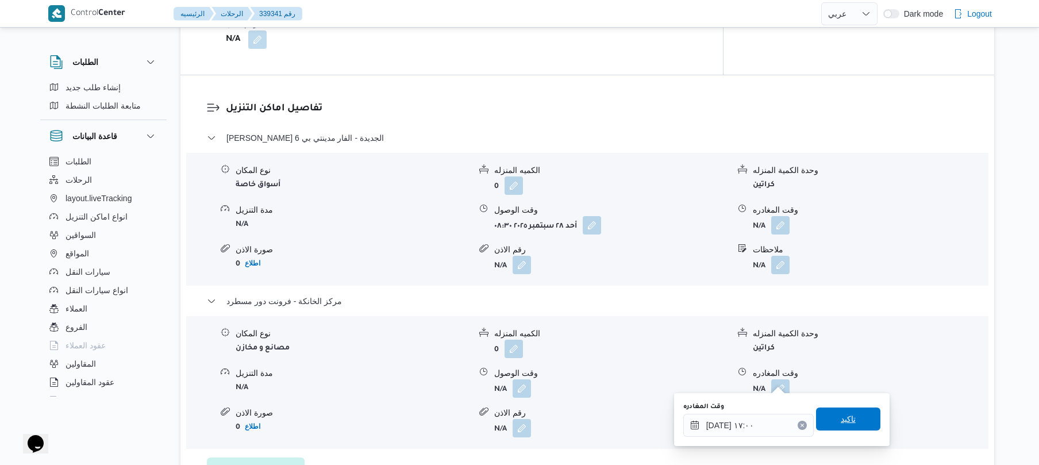
click at [841, 425] on span "تاكيد" at bounding box center [848, 419] width 15 height 14
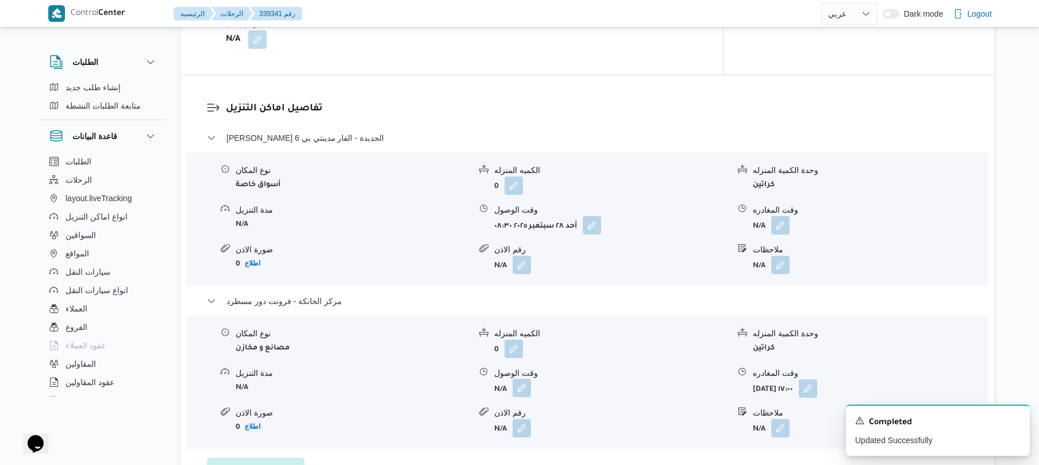
click at [521, 382] on button "button" at bounding box center [522, 388] width 18 height 18
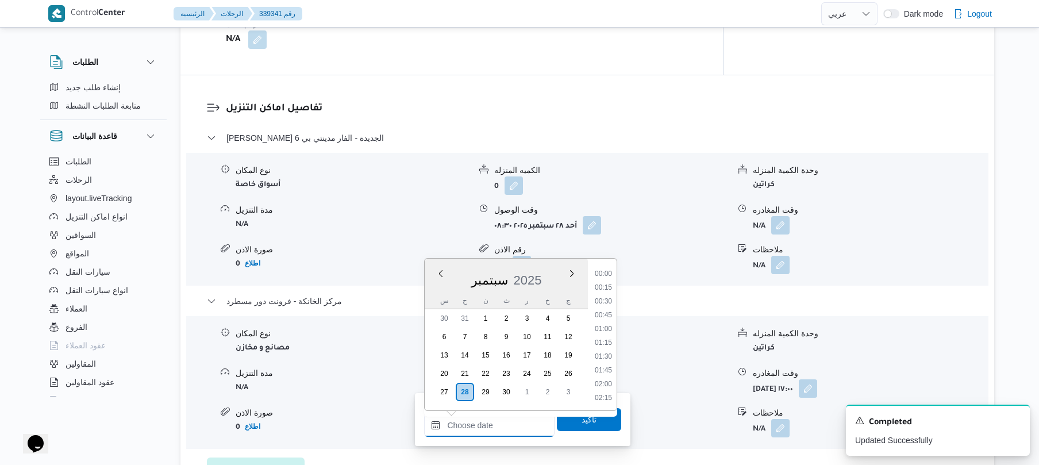
click at [500, 414] on input "وقت الوصول" at bounding box center [489, 425] width 130 height 23
click at [605, 370] on li "16:45" at bounding box center [603, 372] width 26 height 11
type input "٢٨/٠٩/٢٠٢٥ ١٦:٤٥"
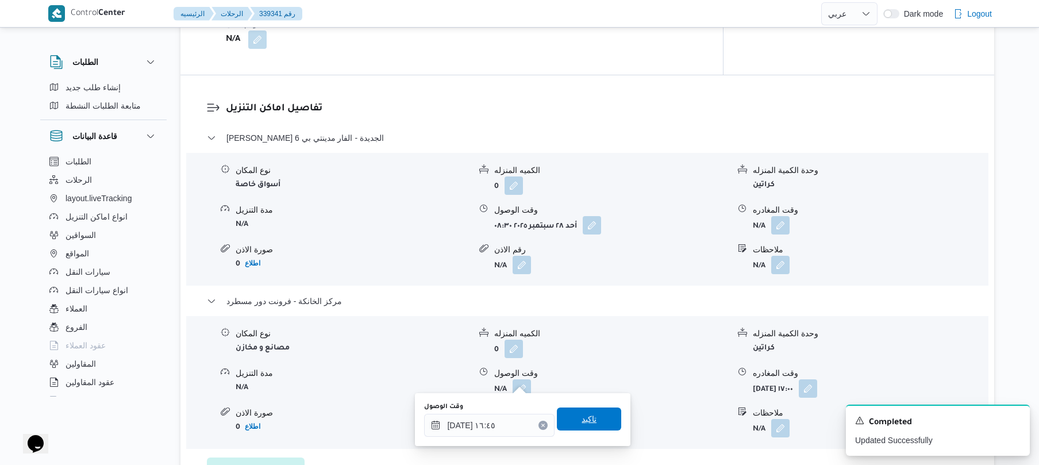
click at [594, 420] on span "تاكيد" at bounding box center [589, 419] width 64 height 23
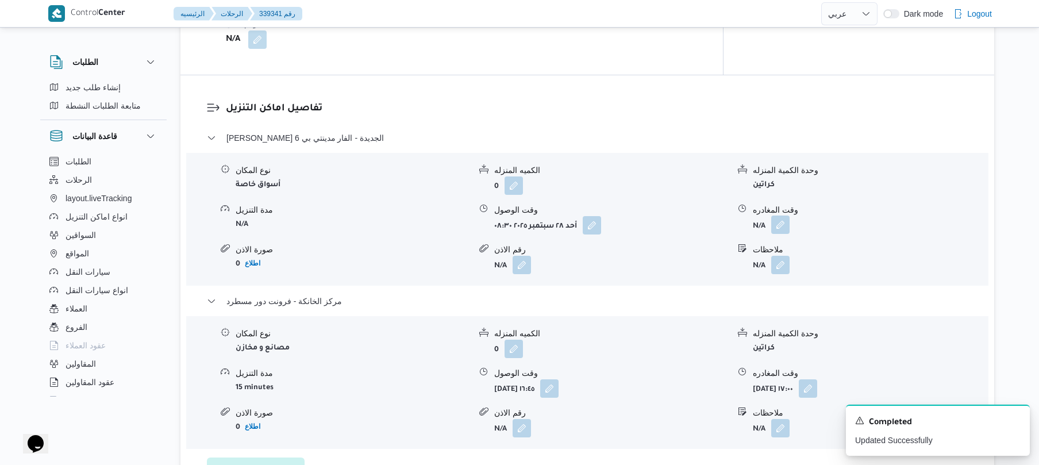
click at [779, 217] on button "button" at bounding box center [780, 225] width 18 height 18
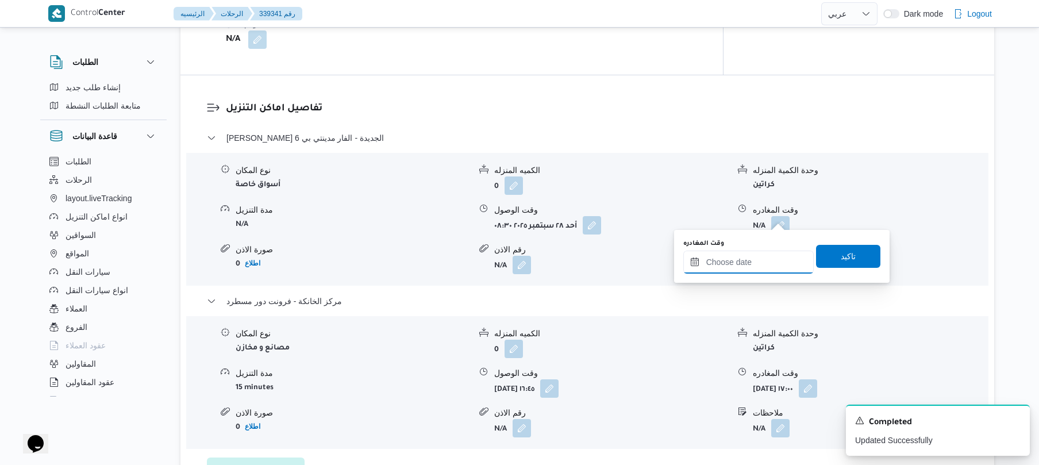
click at [736, 260] on input "وقت المغادره" at bounding box center [748, 262] width 130 height 23
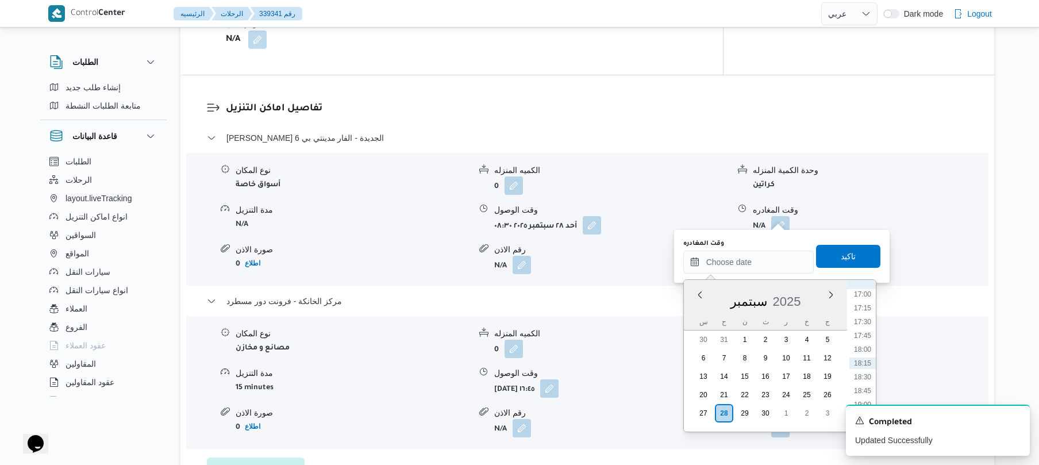
scroll to position [826, 0]
click at [866, 352] on li "16:00" at bounding box center [863, 351] width 26 height 11
type input "٢٨/٠٩/٢٠٢٥ ١٦:٠٠"
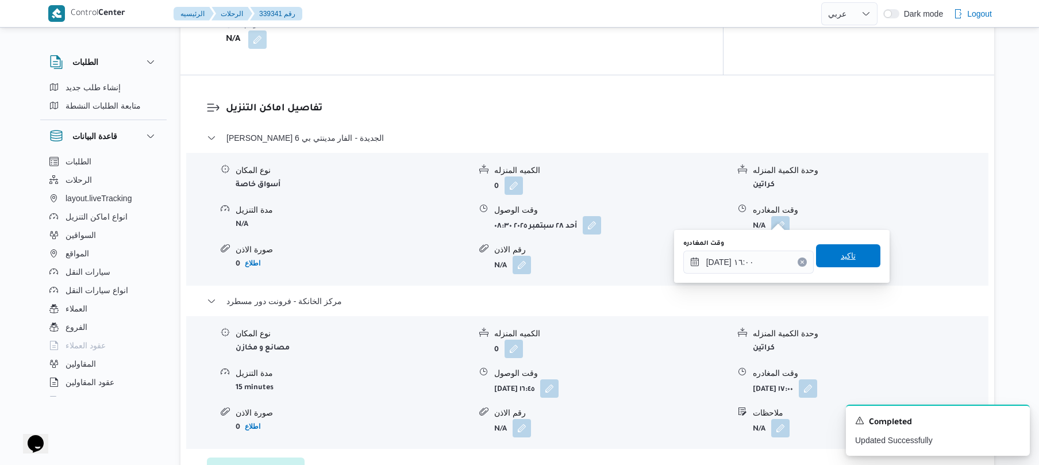
click at [855, 258] on span "تاكيد" at bounding box center [848, 255] width 64 height 23
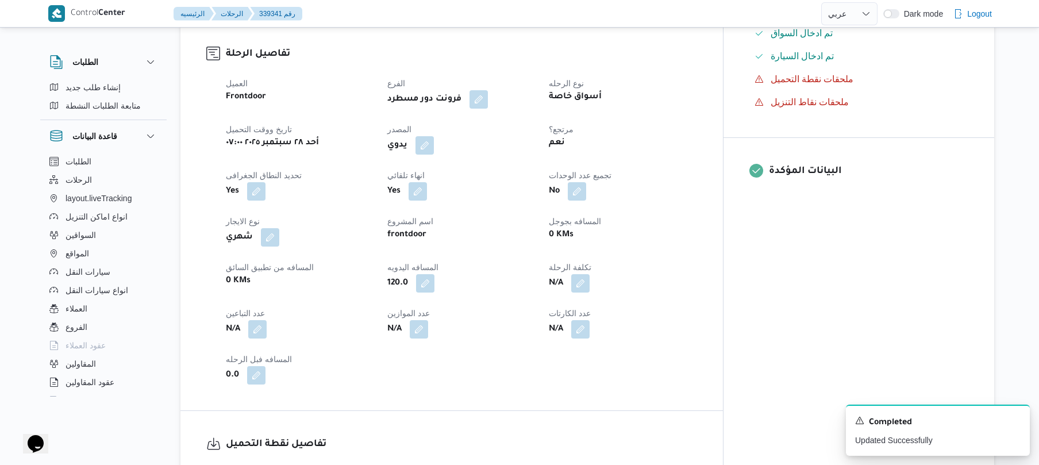
scroll to position [0, 0]
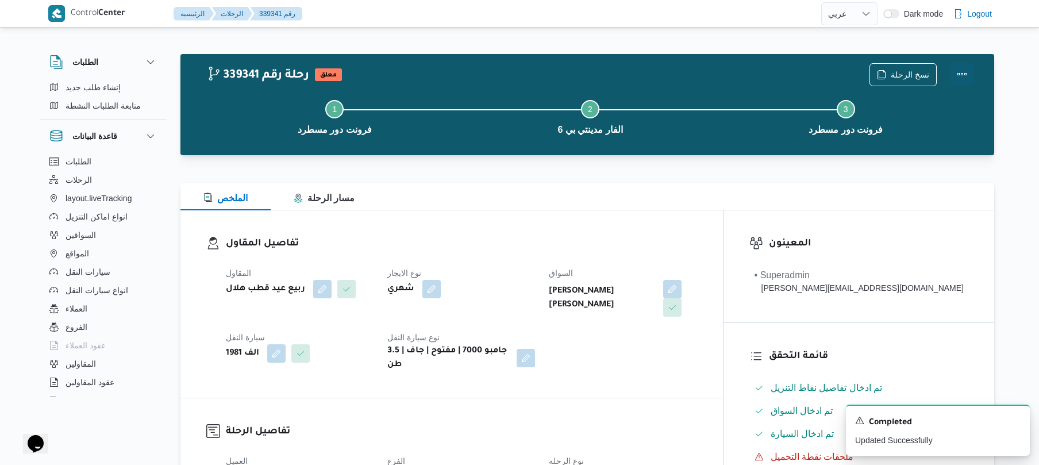
click at [962, 78] on button "Actions" at bounding box center [962, 74] width 23 height 23
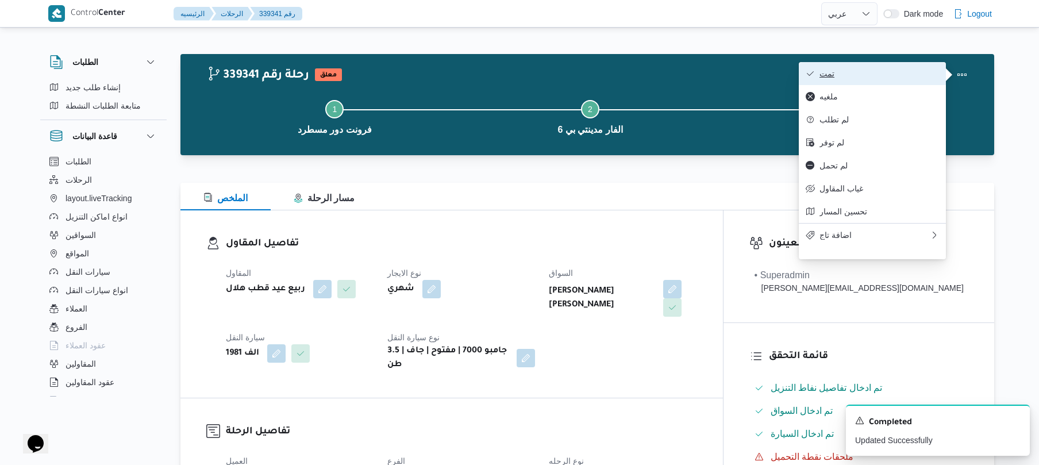
click at [910, 78] on span "تمت" at bounding box center [880, 73] width 120 height 9
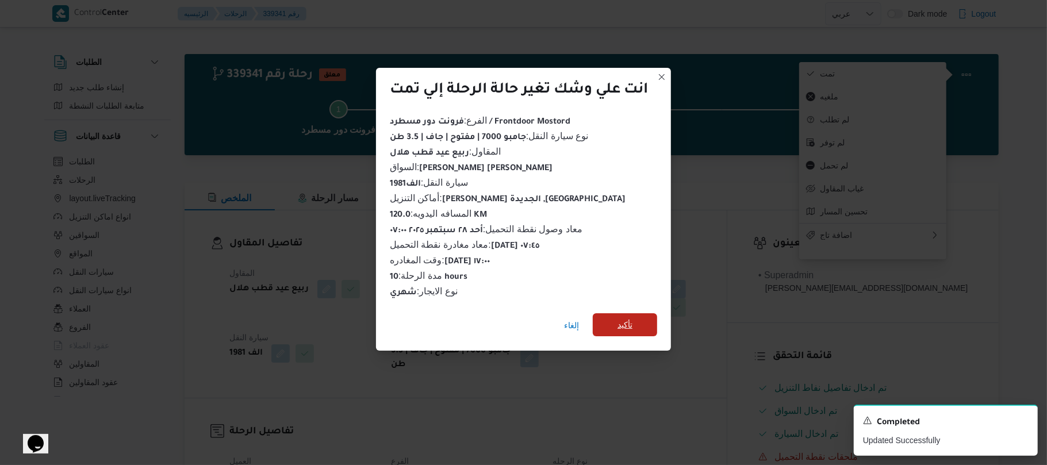
click at [644, 316] on span "تأكيد" at bounding box center [625, 324] width 64 height 23
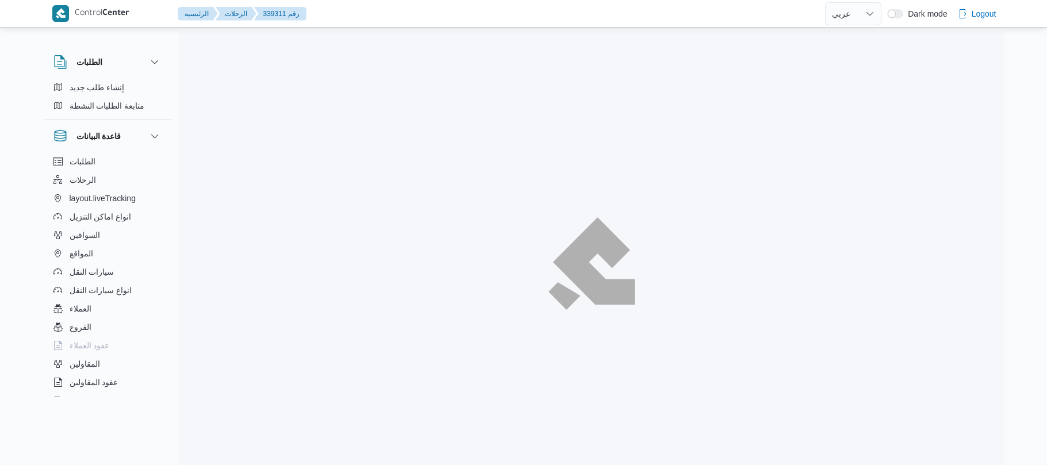
select select "ar"
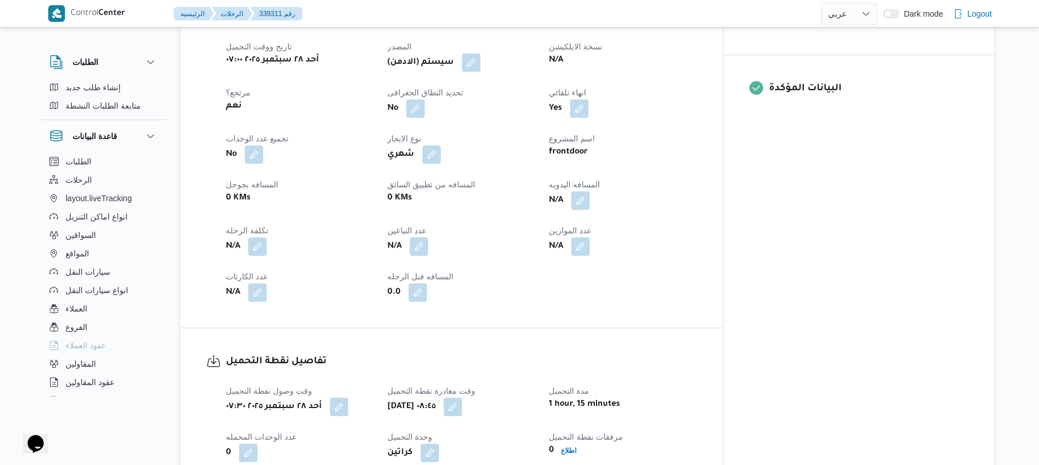
scroll to position [460, 0]
click at [590, 196] on button "button" at bounding box center [580, 200] width 18 height 18
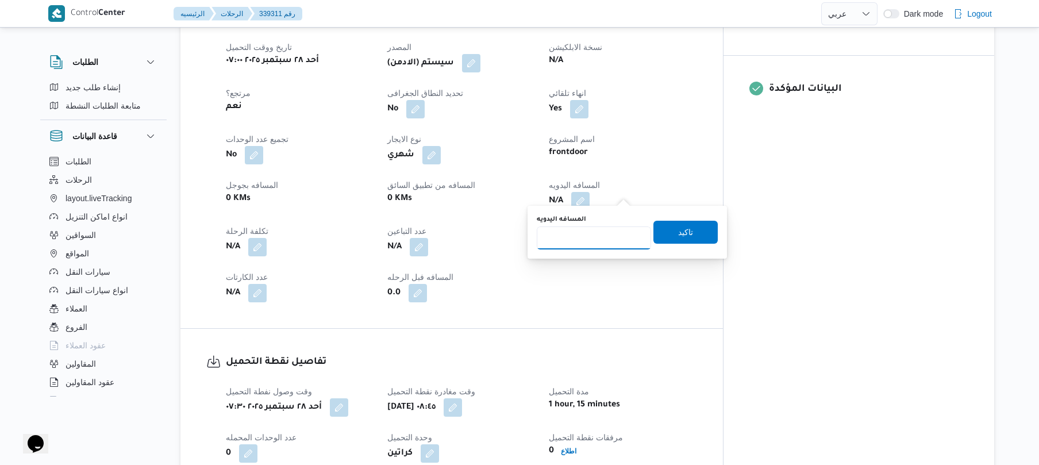
click at [587, 240] on input "المسافه اليدويه" at bounding box center [594, 237] width 114 height 23
type input "120"
click at [678, 233] on span "تاكيد" at bounding box center [685, 232] width 15 height 14
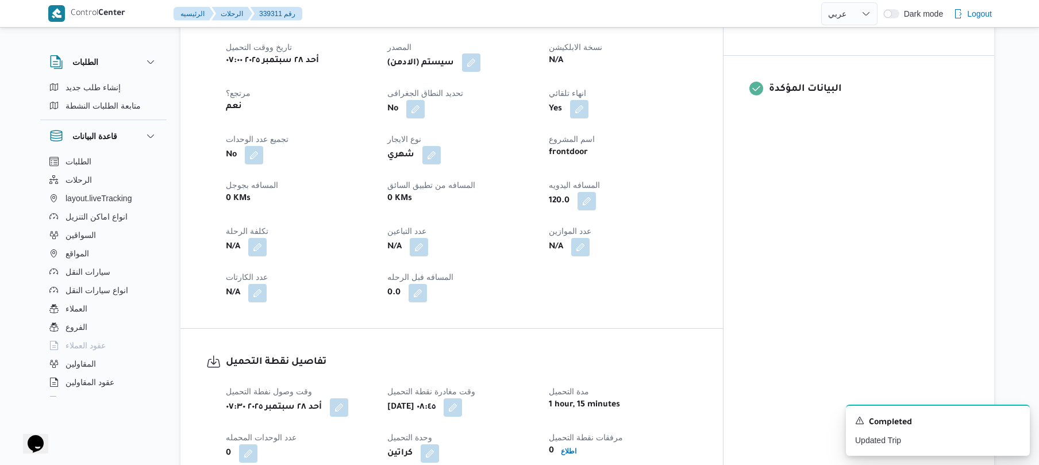
click at [481, 54] on button "button" at bounding box center [471, 62] width 18 height 18
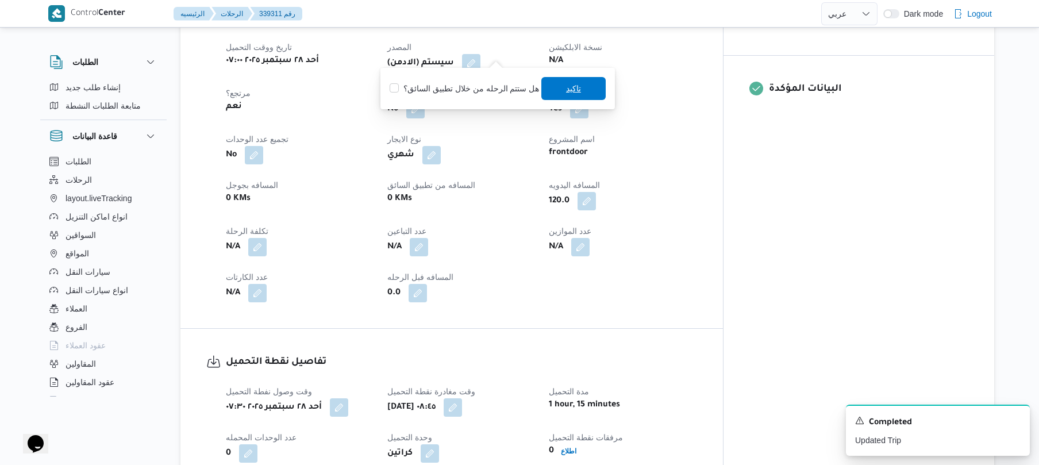
click at [585, 91] on span "تاكيد" at bounding box center [573, 88] width 64 height 23
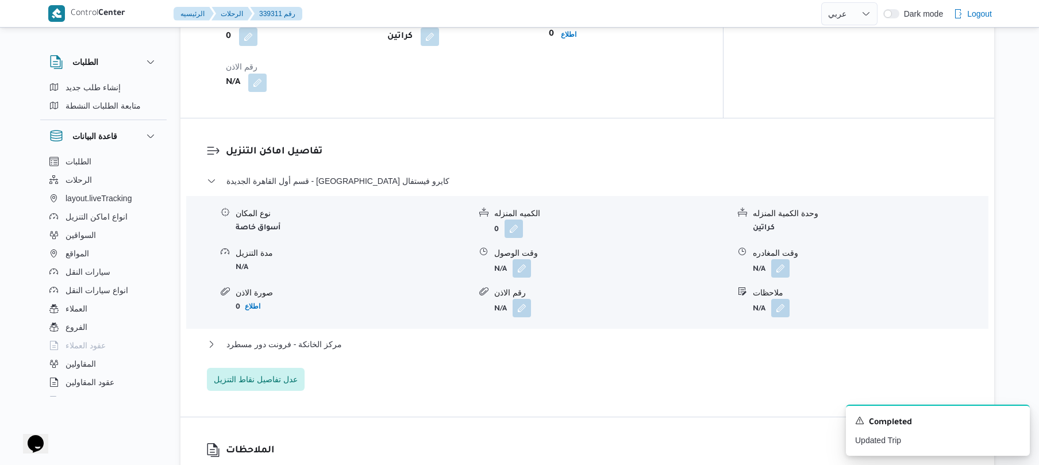
scroll to position [950, 0]
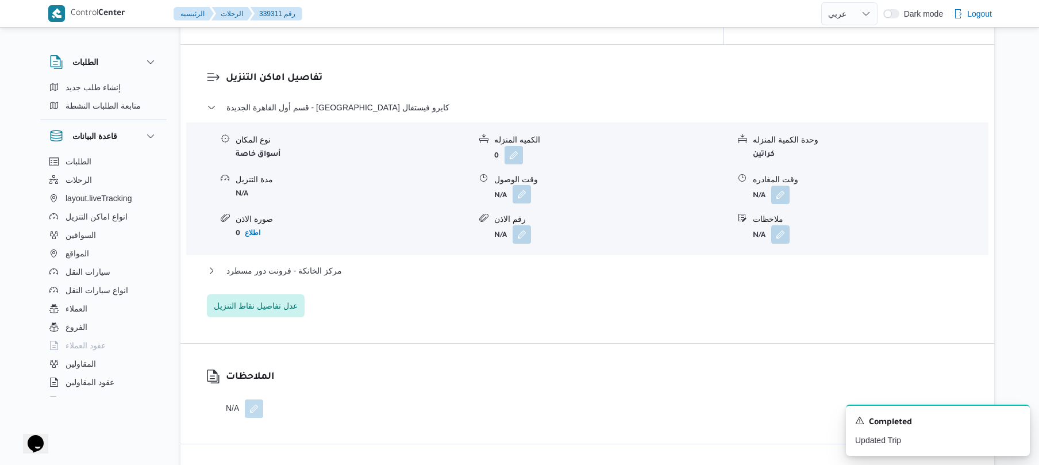
click at [525, 187] on button "button" at bounding box center [522, 194] width 18 height 18
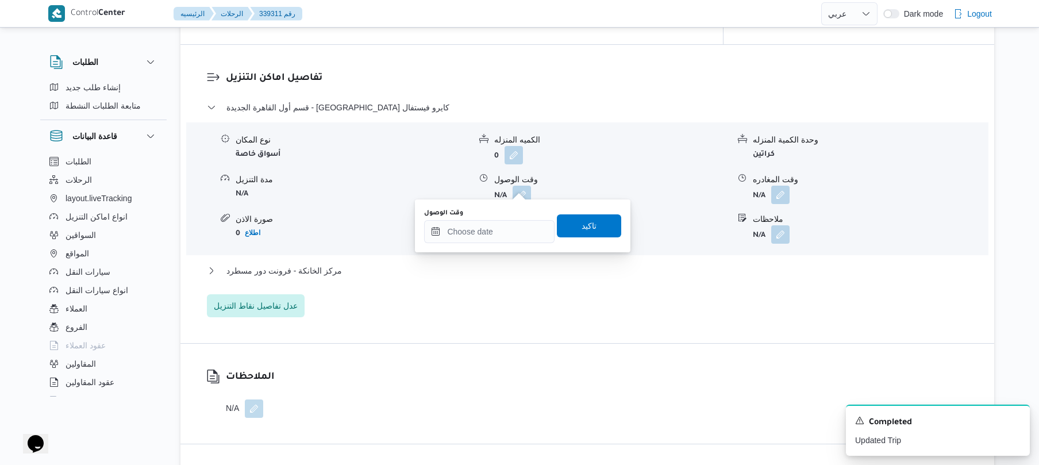
click at [506, 217] on div "وقت الوصول" at bounding box center [489, 226] width 130 height 34
click at [505, 231] on input "وقت الوصول" at bounding box center [489, 231] width 130 height 23
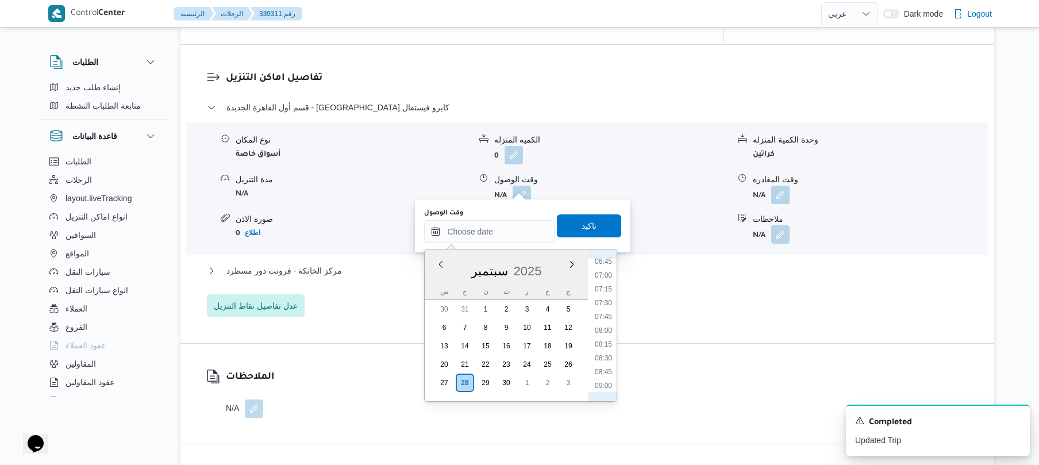
scroll to position [488, 0]
click at [606, 298] on li "09:30" at bounding box center [603, 300] width 26 height 11
type input "٢٨/٠٩/٢٠٢٥ ٠٩:٣٠"
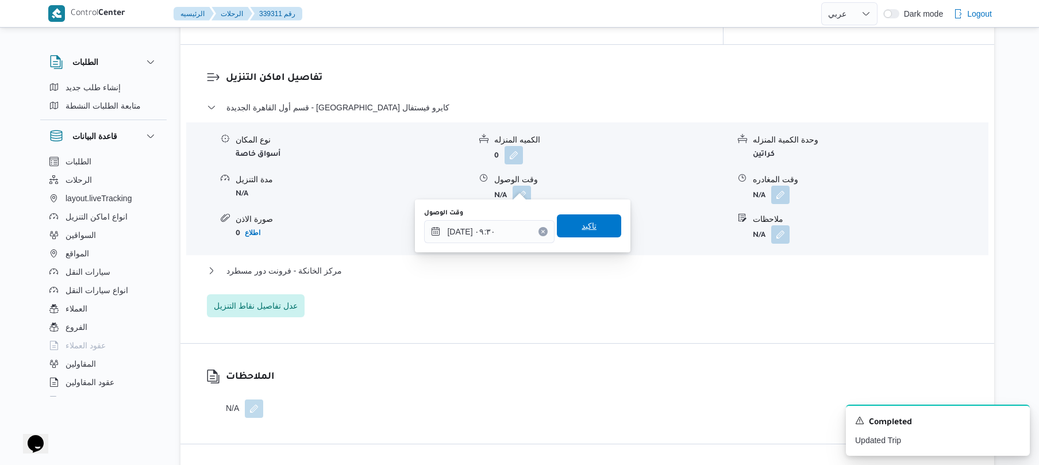
click at [587, 226] on span "تاكيد" at bounding box center [589, 226] width 15 height 14
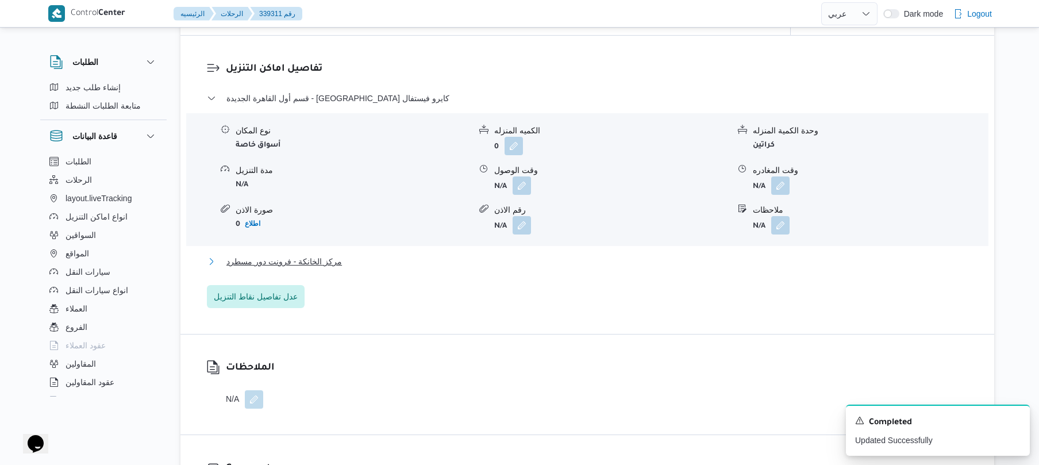
click at [549, 263] on button "مركز الخانكة - فرونت دور مسطرد" at bounding box center [588, 262] width 762 height 14
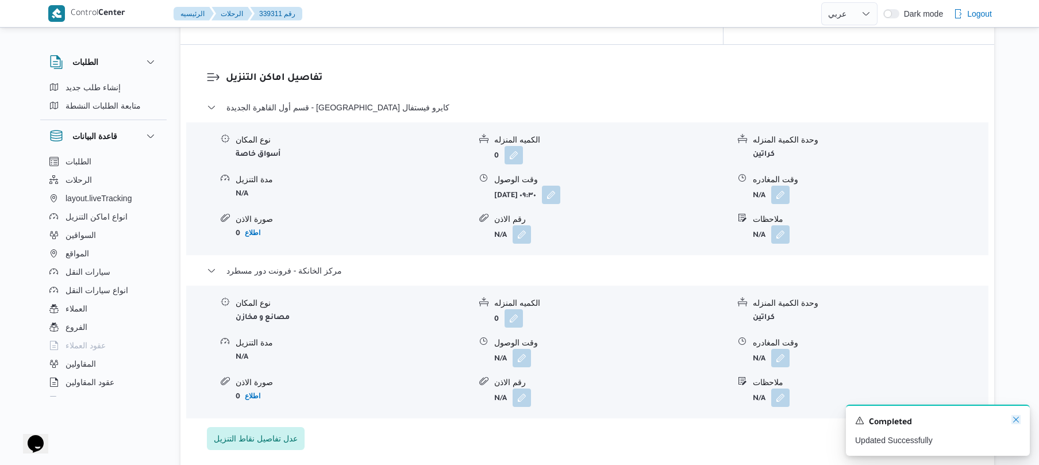
click at [1017, 420] on icon "Dismiss toast" at bounding box center [1016, 420] width 6 height 6
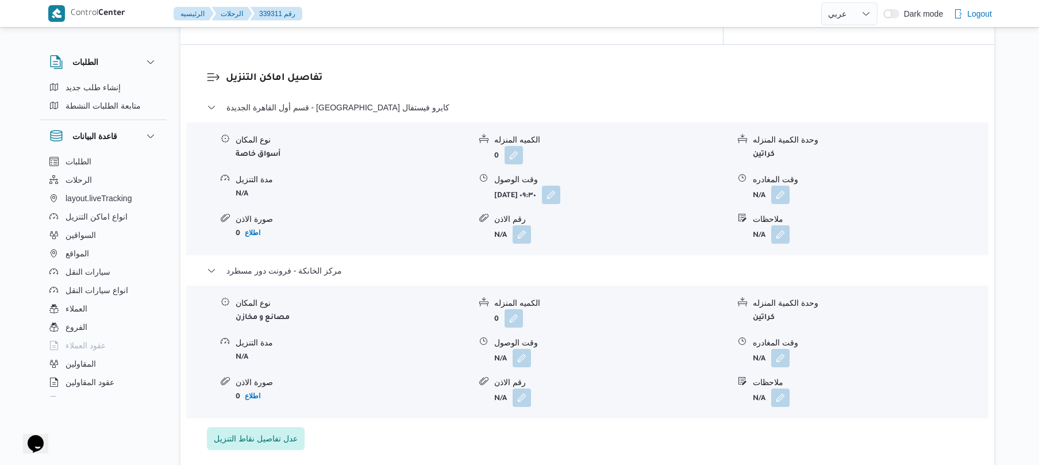
click at [767, 352] on span at bounding box center [778, 358] width 24 height 18
click at [782, 348] on button "button" at bounding box center [780, 357] width 18 height 18
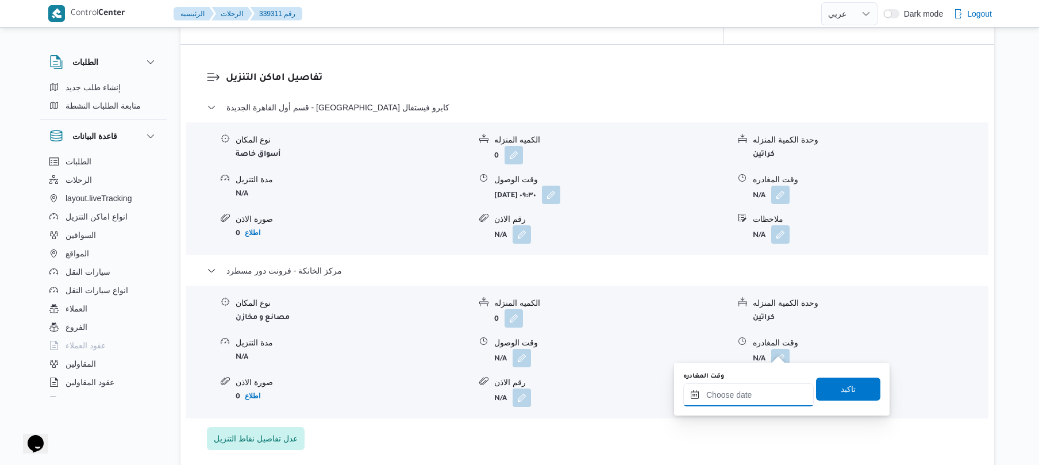
click at [732, 386] on input "وقت المغادره" at bounding box center [748, 394] width 130 height 23
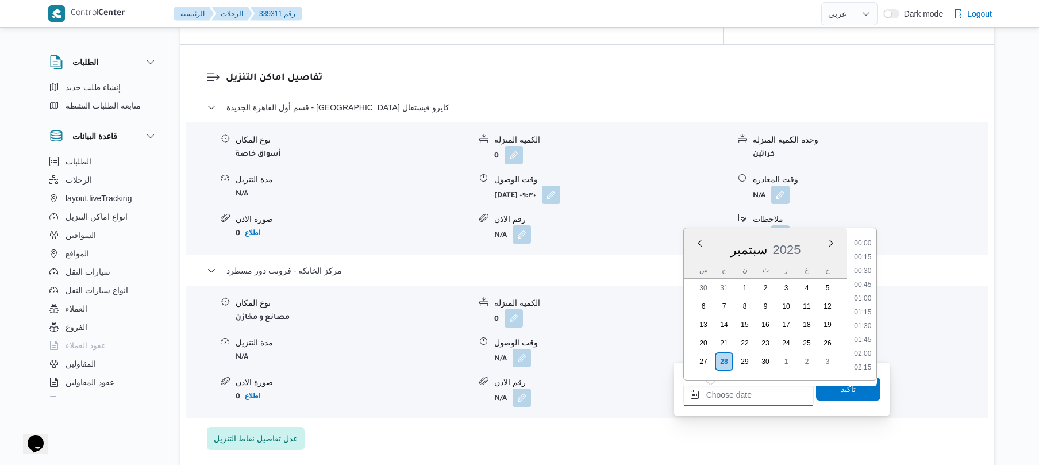
scroll to position [952, 0]
click at [863, 245] on li "17:15" at bounding box center [863, 242] width 26 height 11
type input "[DATE] ١٧:١٥"
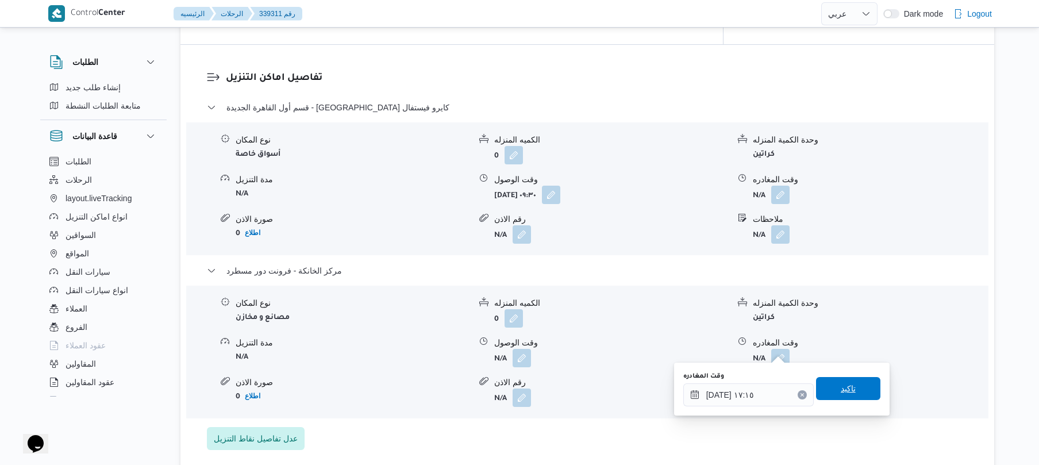
click at [841, 392] on span "تاكيد" at bounding box center [848, 389] width 15 height 14
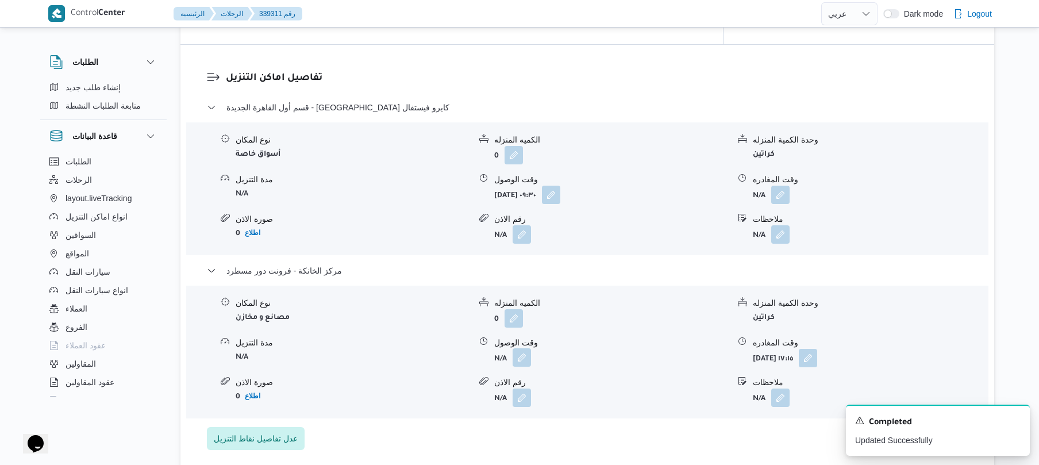
click at [520, 355] on button "button" at bounding box center [522, 357] width 18 height 18
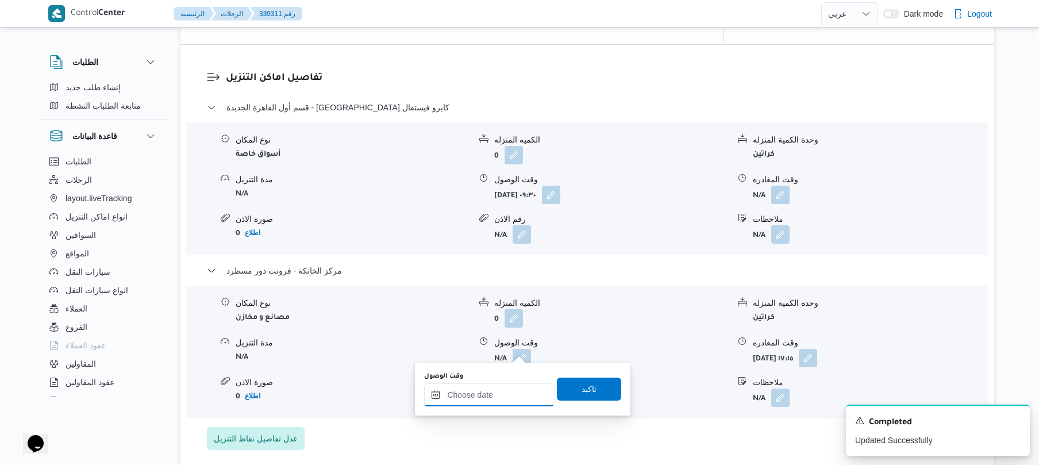
click at [502, 395] on input "وقت الوصول" at bounding box center [489, 394] width 130 height 23
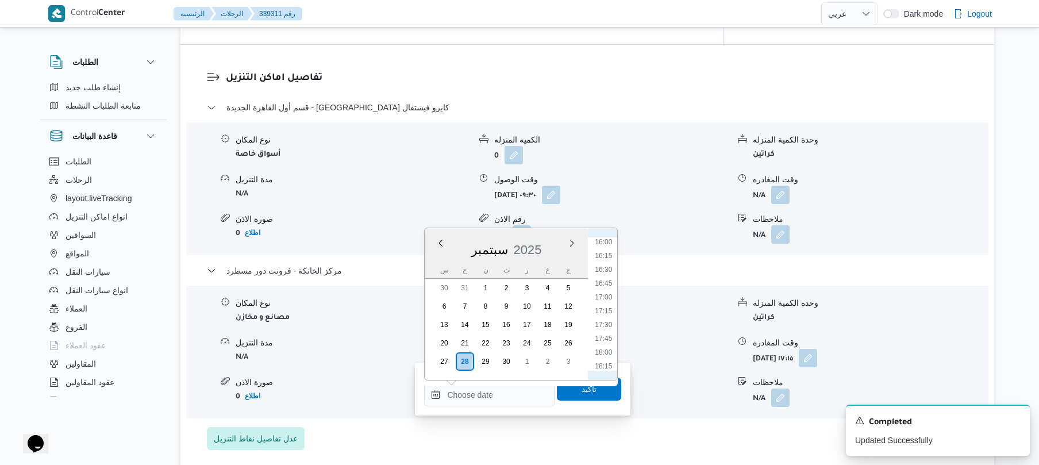
scroll to position [839, 0]
click at [610, 345] on li "17:00" at bounding box center [604, 341] width 26 height 11
type input "٢٨/٠٩/٢٠٢٥ ١٧:٠٠"
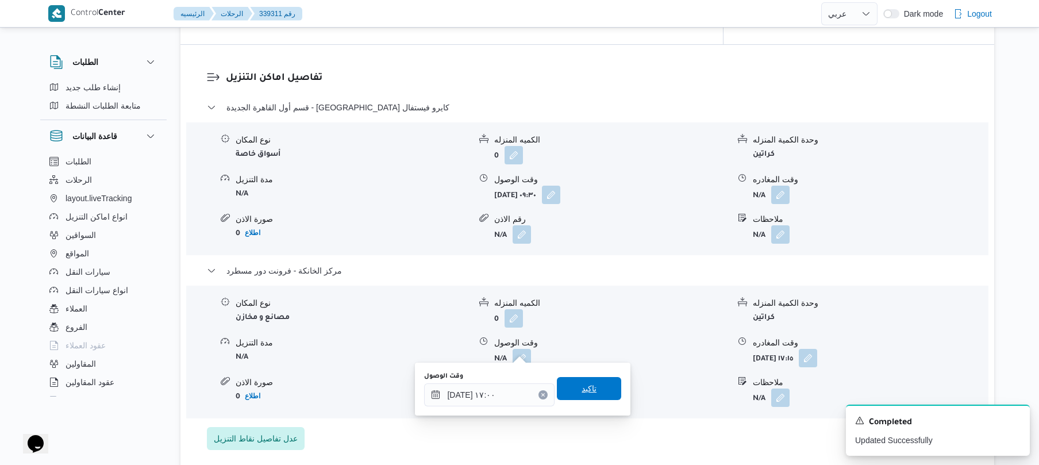
click at [584, 387] on span "تاكيد" at bounding box center [589, 389] width 15 height 14
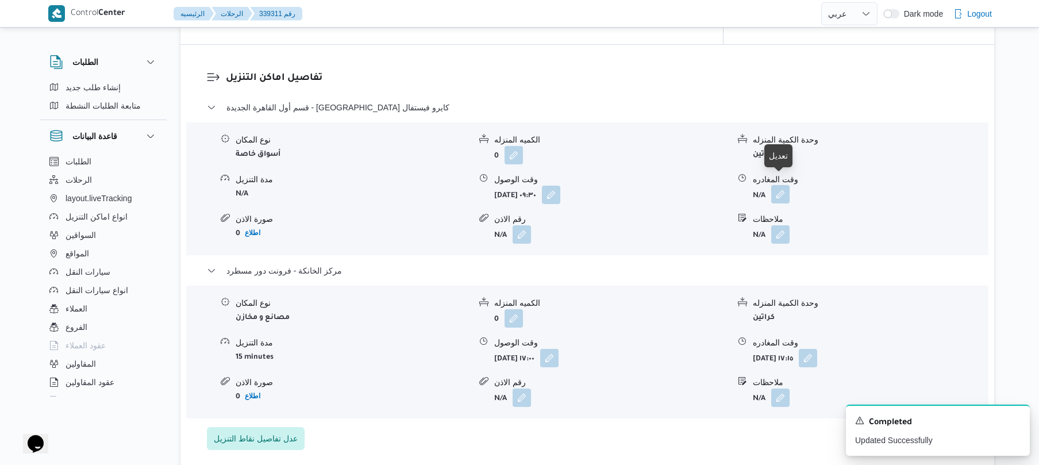
click at [781, 187] on button "button" at bounding box center [780, 194] width 18 height 18
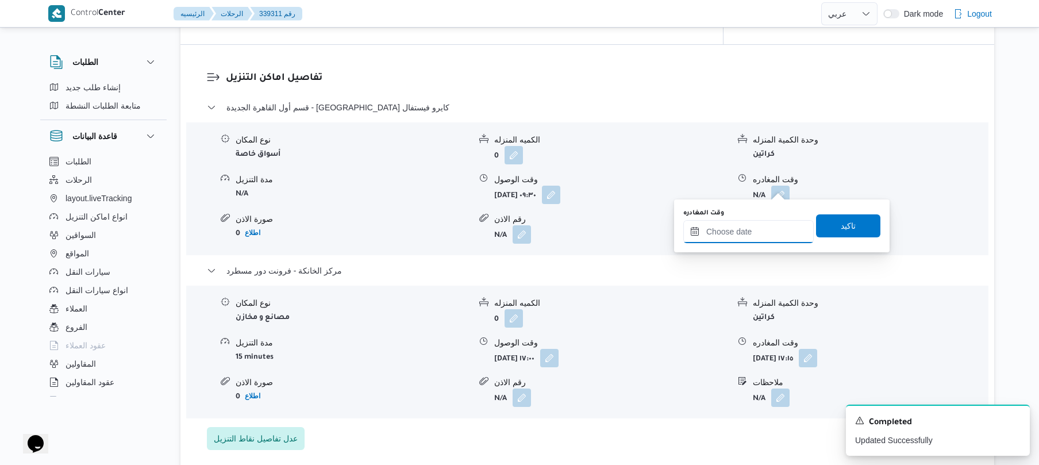
click at [738, 237] on input "وقت المغادره" at bounding box center [748, 231] width 130 height 23
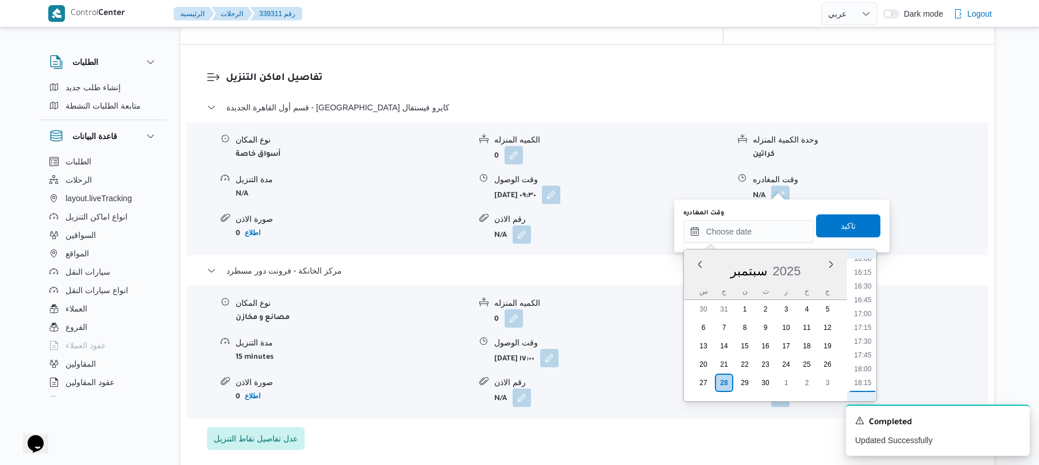
scroll to position [840, 0]
click at [864, 317] on li "16:15" at bounding box center [863, 321] width 26 height 11
type input "٢٨/٠٩/٢٠٢٥ ١٦:١٥"
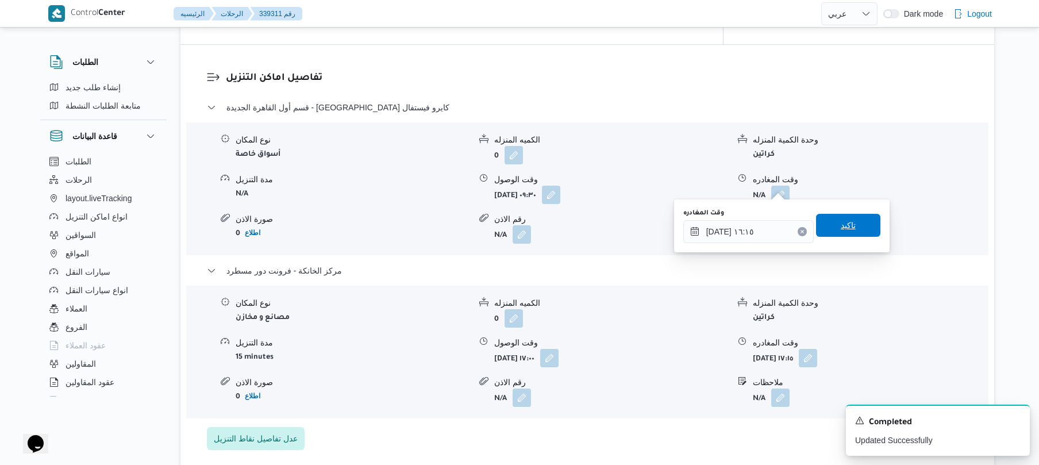
click at [850, 235] on span "تاكيد" at bounding box center [848, 225] width 64 height 23
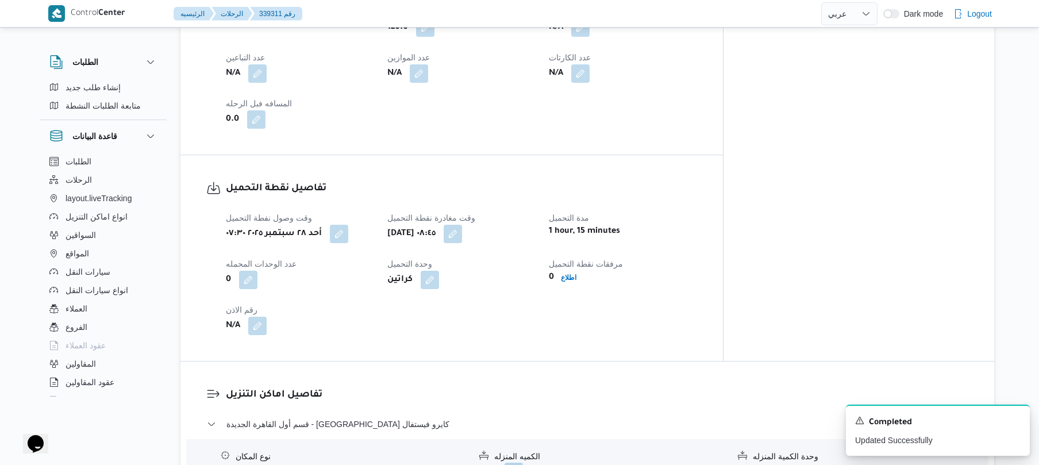
scroll to position [0, 0]
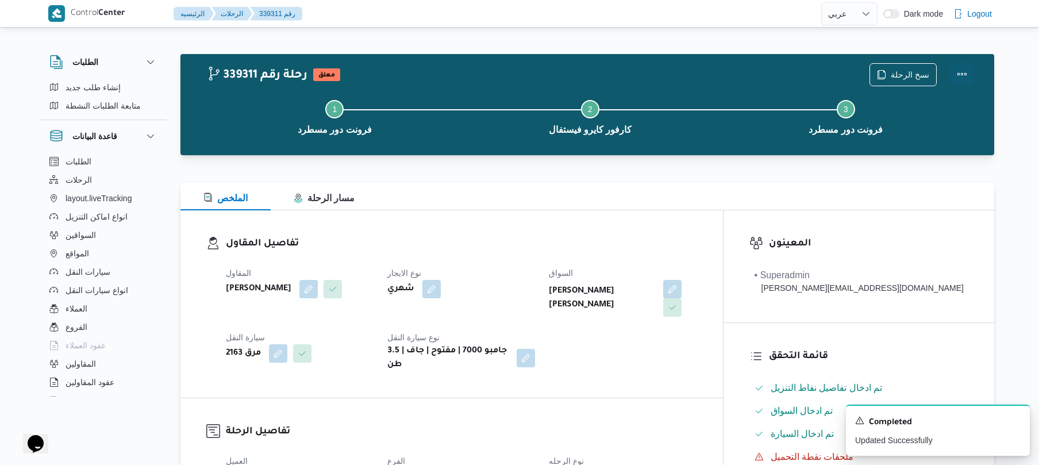
click at [961, 70] on button "Actions" at bounding box center [962, 74] width 23 height 23
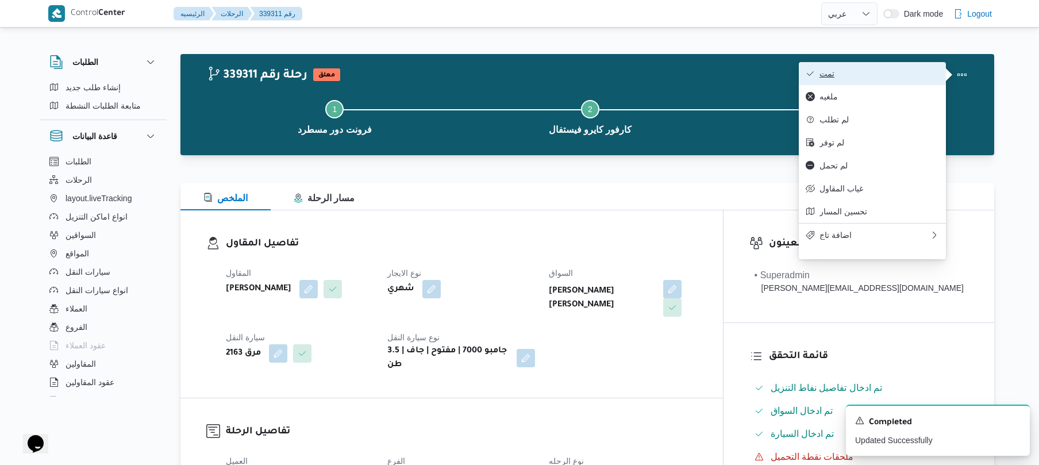
click at [898, 75] on span "تمت" at bounding box center [880, 73] width 120 height 9
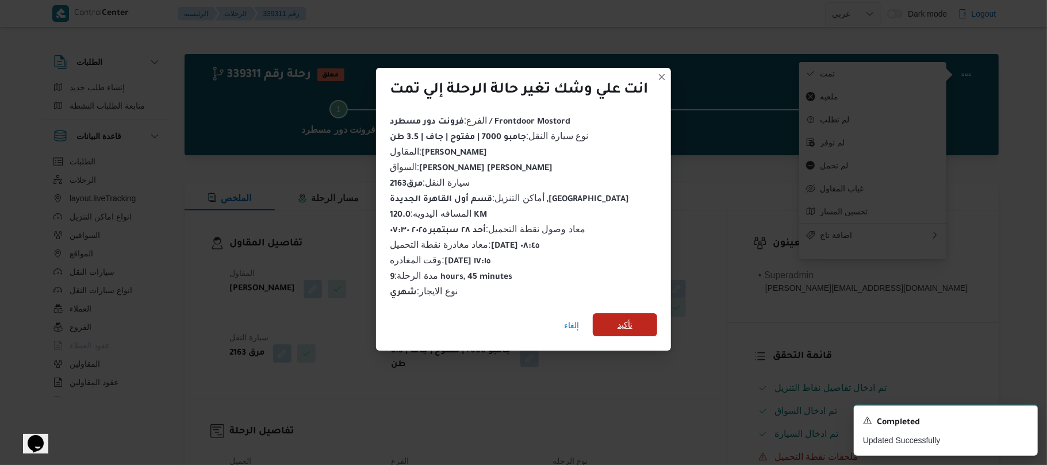
click at [653, 325] on span "تأكيد" at bounding box center [625, 324] width 64 height 23
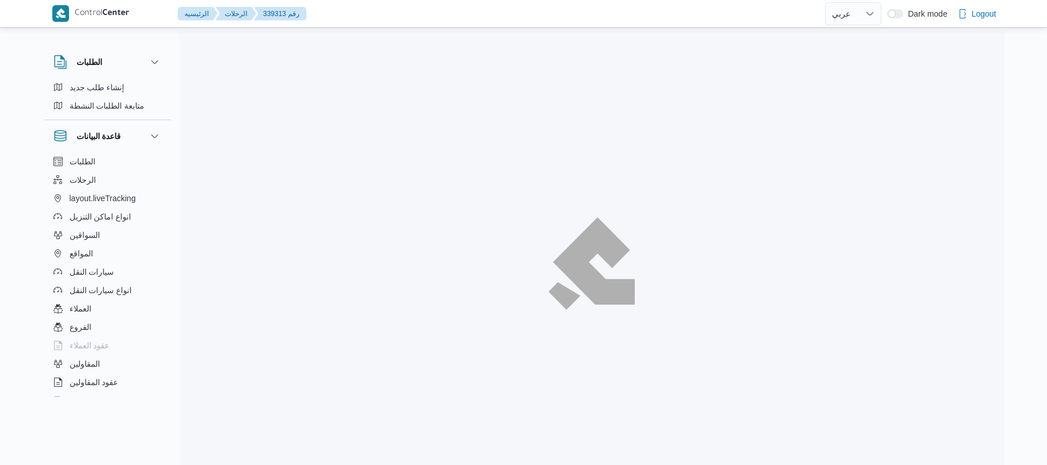
select select "ar"
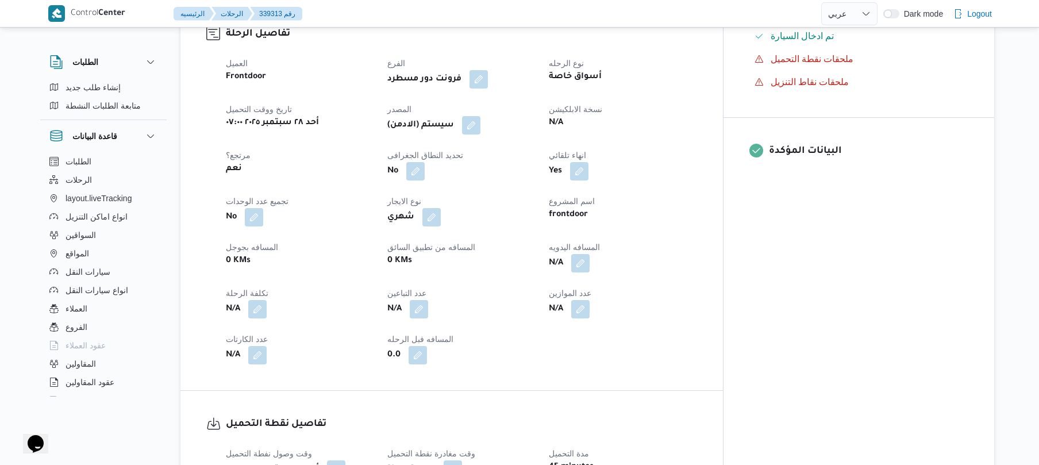
scroll to position [368, 0]
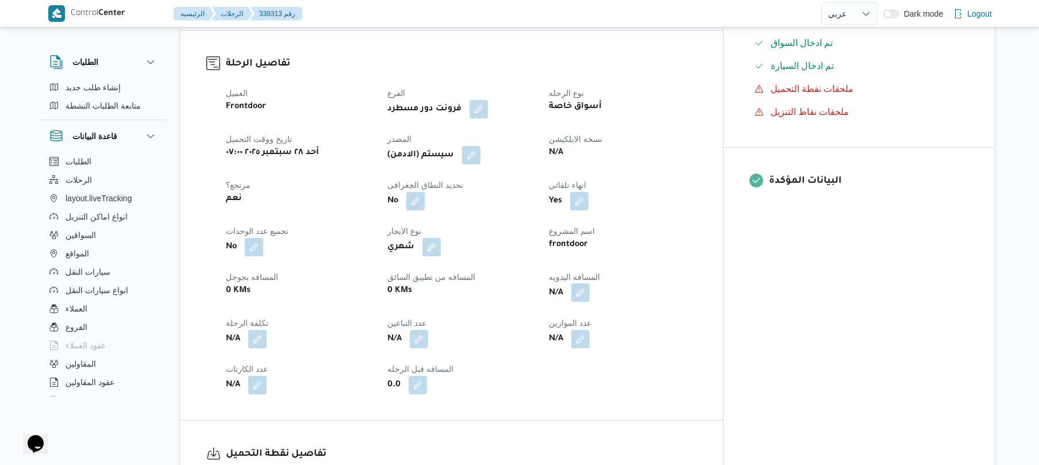
click at [590, 283] on button "button" at bounding box center [580, 292] width 18 height 18
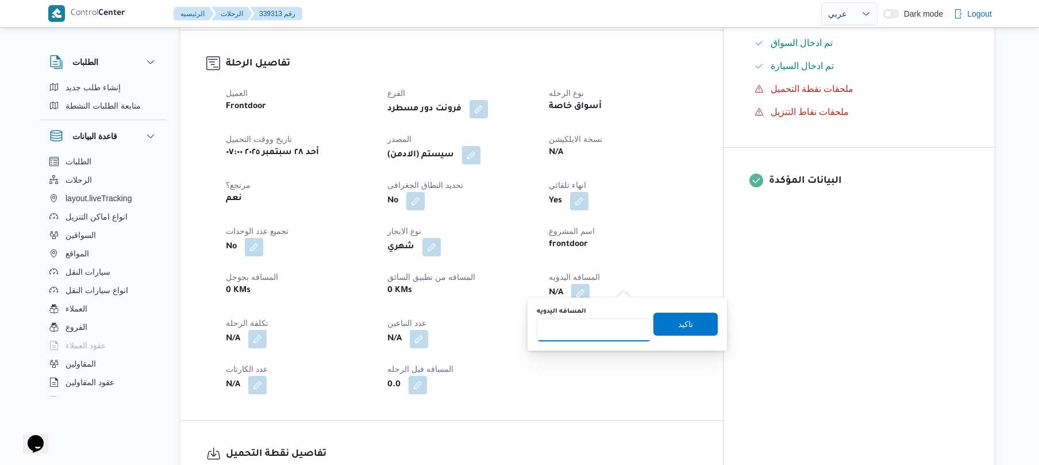
click at [587, 325] on input "المسافه اليدويه" at bounding box center [594, 329] width 114 height 23
type input "120"
click at [679, 326] on span "تاكيد" at bounding box center [685, 324] width 15 height 14
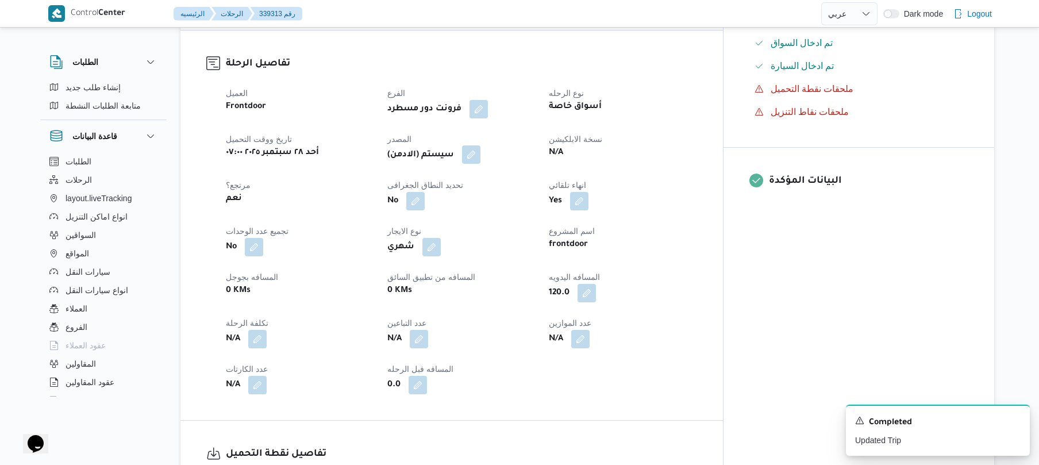
click at [481, 145] on button "button" at bounding box center [471, 154] width 18 height 18
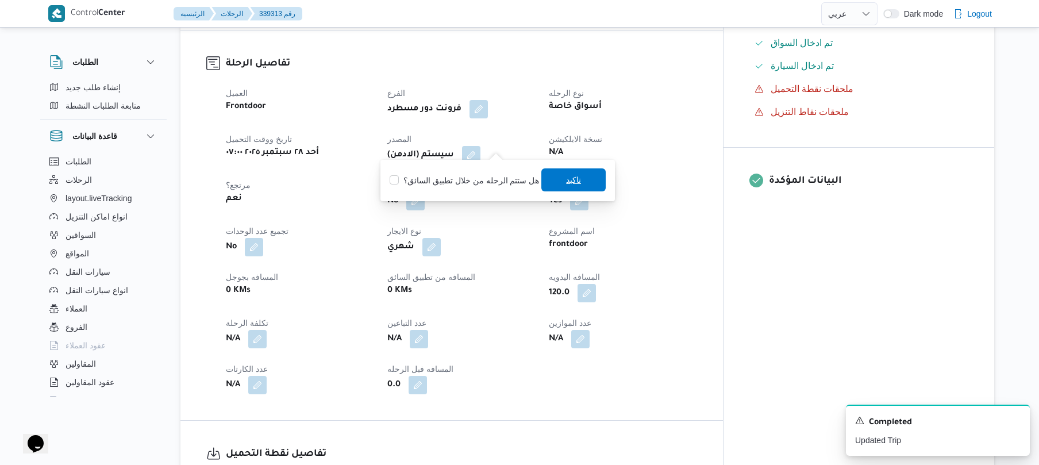
click at [556, 171] on span "تاكيد" at bounding box center [573, 179] width 64 height 23
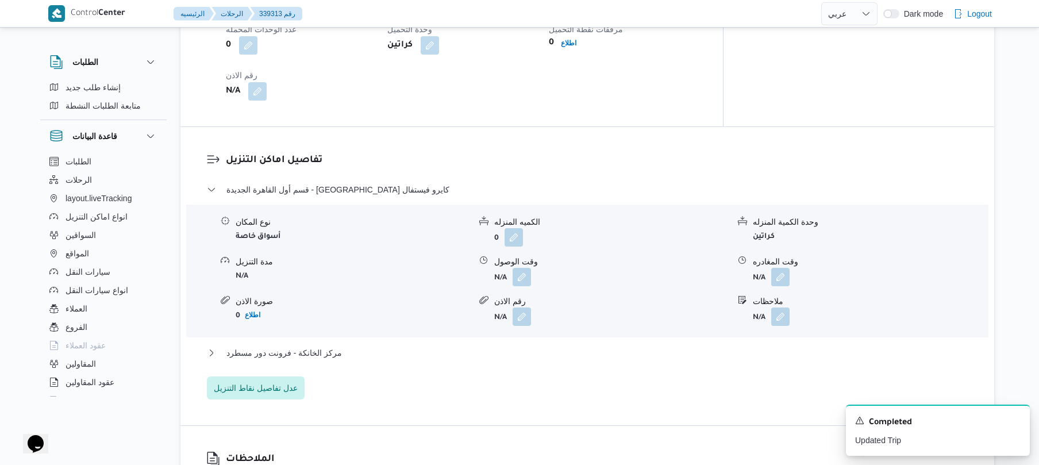
scroll to position [889, 0]
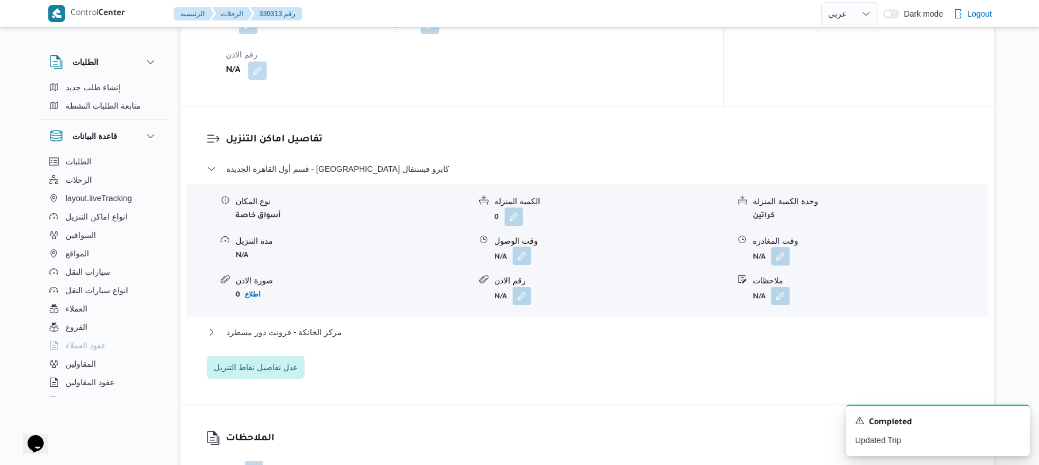
click at [524, 247] on button "button" at bounding box center [522, 256] width 18 height 18
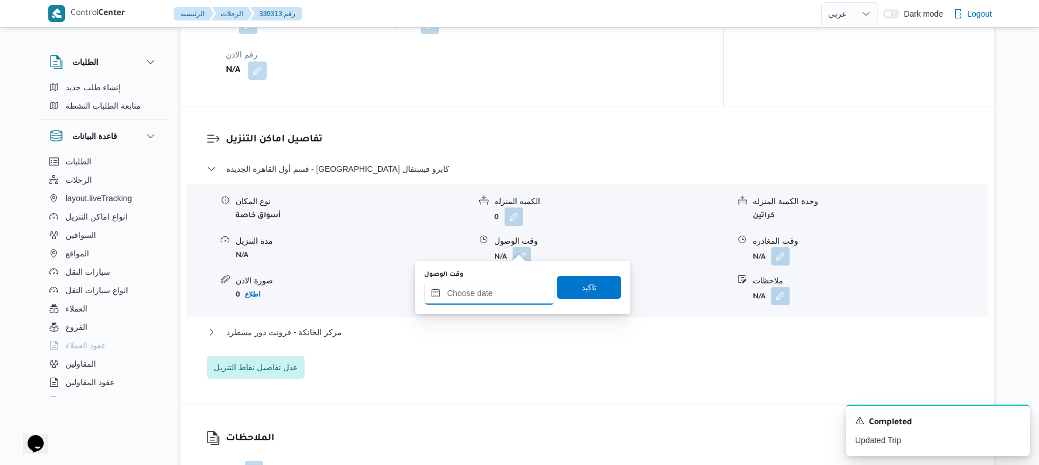
click at [499, 287] on input "وقت الوصول" at bounding box center [489, 293] width 130 height 23
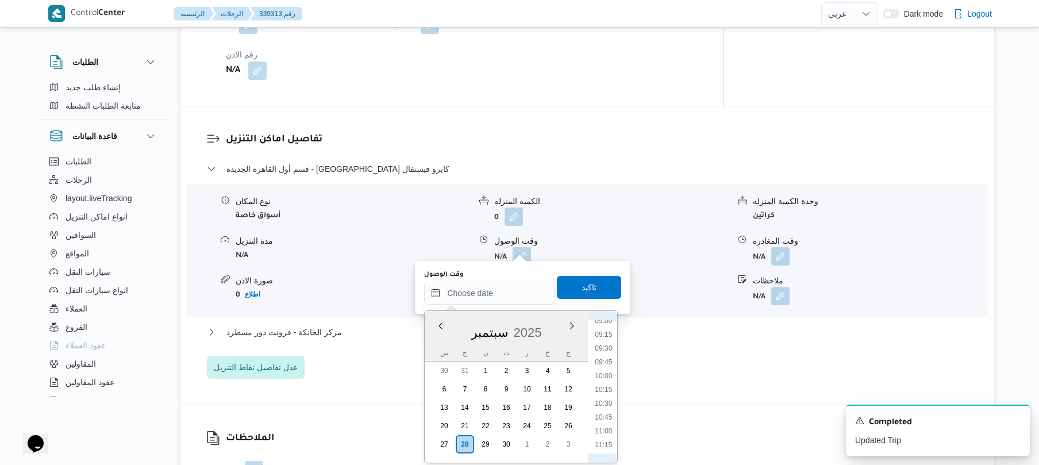
scroll to position [389, 0]
click at [603, 408] on li "08:30" at bounding box center [604, 405] width 26 height 11
type input "٢٨/٠٩/٢٠٢٥ ٠٨:٣٠"
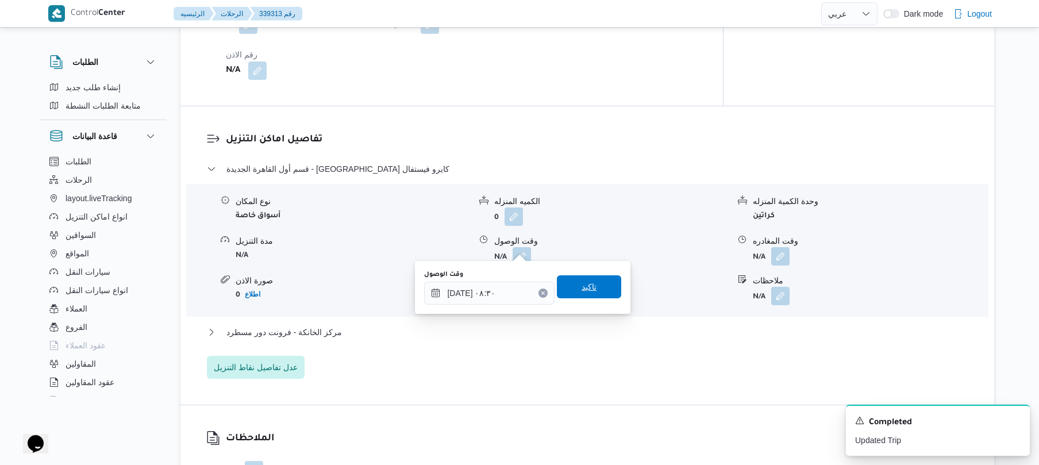
click at [594, 282] on span "تاكيد" at bounding box center [589, 286] width 64 height 23
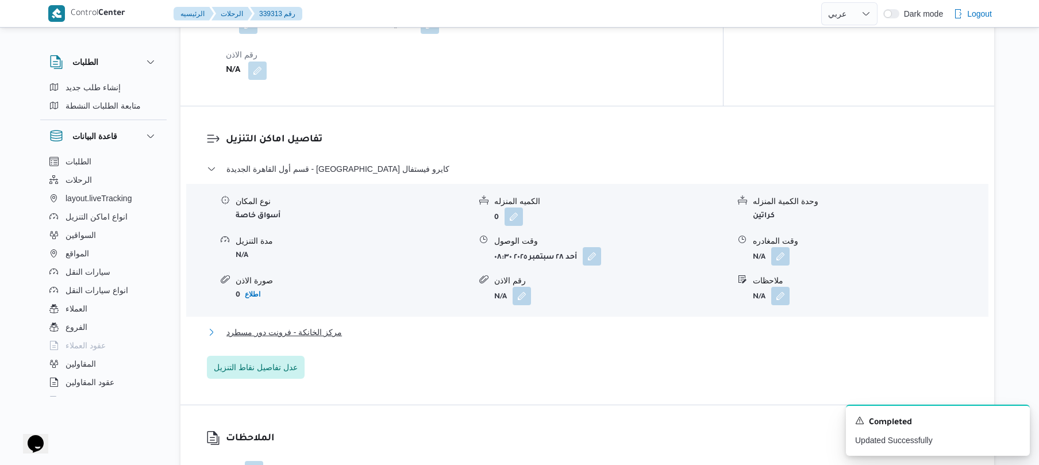
click at [551, 325] on button "مركز الخانكة - فرونت دور مسطرد" at bounding box center [588, 332] width 762 height 14
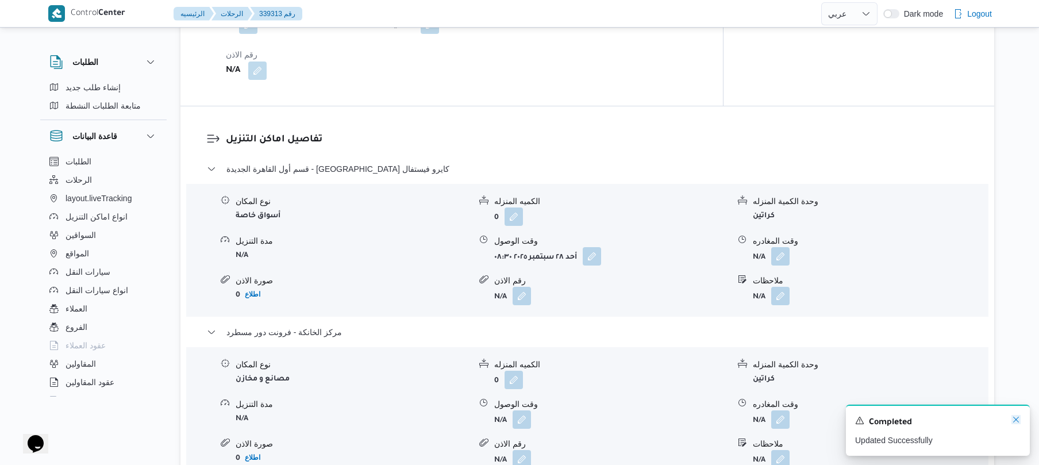
click at [1017, 419] on icon "Dismiss toast" at bounding box center [1016, 419] width 9 height 9
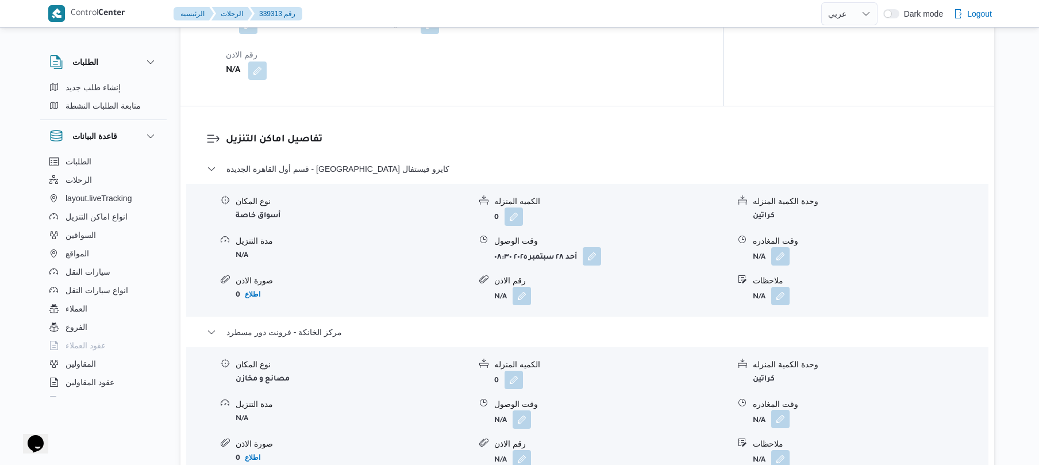
click at [776, 410] on button "button" at bounding box center [780, 419] width 18 height 18
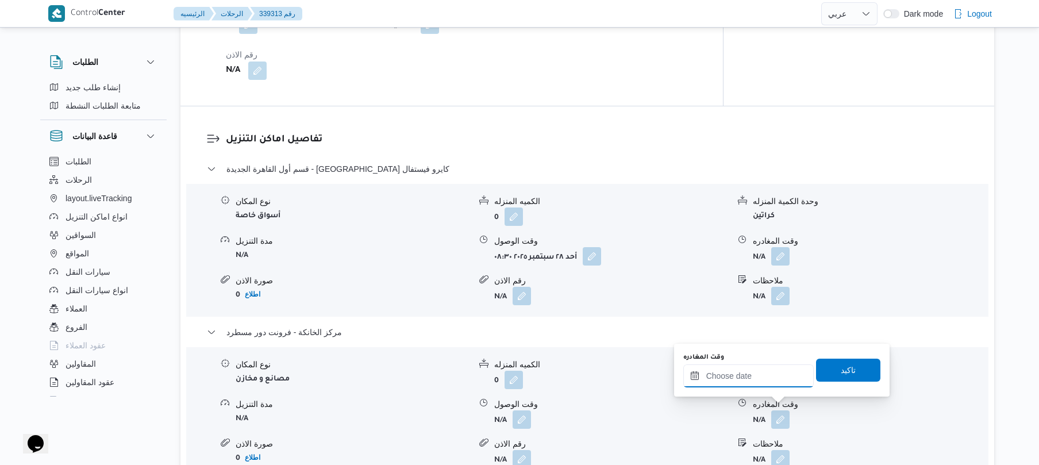
click at [760, 375] on input "وقت المغادره" at bounding box center [748, 375] width 130 height 23
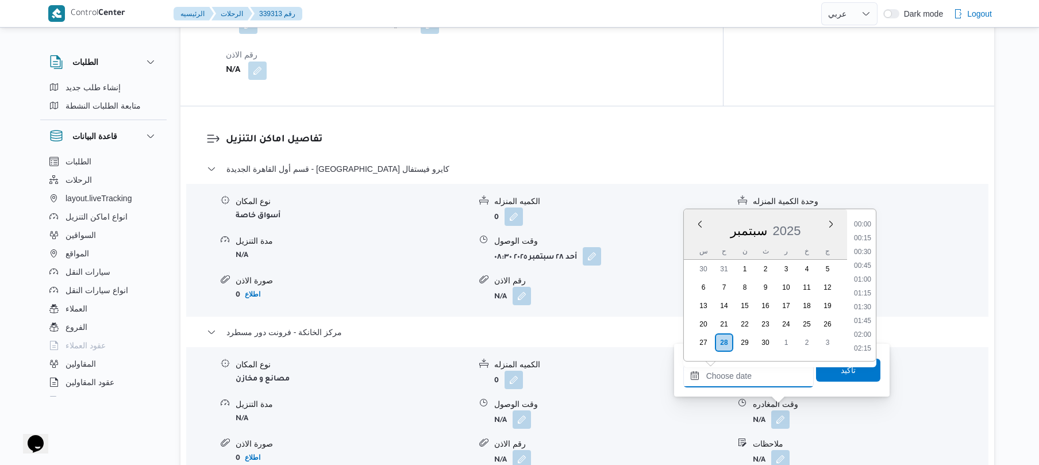
scroll to position [952, 0]
click at [863, 226] on li "17:15" at bounding box center [863, 223] width 26 height 11
type input "[DATE] ١٧:١٥"
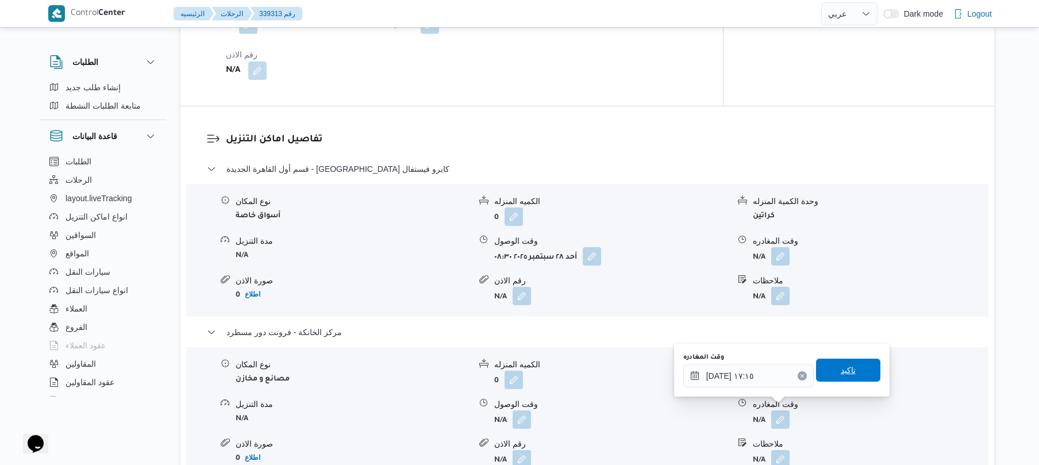
click at [844, 366] on span "تاكيد" at bounding box center [848, 370] width 15 height 14
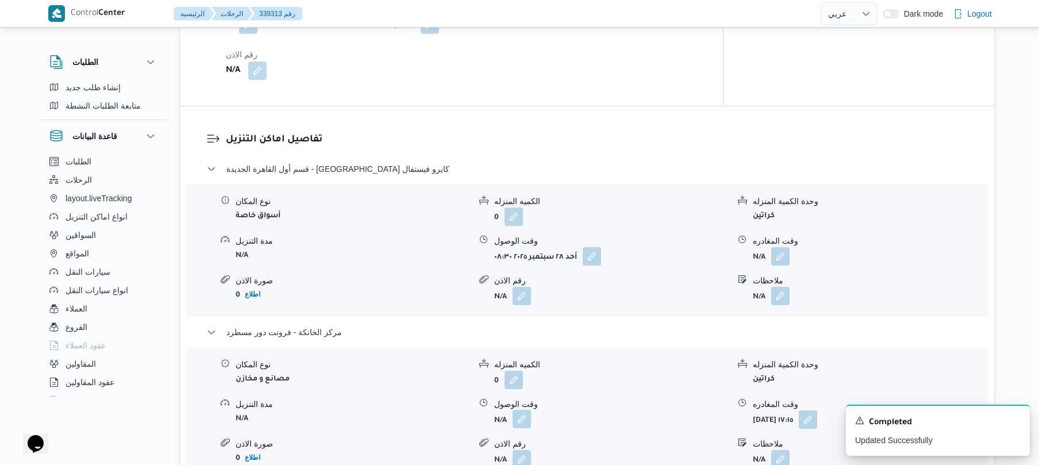
click at [529, 410] on button "button" at bounding box center [522, 419] width 18 height 18
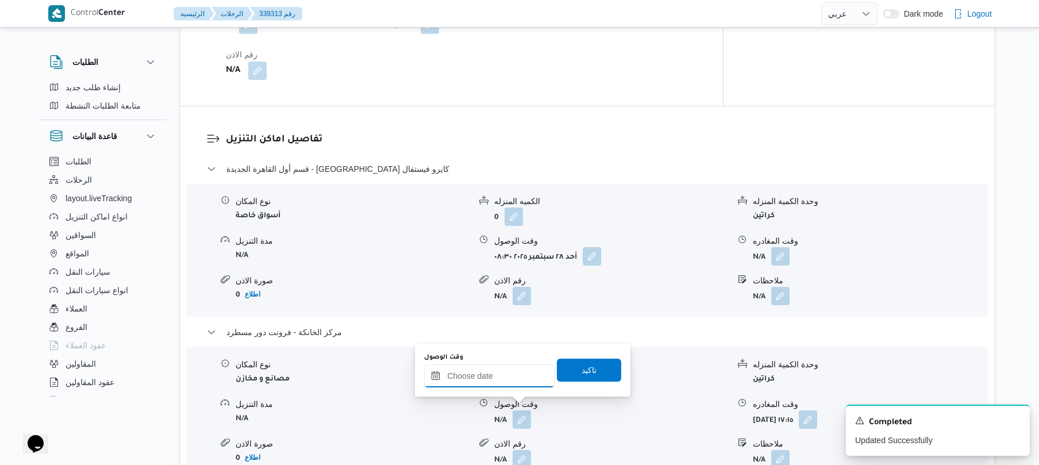
click at [493, 378] on input "وقت الوصول" at bounding box center [489, 375] width 130 height 23
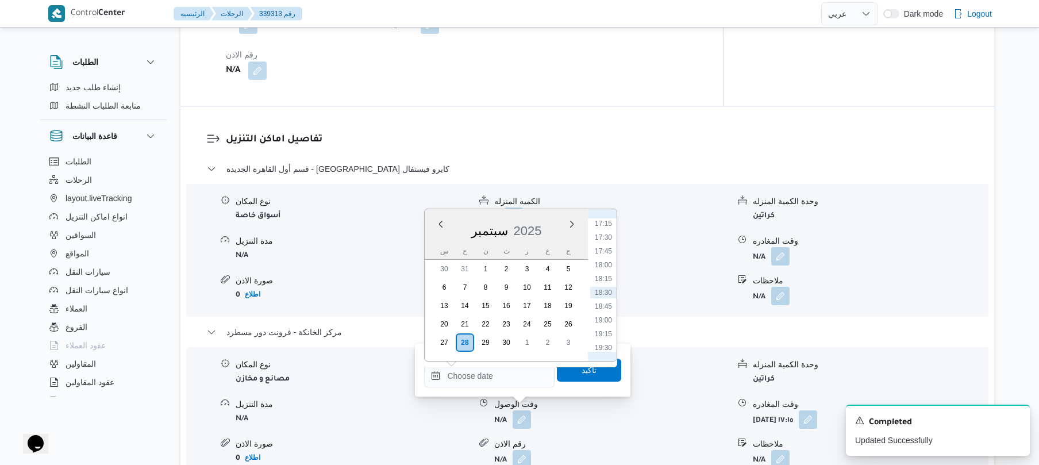
scroll to position [839, 0]
click at [612, 321] on li "17:00" at bounding box center [603, 322] width 26 height 11
type input "[DATE] ١٧:٠٠"
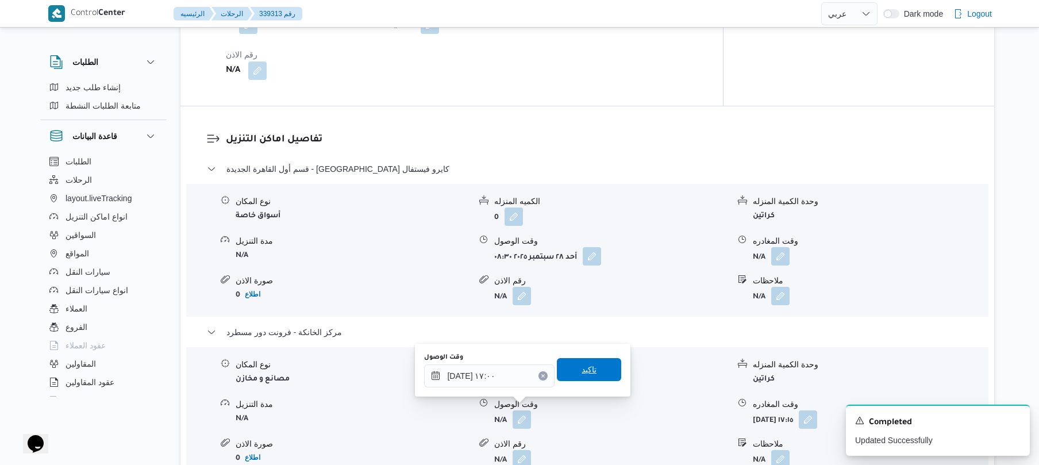
click at [582, 366] on span "تاكيد" at bounding box center [589, 370] width 15 height 14
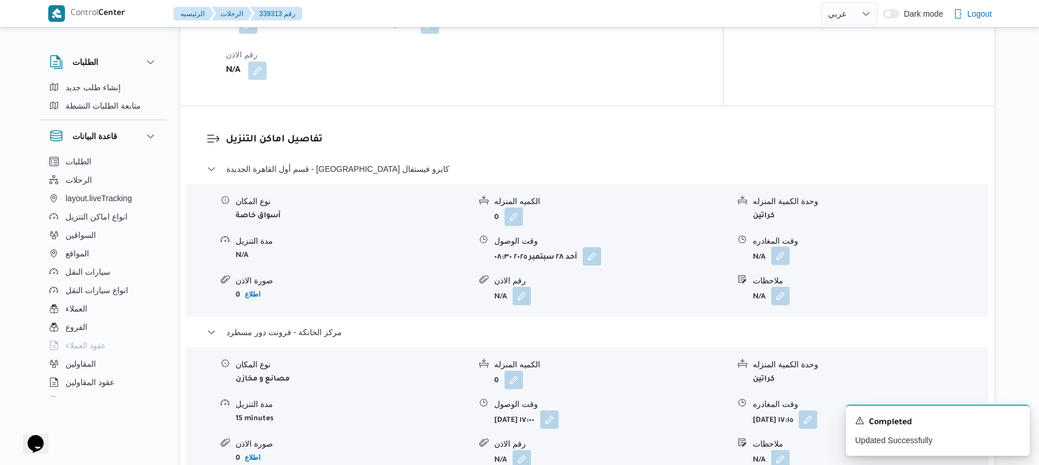
click at [781, 247] on button "button" at bounding box center [780, 256] width 18 height 18
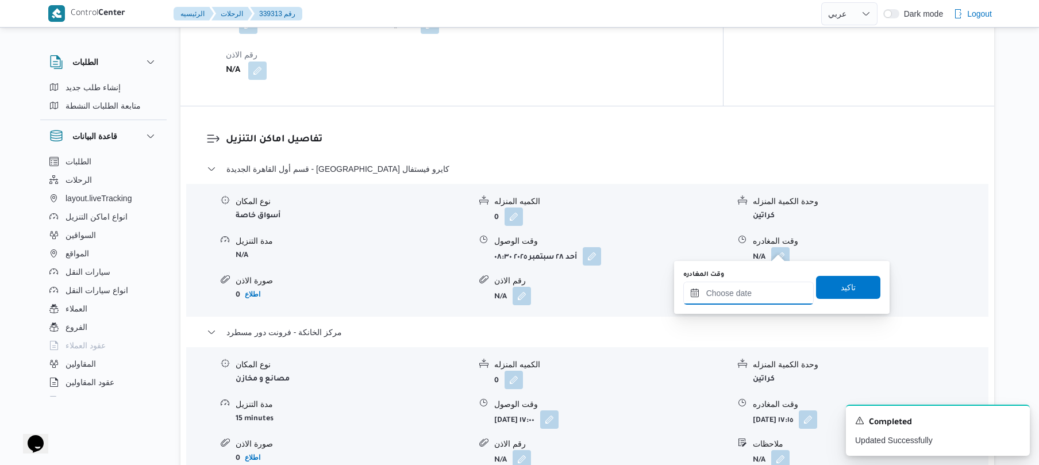
drag, startPoint x: 738, startPoint y: 287, endPoint x: 745, endPoint y: 287, distance: 7.5
click at [738, 287] on input "وقت المغادره" at bounding box center [748, 293] width 130 height 23
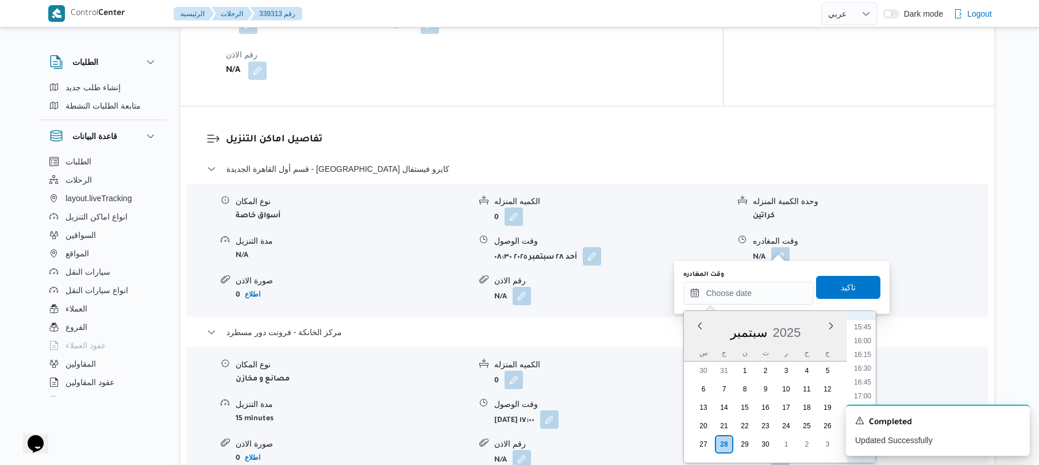
scroll to position [840, 0]
click at [864, 382] on li "16:15" at bounding box center [863, 382] width 26 height 11
type input "٢٨/٠٩/٢٠٢٥ ١٦:١٥"
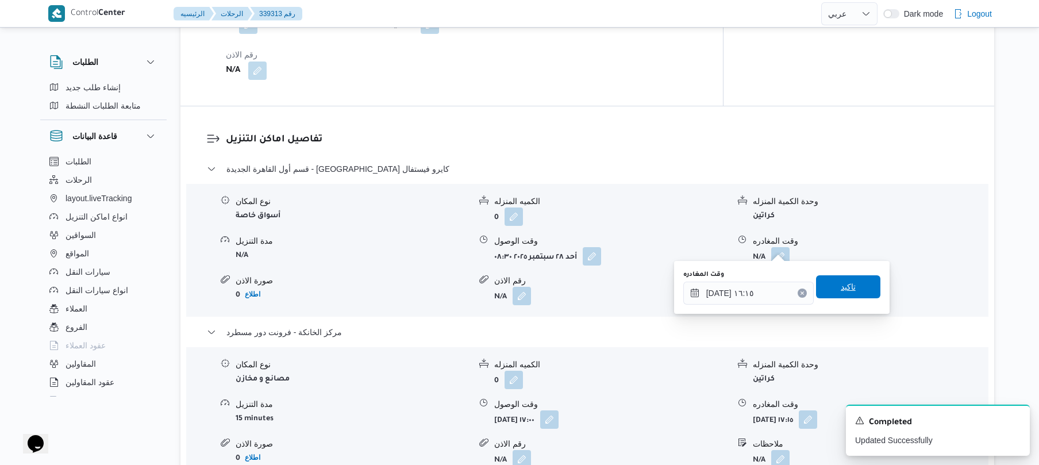
click at [852, 287] on span "تاكيد" at bounding box center [848, 286] width 64 height 23
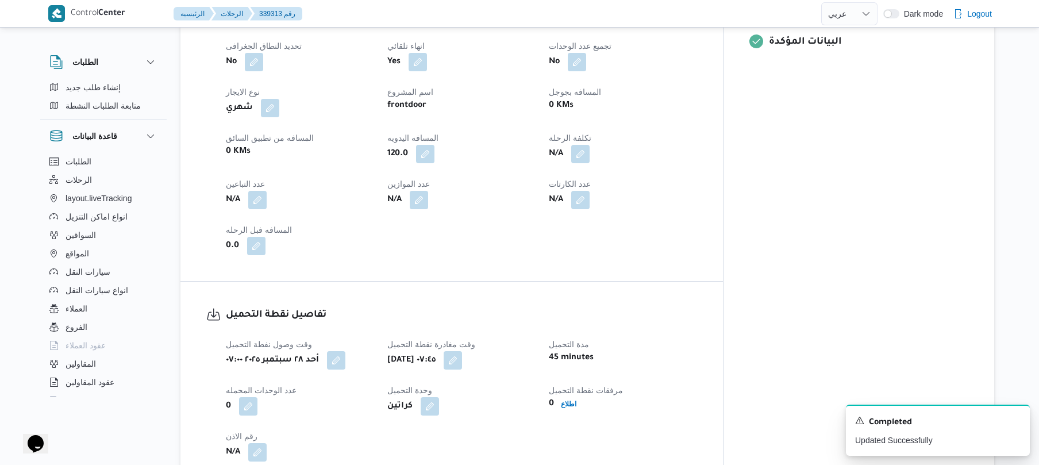
scroll to position [0, 0]
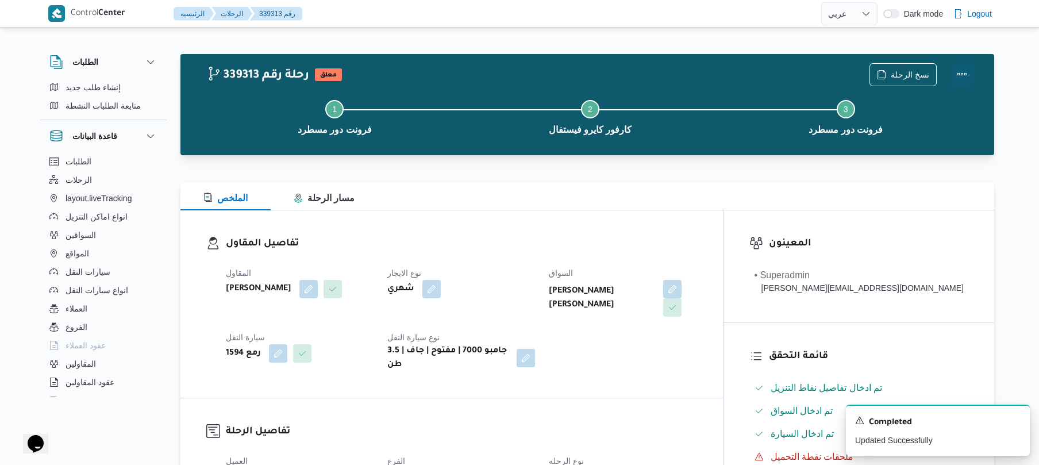
click at [962, 80] on button "Actions" at bounding box center [962, 74] width 23 height 23
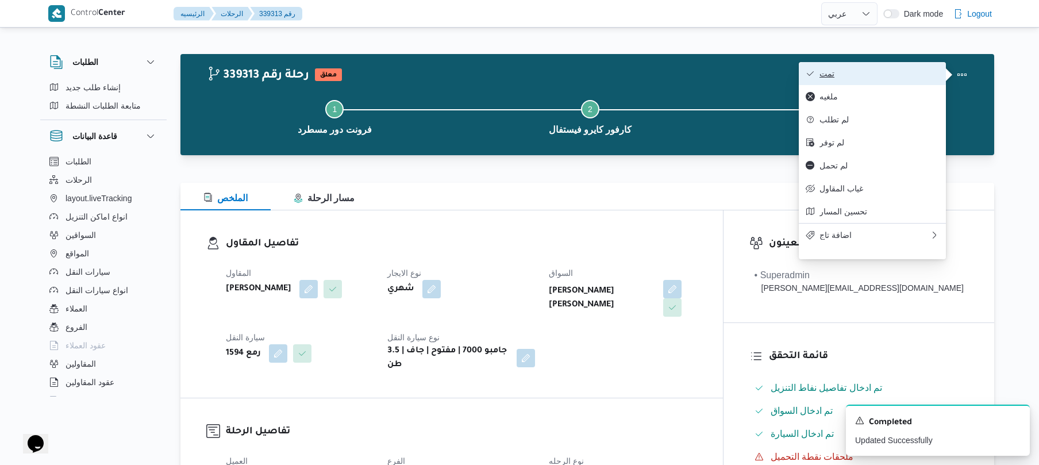
click at [877, 80] on button "تمت" at bounding box center [872, 73] width 147 height 23
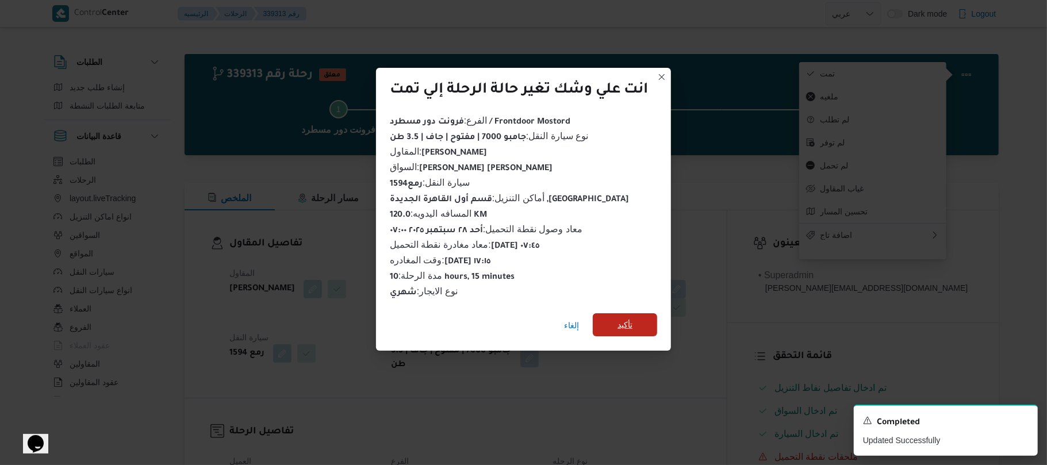
click at [653, 320] on span "تأكيد" at bounding box center [625, 324] width 64 height 23
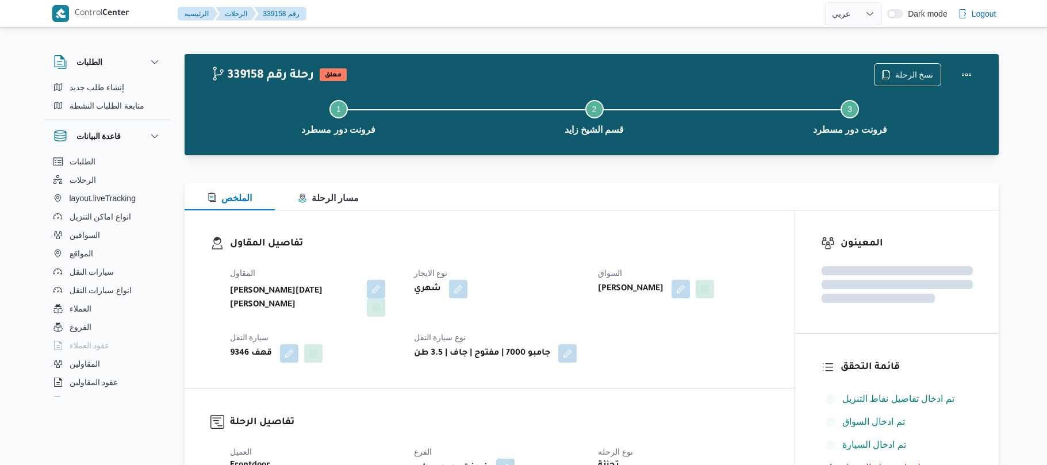
select select "ar"
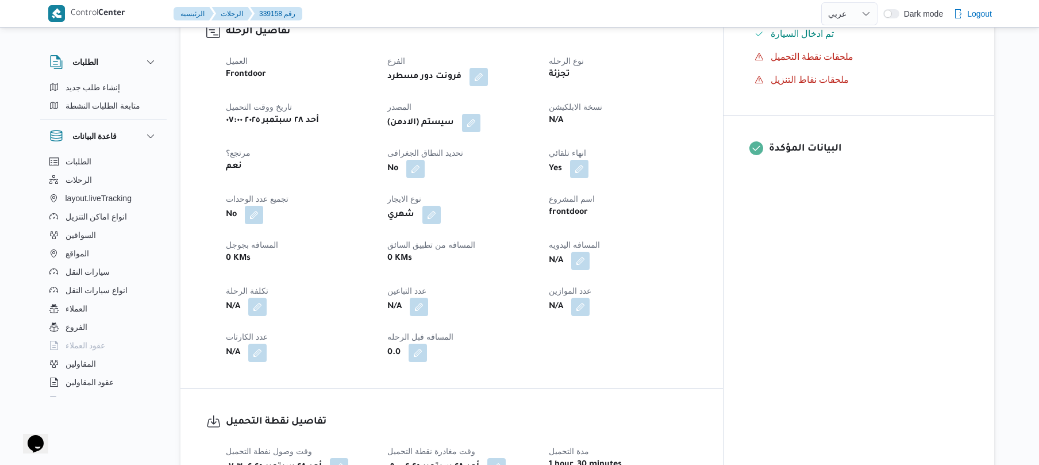
scroll to position [429, 0]
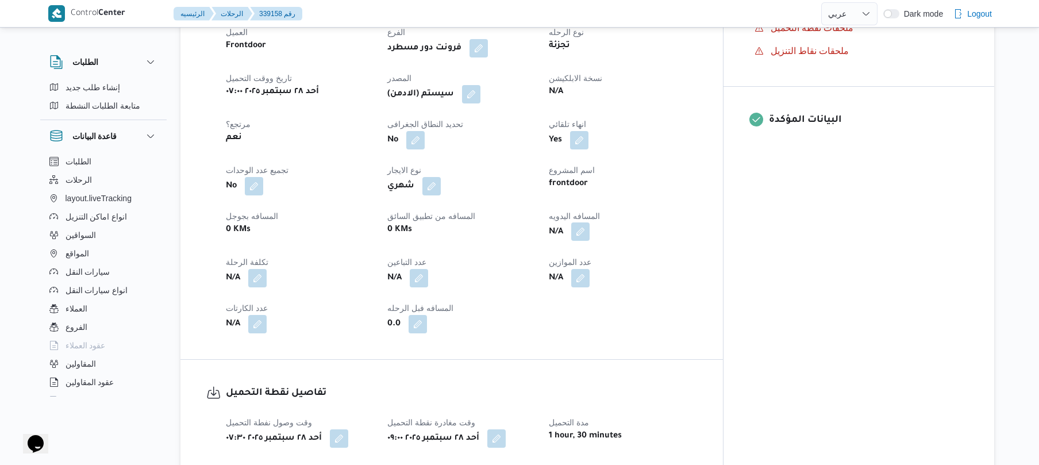
click at [590, 222] on button "button" at bounding box center [580, 231] width 18 height 18
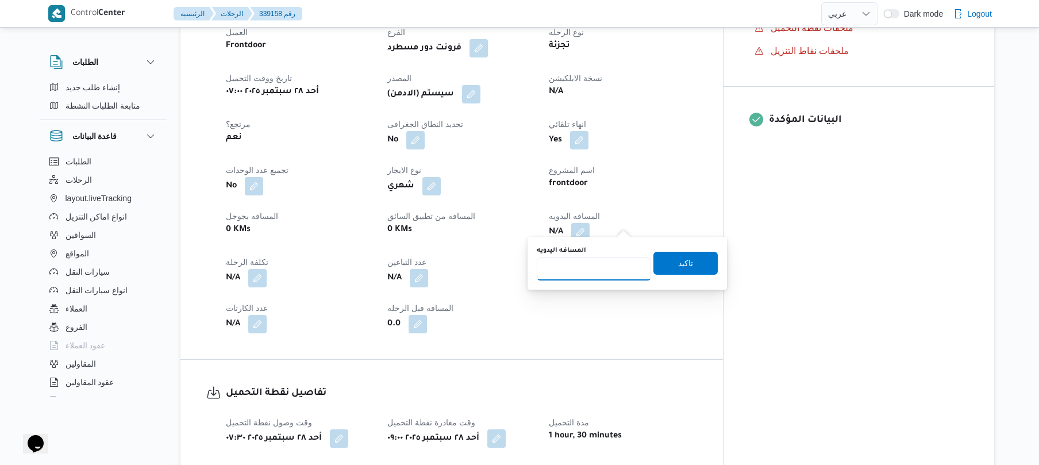
click at [598, 263] on input "المسافه اليدويه" at bounding box center [594, 269] width 114 height 23
type input "130"
click at [670, 267] on span "تاكيد" at bounding box center [686, 262] width 64 height 23
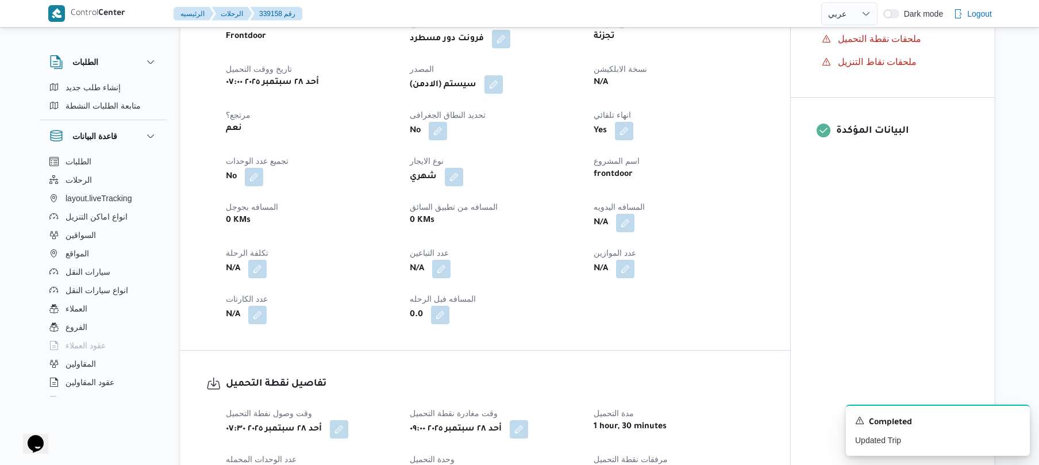
click at [501, 83] on button "button" at bounding box center [494, 84] width 18 height 18
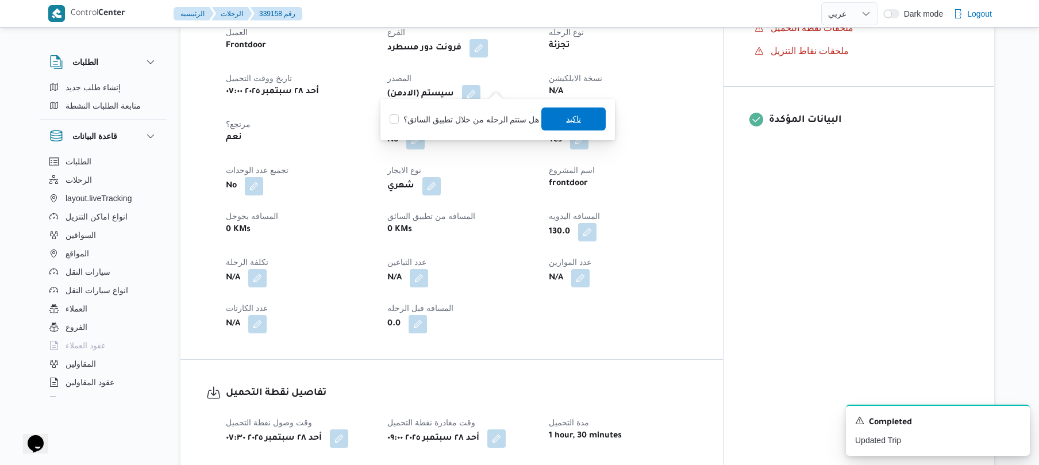
click at [568, 122] on span "تاكيد" at bounding box center [573, 119] width 15 height 14
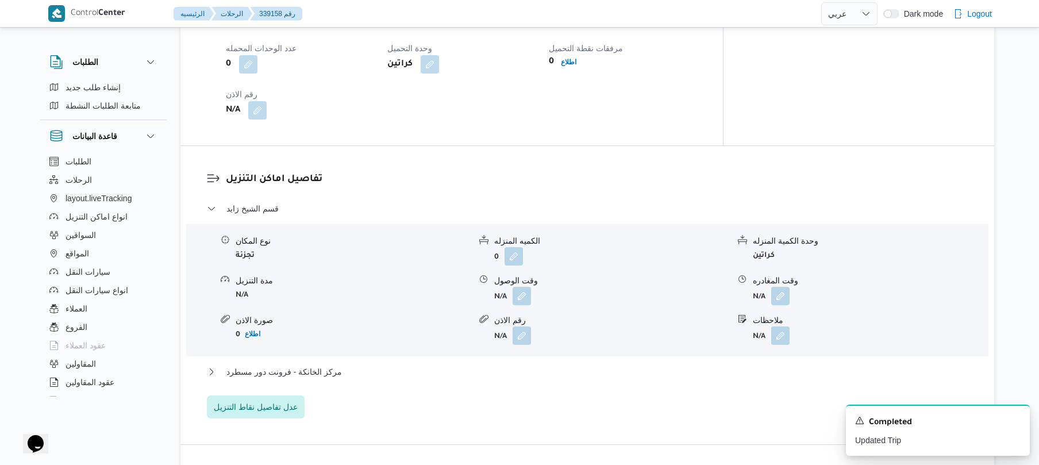
scroll to position [858, 0]
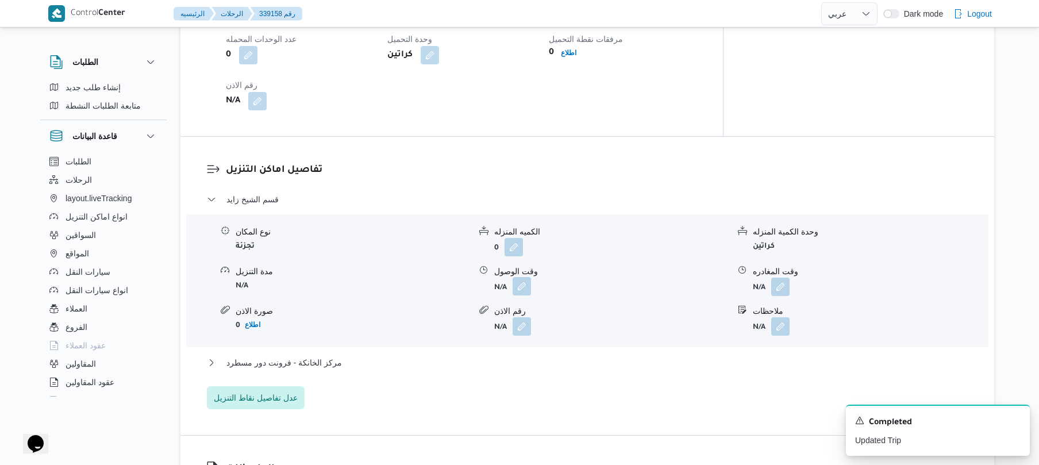
click at [522, 279] on button "button" at bounding box center [522, 286] width 18 height 18
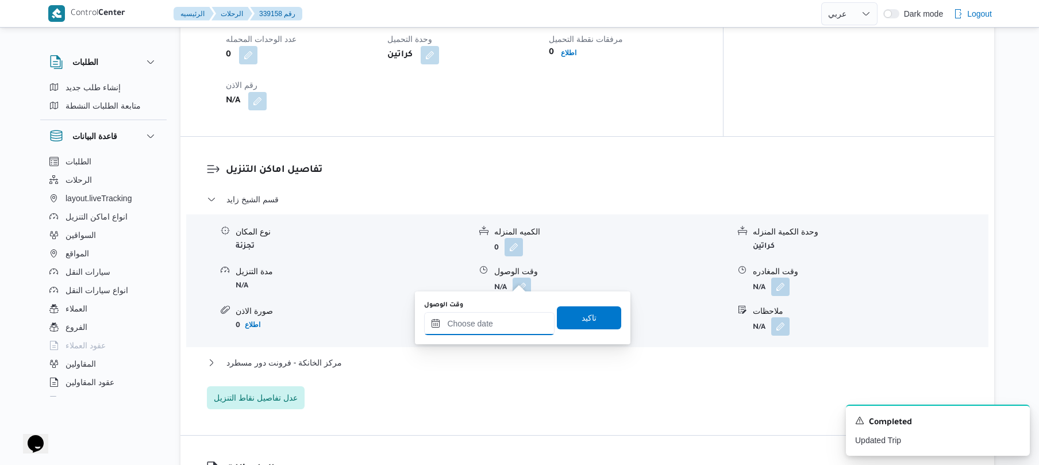
click at [488, 314] on input "وقت الوصول" at bounding box center [489, 323] width 130 height 23
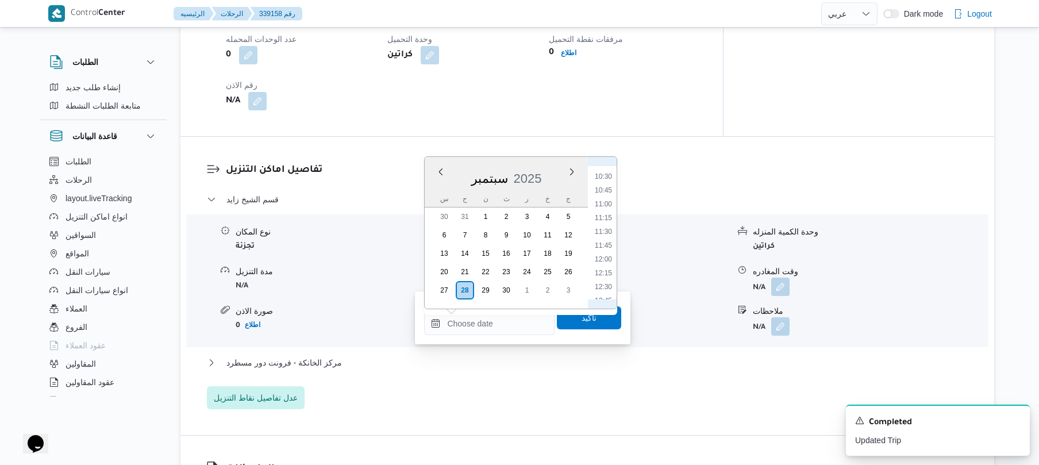
scroll to position [461, 0]
click at [605, 266] on li "10:00" at bounding box center [603, 262] width 26 height 11
type input "[DATE] ١٠:٠٠"
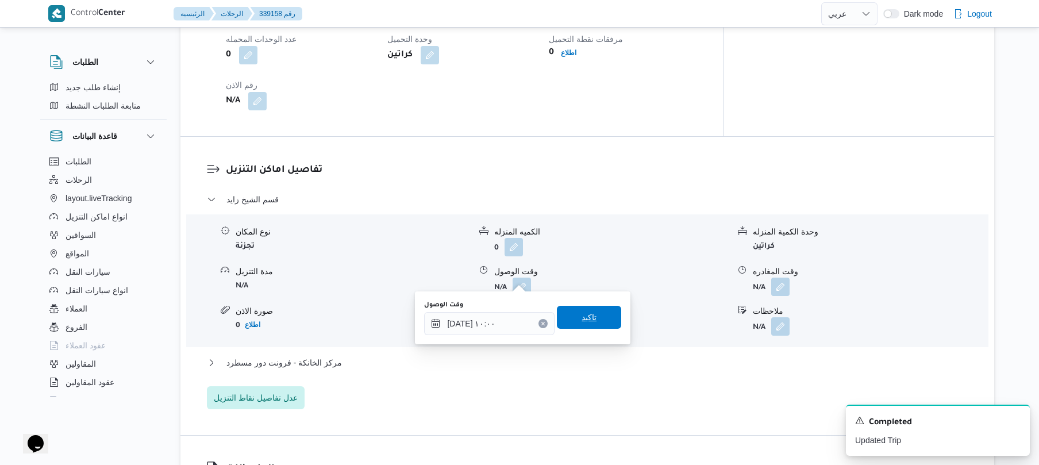
click at [582, 317] on span "تاكيد" at bounding box center [589, 317] width 15 height 14
click at [575, 317] on form "N/A" at bounding box center [611, 326] width 235 height 18
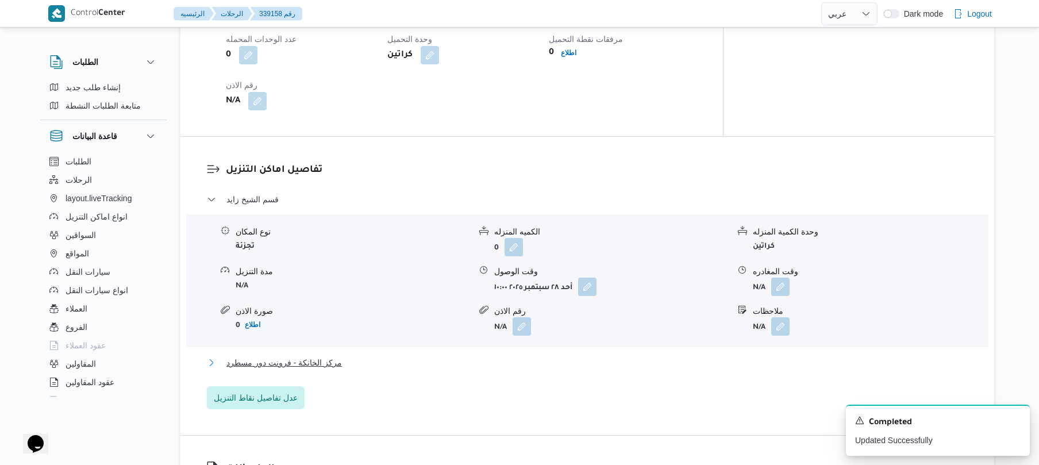
click at [529, 356] on button "مركز الخانكة - فرونت دور مسطرد" at bounding box center [588, 363] width 762 height 14
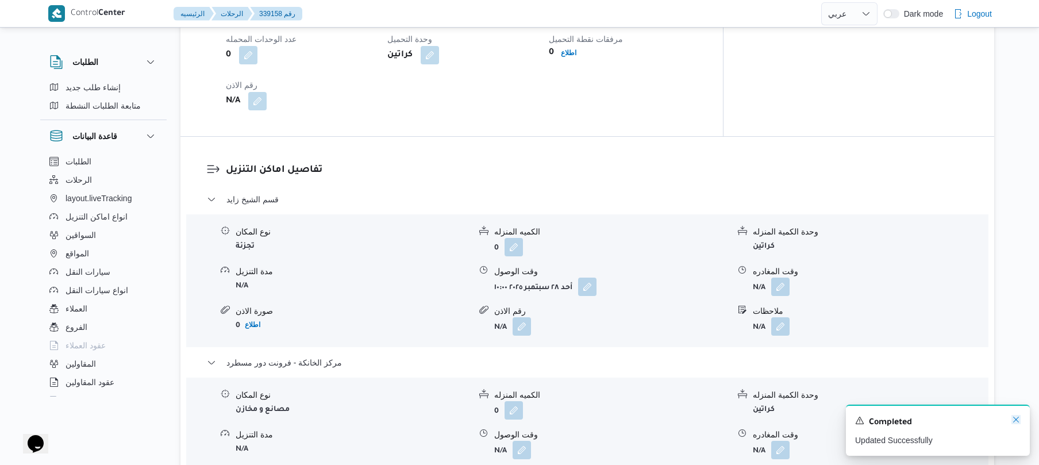
click at [1019, 421] on icon "Dismiss toast" at bounding box center [1016, 419] width 9 height 9
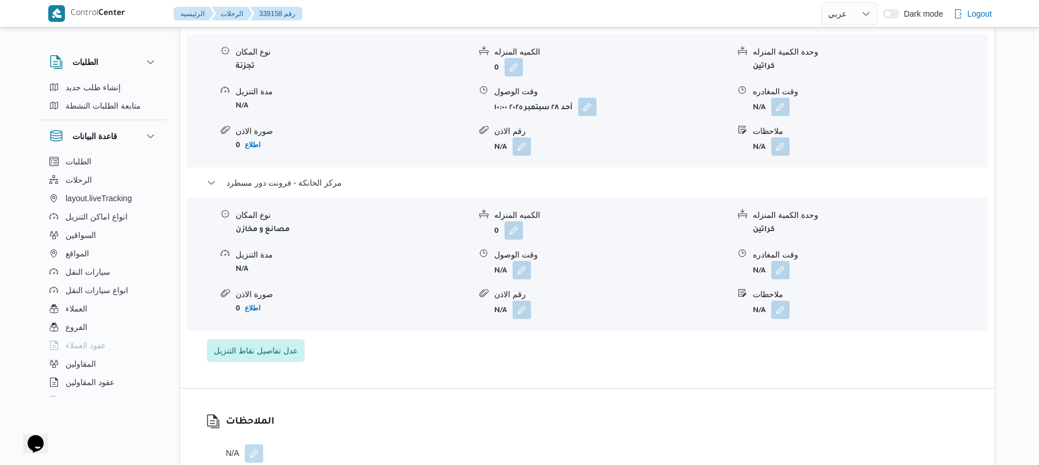
scroll to position [1073, 0]
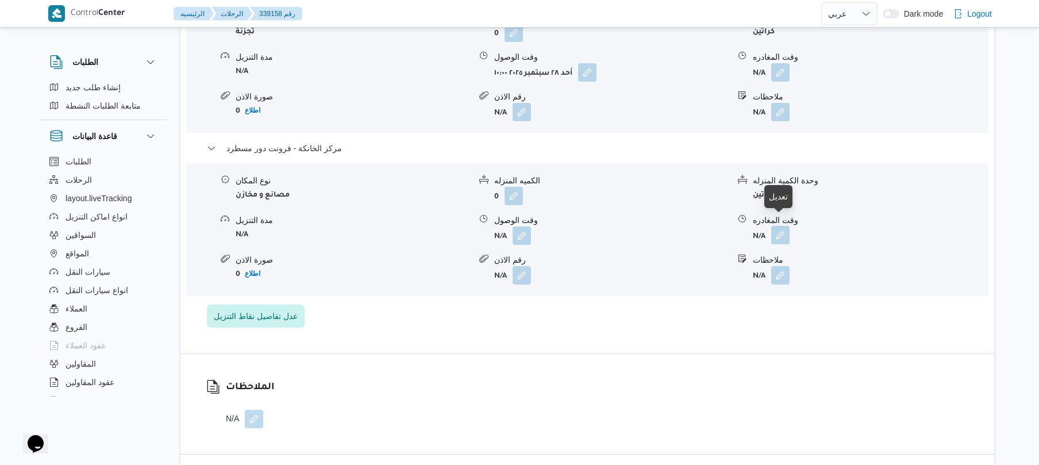
click at [786, 226] on button "button" at bounding box center [780, 235] width 18 height 18
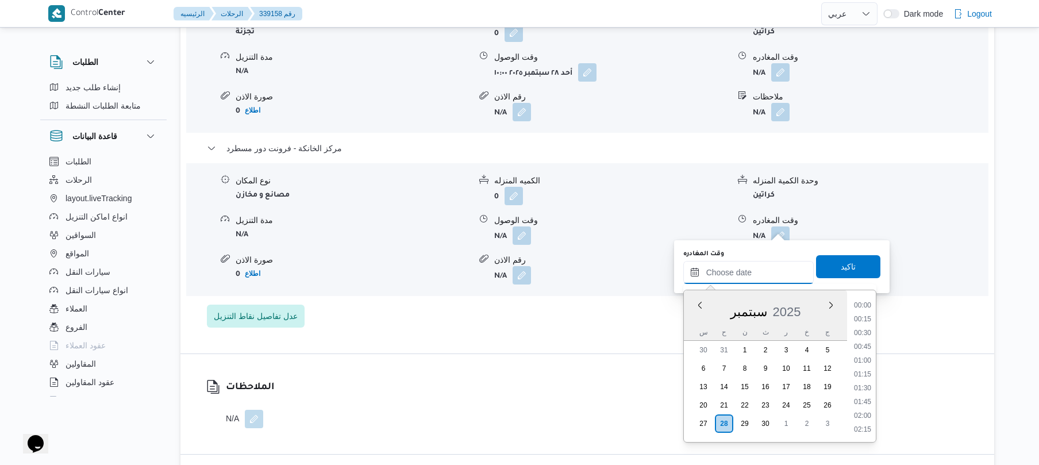
click at [715, 282] on input "وقت المغادره" at bounding box center [748, 272] width 130 height 23
click at [863, 308] on li "17:15" at bounding box center [863, 304] width 26 height 11
type input "[DATE] ١٧:١٥"
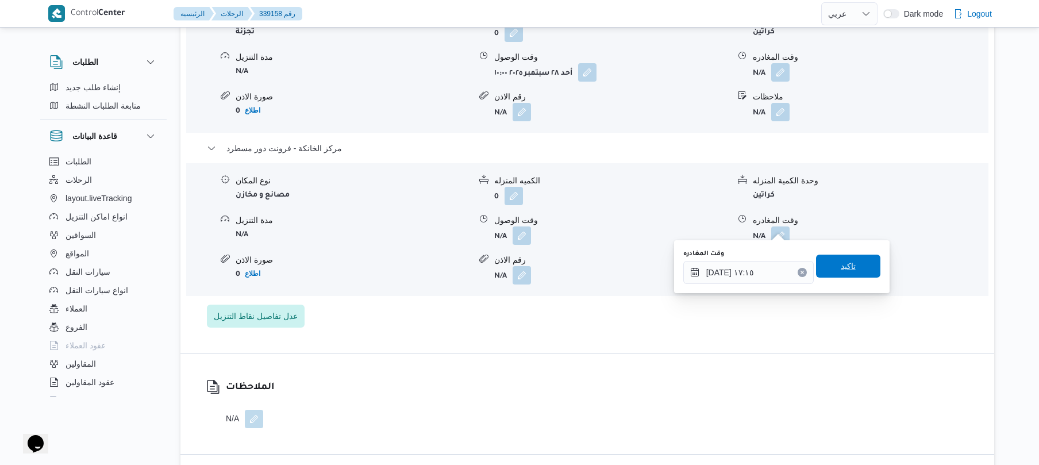
click at [852, 266] on span "تاكيد" at bounding box center [848, 266] width 64 height 23
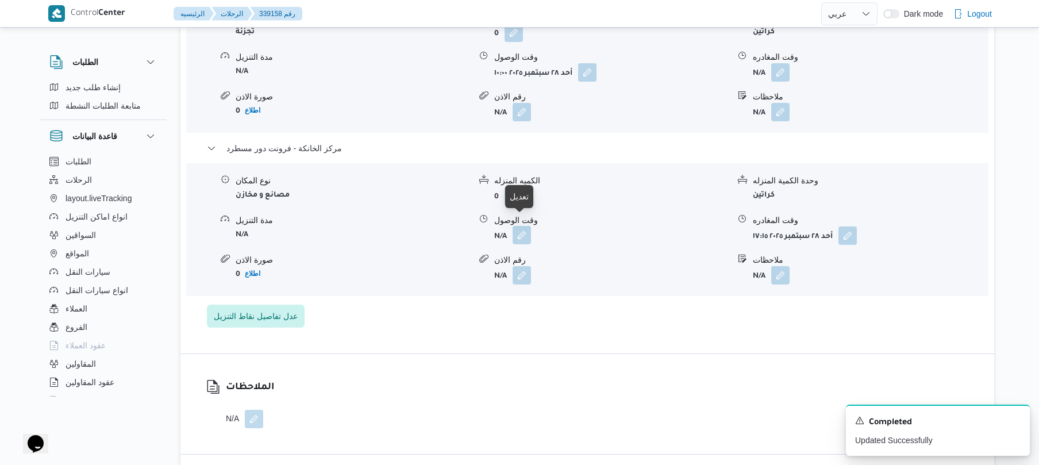
click at [521, 226] on button "button" at bounding box center [522, 235] width 18 height 18
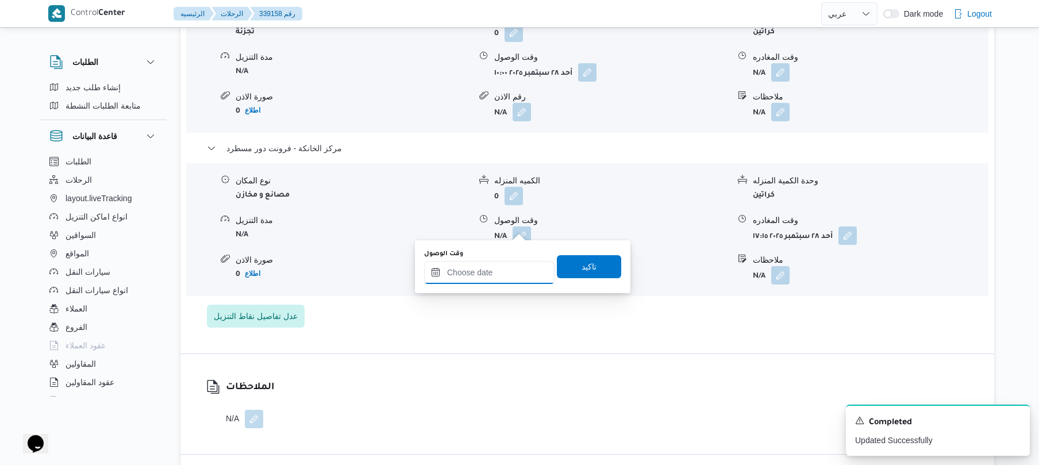
click at [502, 275] on input "وقت الوصول" at bounding box center [489, 272] width 130 height 23
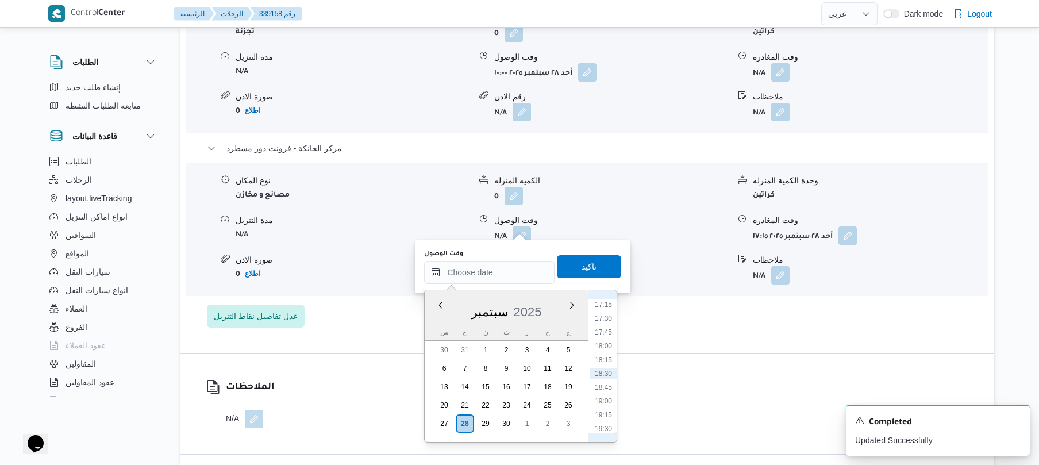
scroll to position [840, 0]
click at [601, 400] on li "17:00" at bounding box center [603, 403] width 26 height 11
type input "[DATE] ١٧:٠٠"
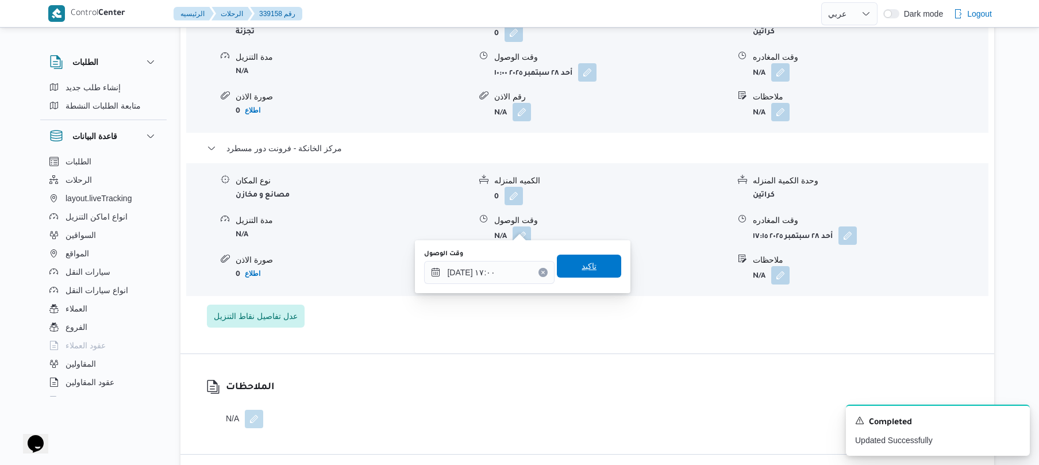
click at [589, 268] on span "تاكيد" at bounding box center [589, 266] width 15 height 14
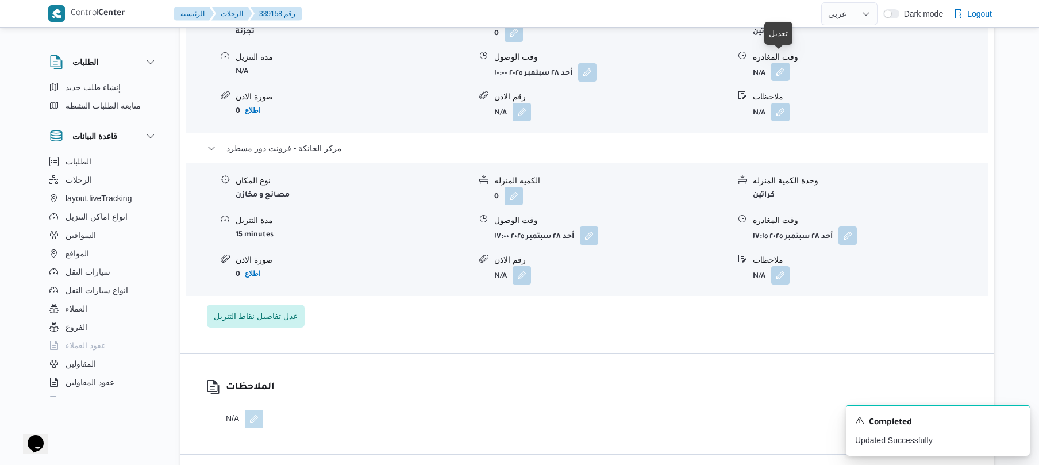
click at [780, 63] on button "button" at bounding box center [780, 72] width 18 height 18
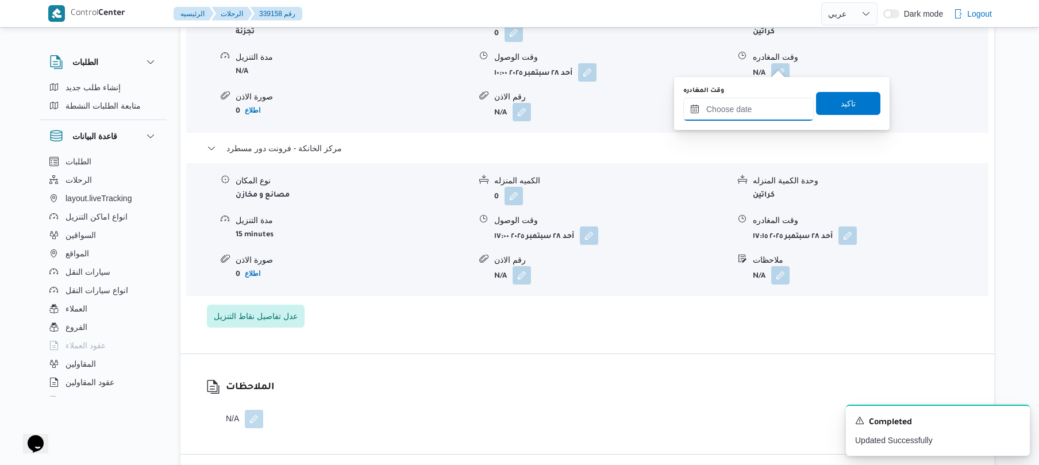
click at [754, 109] on input "وقت المغادره" at bounding box center [748, 109] width 130 height 23
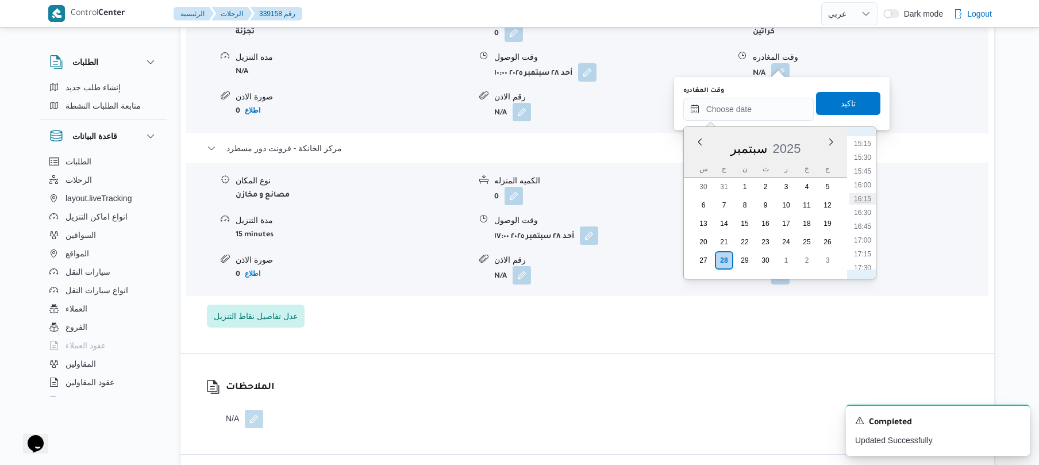
click at [865, 201] on li "16:15" at bounding box center [863, 198] width 26 height 11
type input "[DATE] ١٦:١٥"
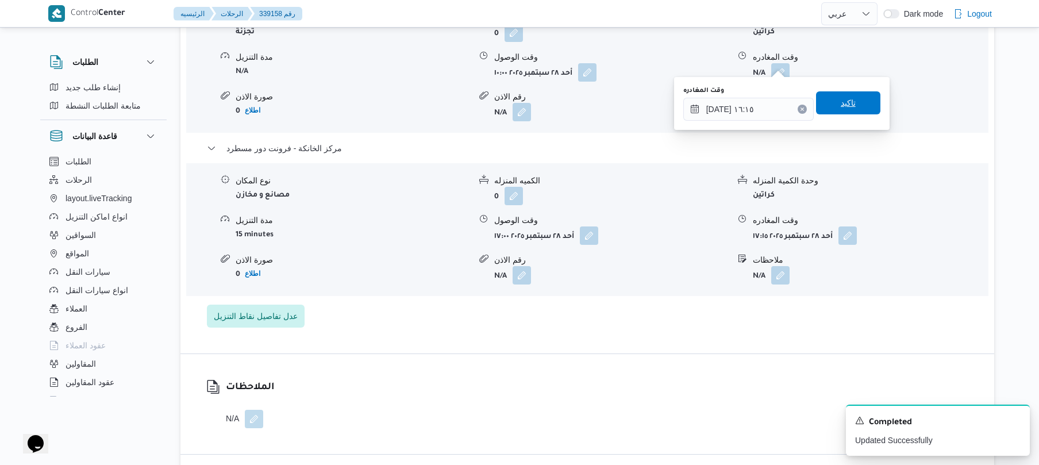
click at [843, 101] on span "تاكيد" at bounding box center [848, 103] width 15 height 14
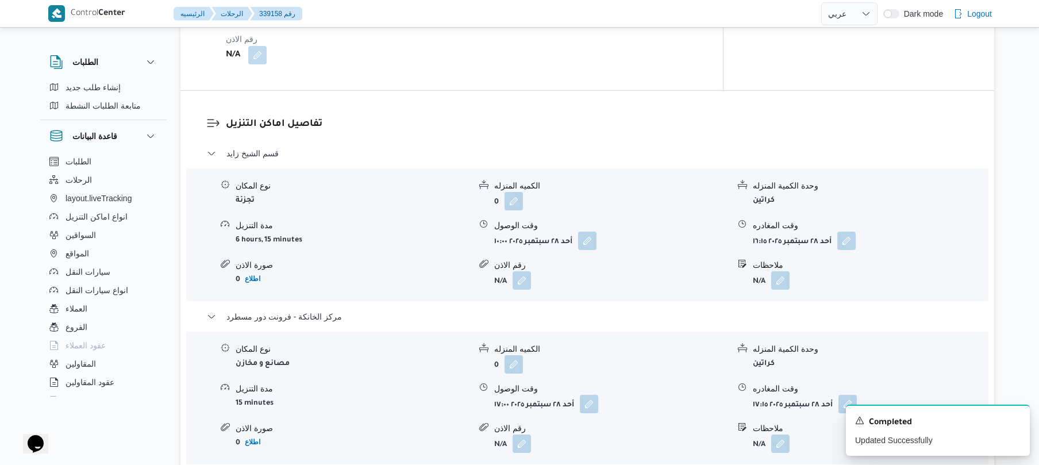
scroll to position [0, 0]
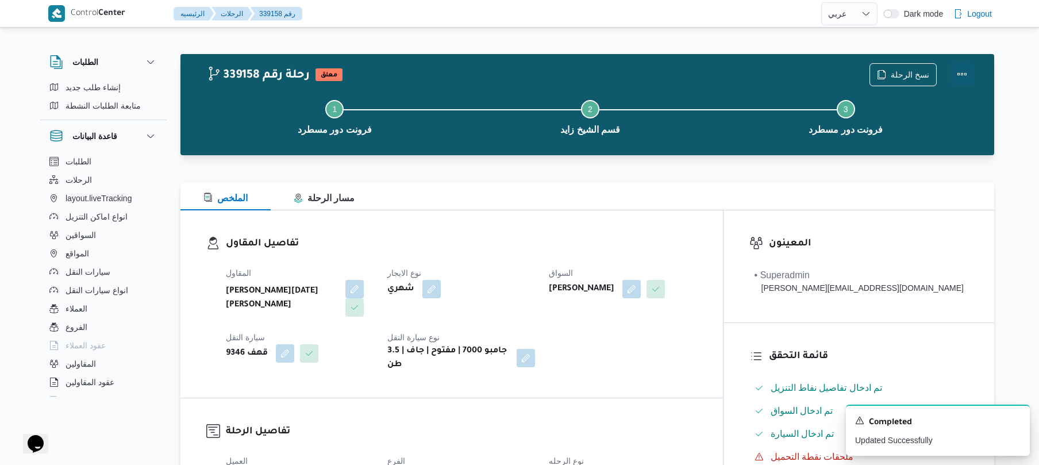
click at [973, 68] on button "Actions" at bounding box center [962, 74] width 23 height 23
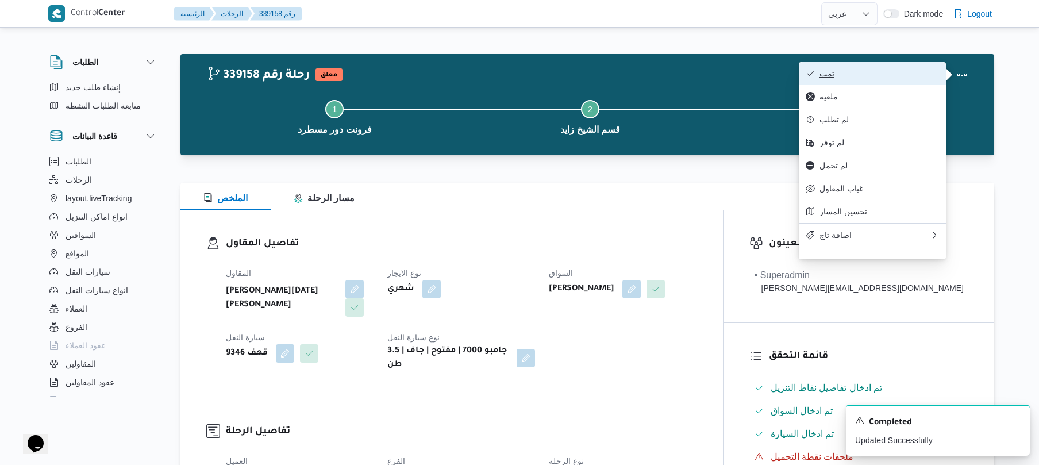
click at [897, 65] on button "تمت" at bounding box center [872, 73] width 147 height 23
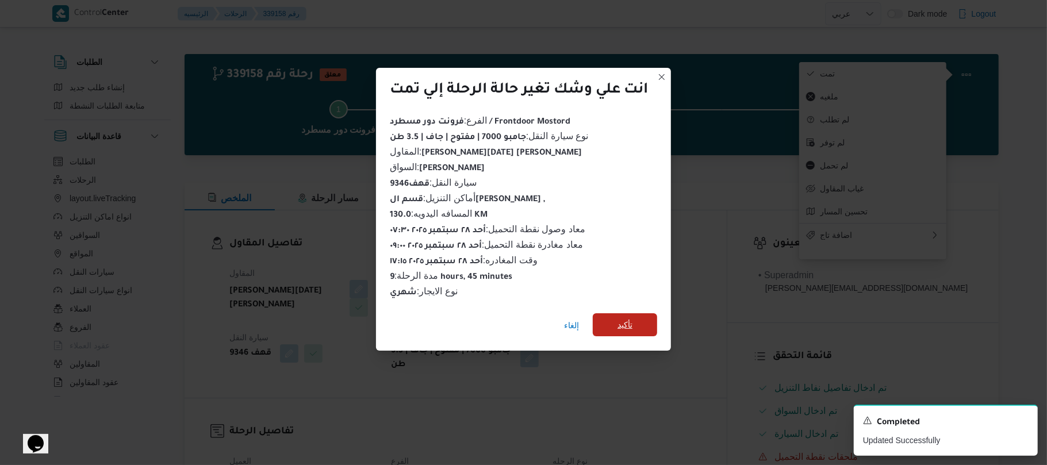
click at [636, 313] on span "تأكيد" at bounding box center [625, 324] width 64 height 23
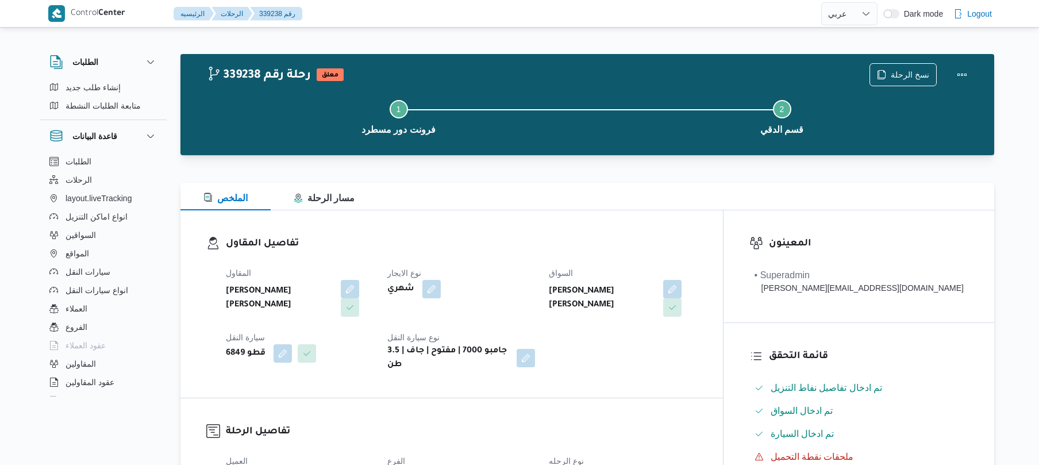
select select "ar"
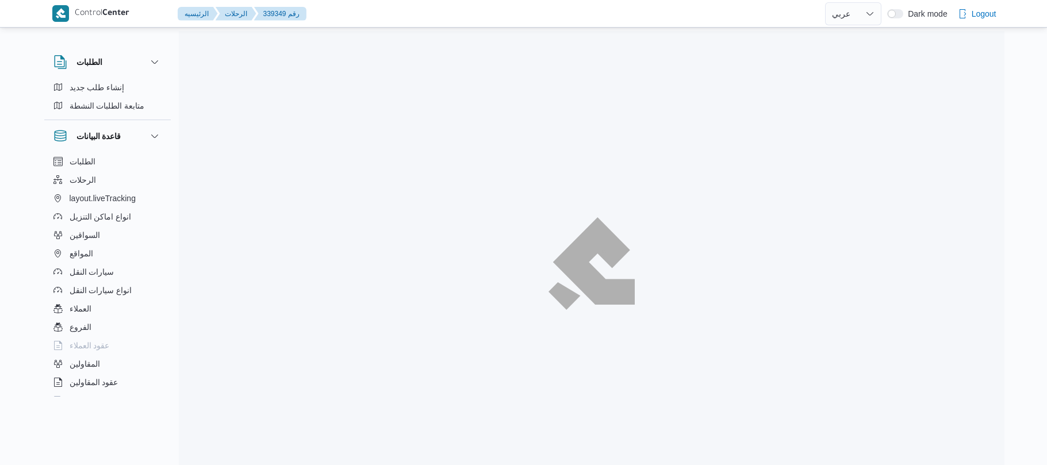
select select "ar"
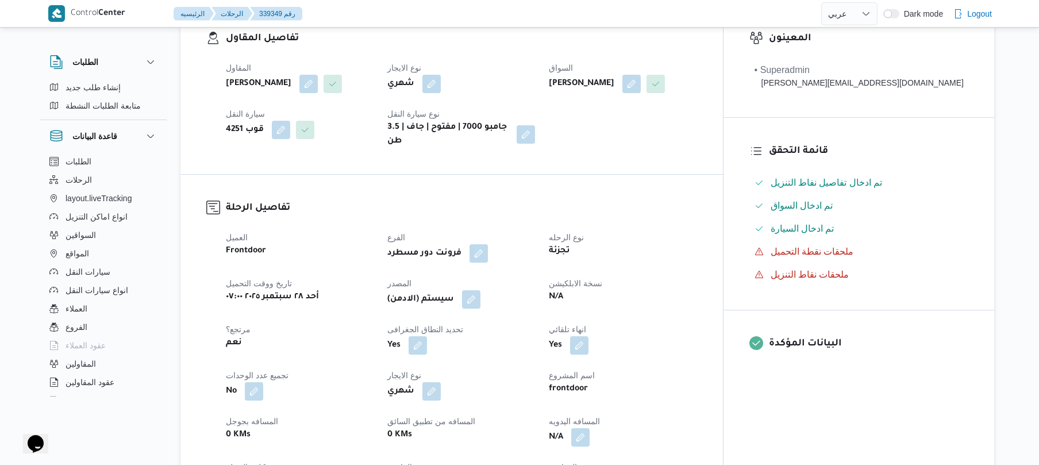
scroll to position [337, 0]
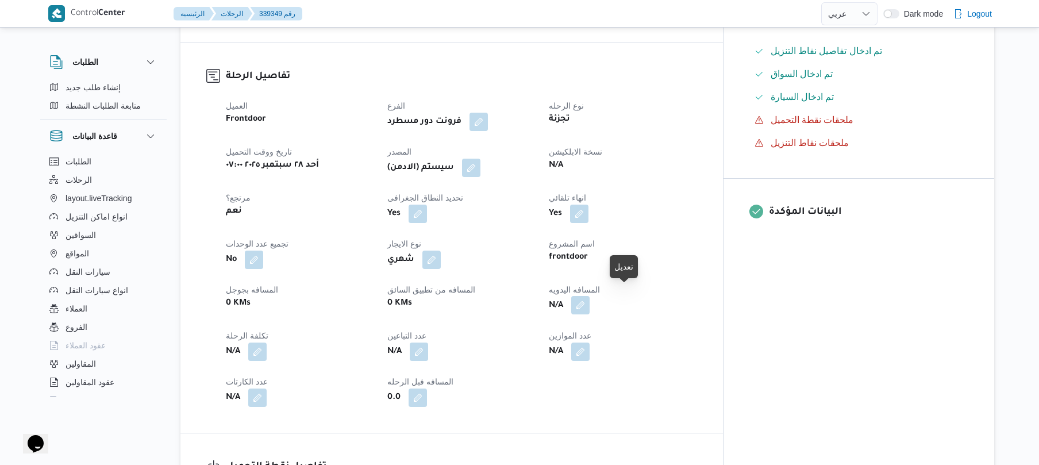
click at [590, 299] on button "button" at bounding box center [580, 305] width 18 height 18
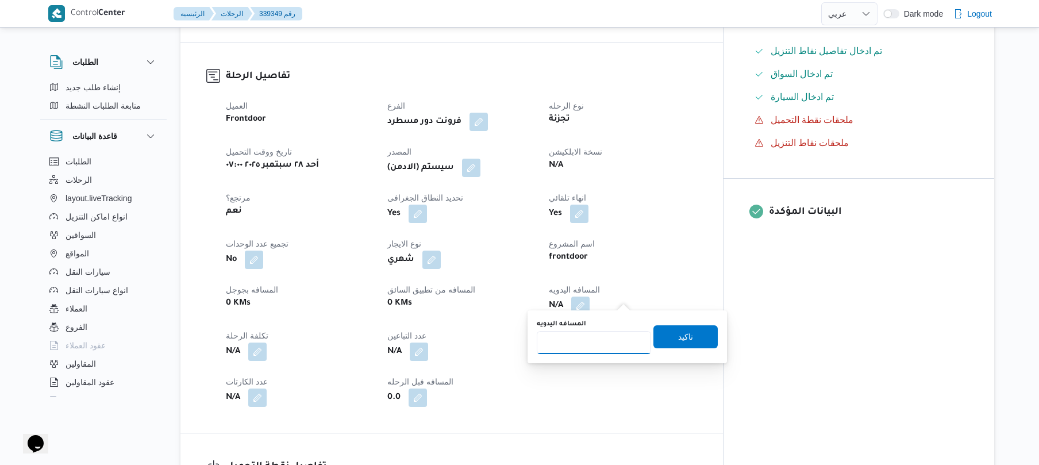
click at [569, 343] on input "المسافه اليدويه" at bounding box center [594, 342] width 114 height 23
type input "120"
click at [667, 338] on span "تاكيد" at bounding box center [686, 336] width 64 height 23
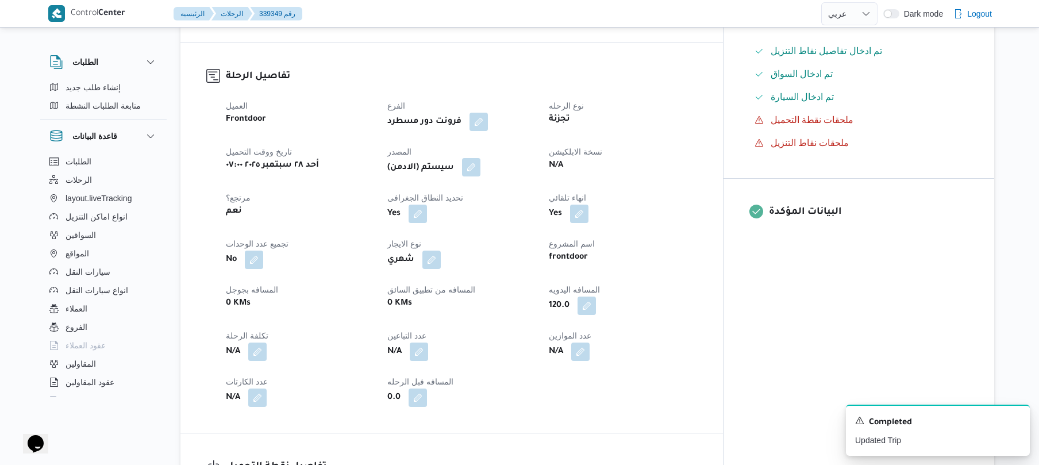
click at [481, 162] on button "button" at bounding box center [471, 167] width 18 height 18
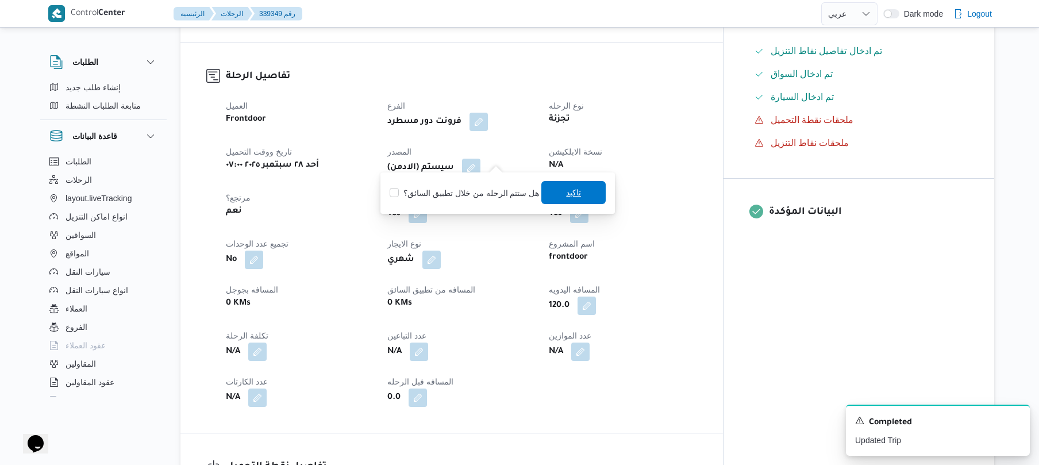
click at [561, 197] on span "تاكيد" at bounding box center [573, 192] width 64 height 23
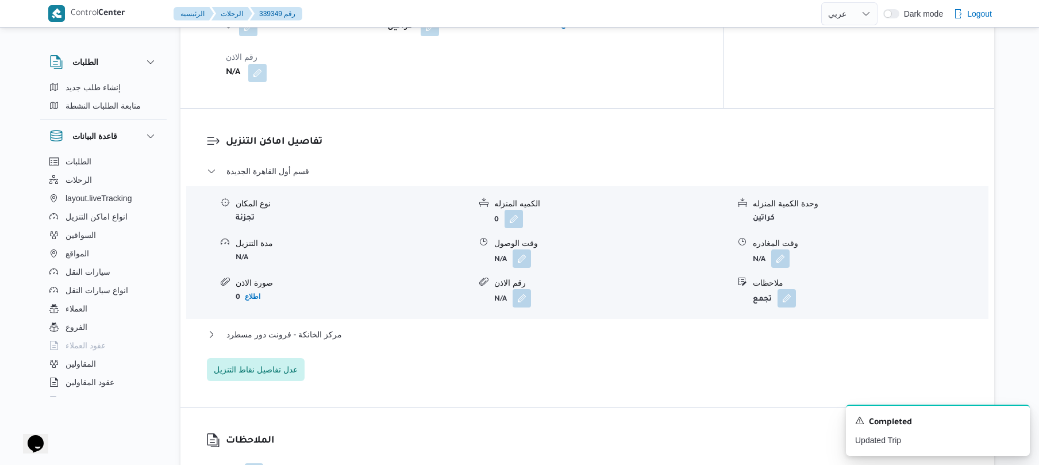
scroll to position [1012, 0]
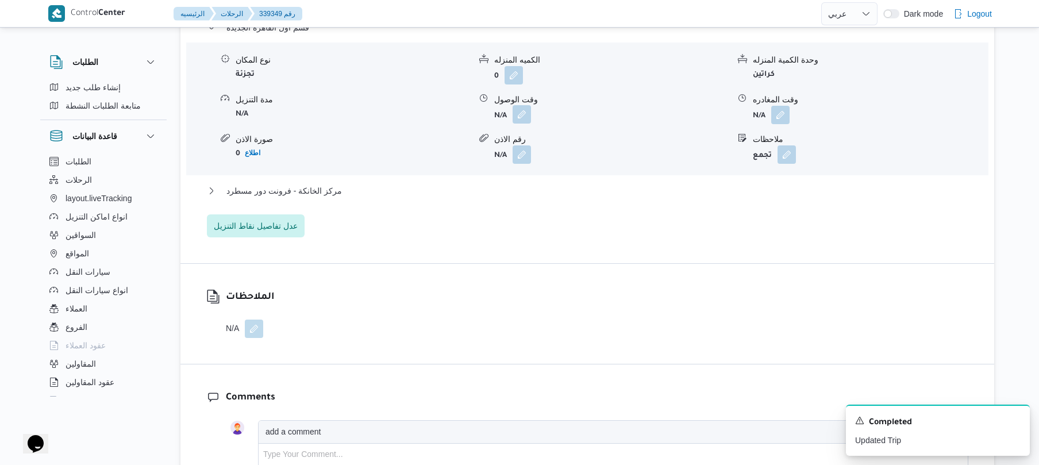
click at [524, 106] on button "button" at bounding box center [522, 114] width 18 height 18
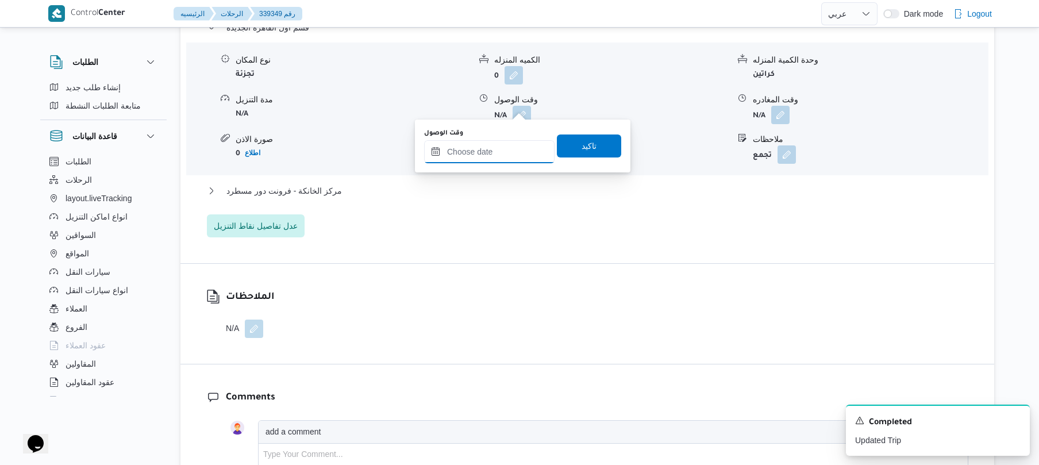
click at [512, 150] on input "وقت الوصول" at bounding box center [489, 151] width 130 height 23
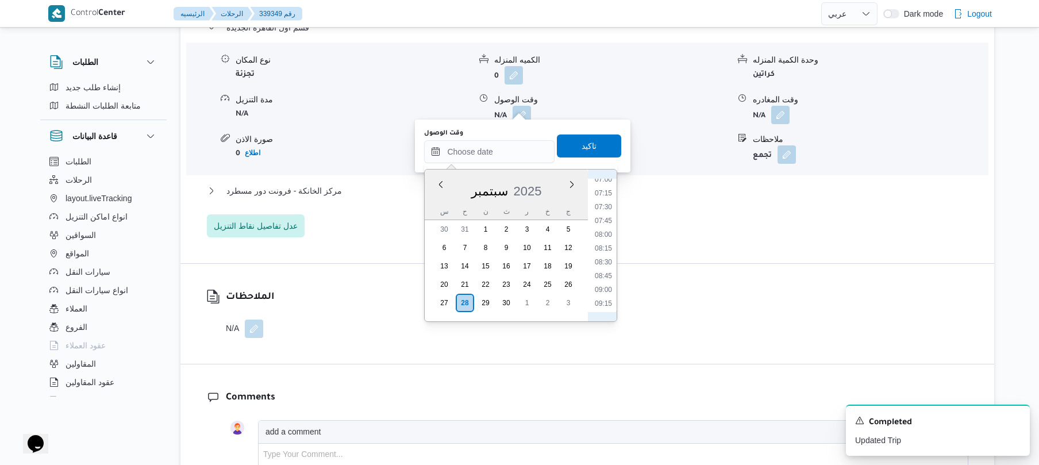
scroll to position [389, 0]
click at [601, 248] on li "08:15" at bounding box center [603, 250] width 26 height 11
type input "[DATE] ٠٨:١٥"
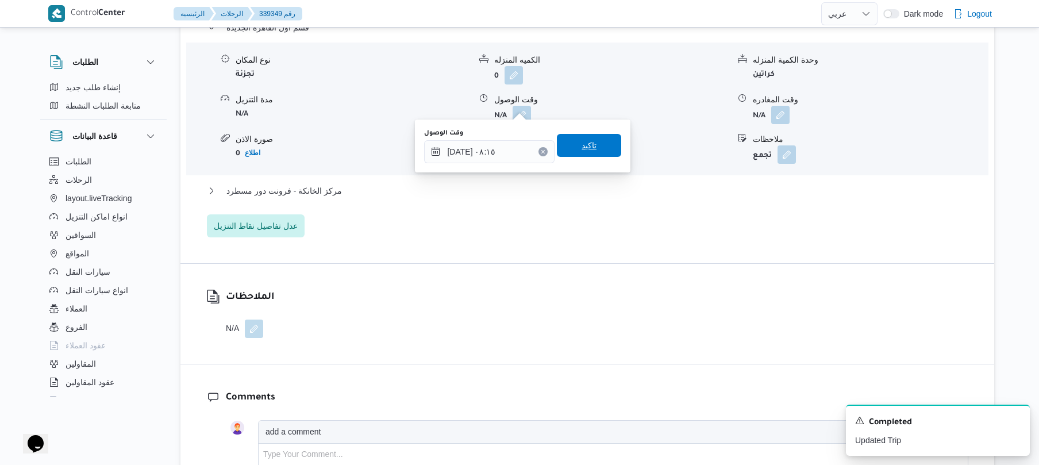
click at [589, 149] on span "تاكيد" at bounding box center [589, 146] width 15 height 14
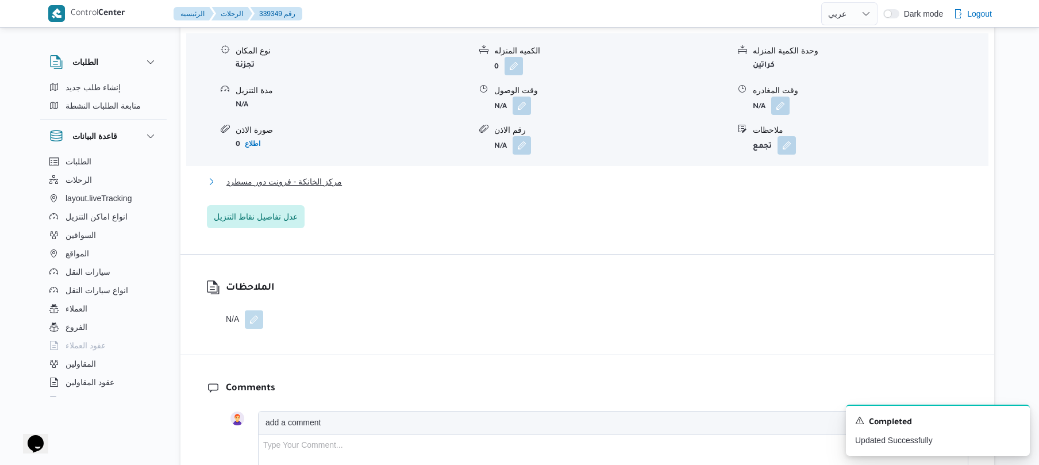
click at [550, 178] on button "مركز الخانكة - فرونت دور مسطرد" at bounding box center [588, 182] width 762 height 14
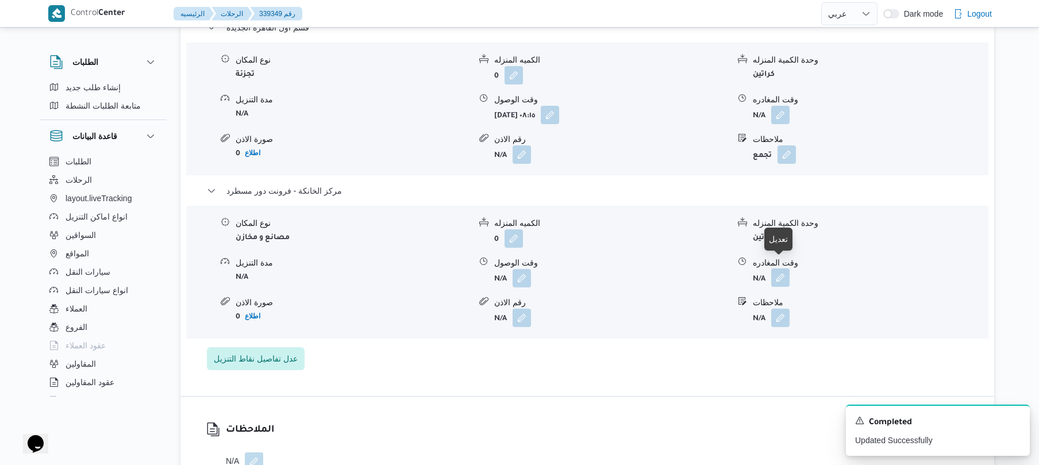
click at [779, 270] on button "button" at bounding box center [780, 277] width 18 height 18
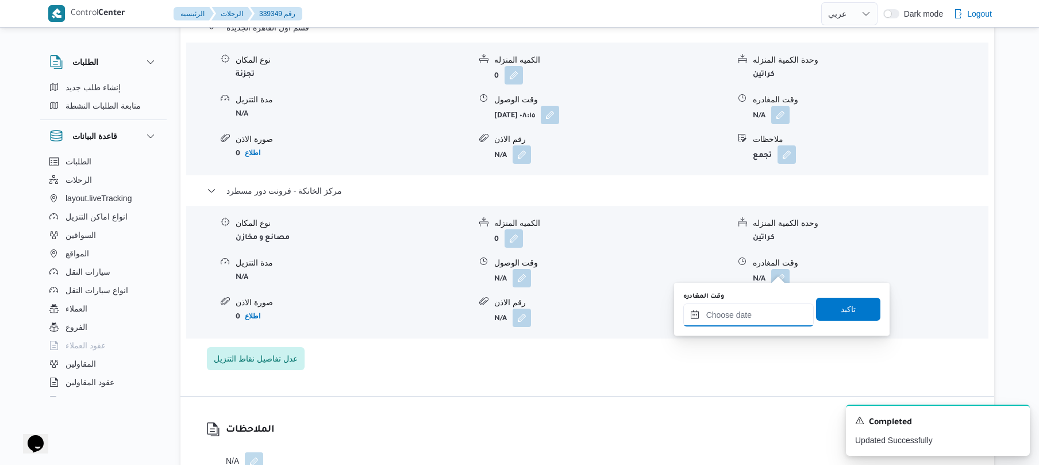
click at [718, 317] on input "وقت المغادره" at bounding box center [748, 314] width 130 height 23
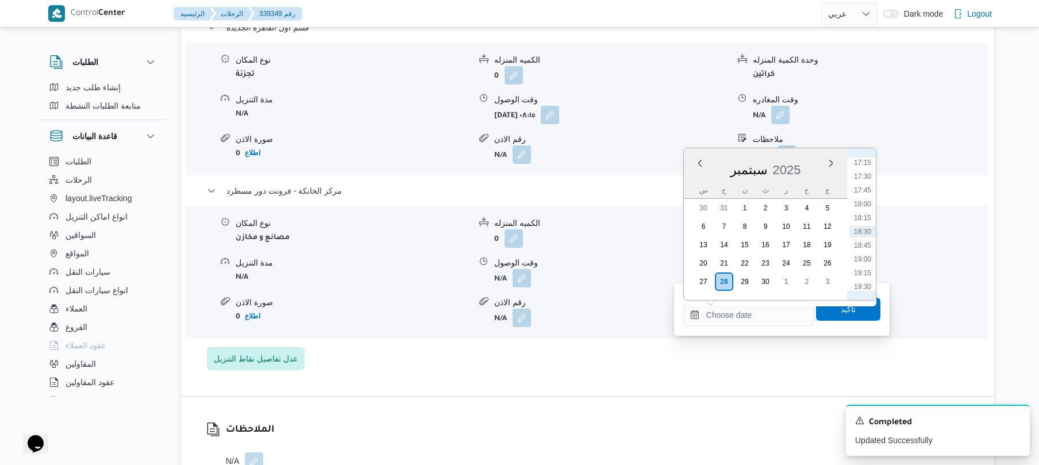
scroll to position [839, 0]
click at [867, 233] on li "16:30" at bounding box center [863, 234] width 26 height 11
type input "[DATE] ١٦:٣٠"
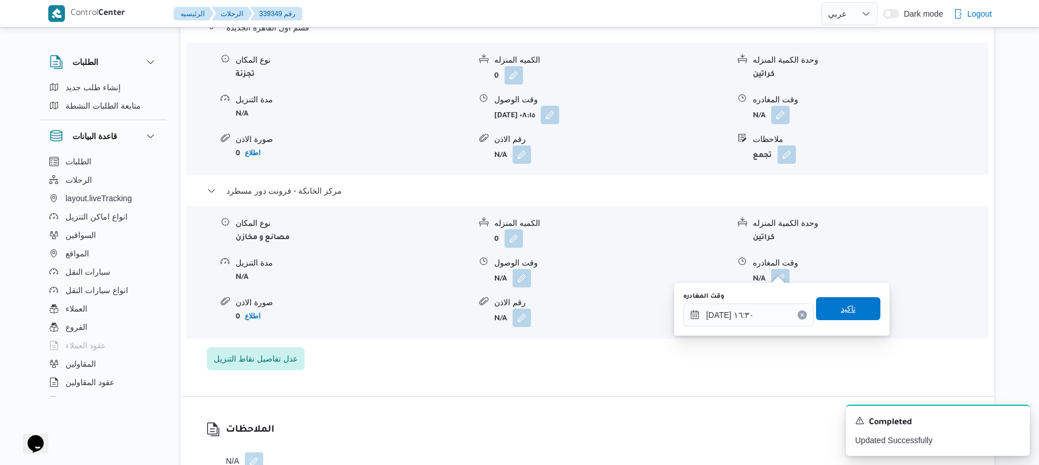
click at [830, 310] on span "تاكيد" at bounding box center [848, 308] width 64 height 23
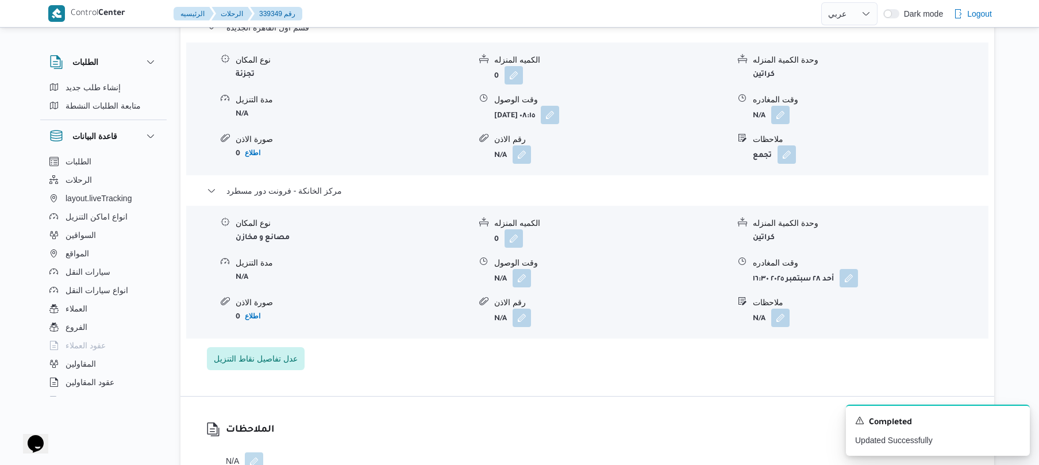
click at [522, 279] on div "نوع المكان مصانع و مخازن الكميه المنزله 0 وحدة الكمية المنزله كراتين مدة التنزي…" at bounding box center [588, 272] width 812 height 130
click at [522, 274] on button "button" at bounding box center [522, 277] width 18 height 18
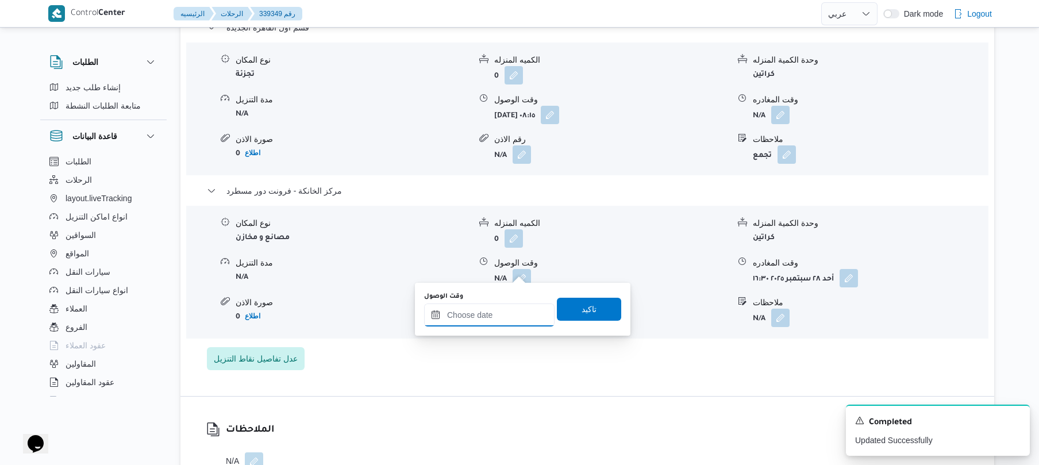
click at [513, 313] on input "وقت الوصول" at bounding box center [489, 314] width 130 height 23
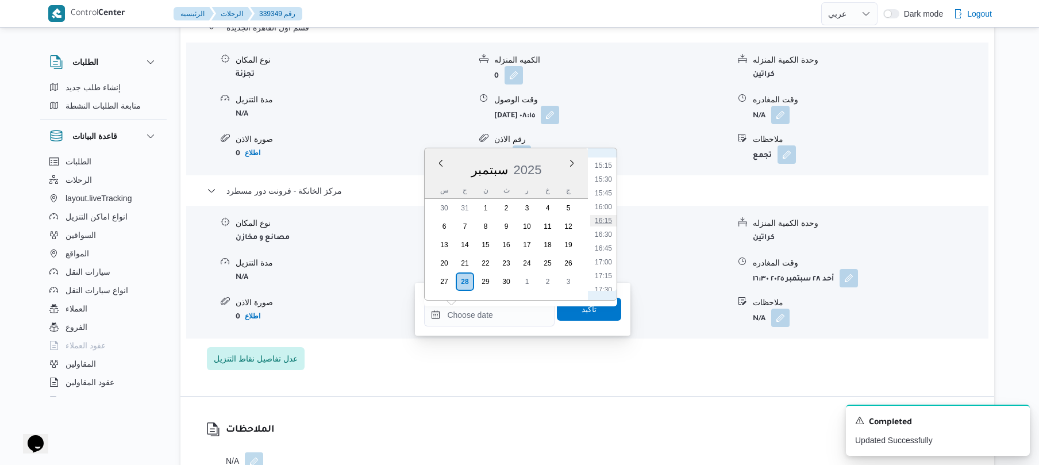
click at [603, 220] on li "16:15" at bounding box center [603, 220] width 26 height 11
type input "[DATE] ١٦:١٥"
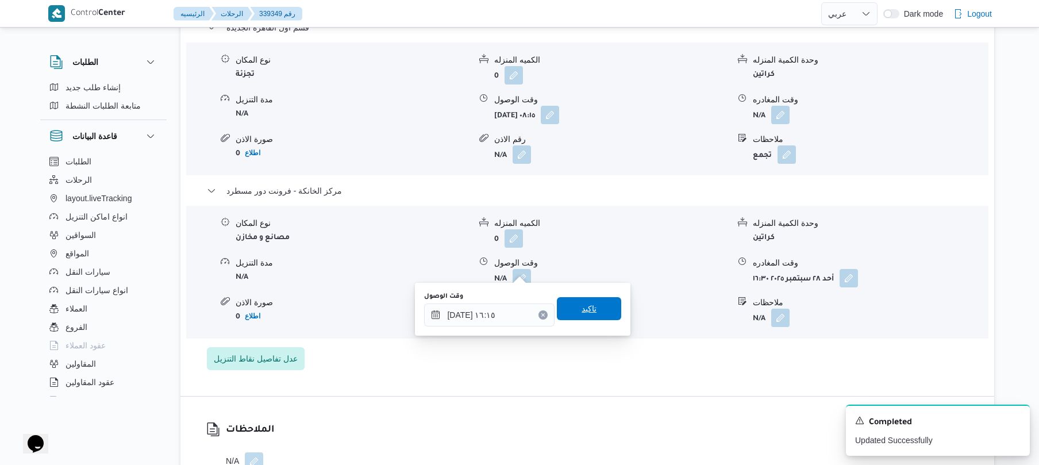
click at [587, 318] on span "تاكيد" at bounding box center [589, 308] width 64 height 23
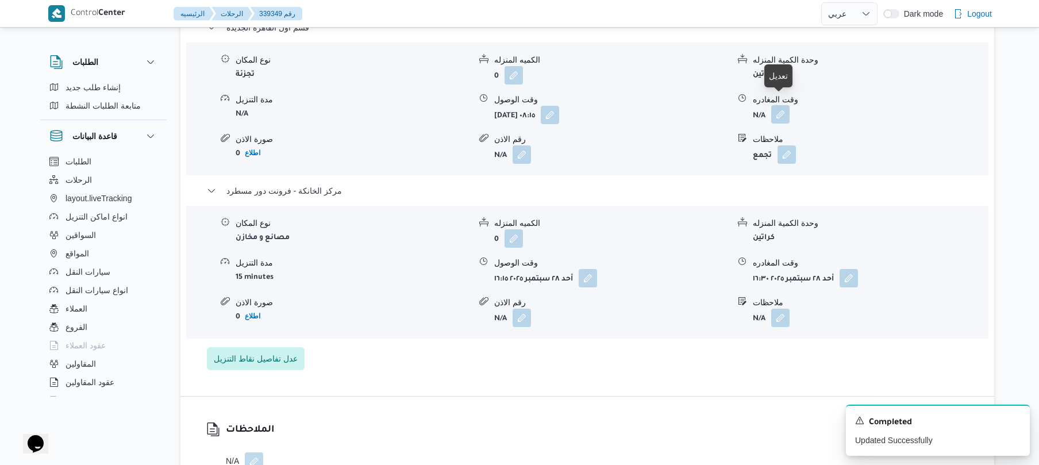
click at [783, 105] on button "button" at bounding box center [780, 114] width 18 height 18
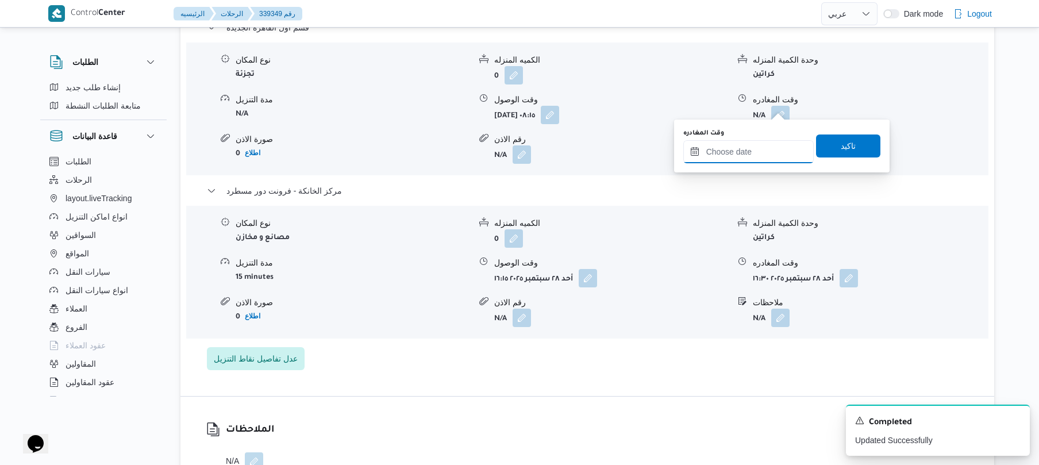
click at [743, 148] on input "وقت المغادره" at bounding box center [748, 151] width 130 height 23
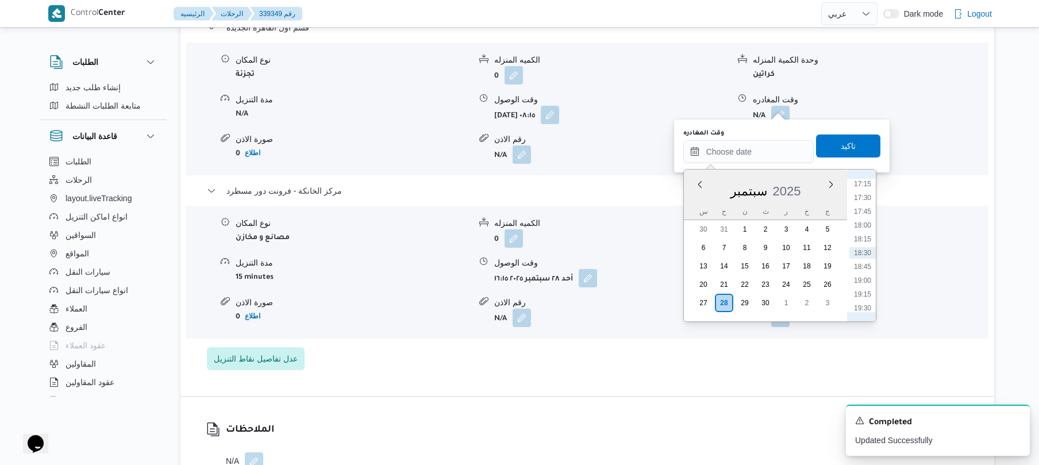
scroll to position [840, 0]
click at [863, 201] on li "15:30" at bounding box center [863, 199] width 26 height 11
type input "[DATE] ١٥:٣٠"
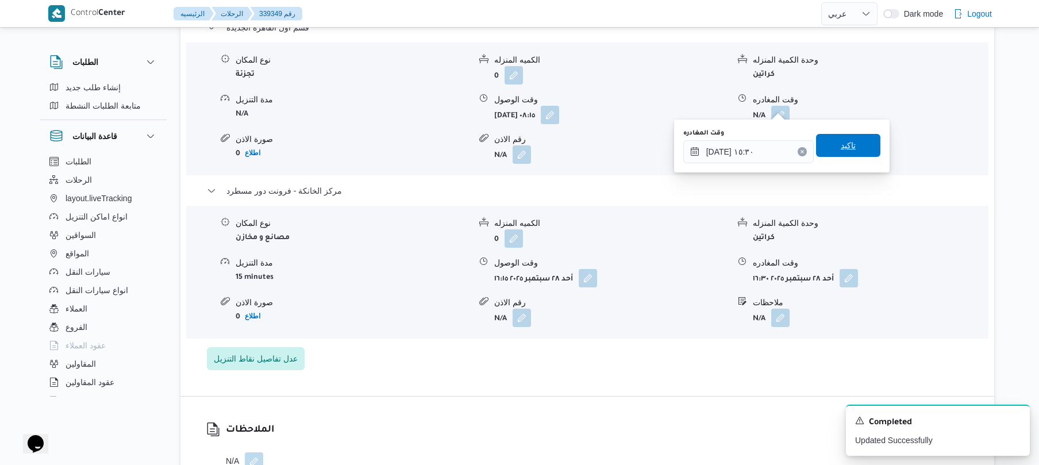
click at [863, 148] on span "تاكيد" at bounding box center [848, 145] width 64 height 23
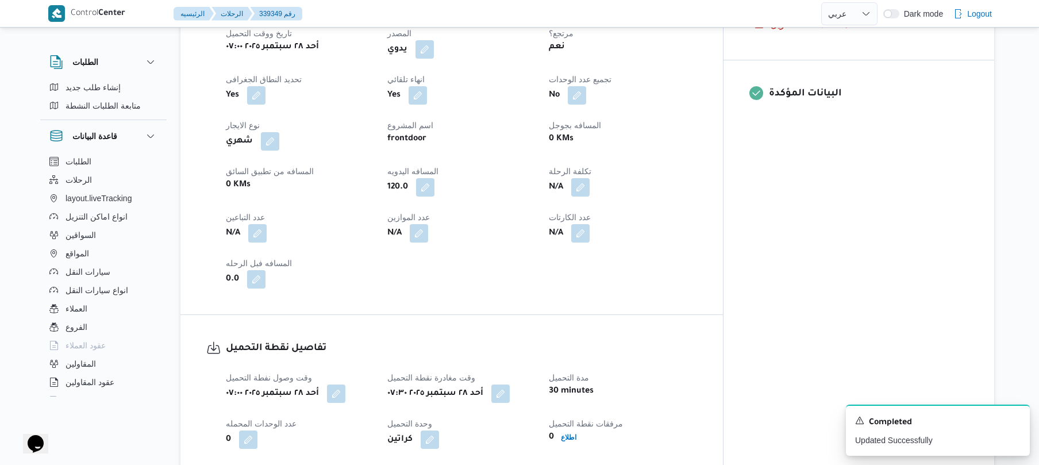
scroll to position [0, 0]
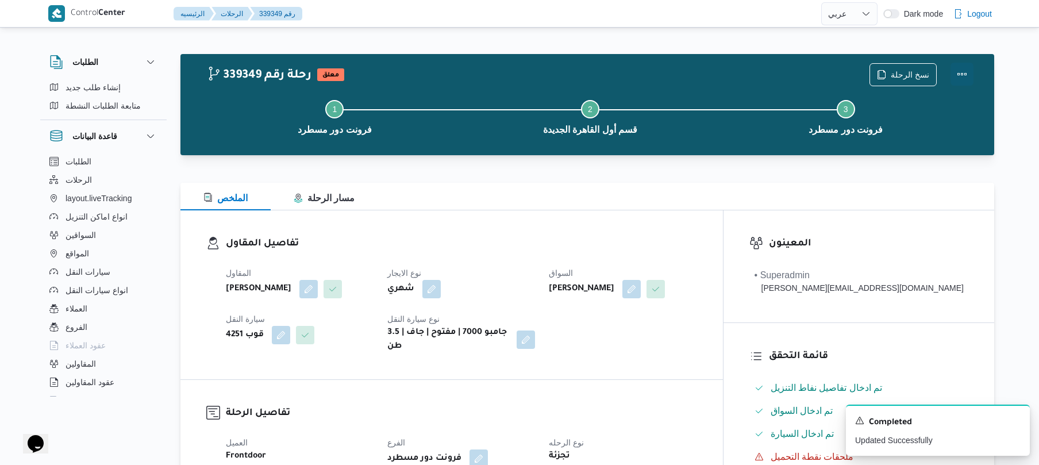
click at [954, 70] on button "Actions" at bounding box center [962, 74] width 23 height 23
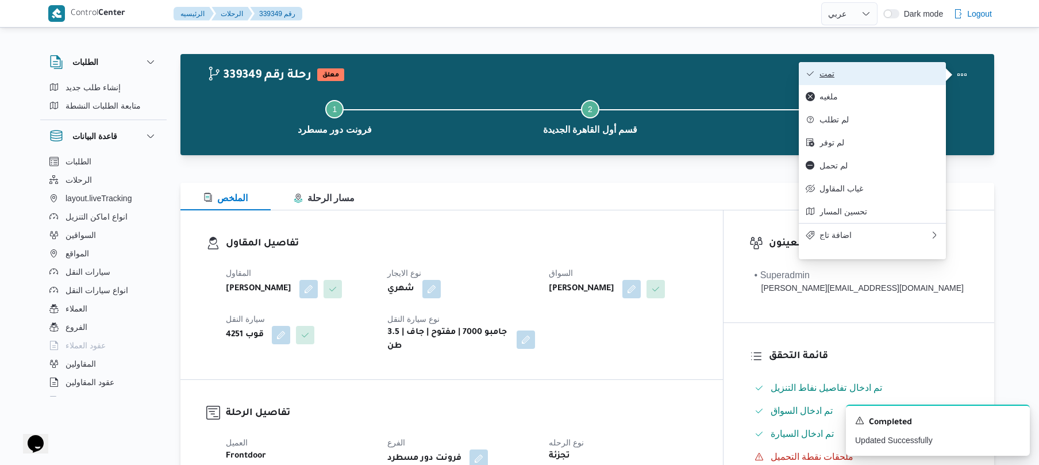
click at [909, 75] on span "تمت" at bounding box center [880, 73] width 120 height 9
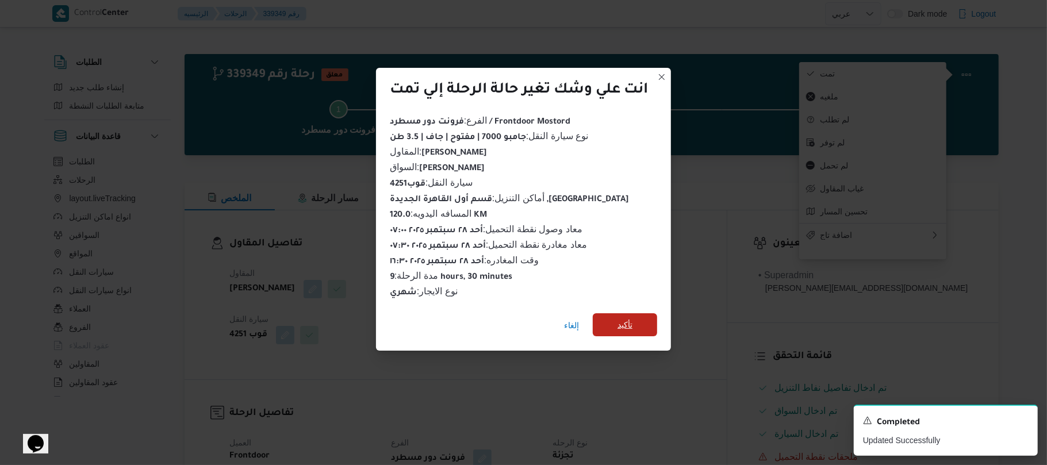
click at [648, 316] on span "تأكيد" at bounding box center [625, 324] width 64 height 23
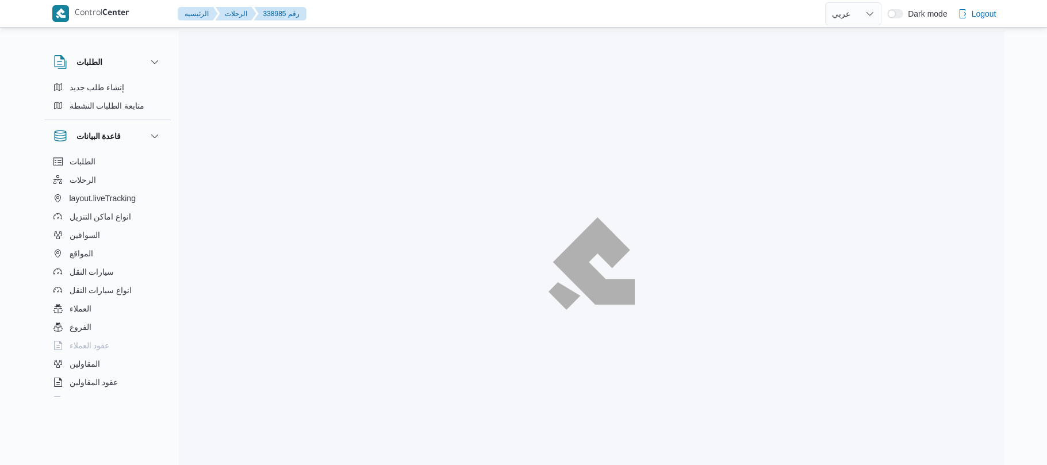
select select "ar"
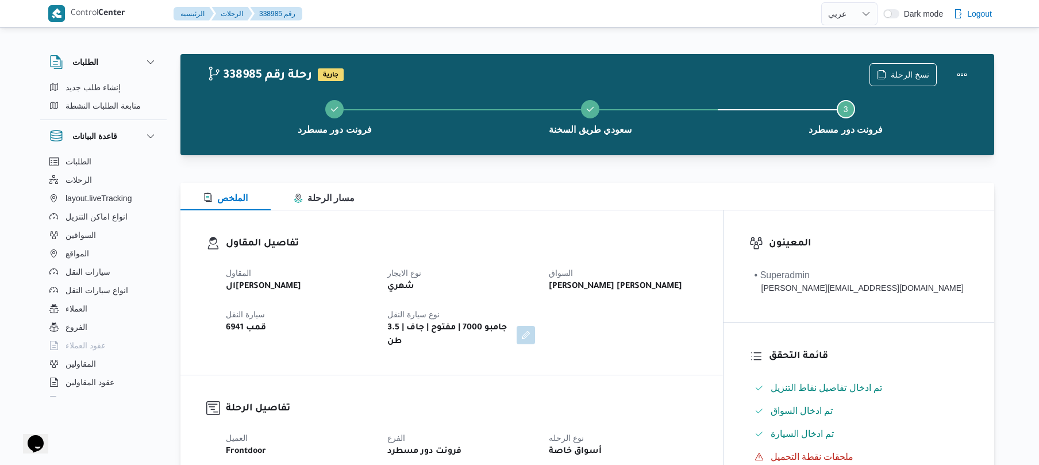
click at [532, 210] on div "الملخص مسار الرحلة" at bounding box center [587, 197] width 814 height 28
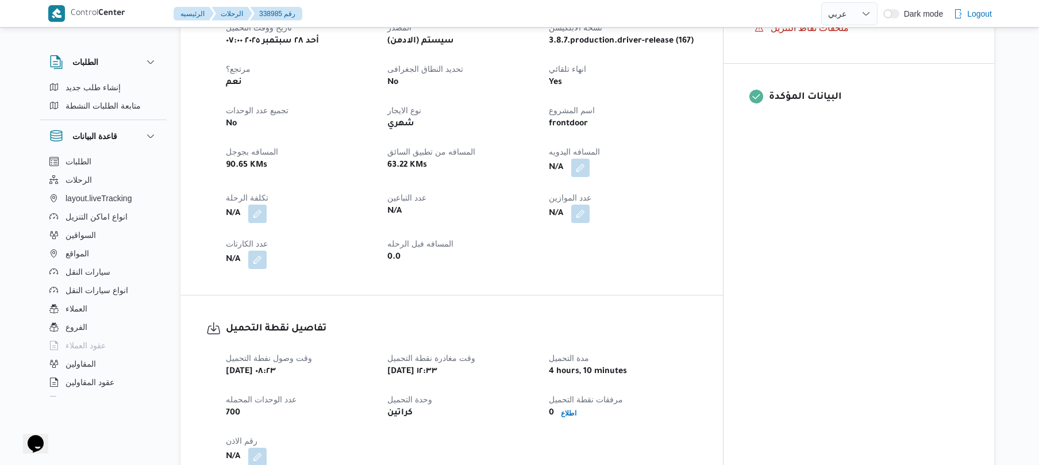
scroll to position [449, 0]
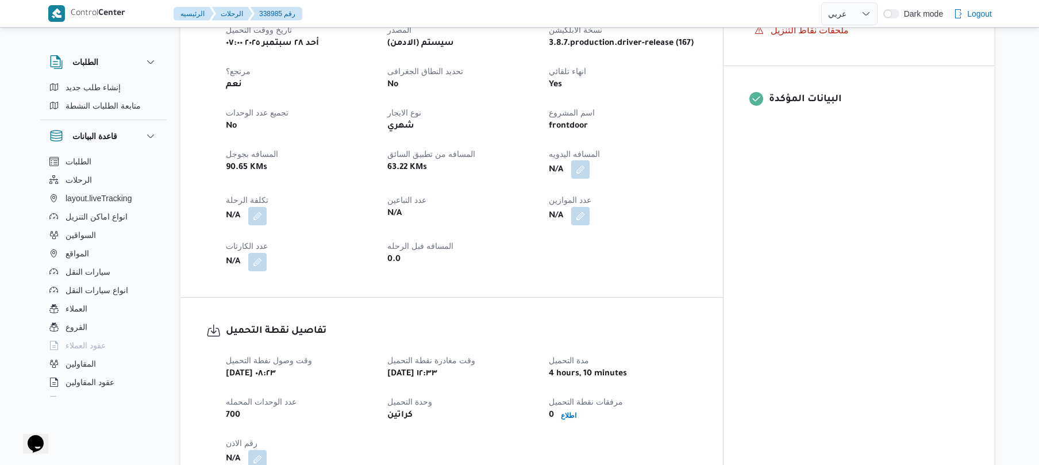
click at [590, 160] on button "button" at bounding box center [580, 169] width 18 height 18
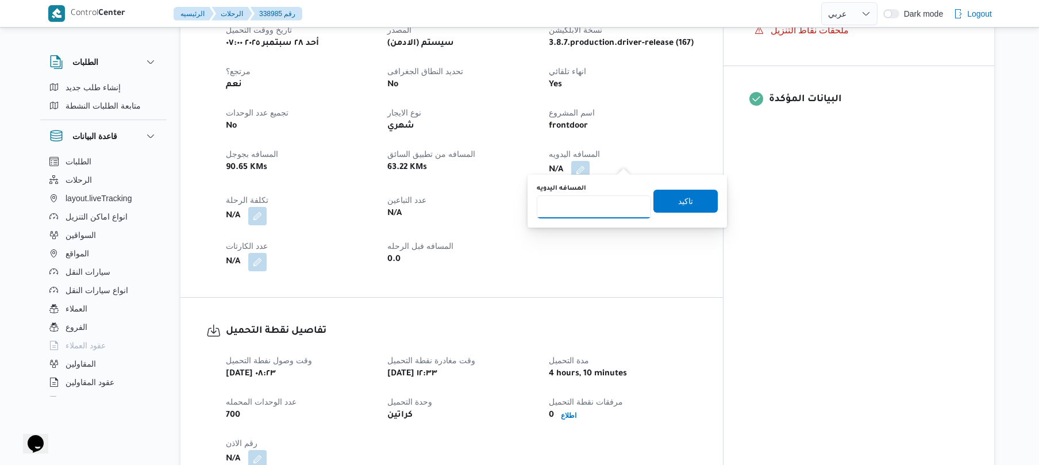
click at [596, 217] on input "المسافه اليدويه" at bounding box center [594, 206] width 114 height 23
type input "135"
click at [683, 194] on span "تاكيد" at bounding box center [685, 201] width 15 height 14
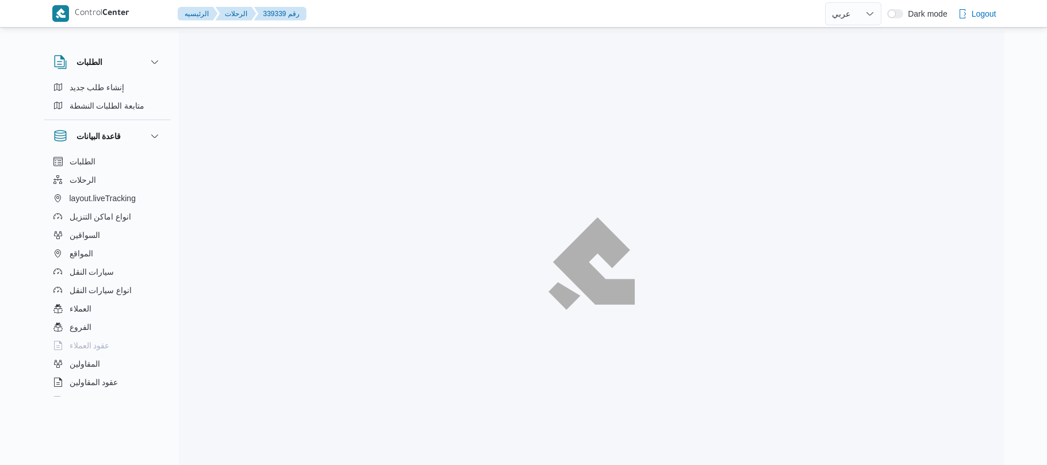
select select "ar"
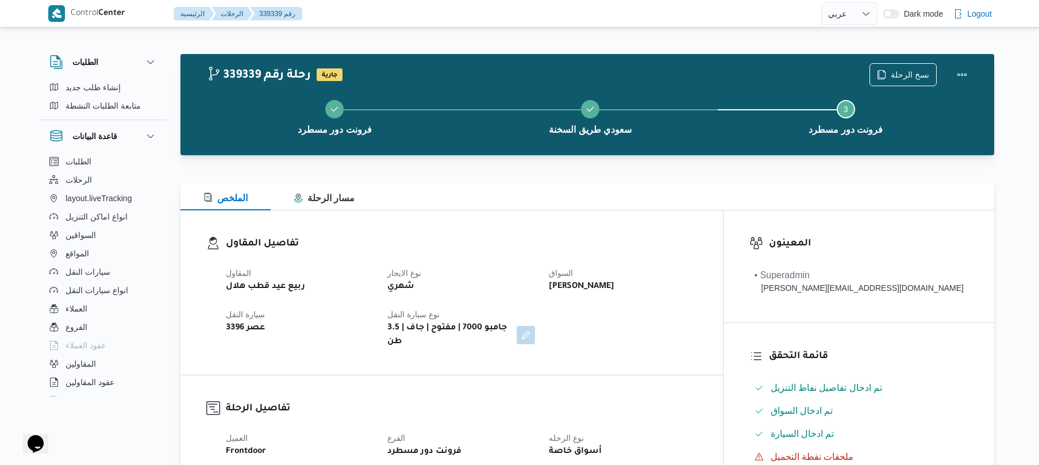
click at [509, 194] on div "الملخص مسار الرحلة" at bounding box center [587, 197] width 814 height 28
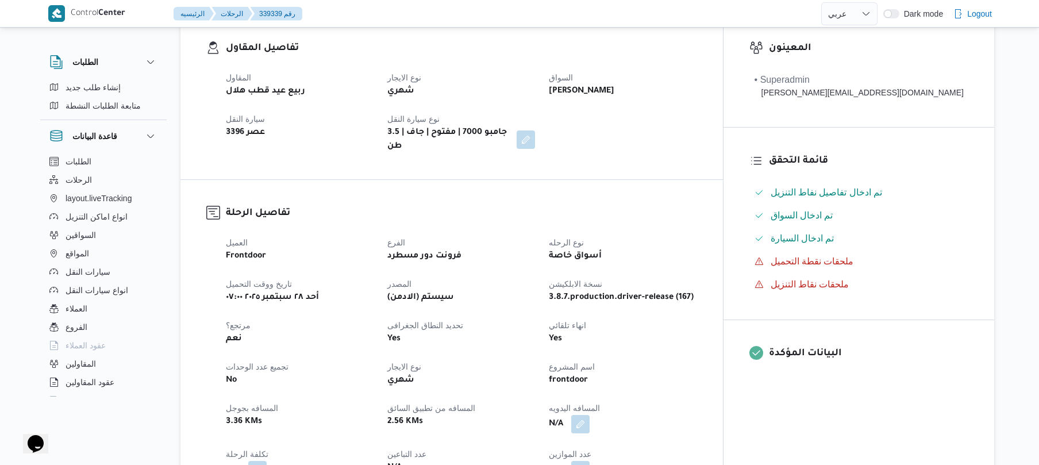
scroll to position [368, 0]
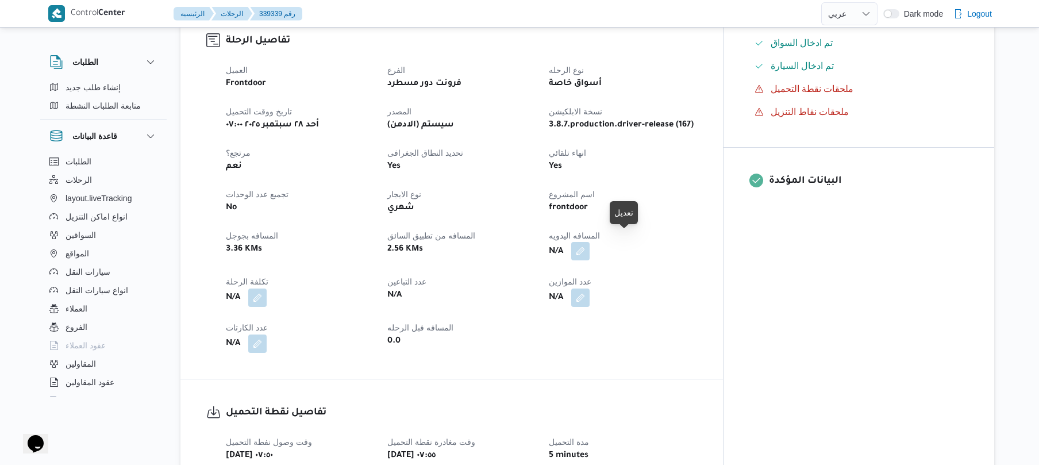
click at [590, 244] on button "button" at bounding box center [580, 251] width 18 height 18
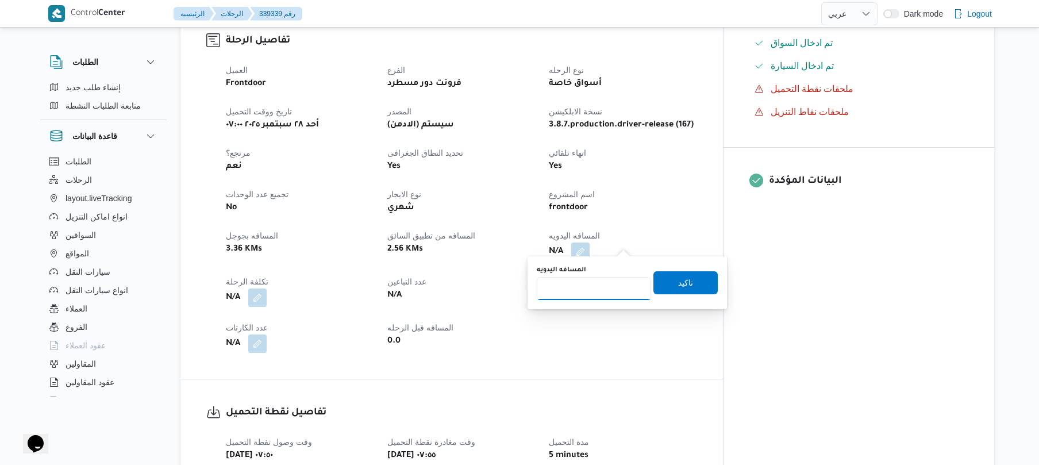
click at [585, 295] on input "المسافه اليدويه" at bounding box center [594, 288] width 114 height 23
type input "135"
click at [690, 279] on span "تاكيد" at bounding box center [686, 282] width 64 height 23
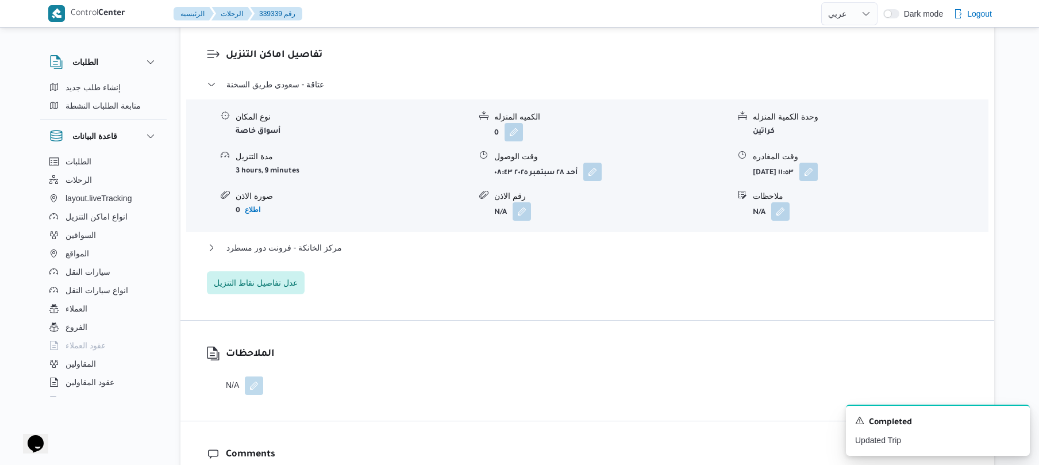
scroll to position [950, 0]
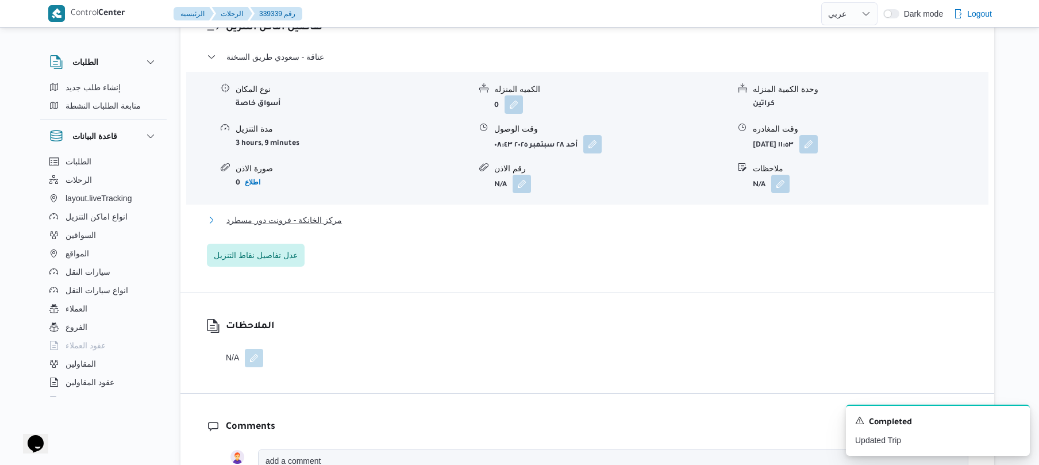
click at [599, 213] on button "مركز الخانكة - فرونت دور مسطرد" at bounding box center [588, 220] width 762 height 14
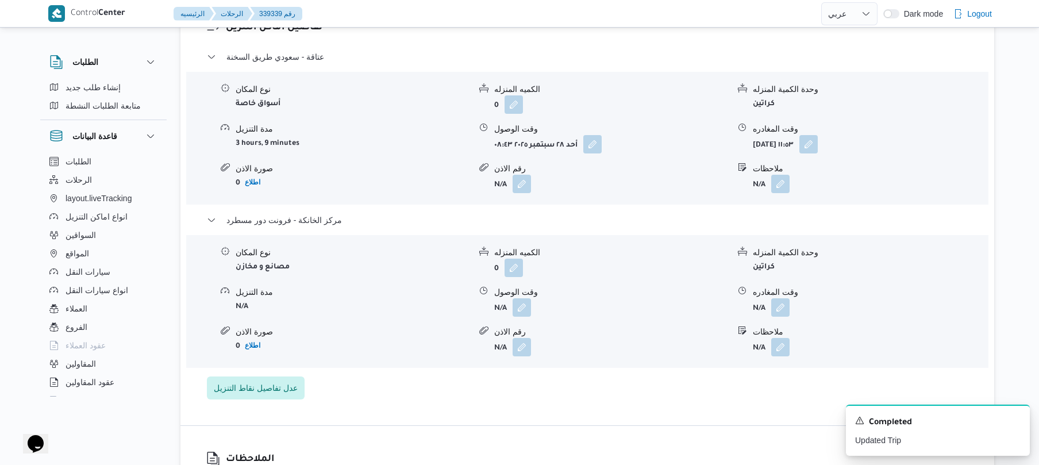
click at [793, 304] on form "N/A" at bounding box center [870, 307] width 235 height 18
click at [780, 300] on button "button" at bounding box center [780, 307] width 18 height 18
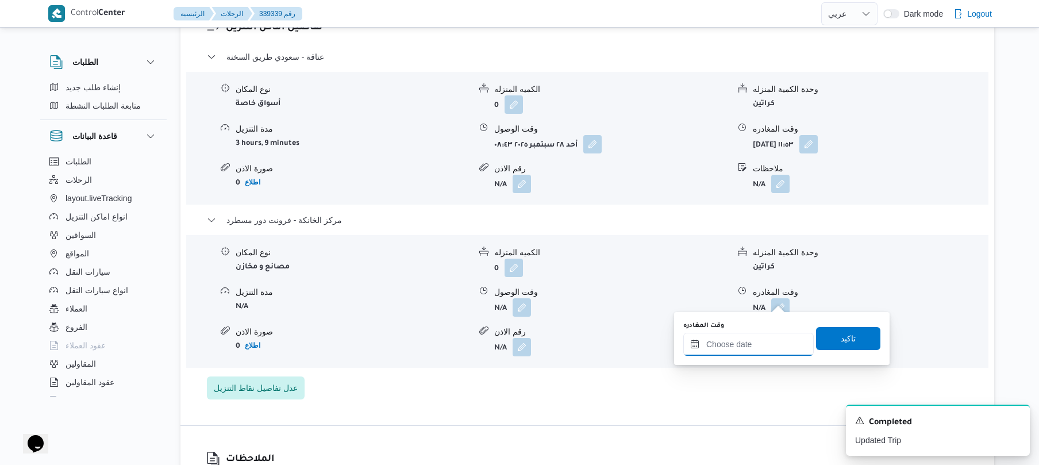
click at [722, 349] on input "وقت المغادره" at bounding box center [748, 344] width 130 height 23
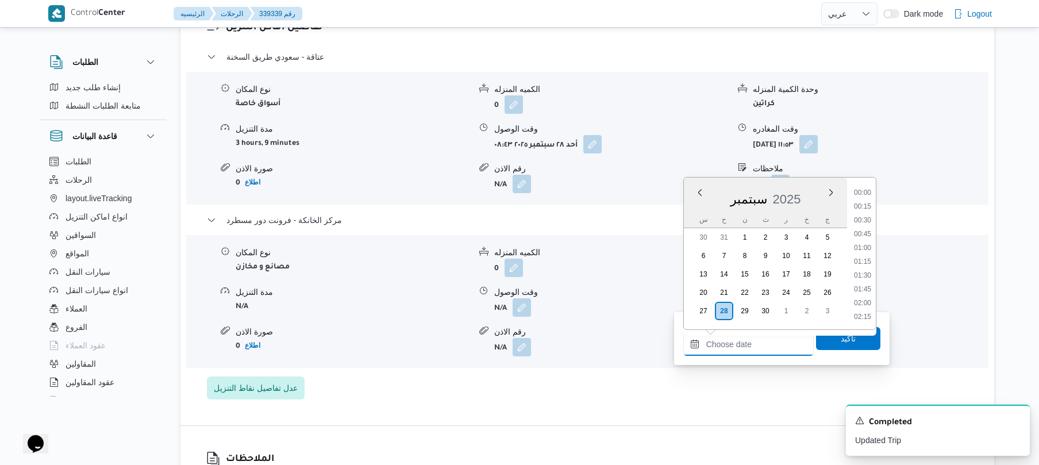
scroll to position [952, 0]
click at [858, 196] on li "17:15" at bounding box center [863, 191] width 26 height 11
type input "[DATE] ١٧:١٥"
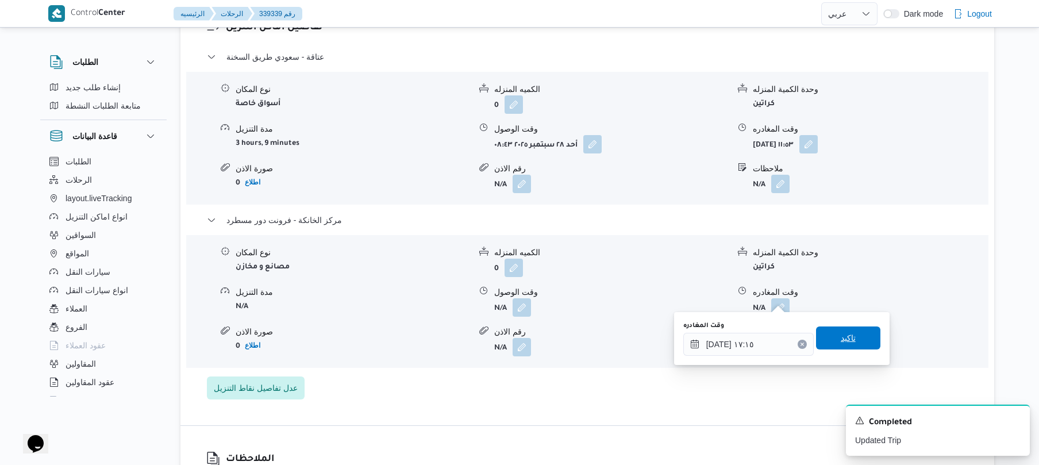
click at [844, 341] on span "تاكيد" at bounding box center [848, 338] width 15 height 14
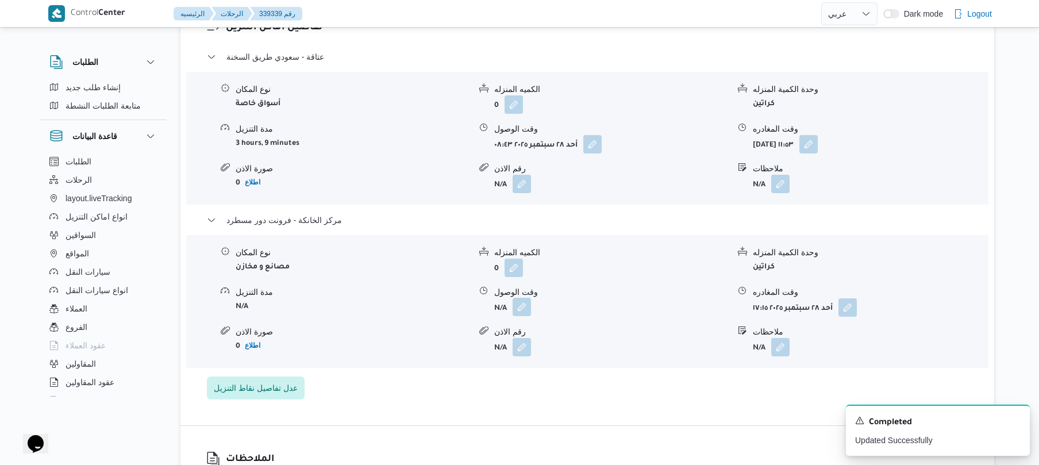
click at [515, 298] on button "button" at bounding box center [522, 307] width 18 height 18
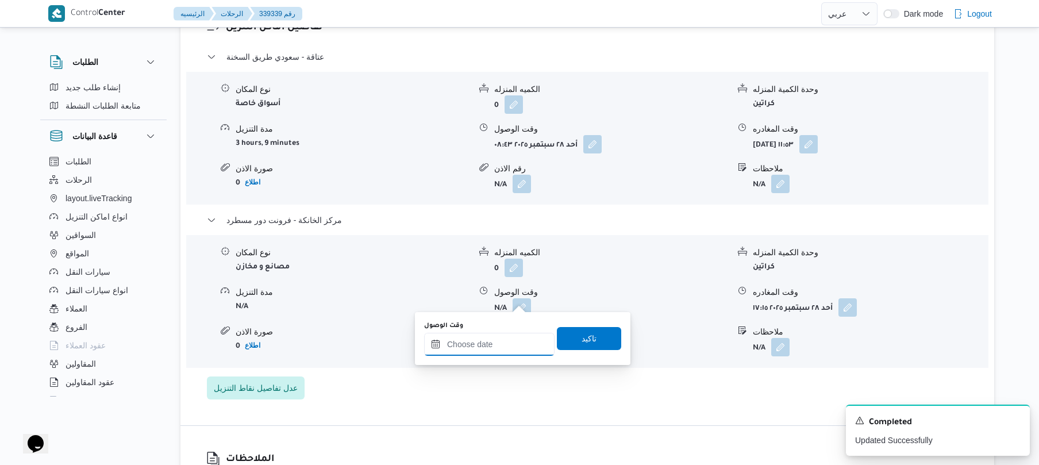
click at [521, 343] on input "وقت الوصول" at bounding box center [489, 344] width 130 height 23
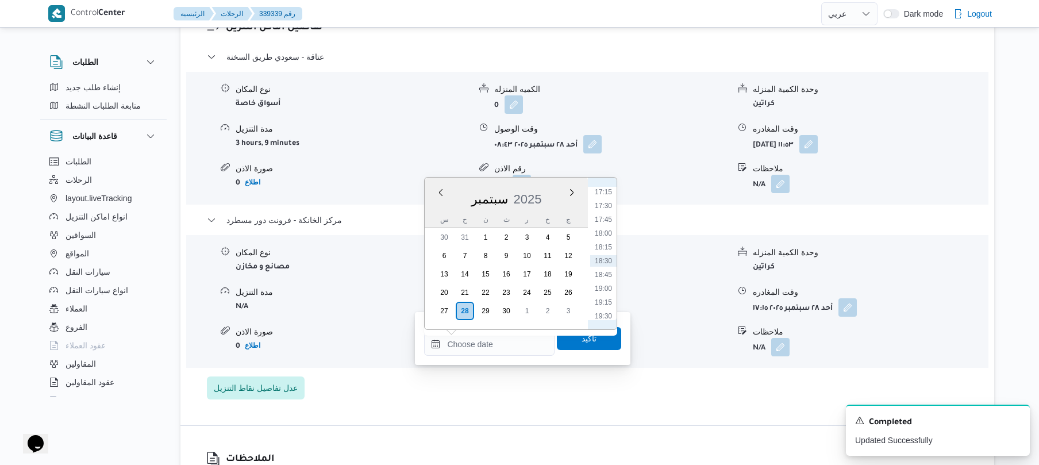
scroll to position [839, 0]
click at [608, 291] on li "17:00" at bounding box center [603, 291] width 26 height 11
type input "[DATE] ١٧:٠٠"
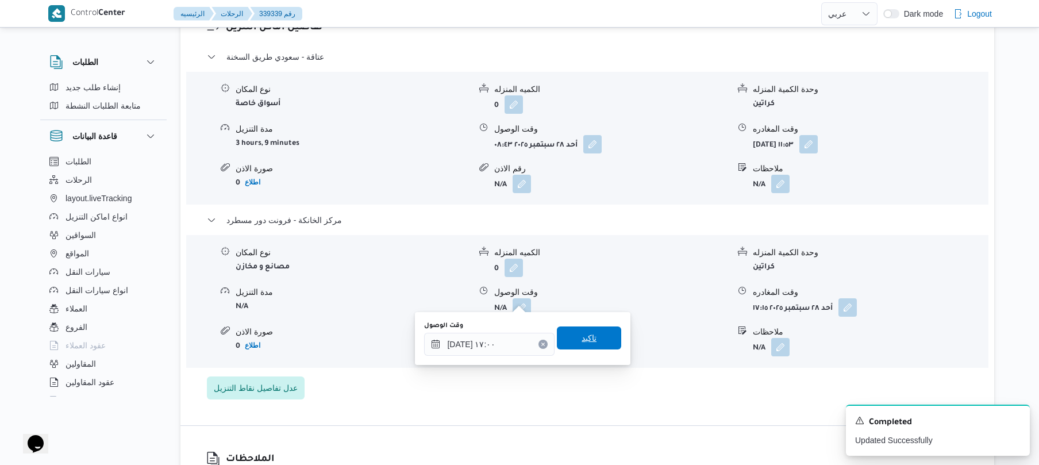
click at [586, 335] on span "تاكيد" at bounding box center [589, 338] width 15 height 14
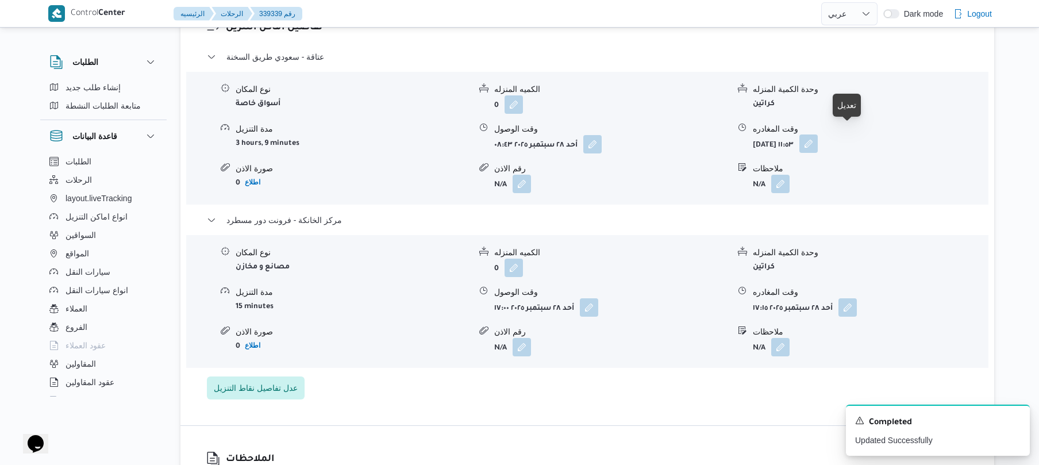
click at [818, 134] on button "button" at bounding box center [809, 143] width 18 height 18
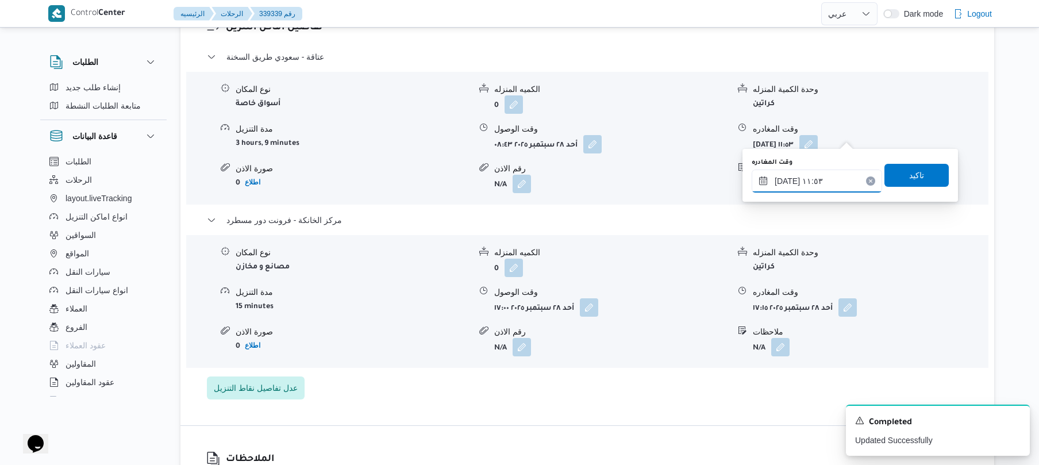
click at [794, 177] on input "[DATE] ١١:٥٣" at bounding box center [817, 181] width 130 height 23
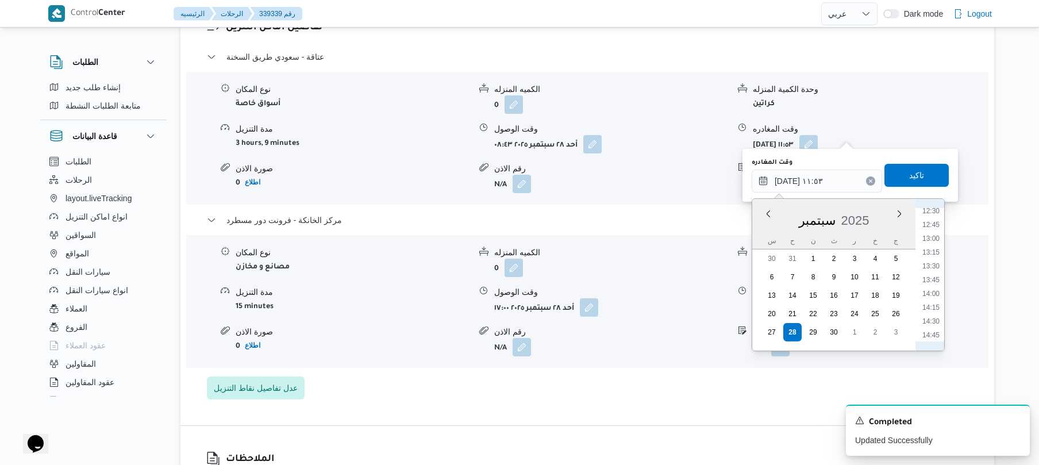
scroll to position [806, 0]
click at [934, 293] on li "16:00" at bounding box center [931, 290] width 26 height 11
type input "[DATE] ١٦:٠٠"
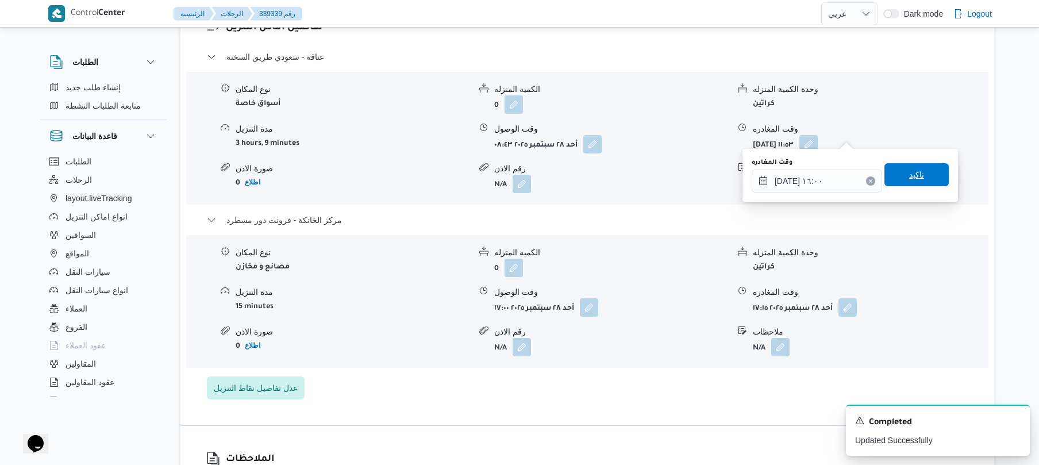
click at [918, 173] on span "تاكيد" at bounding box center [917, 174] width 64 height 23
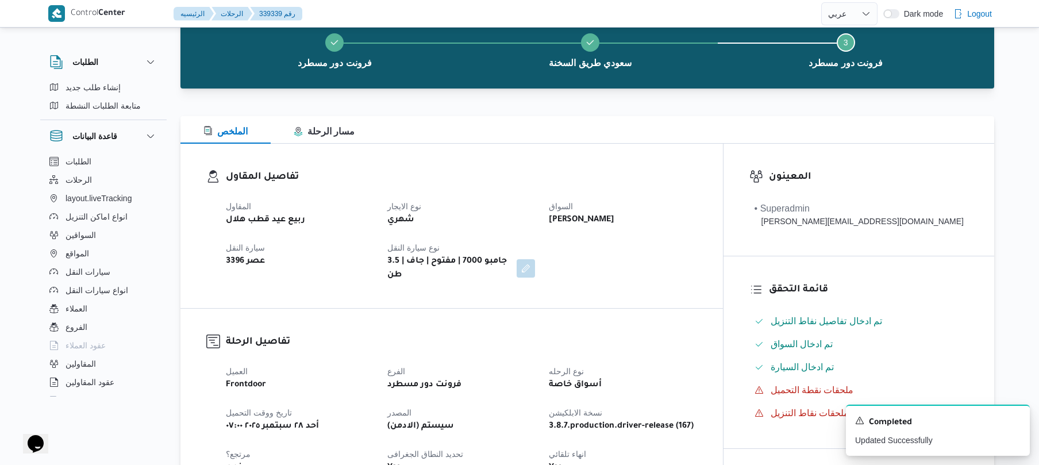
scroll to position [0, 0]
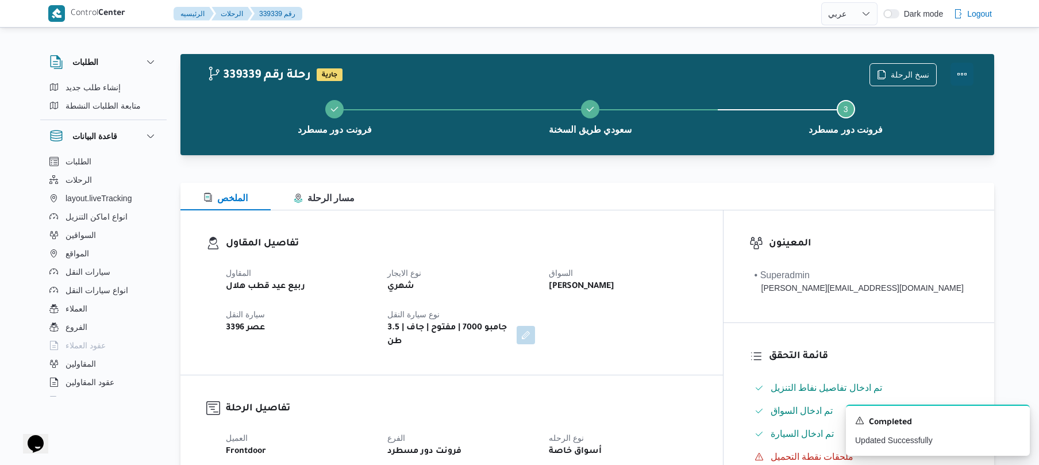
click at [956, 72] on button "Actions" at bounding box center [962, 74] width 23 height 23
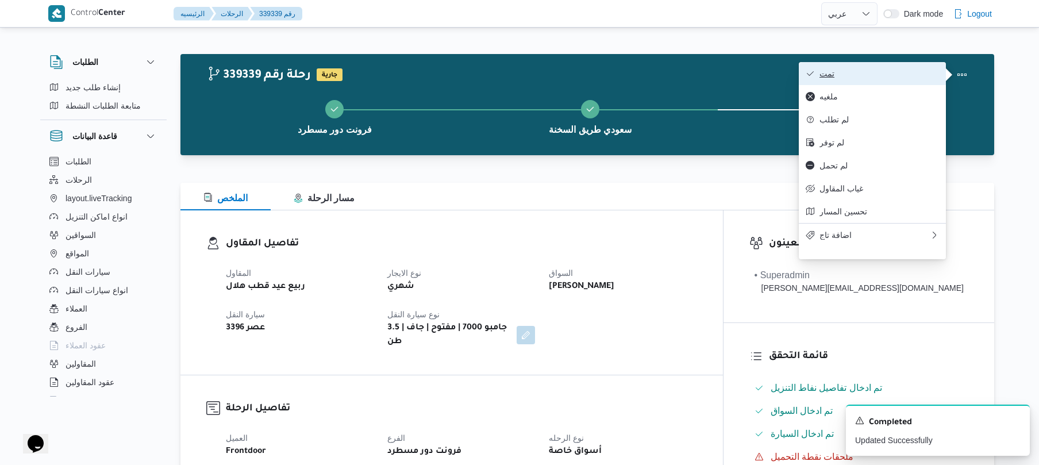
click at [902, 78] on span "تمت" at bounding box center [880, 73] width 120 height 9
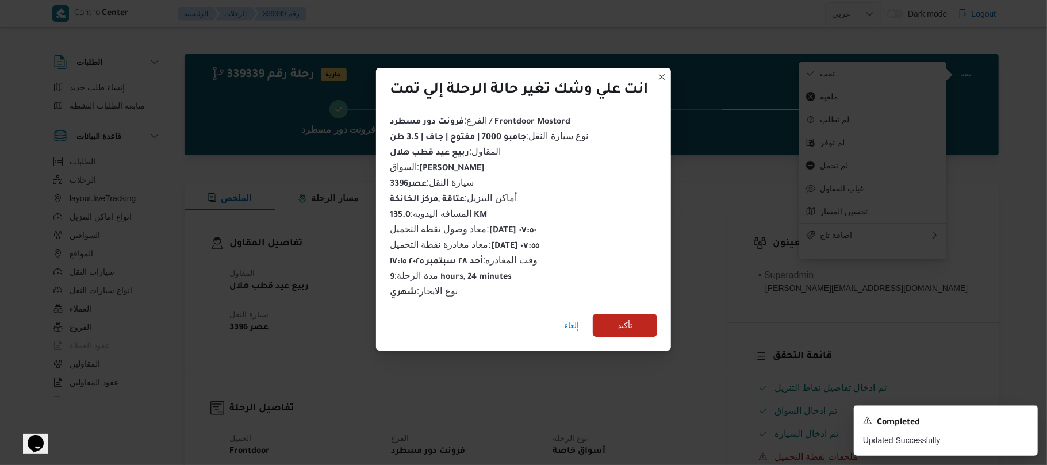
click at [748, 212] on div "انت علي وشك تغير حالة الرحلة إلي تمت الفرع : فرونت دور مسطرد / Frontdoor Mostor…" at bounding box center [523, 232] width 1047 height 465
click at [571, 320] on span "إلغاء" at bounding box center [571, 325] width 15 height 14
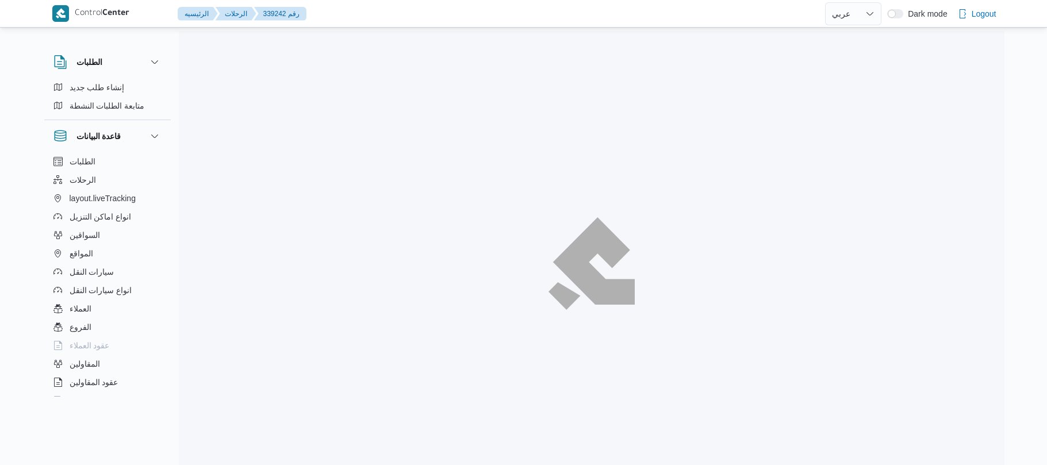
select select "ar"
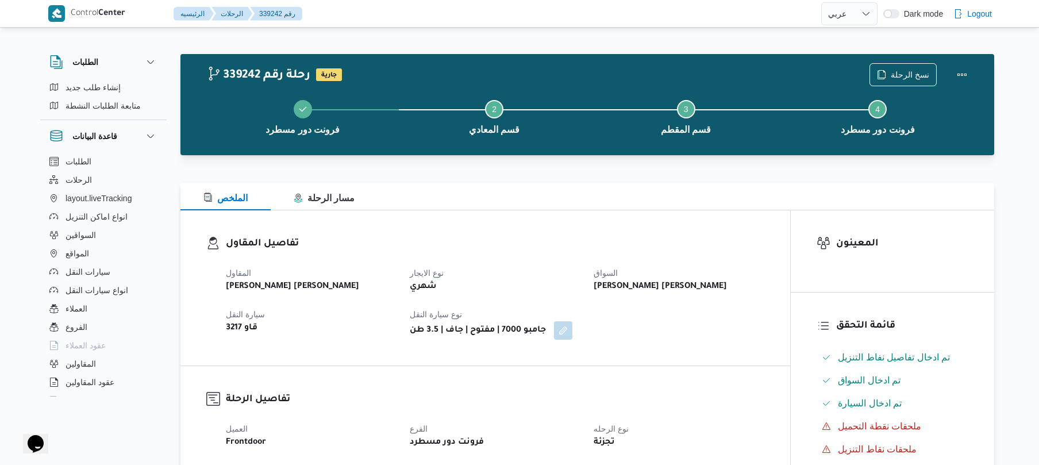
click at [568, 218] on div "تفاصيل المقاول المقاول [PERSON_NAME] [PERSON_NAME] نوع الايجار شهري السواق [PER…" at bounding box center [485, 287] width 610 height 155
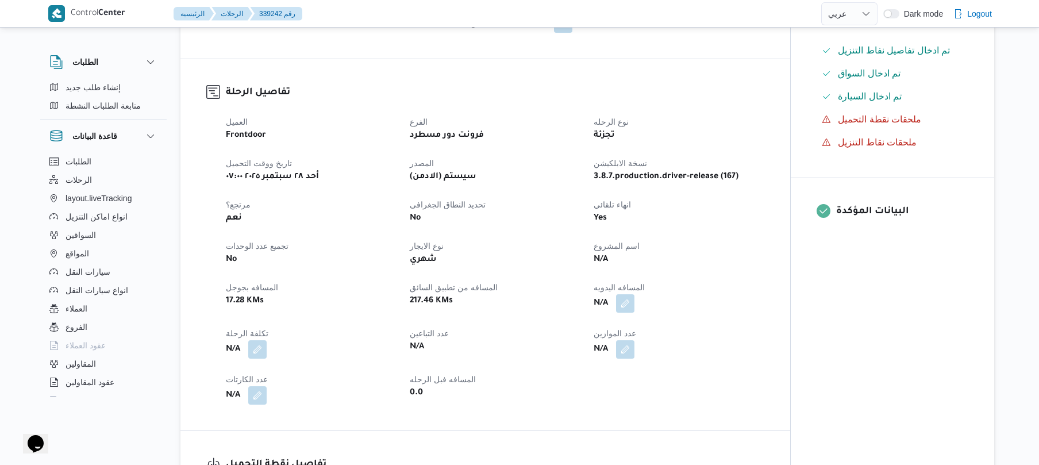
scroll to position [337, 0]
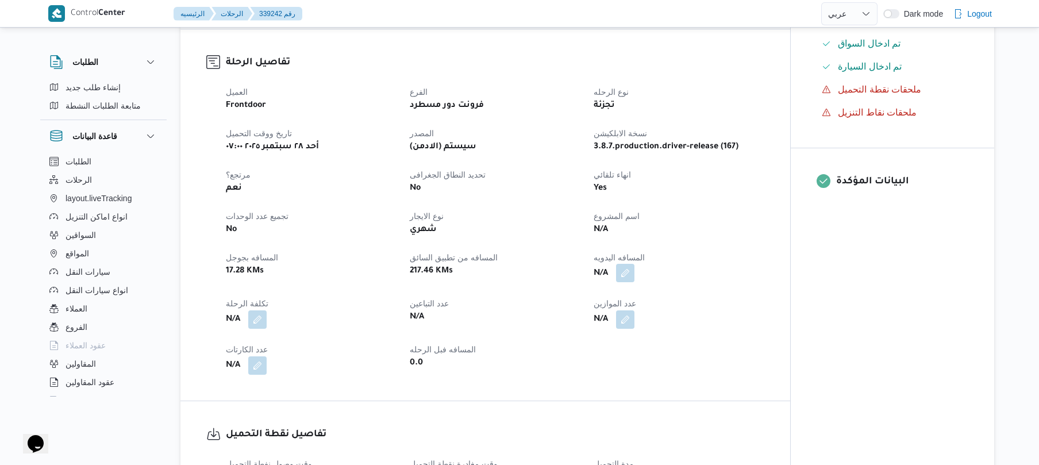
click at [627, 270] on button "button" at bounding box center [625, 273] width 18 height 18
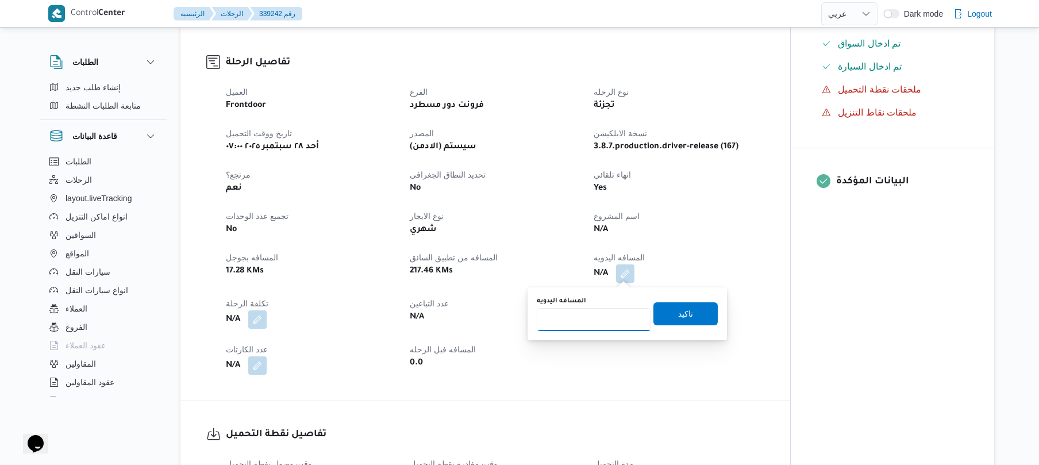
click at [582, 329] on input "المسافه اليدويه" at bounding box center [594, 319] width 114 height 23
type input "125"
click at [688, 311] on span "تاكيد" at bounding box center [686, 313] width 64 height 23
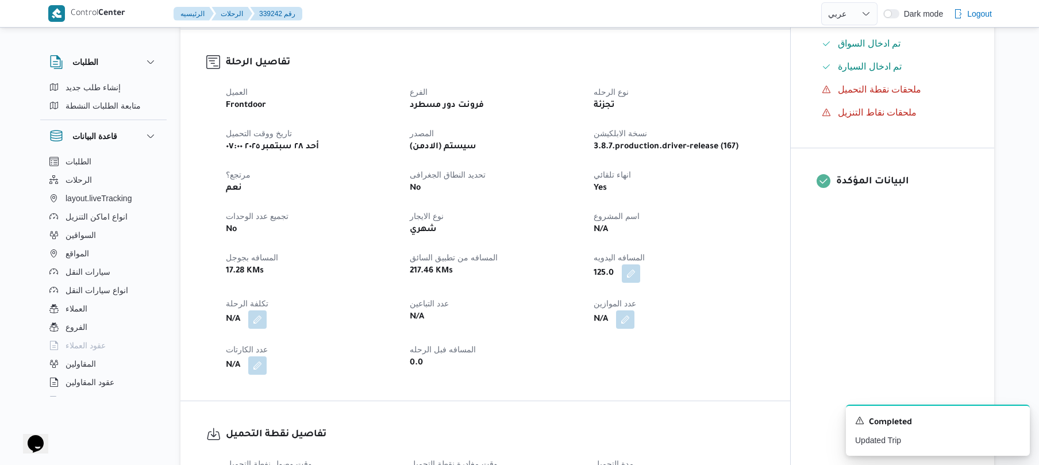
click at [691, 259] on dt "المسافه اليدويه" at bounding box center [679, 258] width 170 height 14
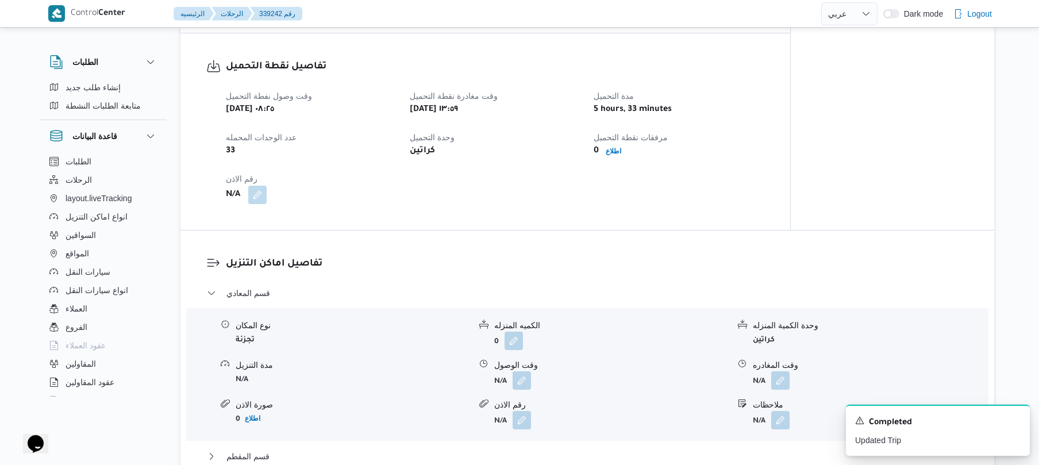
scroll to position [1112, 0]
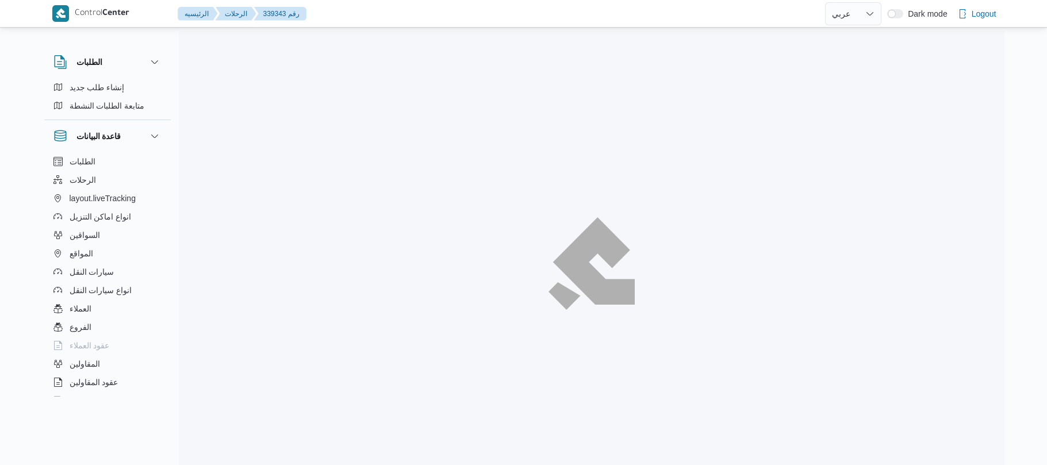
select select "ar"
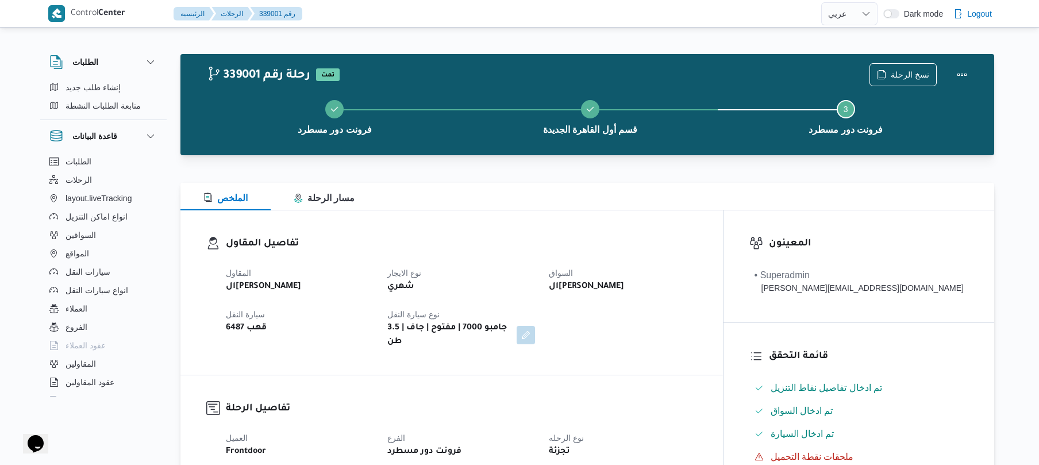
click at [723, 277] on div "تفاصيل المقاول المقاول الهامي [PERSON_NAME] نوع الايجار شهري السواق الهامي [PER…" at bounding box center [451, 292] width 543 height 164
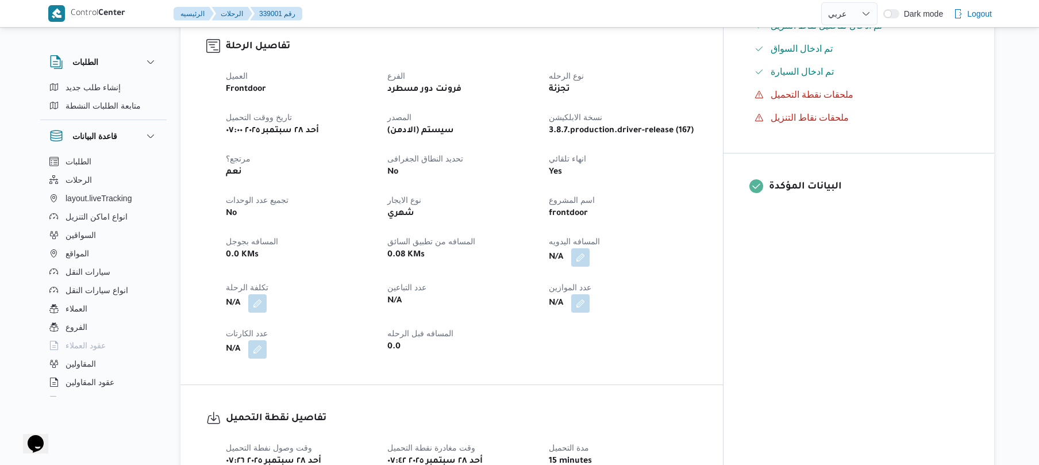
scroll to position [368, 0]
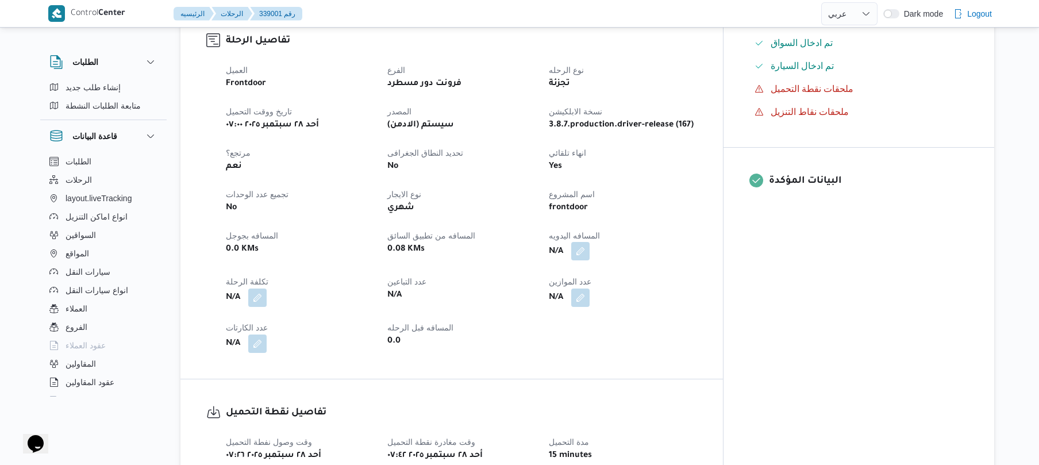
click at [590, 242] on button "button" at bounding box center [580, 251] width 18 height 18
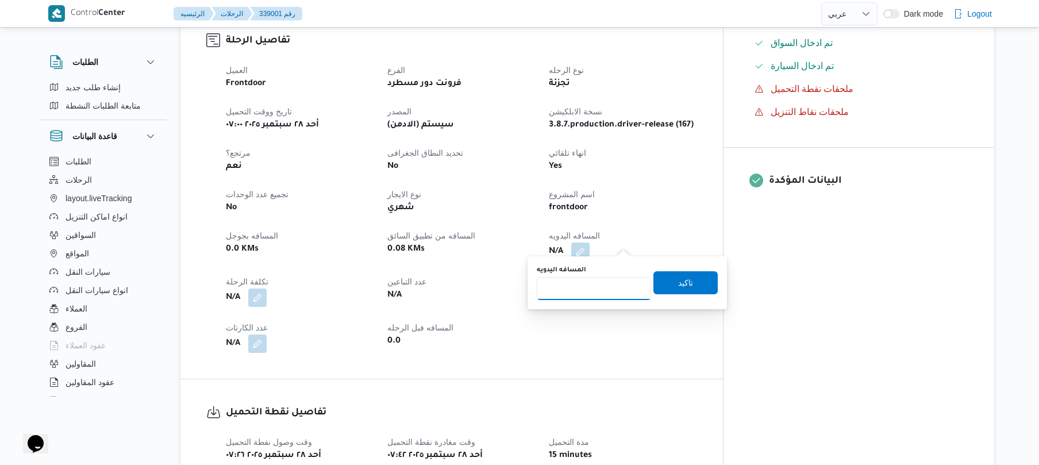
click at [594, 285] on input "المسافه اليدويه" at bounding box center [594, 288] width 114 height 23
type input "120"
click at [678, 285] on span "تاكيد" at bounding box center [685, 282] width 15 height 14
